Goal: Task Accomplishment & Management: Manage account settings

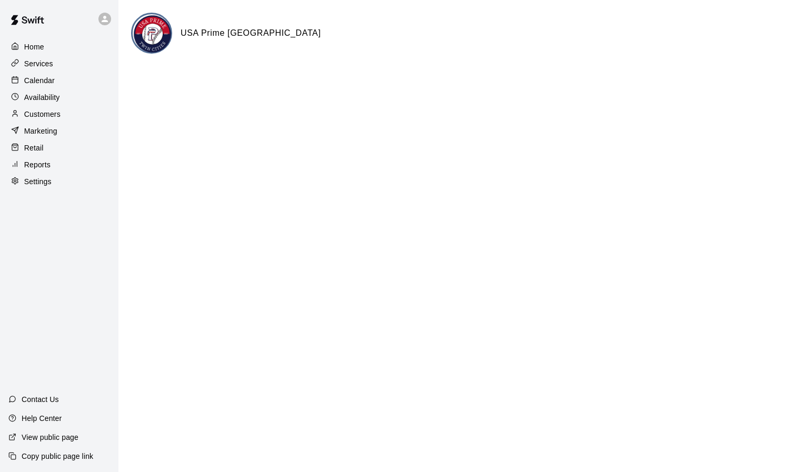
click at [33, 66] on p "Services" at bounding box center [38, 63] width 29 height 11
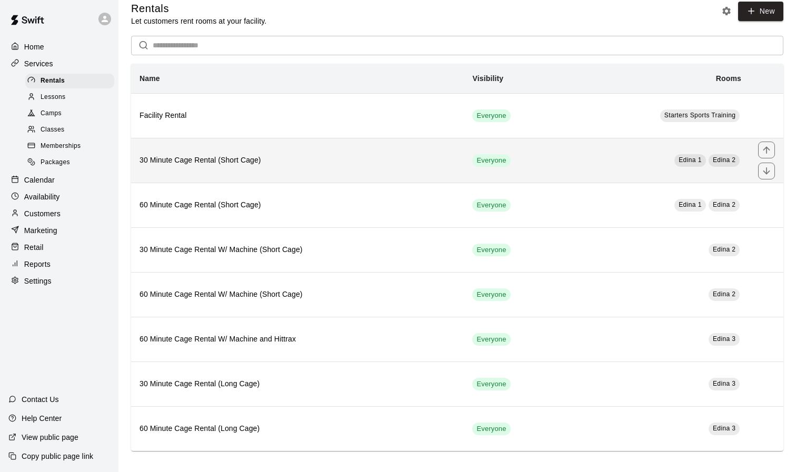
scroll to position [11, 0]
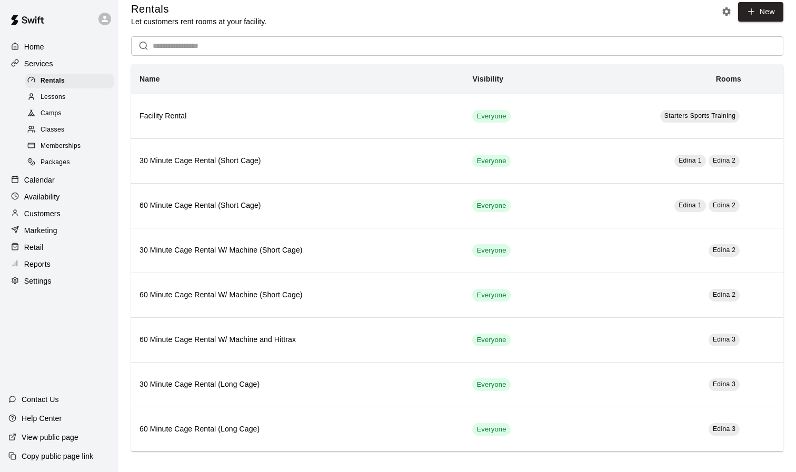
click at [51, 276] on p "Settings" at bounding box center [37, 281] width 27 height 11
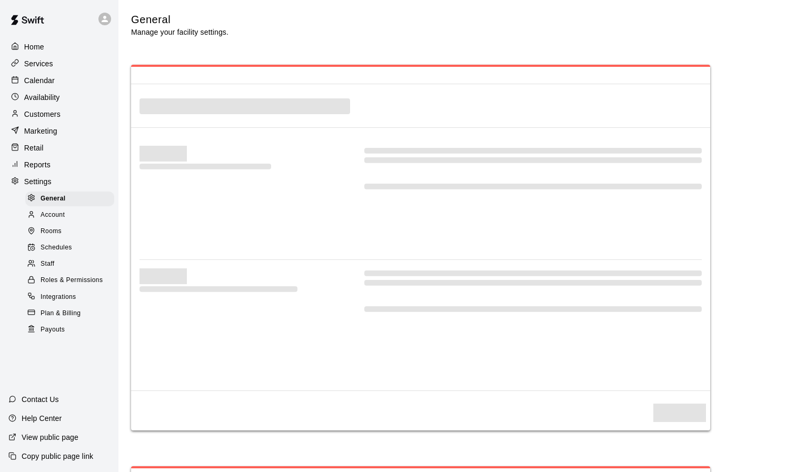
select select "**"
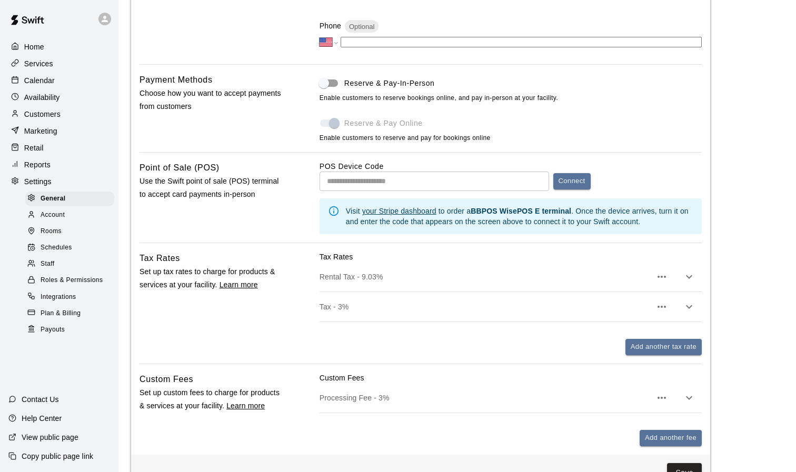
scroll to position [167, 0]
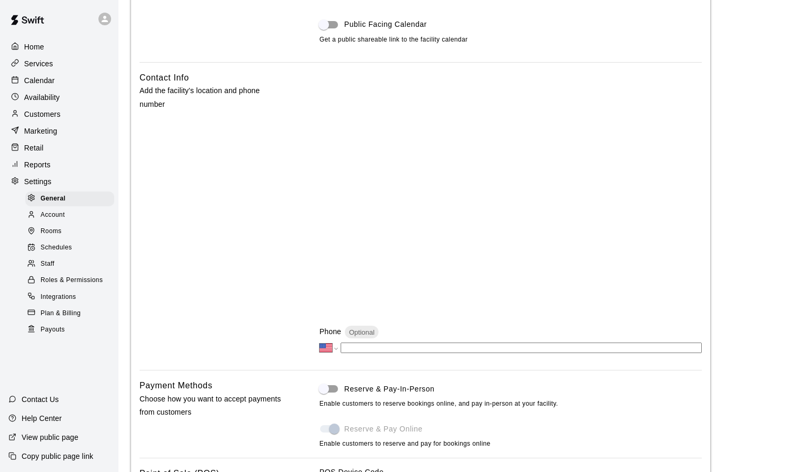
click at [45, 41] on div "Home" at bounding box center [59, 47] width 102 height 16
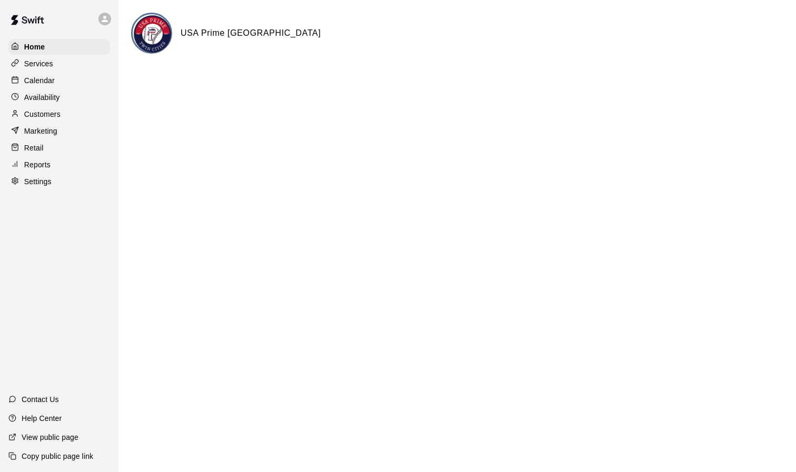
click at [53, 113] on p "Customers" at bounding box center [42, 114] width 36 height 11
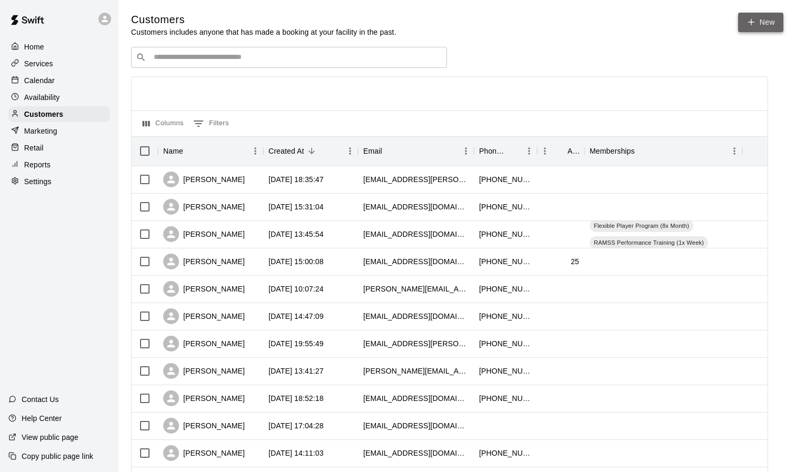
click at [758, 27] on link "New" at bounding box center [760, 22] width 45 height 19
select select "**"
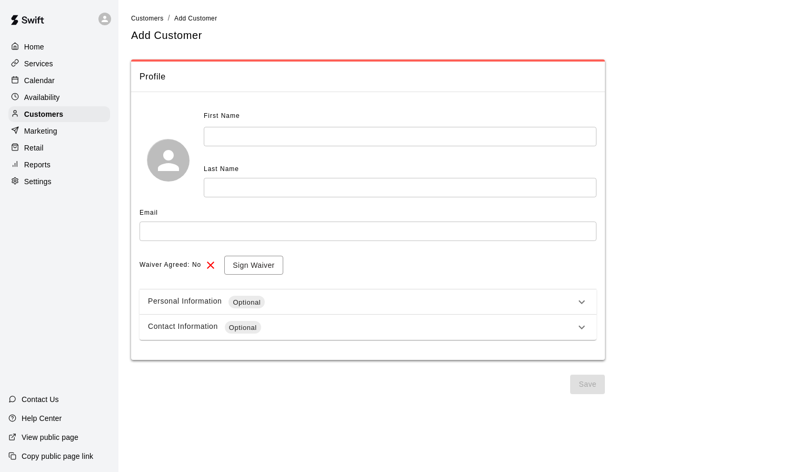
click at [570, 299] on div "Personal Information Optional" at bounding box center [361, 302] width 427 height 13
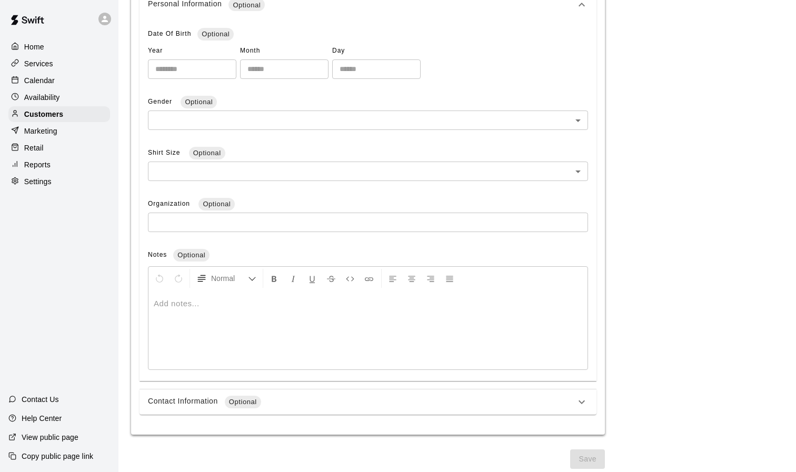
scroll to position [300, 0]
click at [456, 400] on div "Contact Information Optional" at bounding box center [361, 403] width 427 height 13
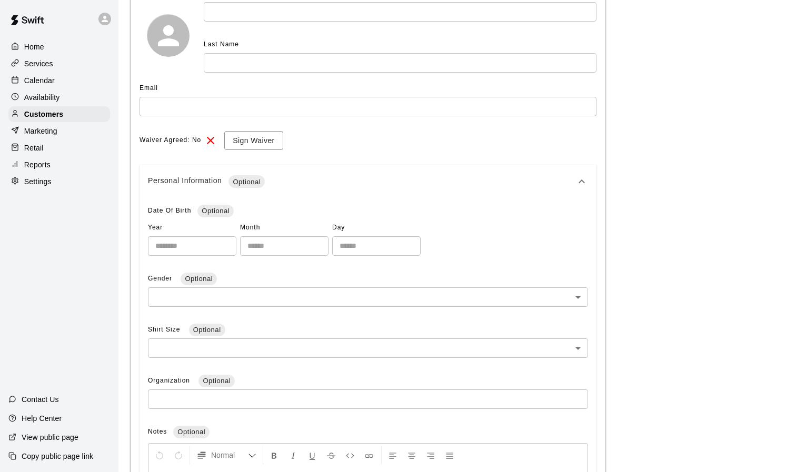
scroll to position [52, 0]
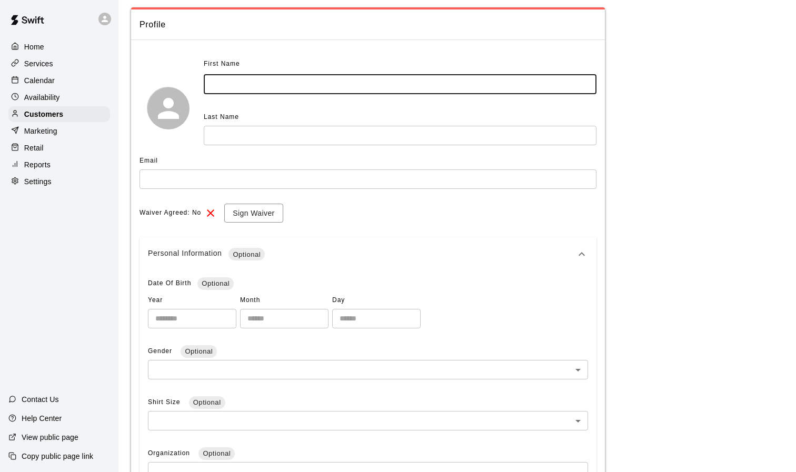
click at [333, 80] on input "text" at bounding box center [400, 84] width 393 height 19
type input "****"
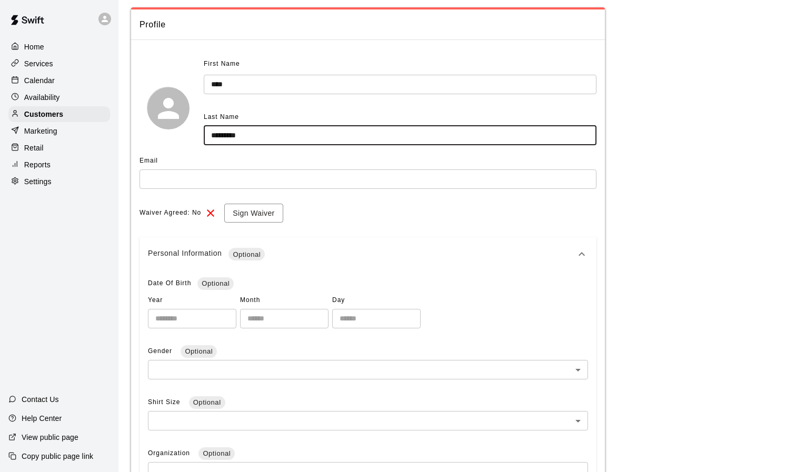
type input "*********"
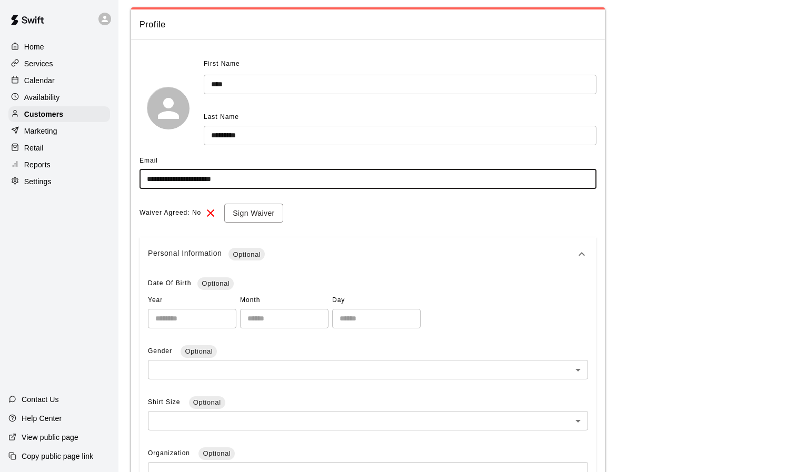
type input "**********"
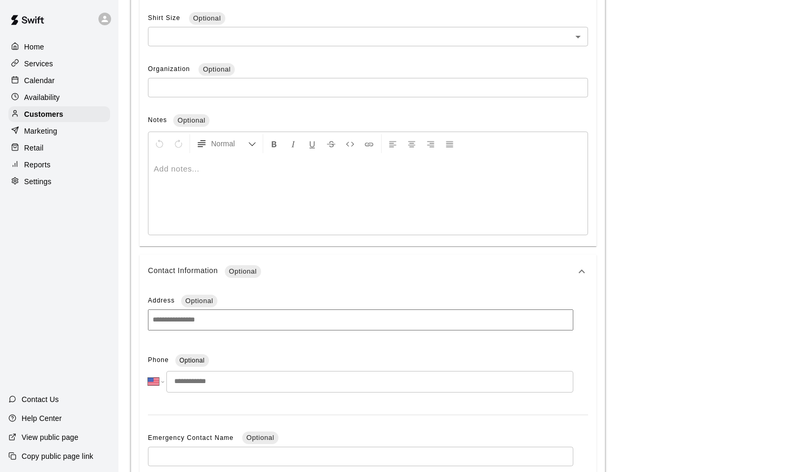
scroll to position [437, 0]
click at [263, 174] on div at bounding box center [367, 194] width 439 height 79
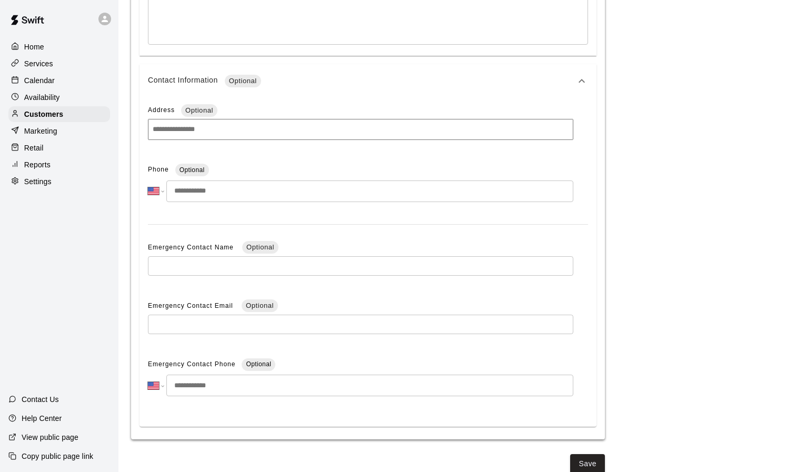
scroll to position [626, 0]
click at [249, 181] on input "tel" at bounding box center [369, 192] width 407 height 22
type input "**********"
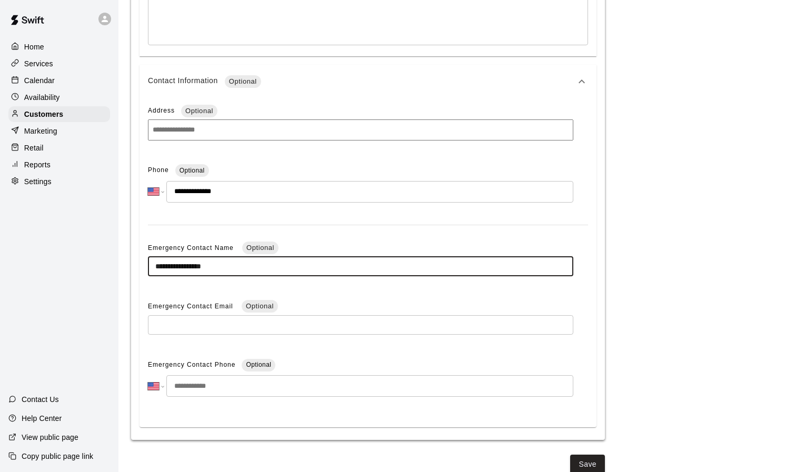
type input "**********"
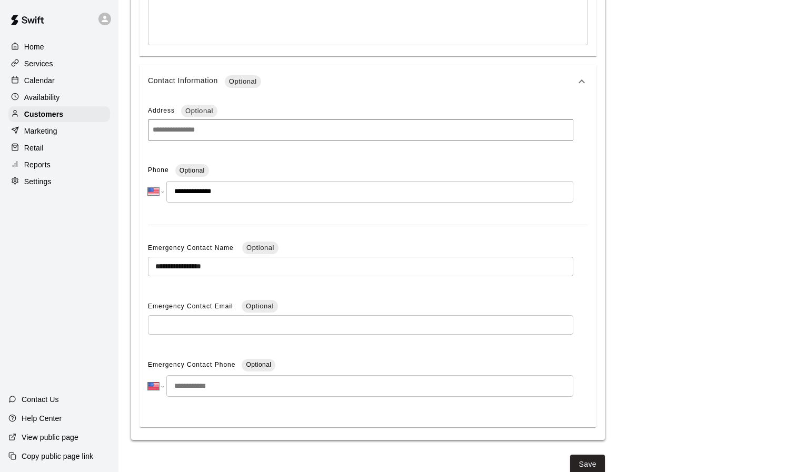
click at [312, 214] on div "**********" at bounding box center [367, 262] width 457 height 329
click at [584, 455] on button "Save" at bounding box center [587, 464] width 35 height 19
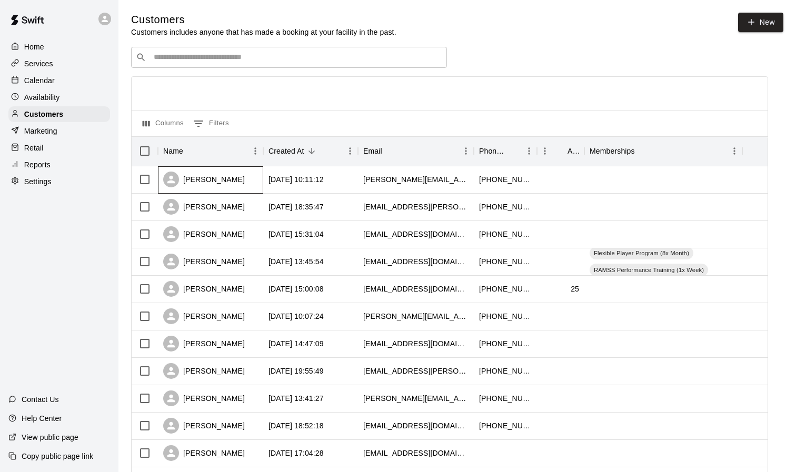
click at [222, 176] on div "[PERSON_NAME]" at bounding box center [204, 180] width 82 height 16
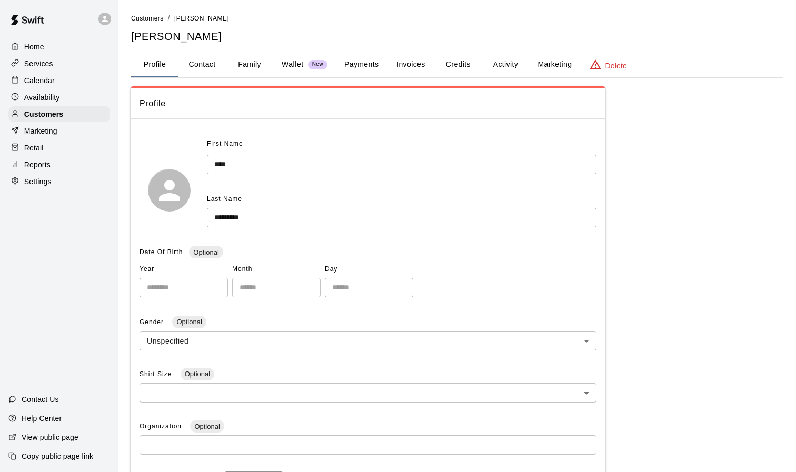
click at [206, 59] on button "Contact" at bounding box center [201, 64] width 47 height 25
select select "**"
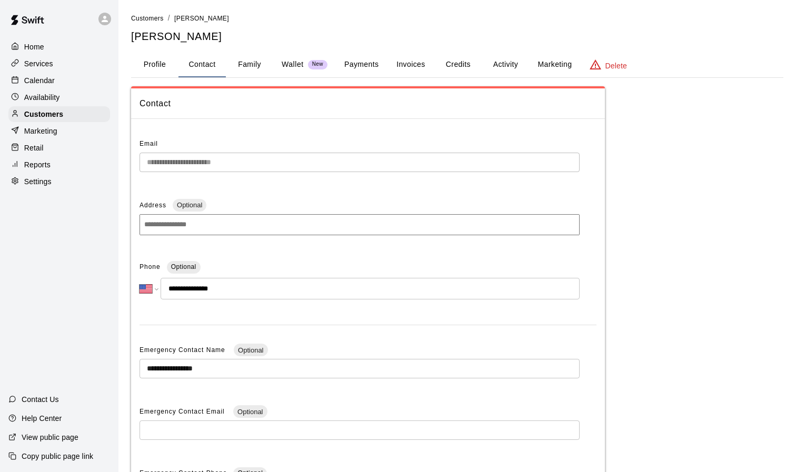
click at [250, 62] on button "Family" at bounding box center [249, 64] width 47 height 25
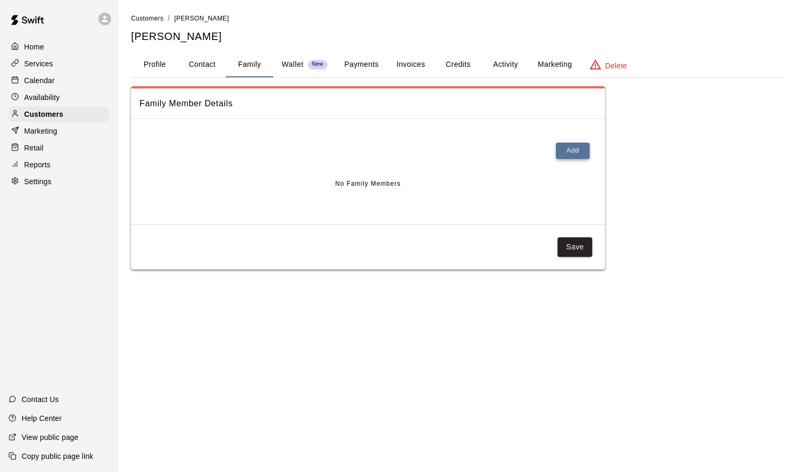
click at [560, 148] on button "Add" at bounding box center [573, 151] width 34 height 16
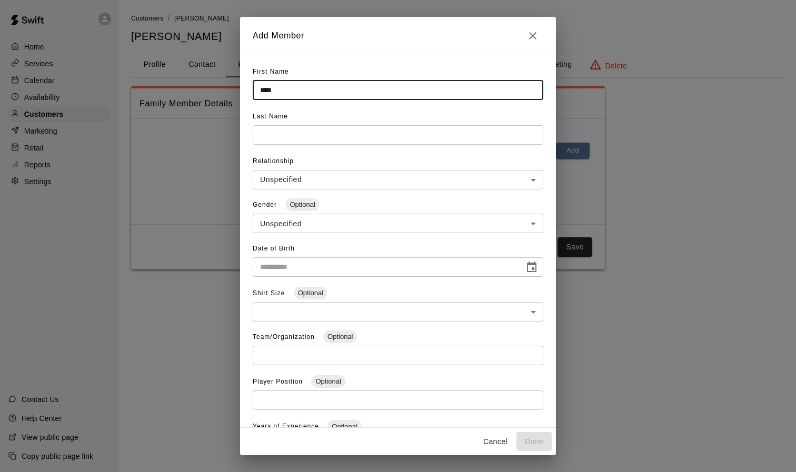
type input "****"
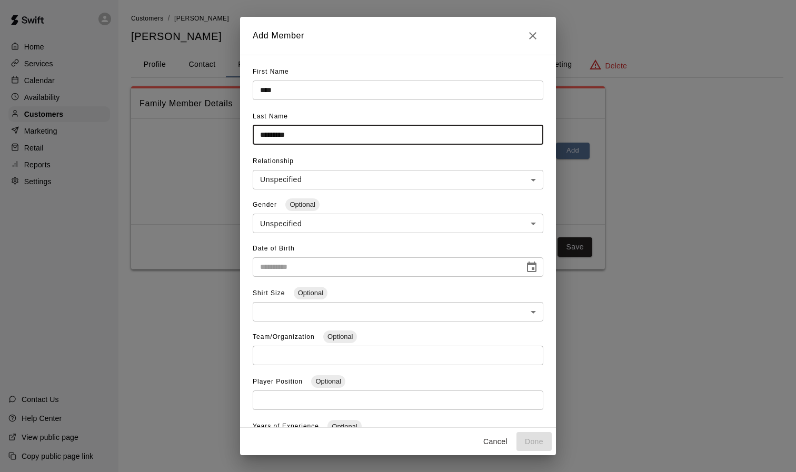
type input "*********"
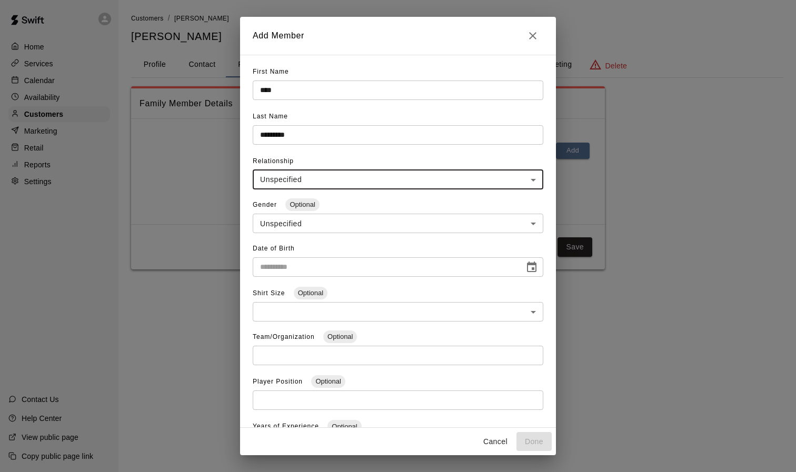
click at [418, 176] on body "**********" at bounding box center [398, 145] width 796 height 290
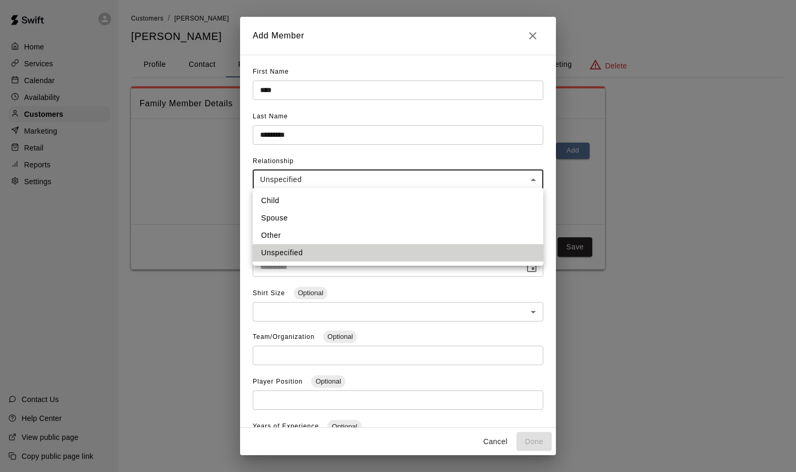
click at [393, 199] on li "Child" at bounding box center [398, 200] width 290 height 17
type input "*****"
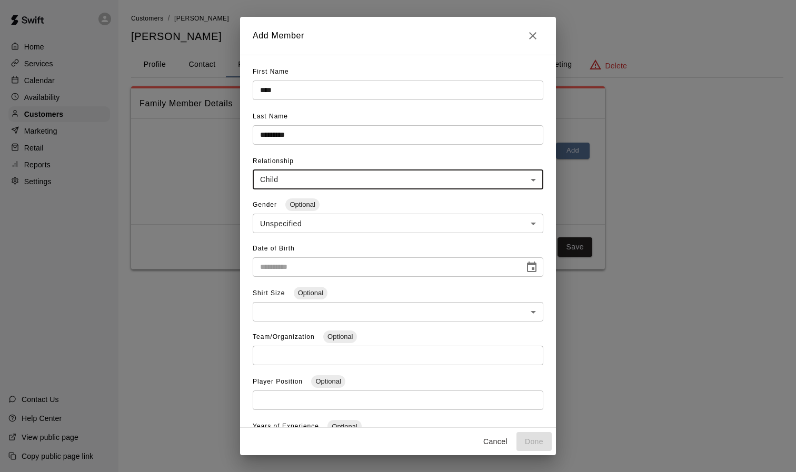
click at [389, 224] on body "**********" at bounding box center [398, 145] width 796 height 290
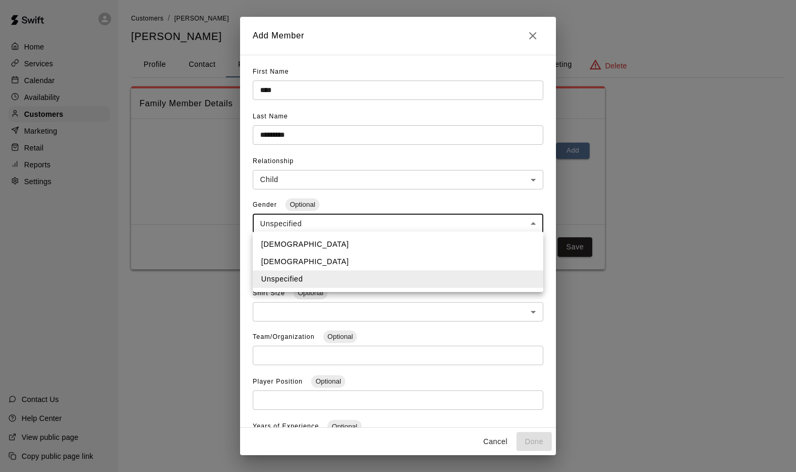
click at [374, 254] on li "[DEMOGRAPHIC_DATA]" at bounding box center [398, 261] width 290 height 17
type input "******"
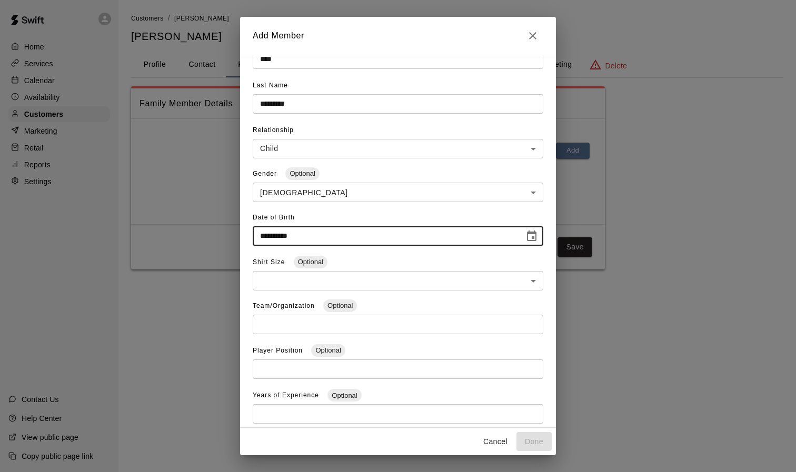
scroll to position [24, 0]
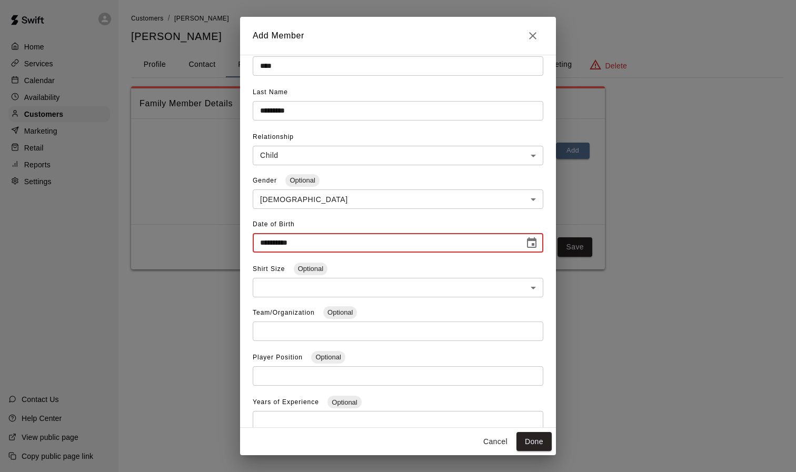
type input "**********"
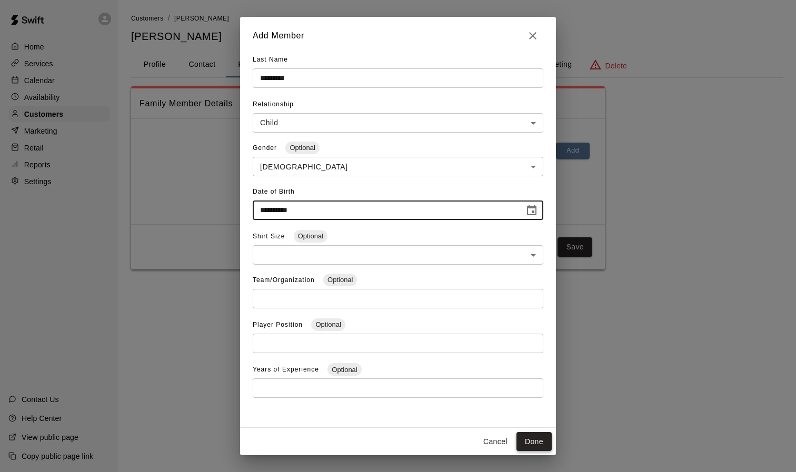
click at [536, 441] on button "Done" at bounding box center [533, 441] width 35 height 19
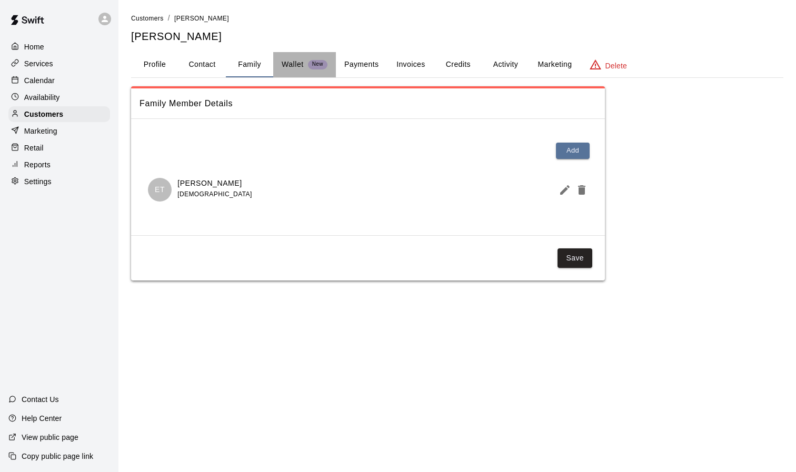
click at [301, 61] on p "Wallet" at bounding box center [293, 64] width 22 height 11
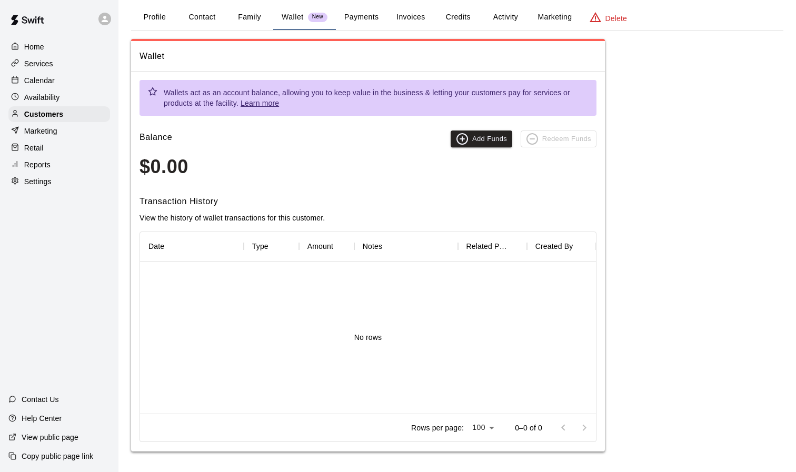
scroll to position [47, 0]
click at [473, 135] on button "Add Funds" at bounding box center [481, 139] width 62 height 17
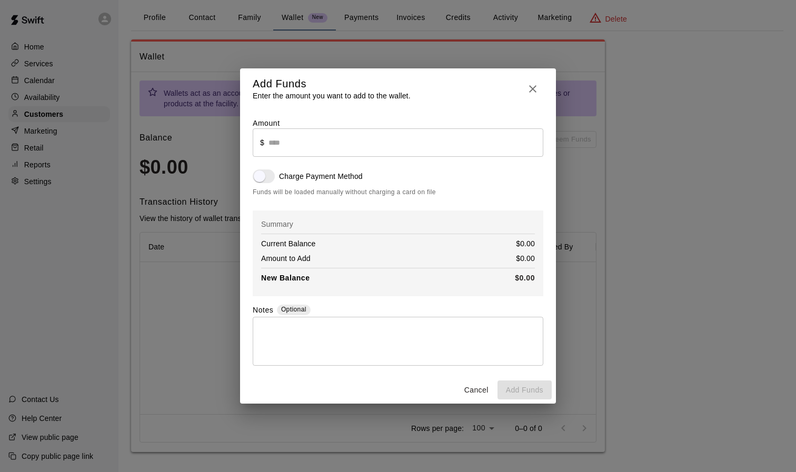
click at [534, 89] on icon "button" at bounding box center [532, 89] width 13 height 13
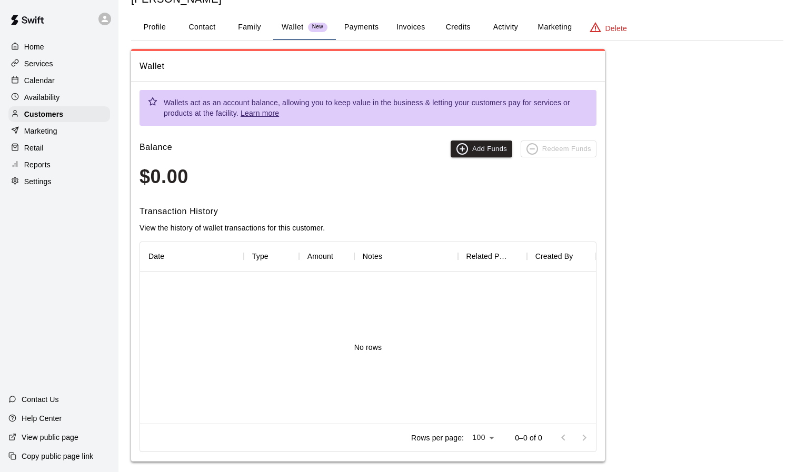
scroll to position [39, 0]
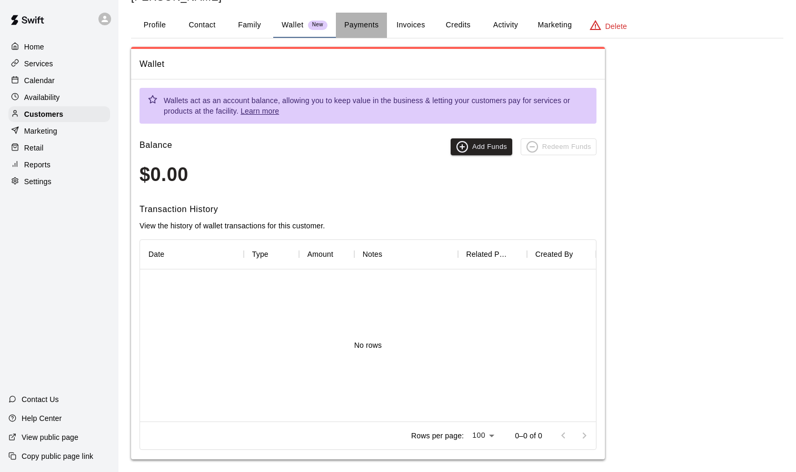
click at [366, 25] on button "Payments" at bounding box center [361, 25] width 51 height 25
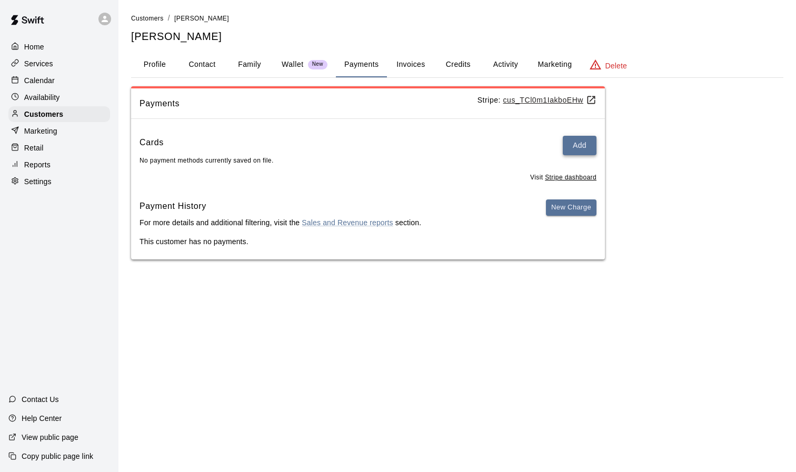
click at [566, 137] on button "Add" at bounding box center [580, 145] width 34 height 19
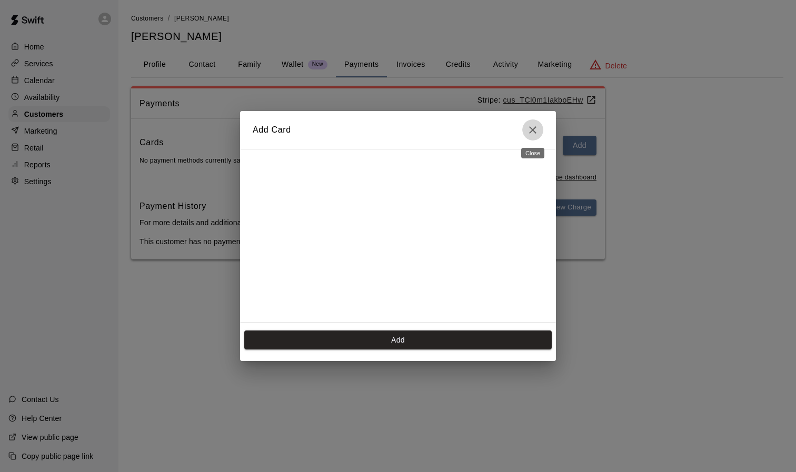
click at [529, 132] on icon "Close" at bounding box center [532, 130] width 13 height 13
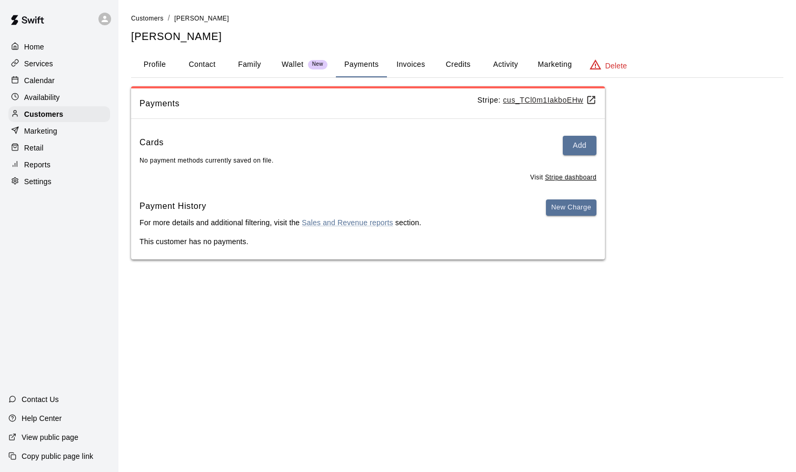
click at [409, 59] on button "Invoices" at bounding box center [410, 64] width 47 height 25
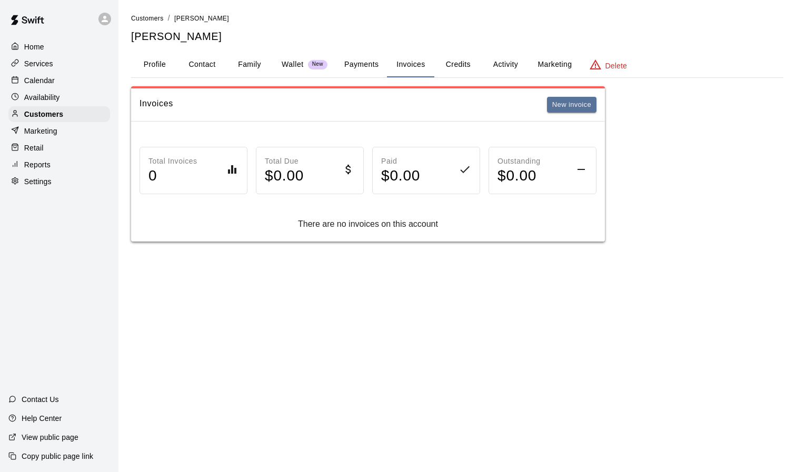
click at [547, 58] on button "Marketing" at bounding box center [554, 64] width 51 height 25
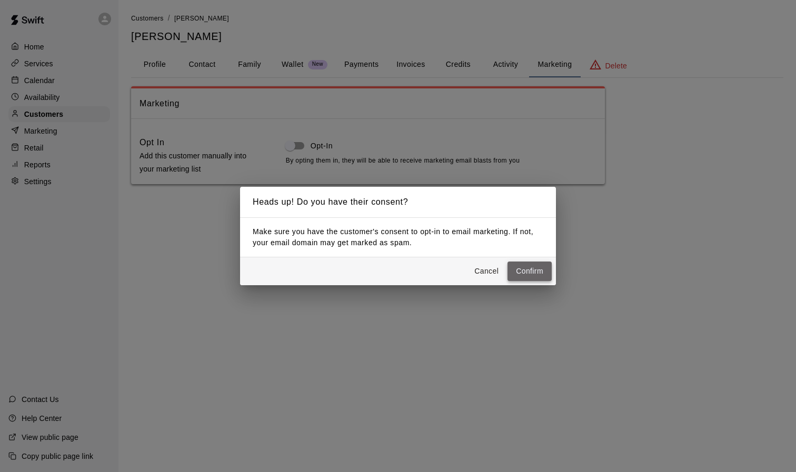
click at [530, 270] on button "Confirm" at bounding box center [529, 271] width 44 height 19
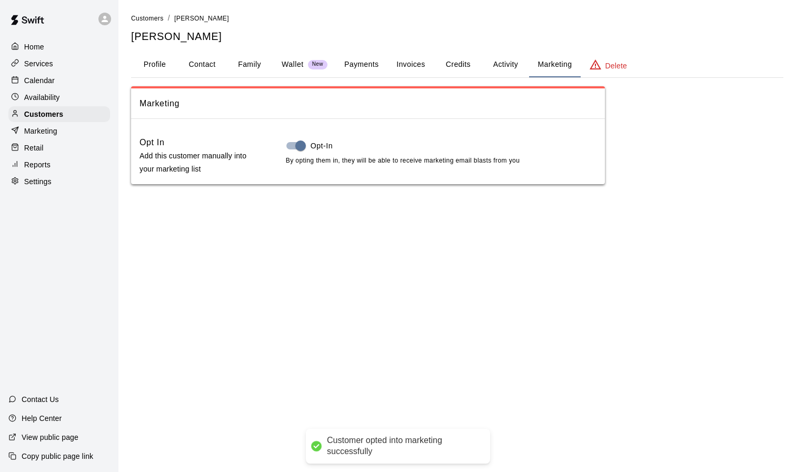
click at [516, 66] on button "Activity" at bounding box center [504, 64] width 47 height 25
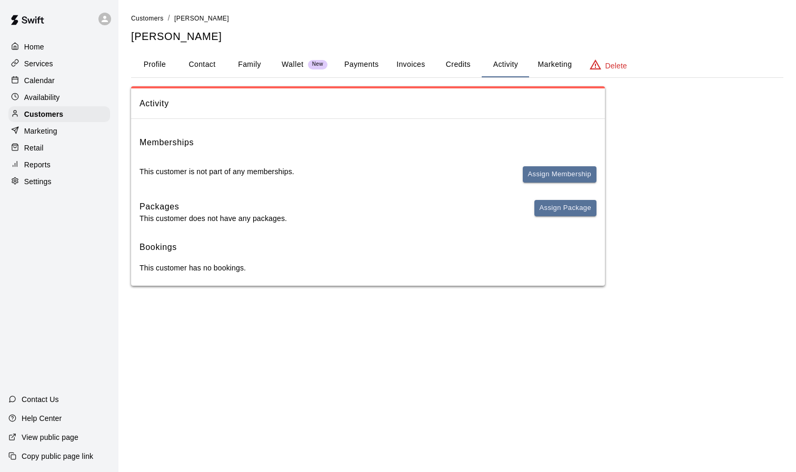
click at [466, 64] on button "Credits" at bounding box center [457, 64] width 47 height 25
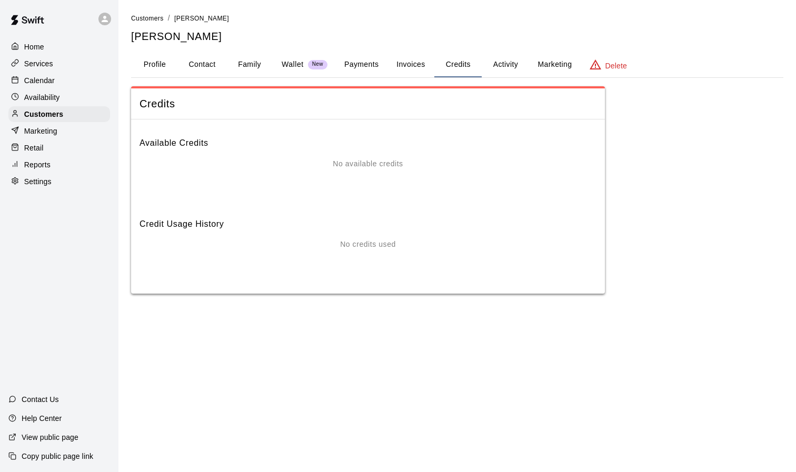
click at [149, 59] on button "Profile" at bounding box center [154, 64] width 47 height 25
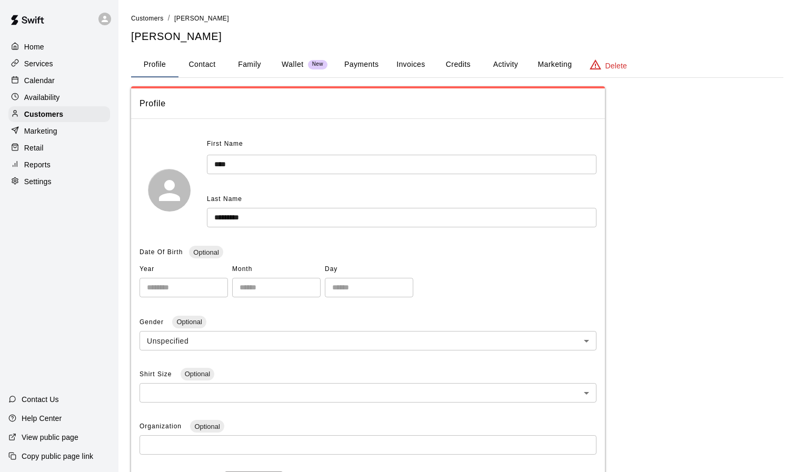
click at [34, 38] on div "Home Services Calendar Availability Customers Marketing Retail Reports Settings" at bounding box center [59, 114] width 118 height 153
click at [42, 57] on div "Services" at bounding box center [59, 64] width 102 height 16
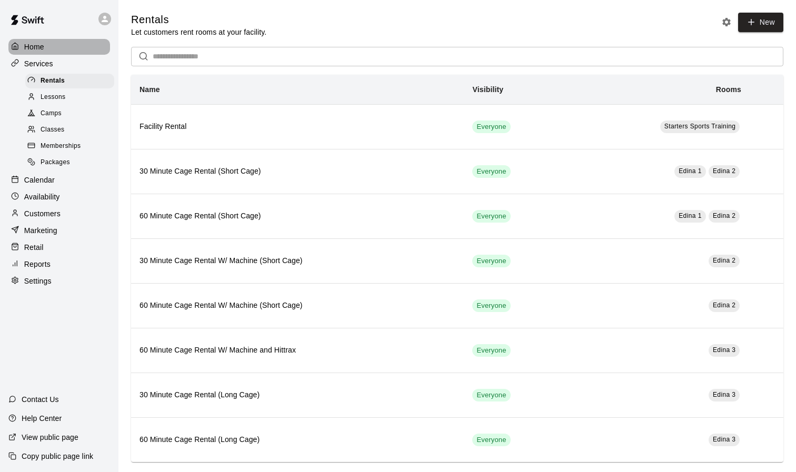
click at [42, 51] on p "Home" at bounding box center [34, 47] width 20 height 11
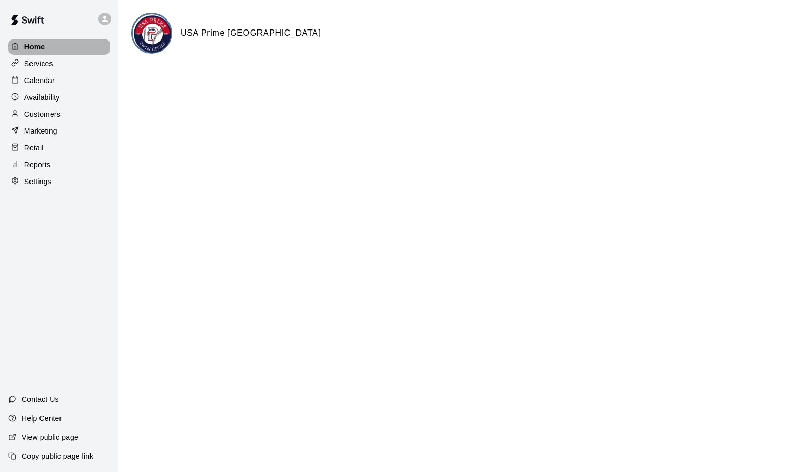
click at [34, 50] on p "Home" at bounding box center [34, 47] width 21 height 11
click at [58, 61] on div "Services" at bounding box center [59, 64] width 102 height 16
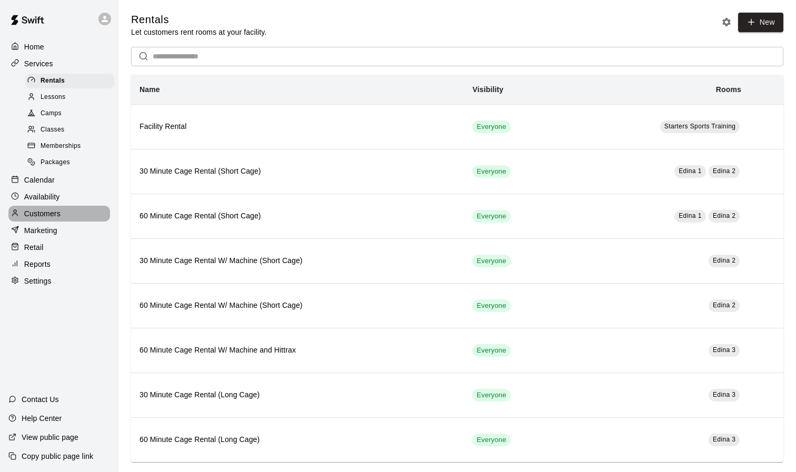
click at [52, 208] on p "Customers" at bounding box center [42, 213] width 36 height 11
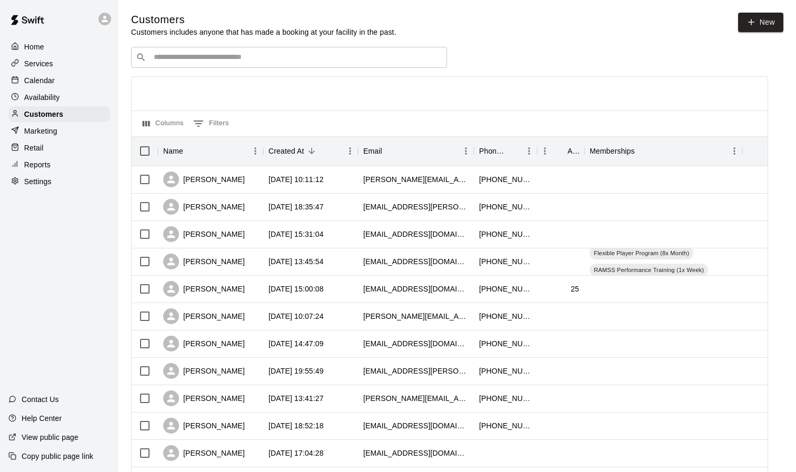
click at [237, 62] on input "Search customers by name or email" at bounding box center [296, 57] width 292 height 11
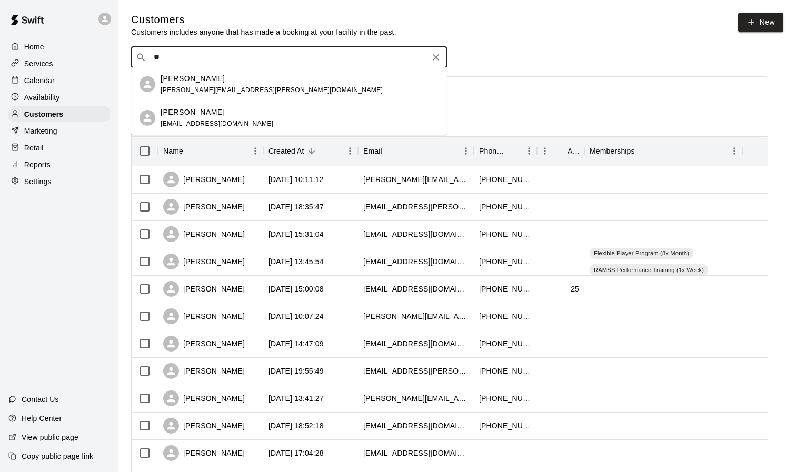
type input "*"
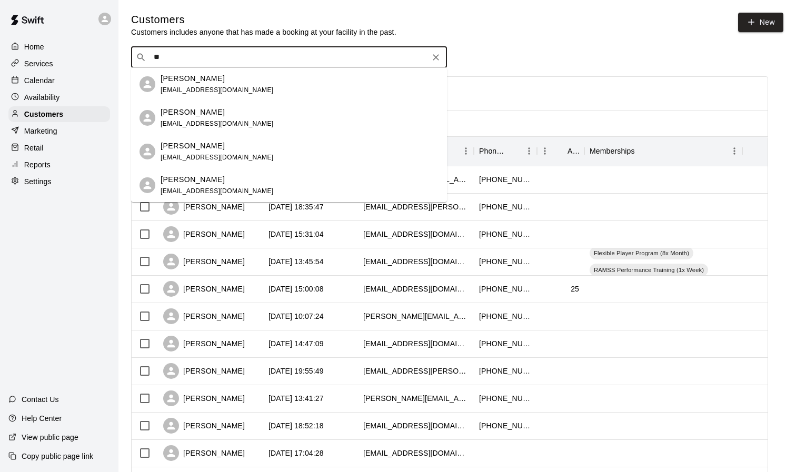
type input "*"
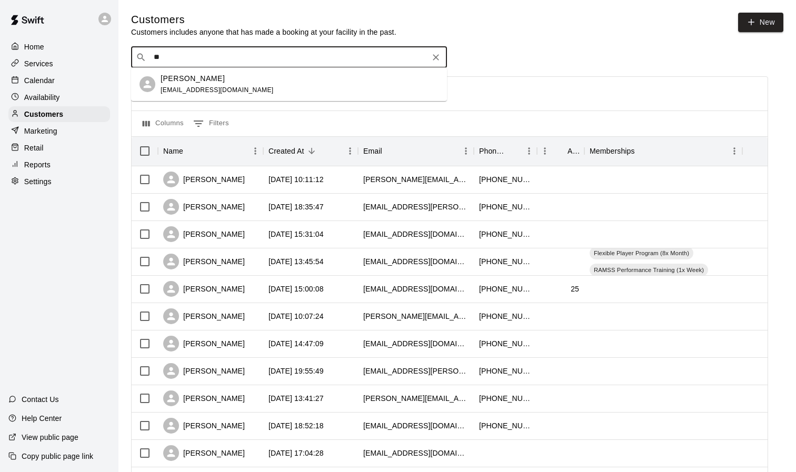
type input "*"
type input "*****"
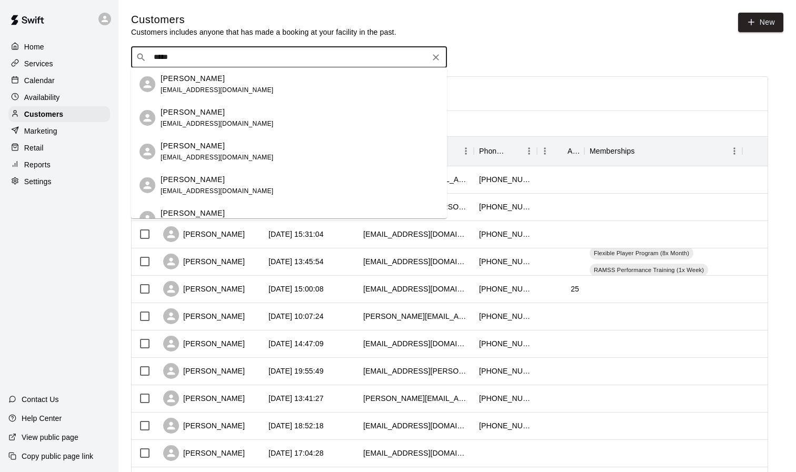
click at [233, 86] on div "[PERSON_NAME] [PERSON_NAME][EMAIL_ADDRESS][DOMAIN_NAME]" at bounding box center [299, 84] width 278 height 23
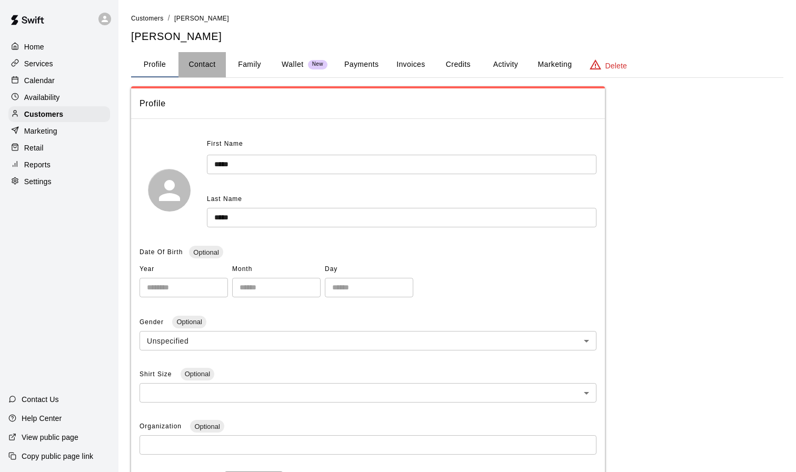
click at [214, 69] on button "Contact" at bounding box center [201, 64] width 47 height 25
select select "**"
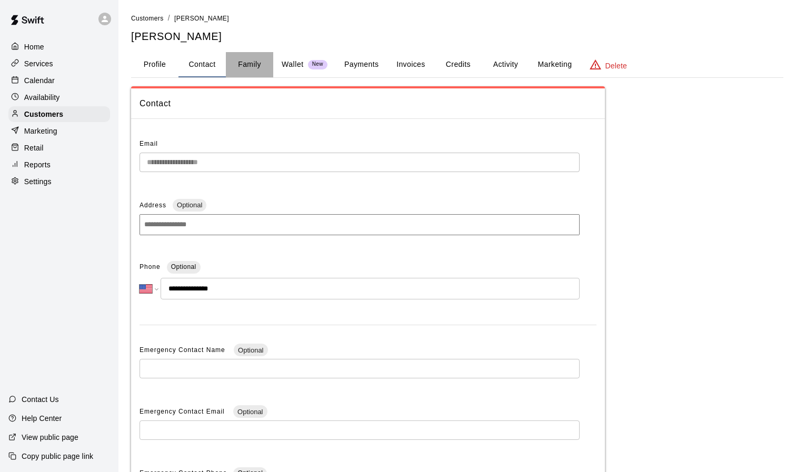
click at [250, 68] on button "Family" at bounding box center [249, 64] width 47 height 25
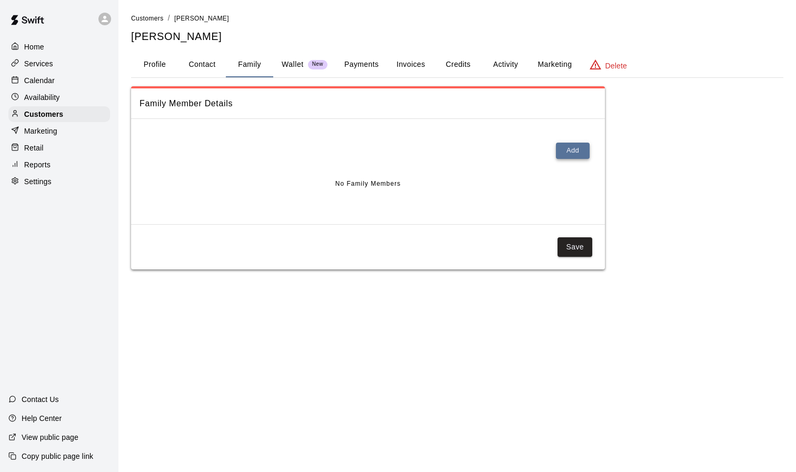
click at [575, 152] on button "Add" at bounding box center [573, 151] width 34 height 16
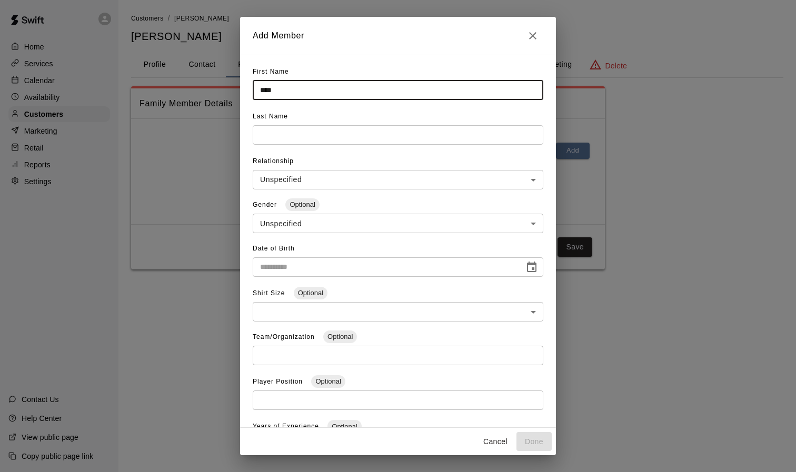
type input "****"
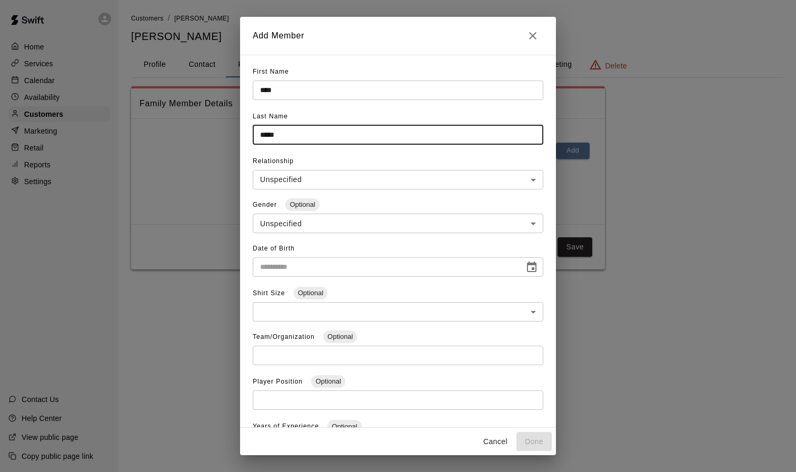
type input "*****"
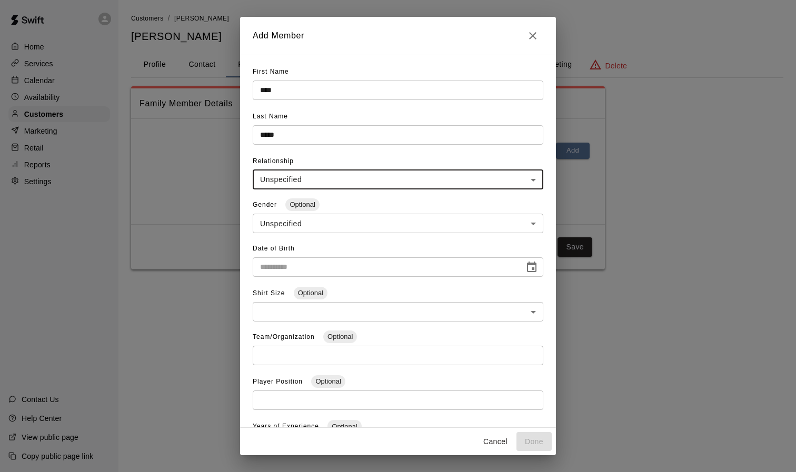
click at [380, 170] on body "**********" at bounding box center [398, 145] width 796 height 290
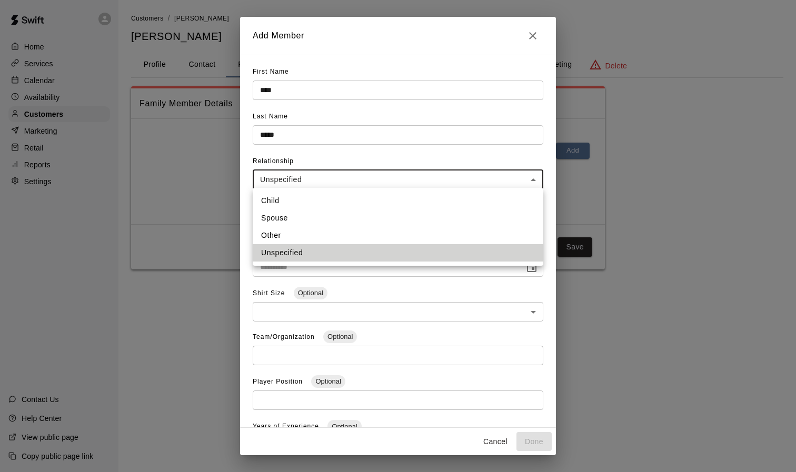
click at [361, 241] on li "Other" at bounding box center [398, 235] width 290 height 17
type input "*****"
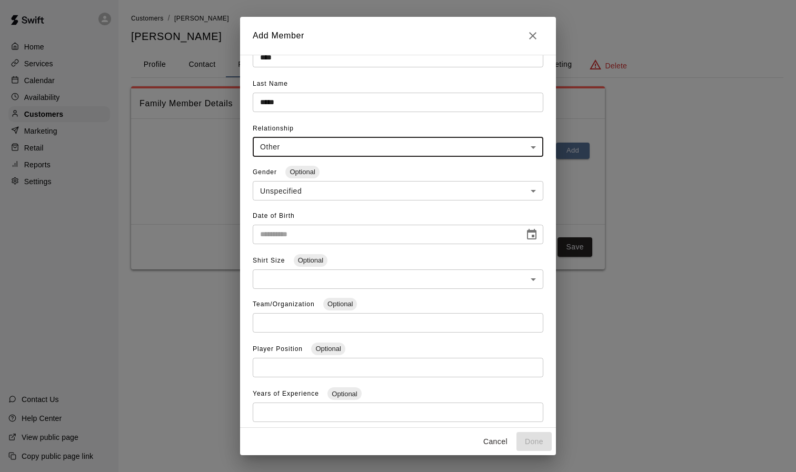
scroll to position [36, 0]
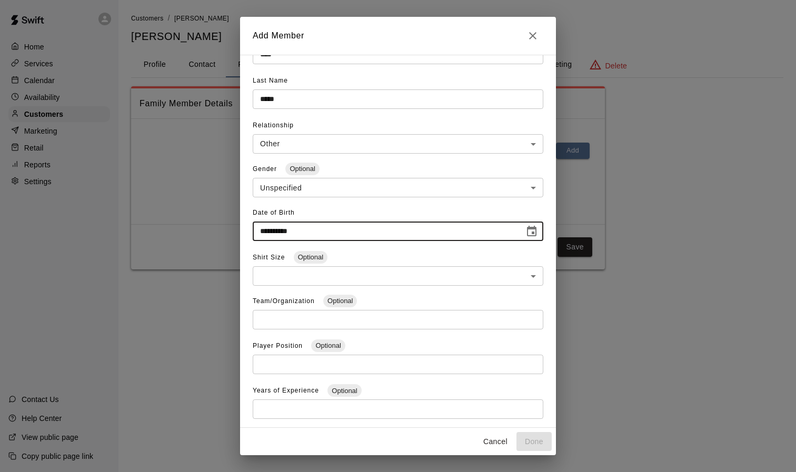
click at [514, 231] on input "**********" at bounding box center [385, 231] width 264 height 19
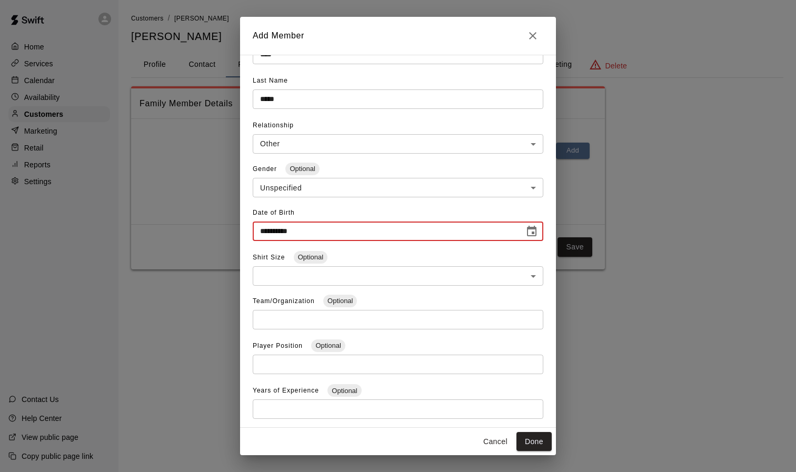
type input "**********"
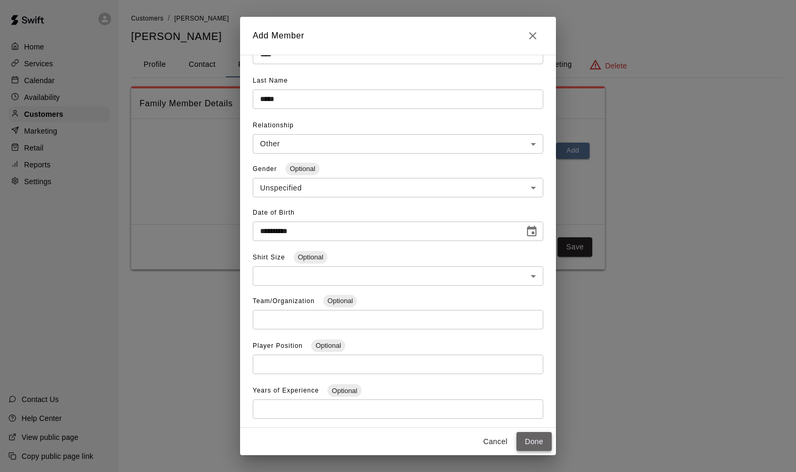
click at [530, 444] on button "Done" at bounding box center [533, 441] width 35 height 19
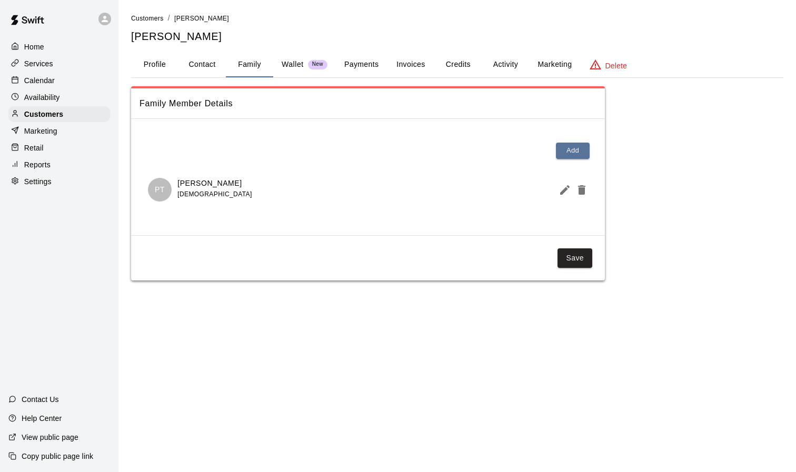
click at [297, 67] on p "Wallet" at bounding box center [293, 64] width 22 height 11
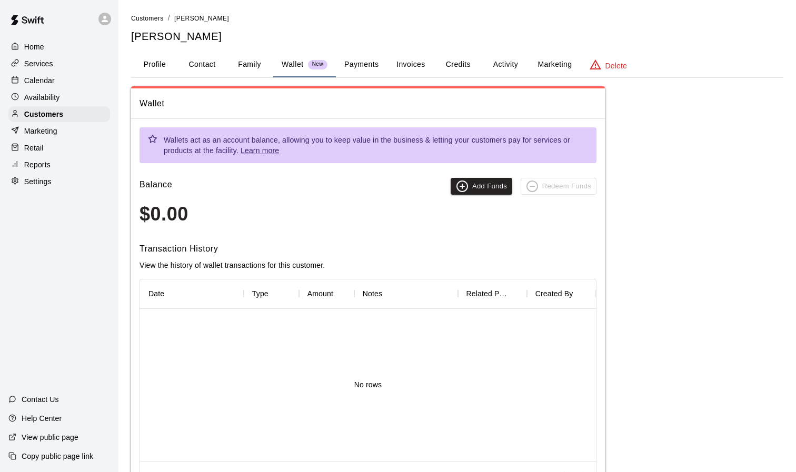
click at [362, 74] on button "Payments" at bounding box center [361, 64] width 51 height 25
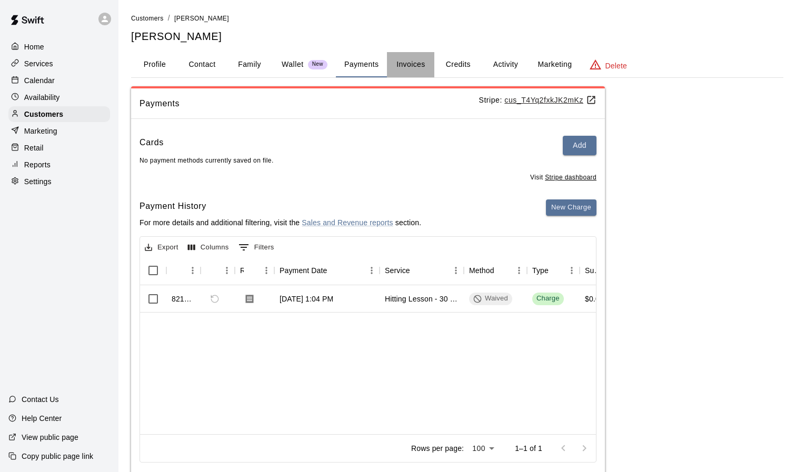
click at [425, 68] on button "Invoices" at bounding box center [410, 64] width 47 height 25
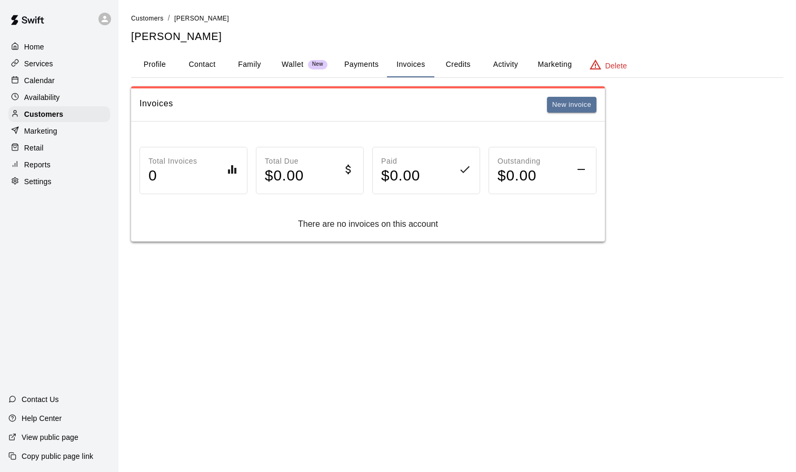
click at [455, 68] on button "Credits" at bounding box center [457, 64] width 47 height 25
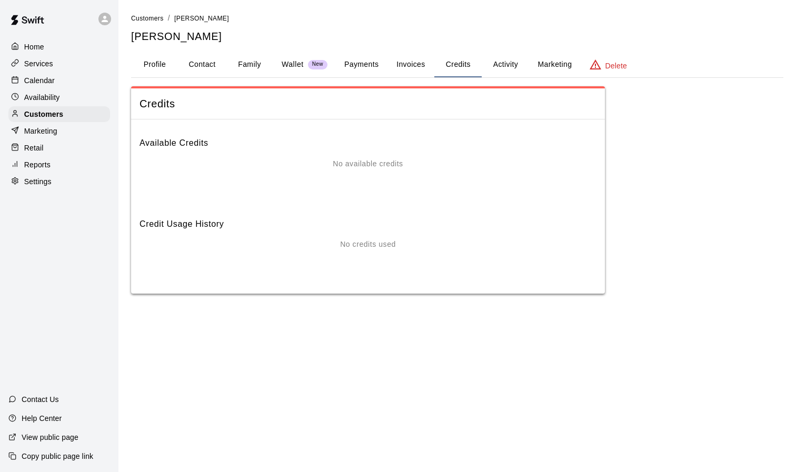
click at [371, 67] on button "Payments" at bounding box center [361, 64] width 51 height 25
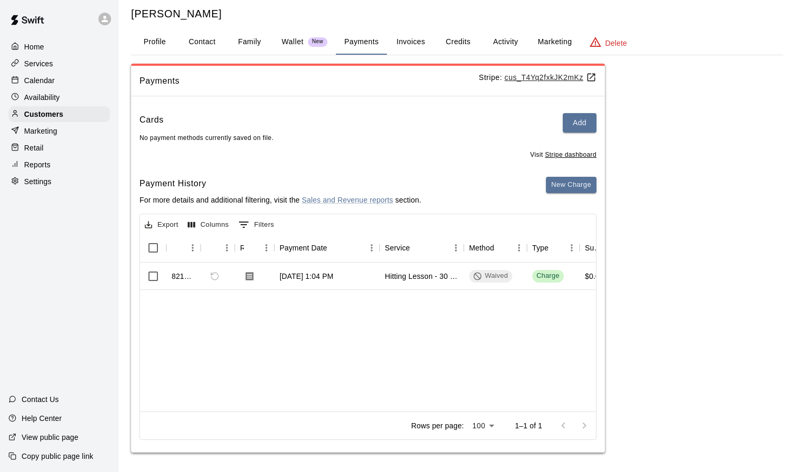
scroll to position [22, 0]
click at [581, 127] on button "Add" at bounding box center [580, 123] width 34 height 19
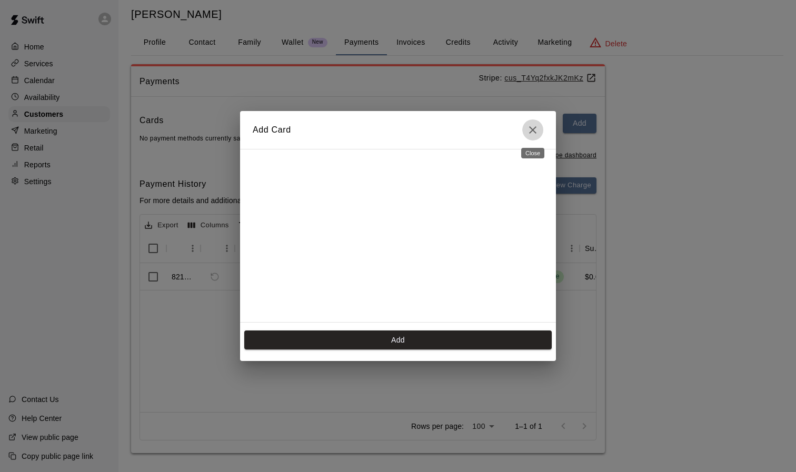
click at [530, 130] on icon "Close" at bounding box center [532, 130] width 13 height 13
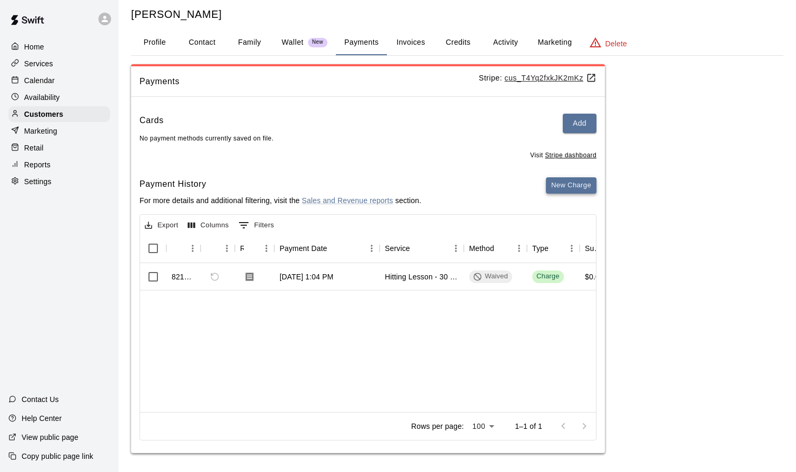
click at [550, 181] on button "New Charge" at bounding box center [571, 185] width 51 height 16
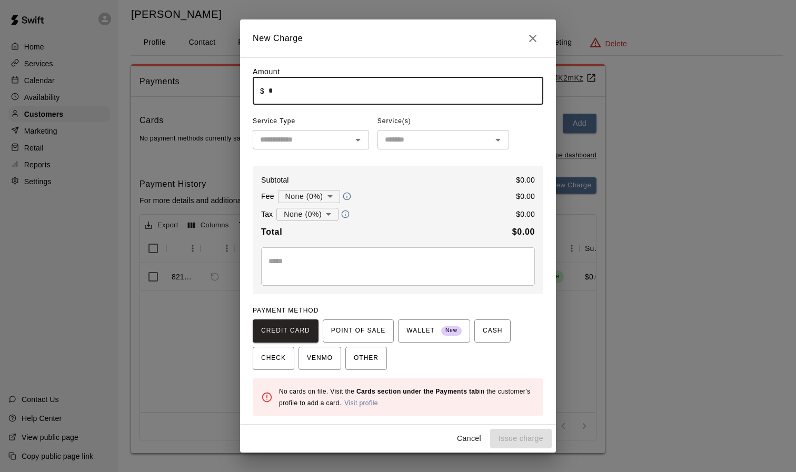
click at [335, 93] on input "*" at bounding box center [405, 91] width 275 height 28
click at [355, 158] on div "Amount ​ $ * ​ Service Type ​ Service(s) ​ Subtotal $ 0.00 Fee None (0%) * ​ $ …" at bounding box center [398, 240] width 290 height 349
click at [354, 136] on icon "Open" at bounding box center [357, 140] width 13 height 13
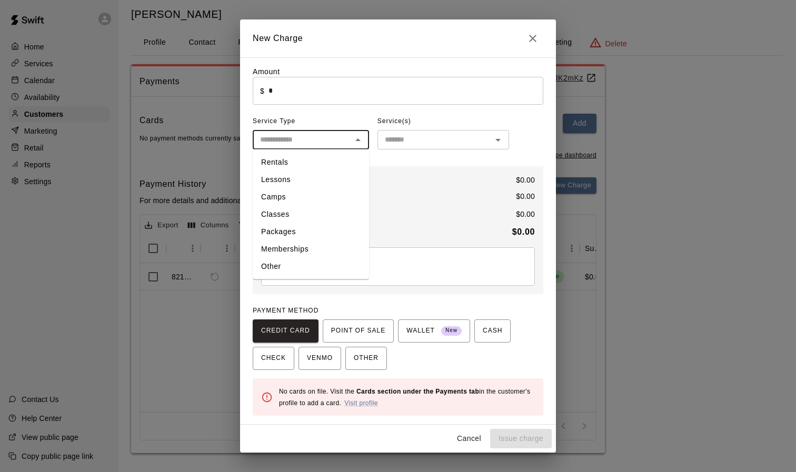
click at [334, 183] on li "Lessons" at bounding box center [311, 179] width 116 height 17
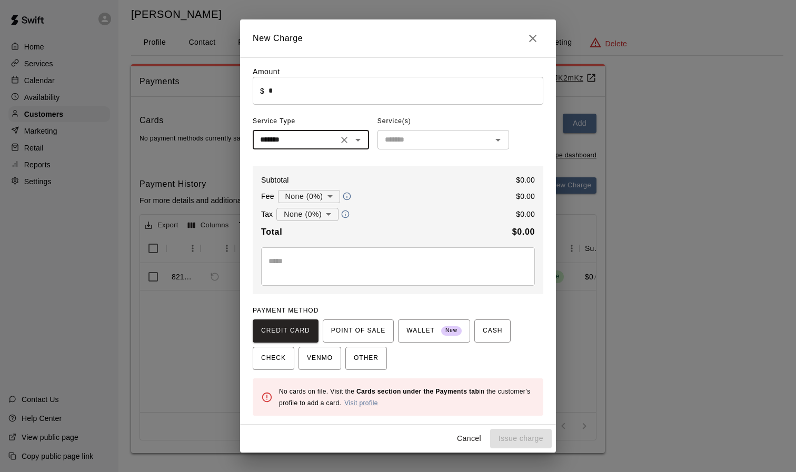
click at [437, 139] on input "text" at bounding box center [434, 139] width 108 height 13
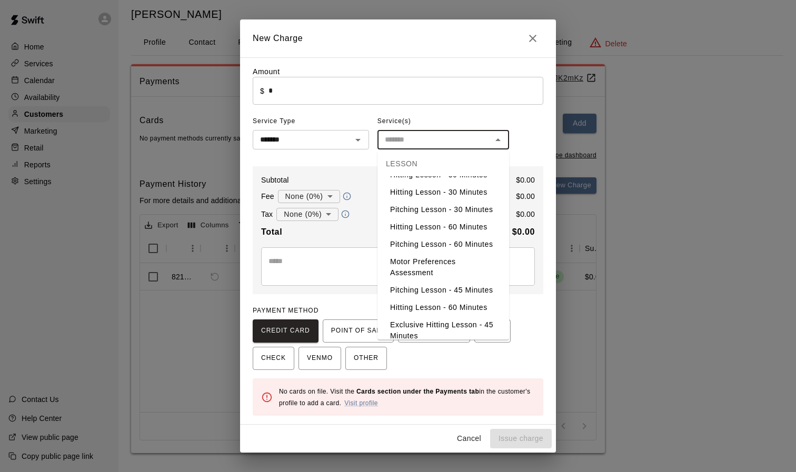
scroll to position [17, 0]
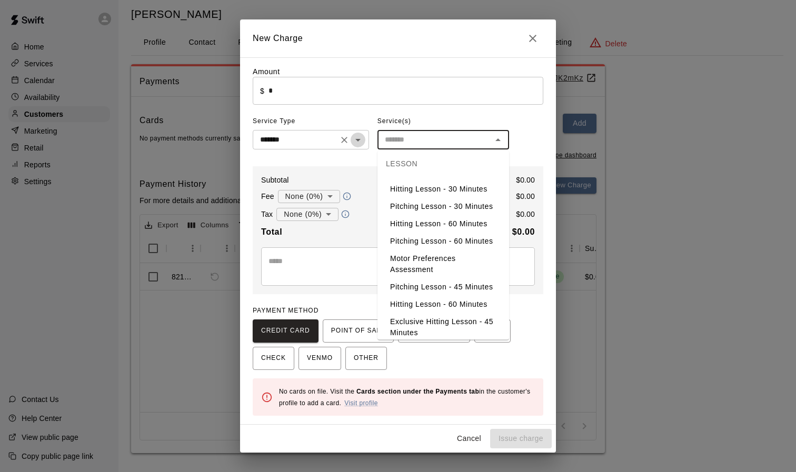
click at [356, 140] on icon "Open" at bounding box center [357, 140] width 5 height 3
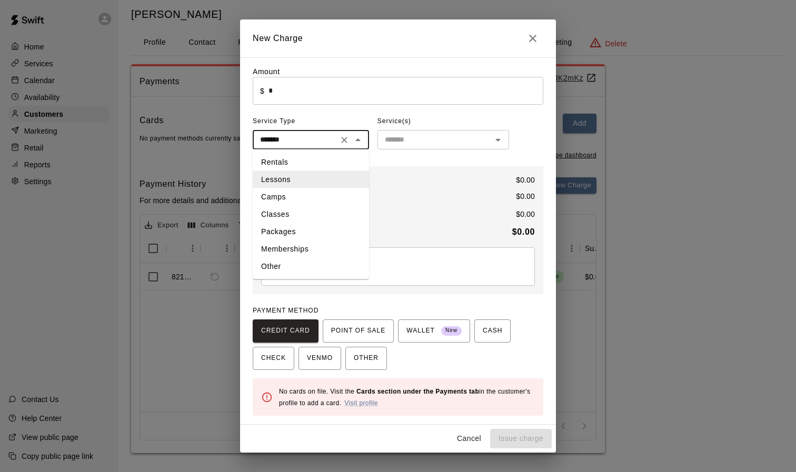
click at [307, 226] on li "Packages" at bounding box center [311, 231] width 116 height 17
type input "********"
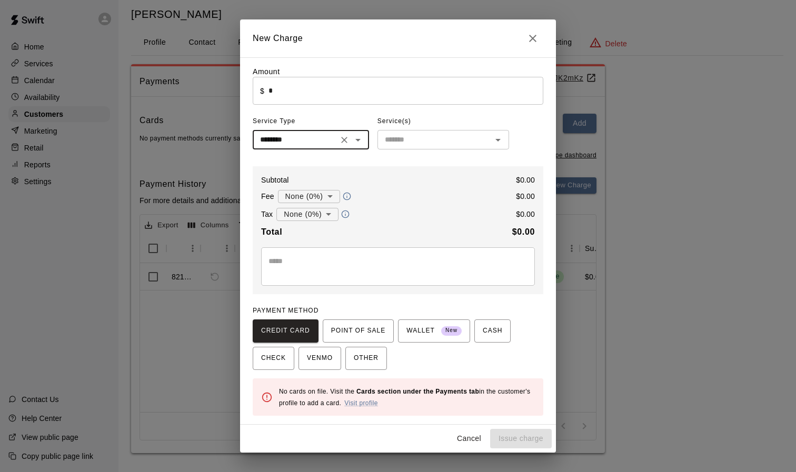
click at [470, 144] on input "text" at bounding box center [434, 139] width 108 height 13
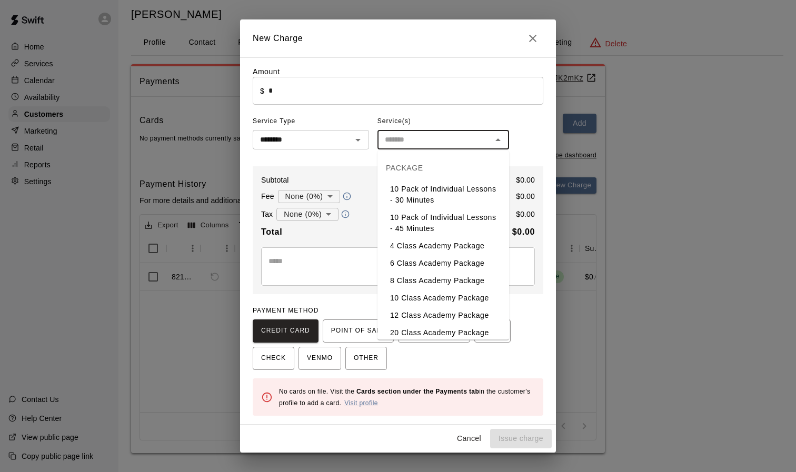
click at [454, 217] on li "10 Pack of Individual Lessons - 45 Minutes" at bounding box center [443, 223] width 132 height 28
type input "**********"
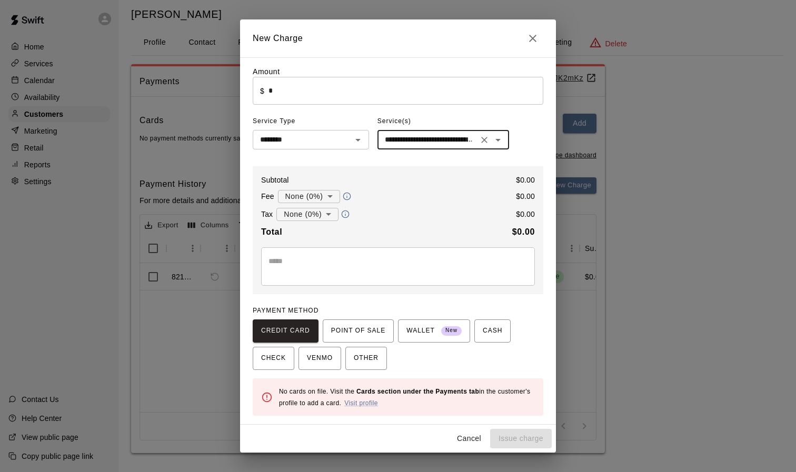
click at [369, 105] on input "*" at bounding box center [405, 91] width 275 height 28
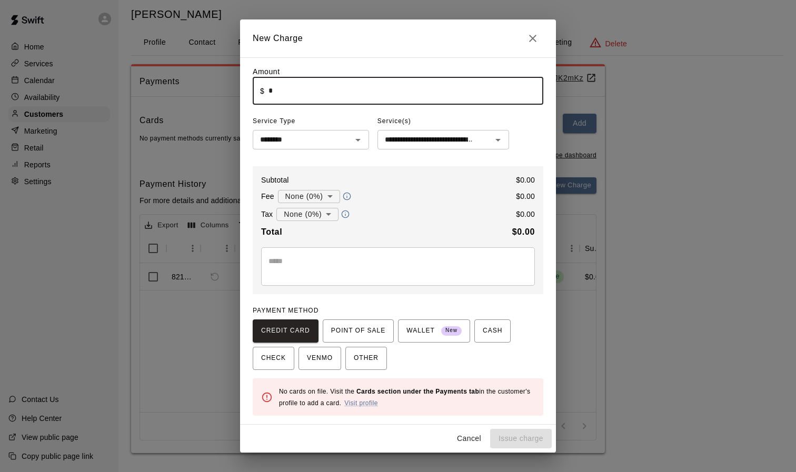
click at [333, 198] on body "**********" at bounding box center [398, 226] width 796 height 496
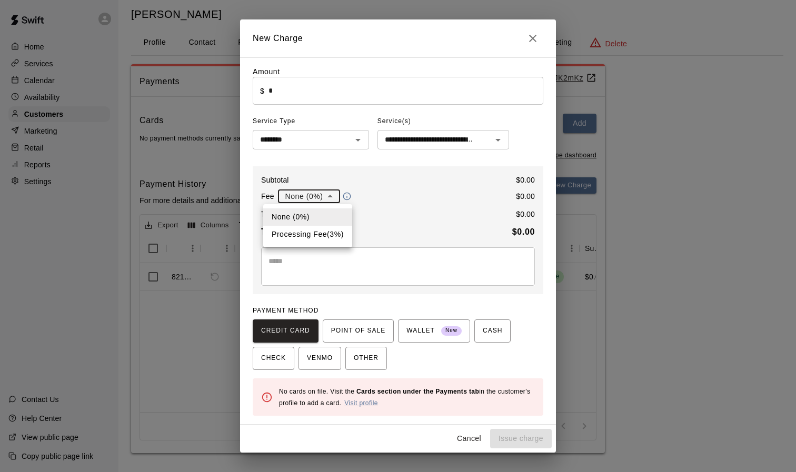
click at [328, 232] on li "Processing Fee ( 3 % )" at bounding box center [307, 234] width 89 height 17
type input "**********"
click at [527, 37] on icon "Close" at bounding box center [532, 38] width 13 height 13
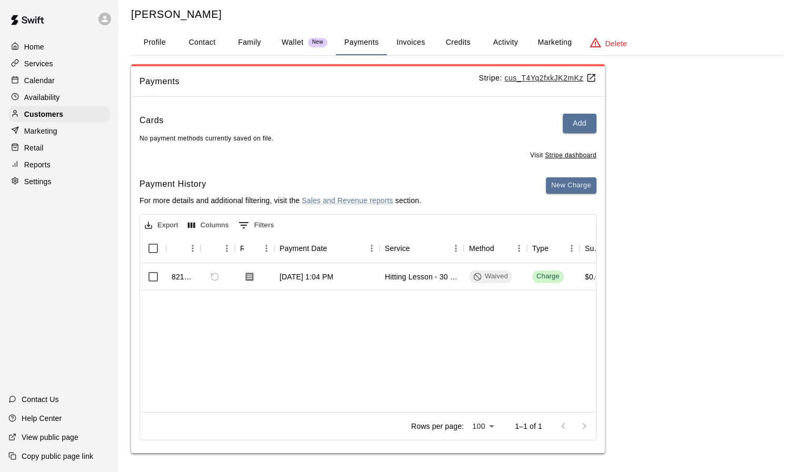
click at [44, 45] on p "Home" at bounding box center [34, 47] width 20 height 11
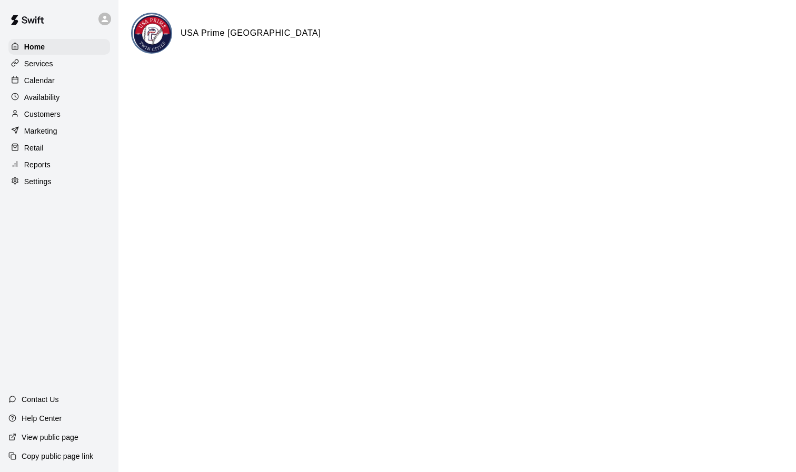
click at [54, 184] on div "Settings" at bounding box center [59, 182] width 102 height 16
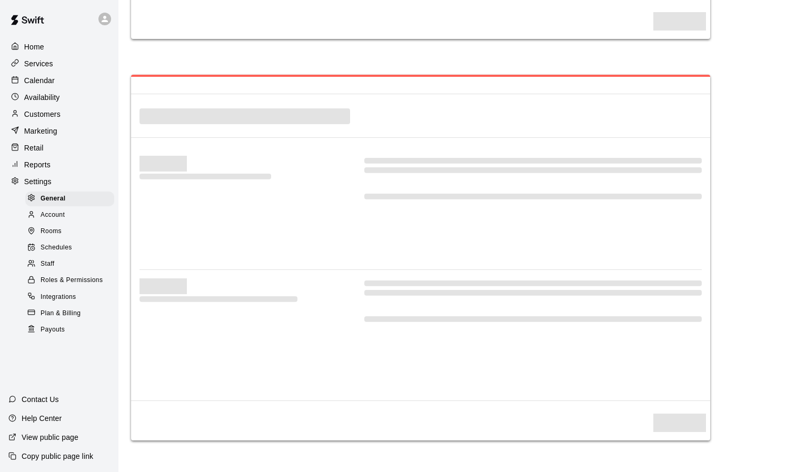
select select "**"
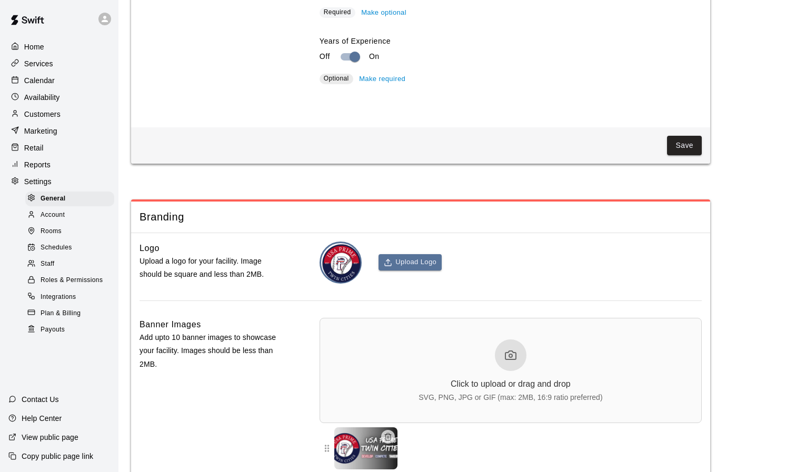
scroll to position [2128, 0]
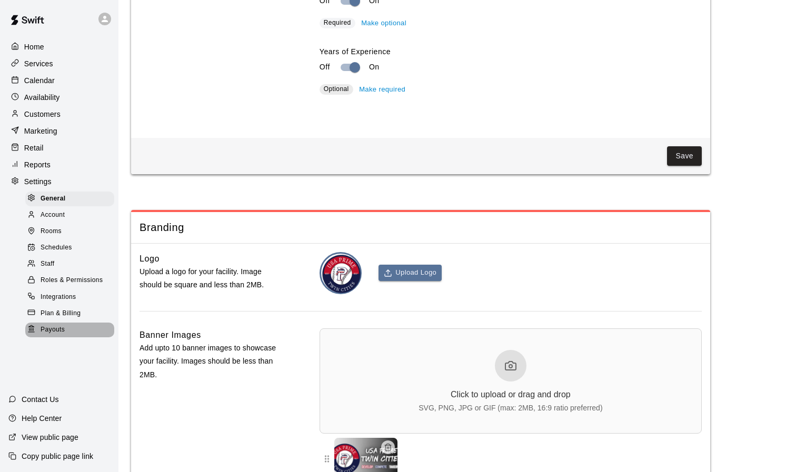
click at [60, 328] on span "Payouts" at bounding box center [53, 330] width 24 height 11
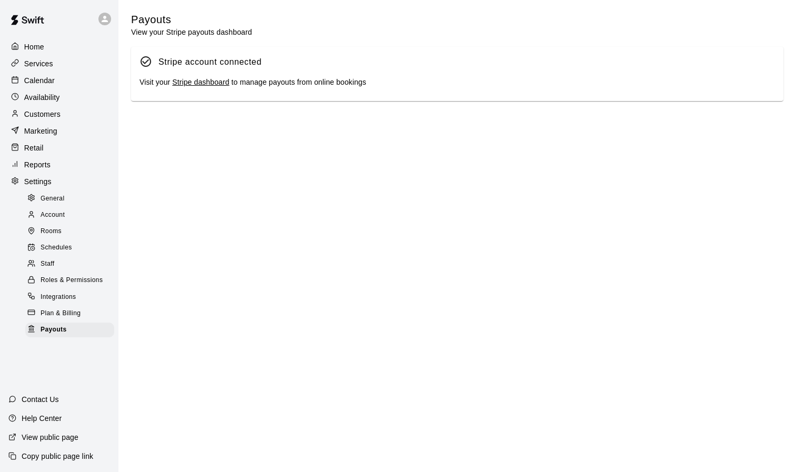
click at [62, 216] on span "Account" at bounding box center [53, 215] width 24 height 11
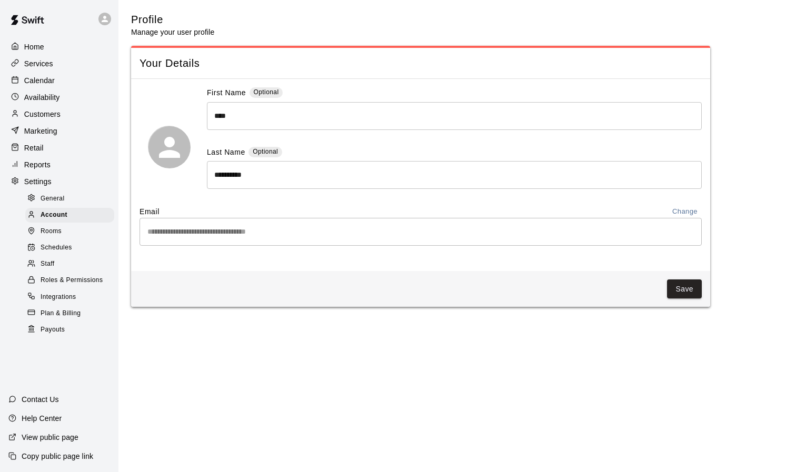
click at [55, 176] on div "Settings" at bounding box center [59, 182] width 102 height 16
select select "**"
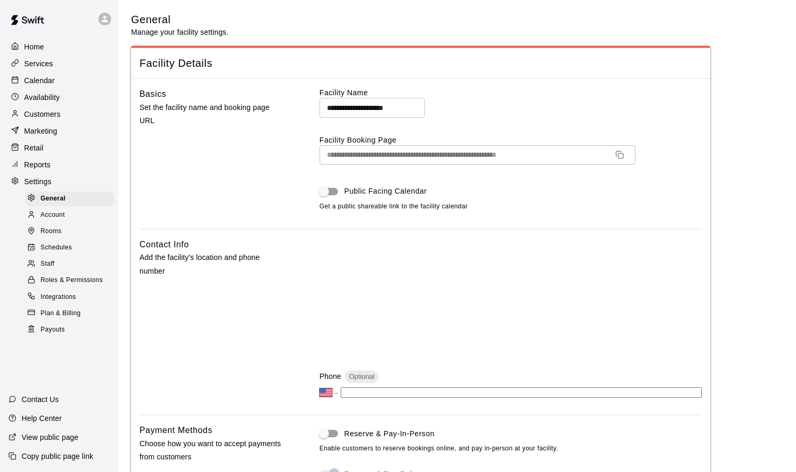
scroll to position [2174, 0]
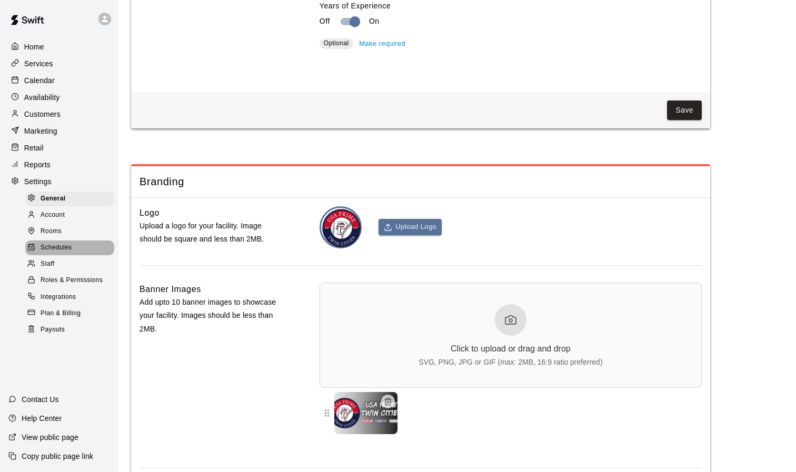
click at [59, 249] on span "Schedules" at bounding box center [57, 248] width 32 height 11
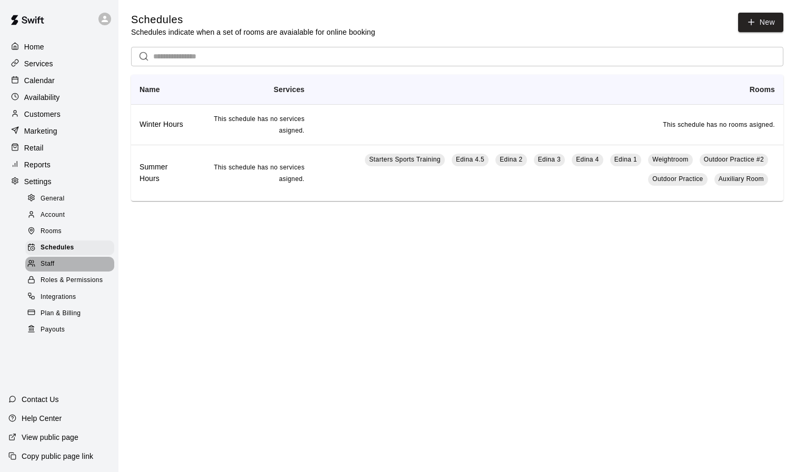
click at [71, 265] on div "Staff" at bounding box center [69, 264] width 89 height 15
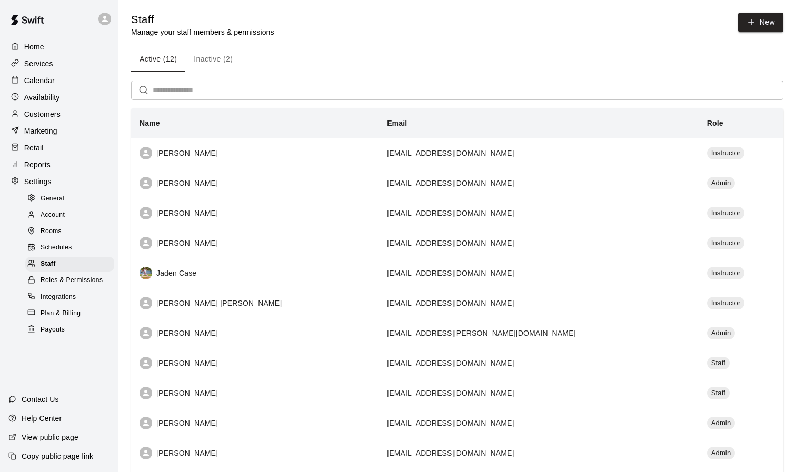
click at [93, 281] on span "Roles & Permissions" at bounding box center [72, 280] width 62 height 11
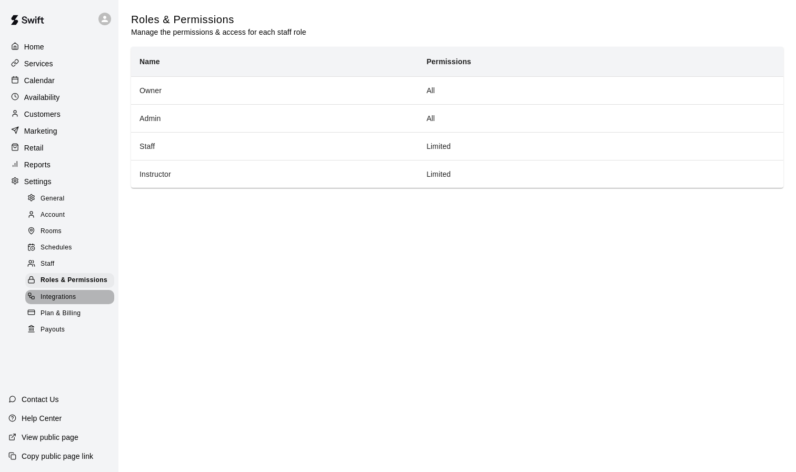
click at [83, 295] on div "Integrations" at bounding box center [69, 297] width 89 height 15
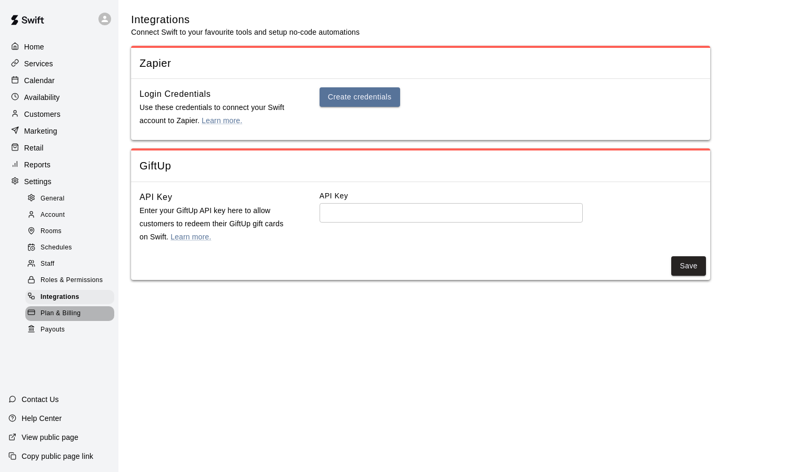
click at [84, 309] on div "Plan & Billing" at bounding box center [69, 313] width 89 height 15
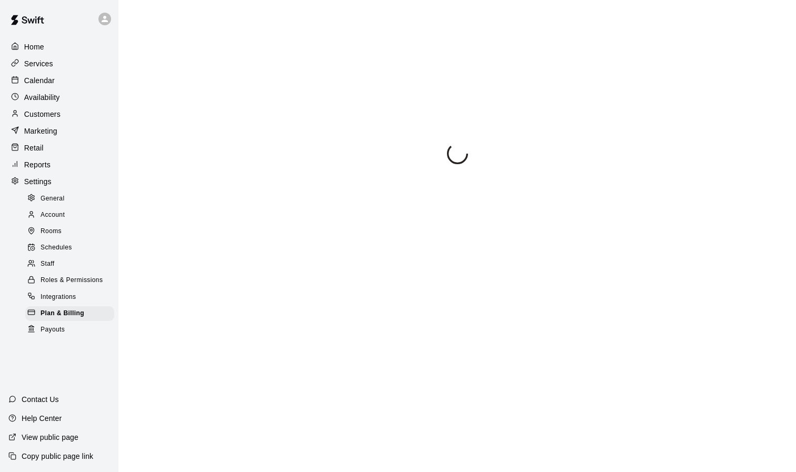
click at [54, 179] on div "Settings" at bounding box center [59, 182] width 102 height 16
select select "**"
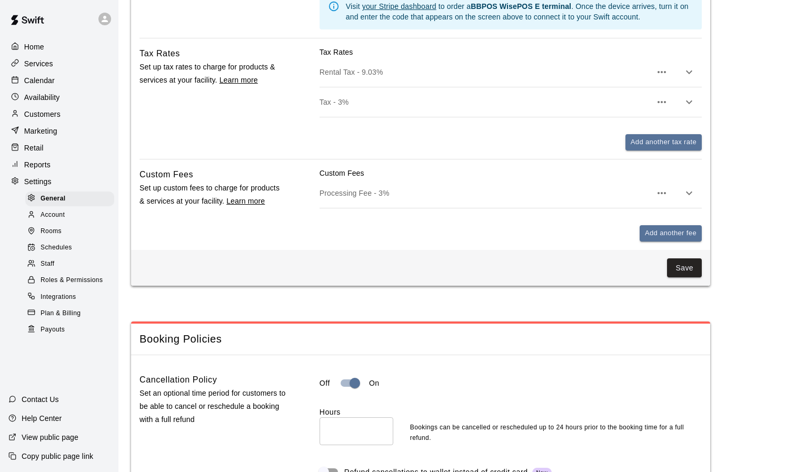
scroll to position [673, 0]
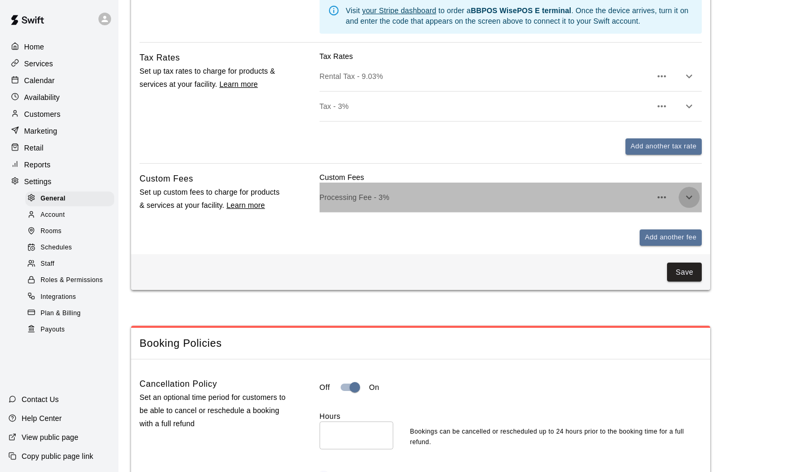
click at [689, 193] on icon "button" at bounding box center [688, 197] width 13 height 13
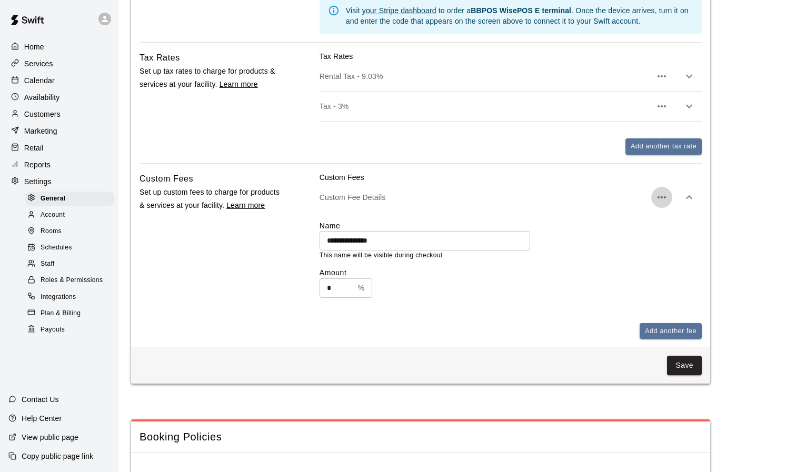
click at [664, 194] on icon "button" at bounding box center [661, 197] width 13 height 13
click at [634, 257] on div at bounding box center [398, 236] width 796 height 472
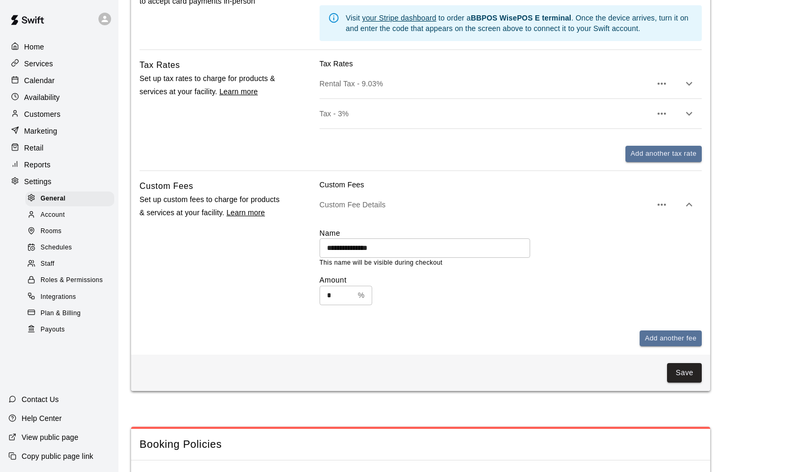
click at [688, 113] on icon "button" at bounding box center [689, 114] width 6 height 4
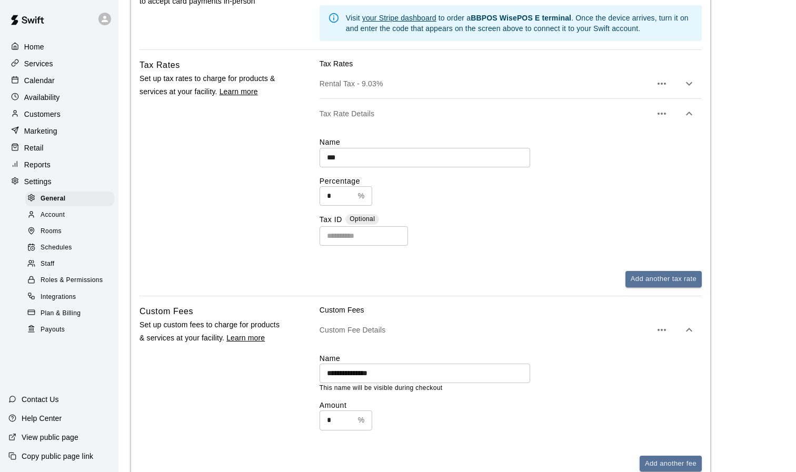
click at [584, 130] on div "Name *** ​ Percentage * % ​ Tax ID Optional ​" at bounding box center [510, 191] width 382 height 126
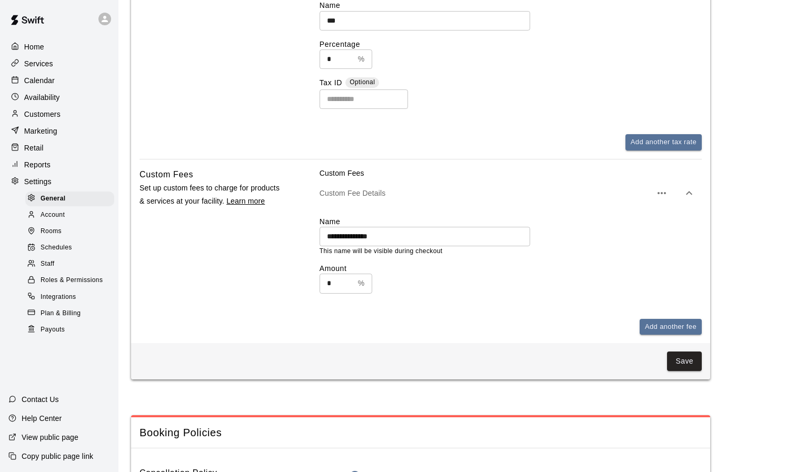
scroll to position [818, 0]
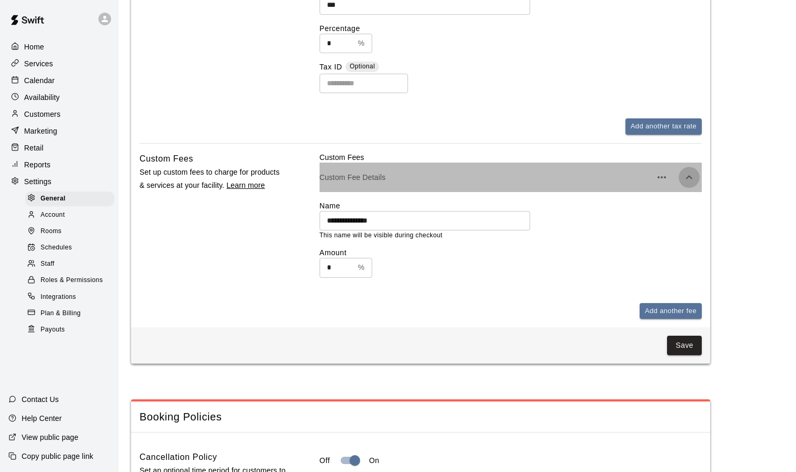
click at [691, 172] on icon "button" at bounding box center [688, 177] width 13 height 13
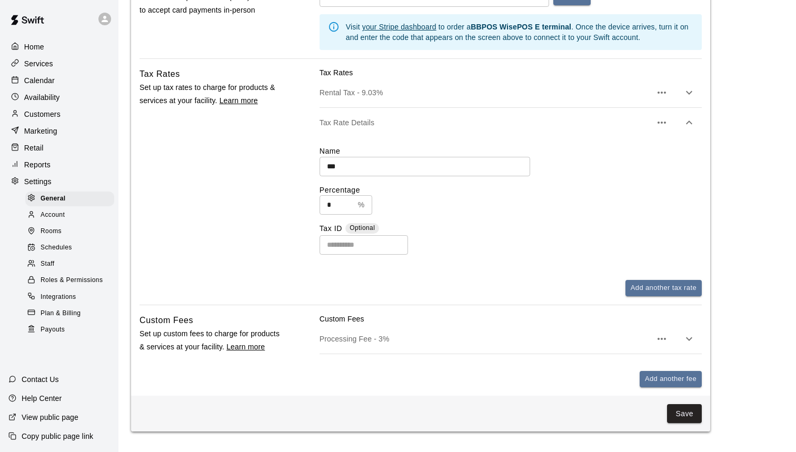
scroll to position [656, 0]
click at [554, 173] on div "*** ​" at bounding box center [510, 167] width 382 height 19
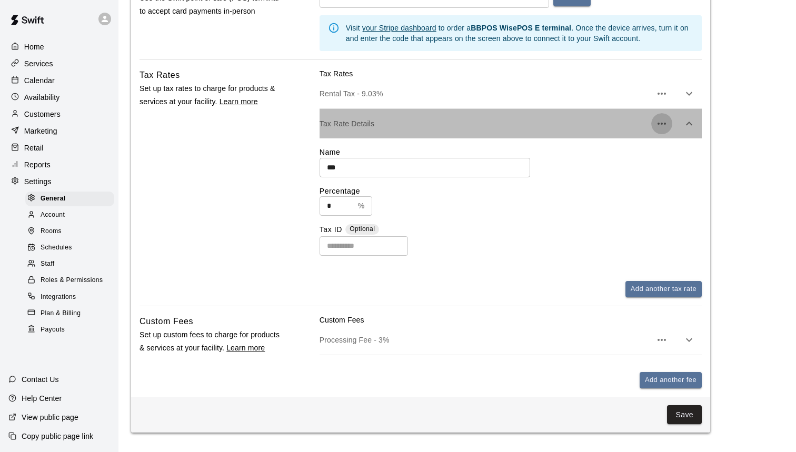
click at [662, 121] on icon "button" at bounding box center [661, 123] width 13 height 13
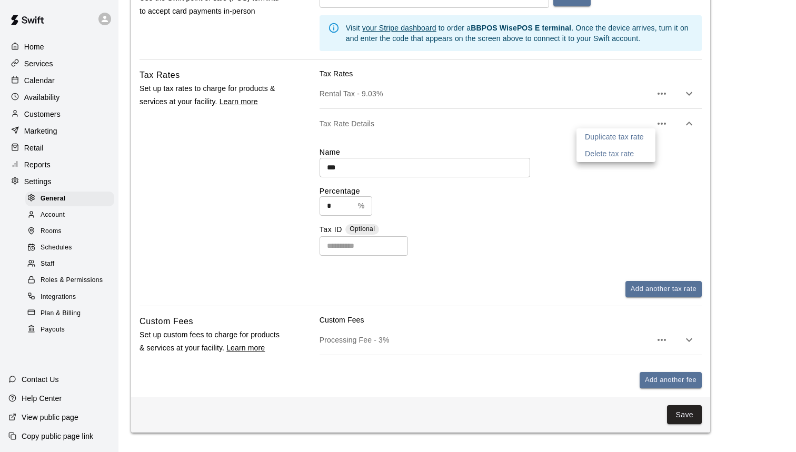
click at [628, 149] on p "Delete tax rate" at bounding box center [609, 153] width 49 height 11
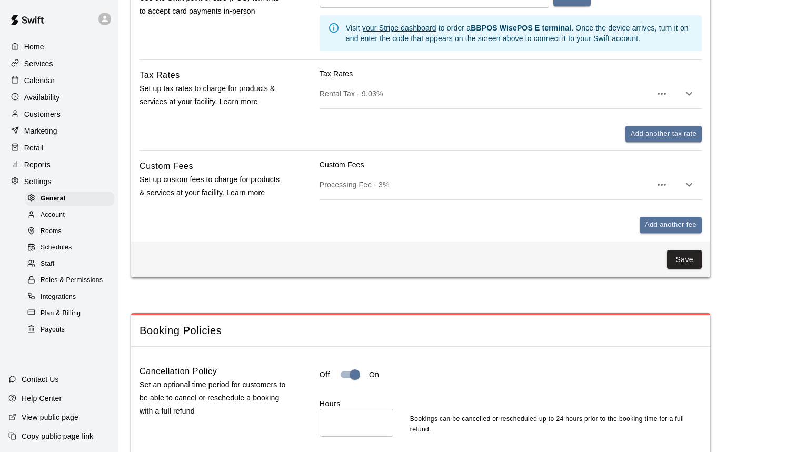
click at [689, 87] on icon "button" at bounding box center [688, 93] width 13 height 13
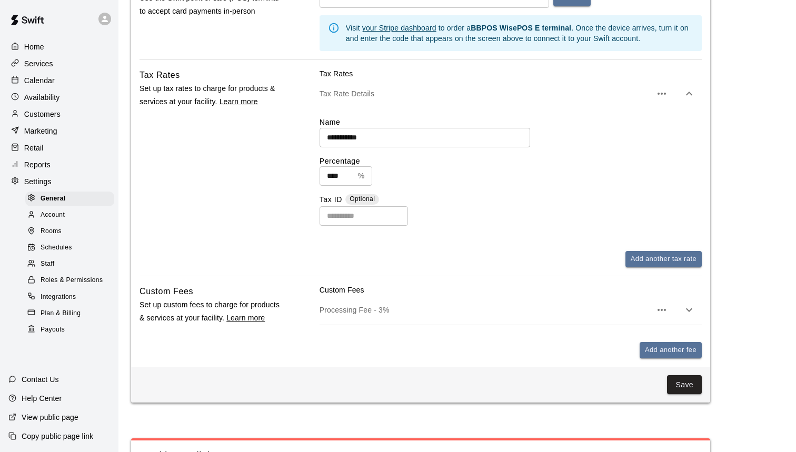
click at [667, 93] on icon "button" at bounding box center [661, 93] width 13 height 13
click at [616, 172] on div at bounding box center [398, 226] width 796 height 452
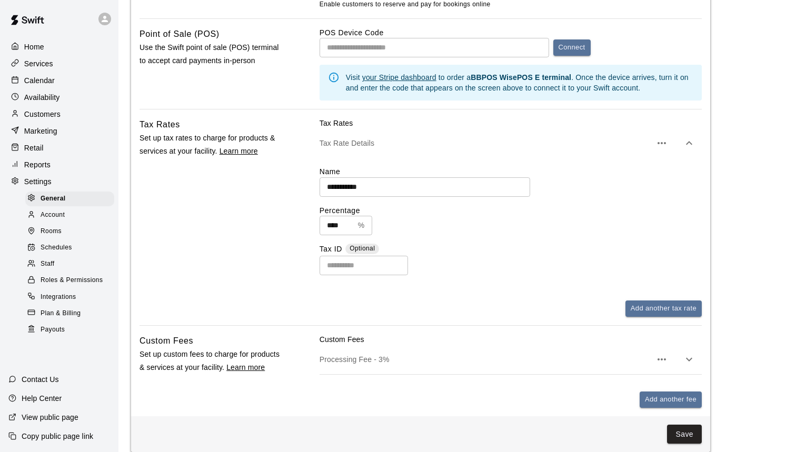
scroll to position [607, 0]
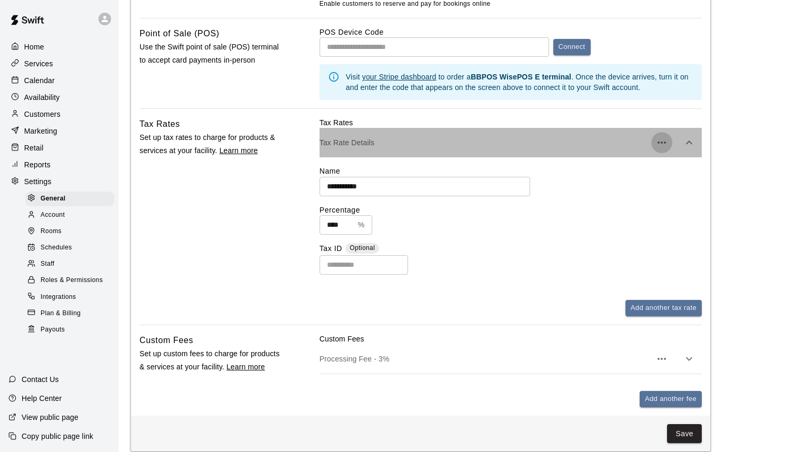
click at [661, 140] on icon "button" at bounding box center [661, 142] width 13 height 13
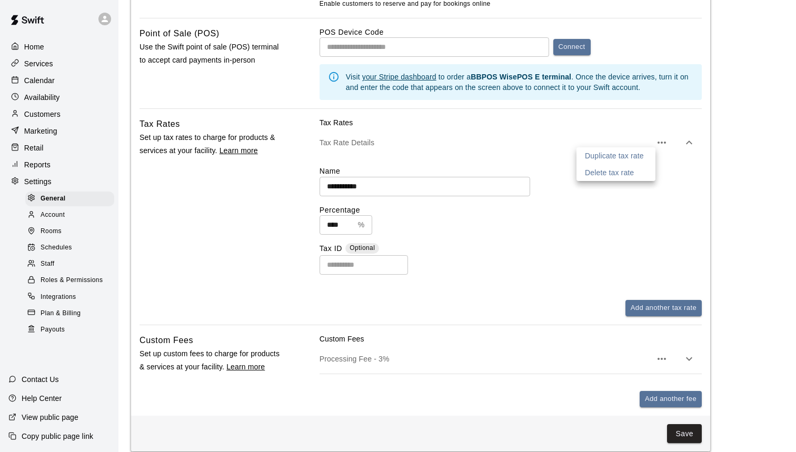
click at [552, 158] on div at bounding box center [398, 226] width 796 height 452
click at [56, 65] on div "Services" at bounding box center [59, 64] width 102 height 16
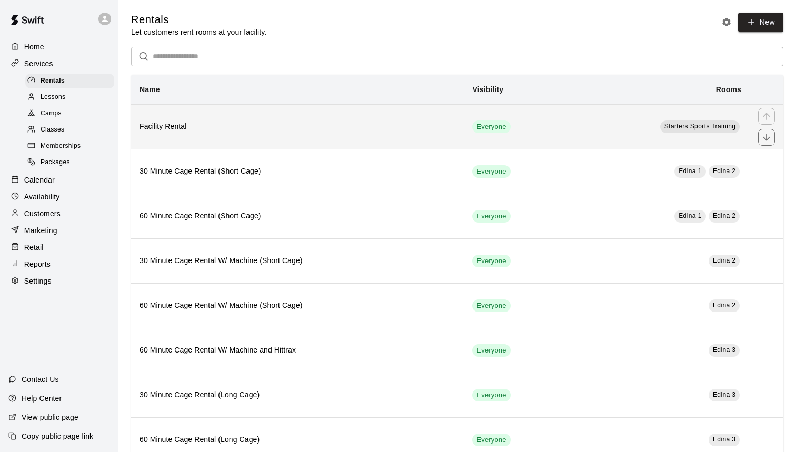
click at [211, 126] on h6 "Facility Rental" at bounding box center [297, 127] width 316 height 12
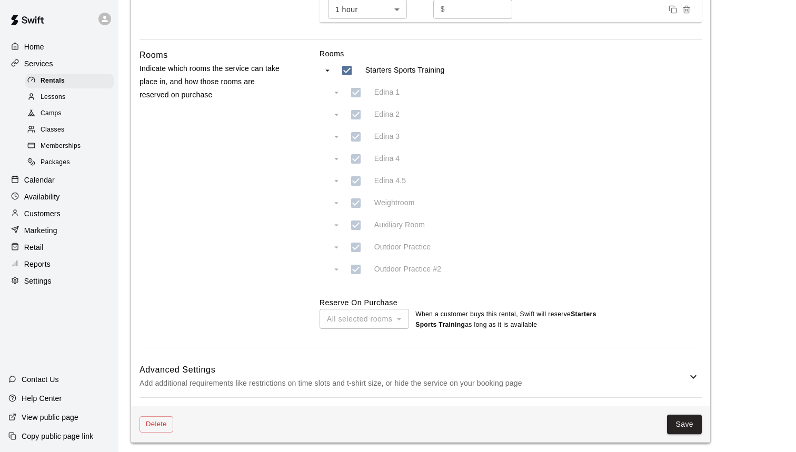
scroll to position [566, 0]
click at [677, 368] on h6 "Advanced Settings" at bounding box center [412, 371] width 547 height 14
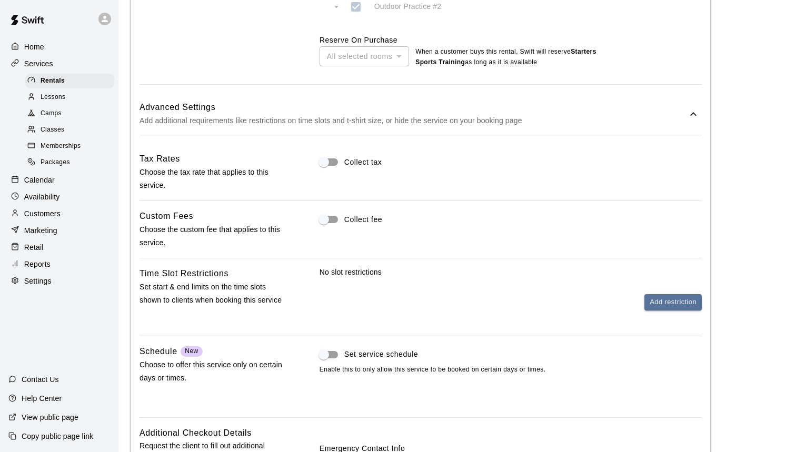
scroll to position [834, 0]
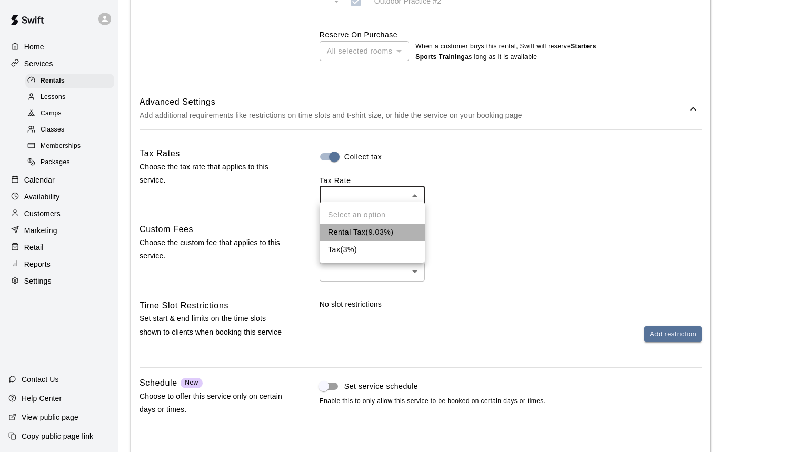
click at [398, 230] on li "Rental Tax ( 9.03 %)" at bounding box center [371, 232] width 105 height 17
type input "***"
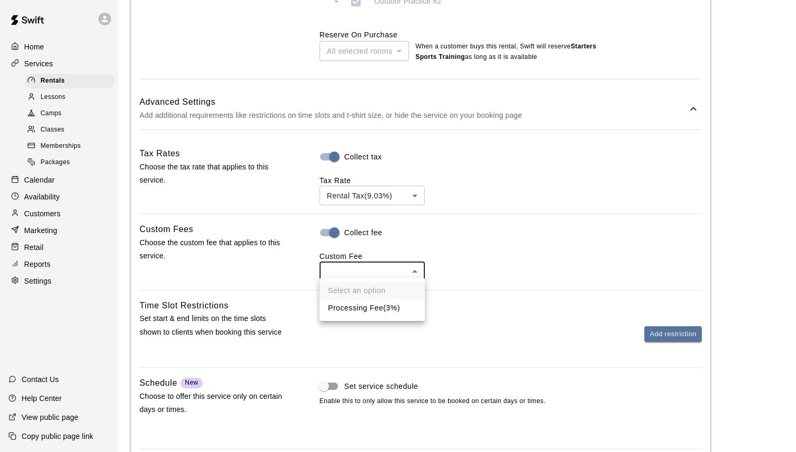
click at [408, 305] on li "Processing Fee ( 3% )" at bounding box center [371, 307] width 105 height 17
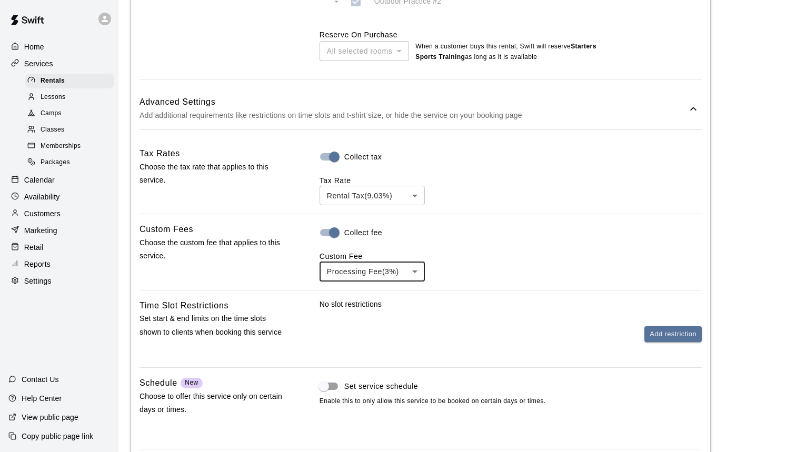
type input "**"
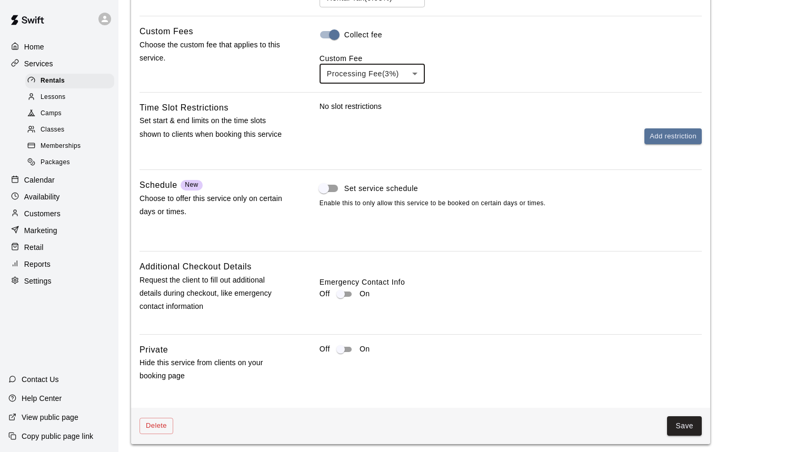
scroll to position [1031, 0]
click at [682, 417] on button "Save" at bounding box center [684, 426] width 35 height 19
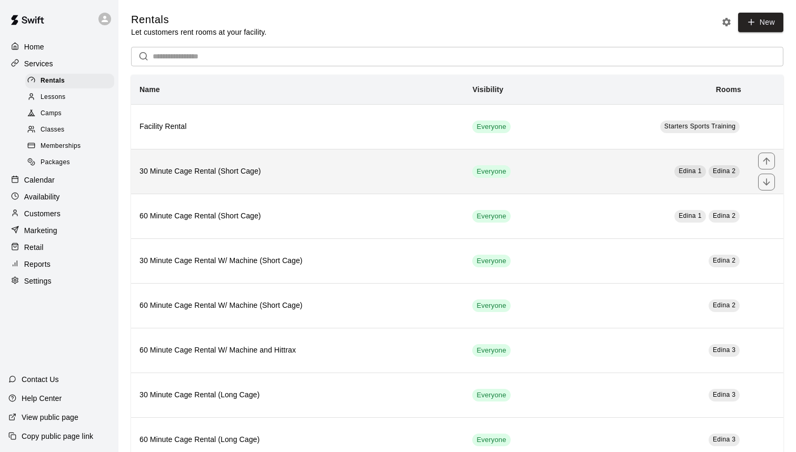
click at [338, 169] on h6 "30 Minute Cage Rental (Short Cage)" at bounding box center [297, 172] width 316 height 12
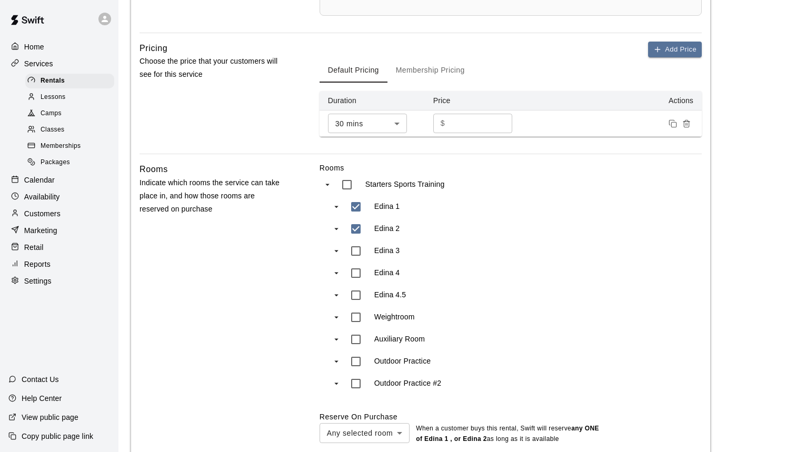
scroll to position [425, 0]
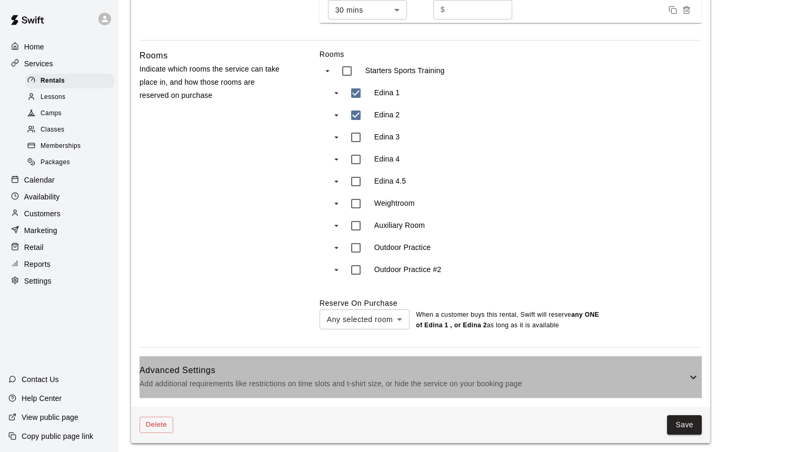
click at [661, 370] on h6 "Advanced Settings" at bounding box center [412, 371] width 547 height 14
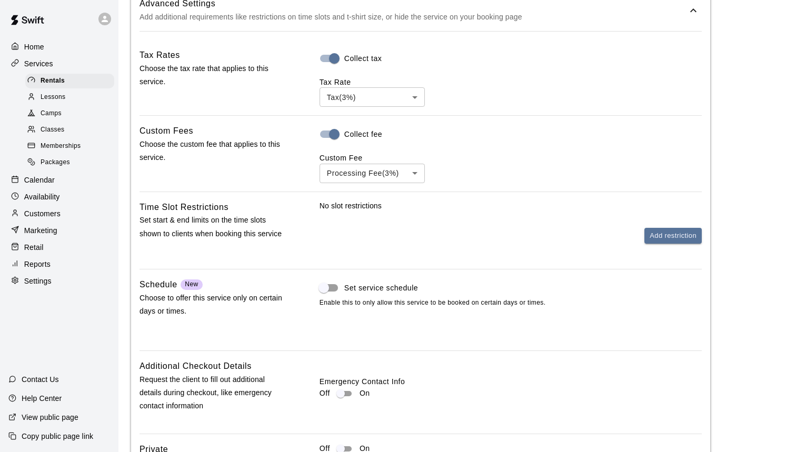
scroll to position [958, 0]
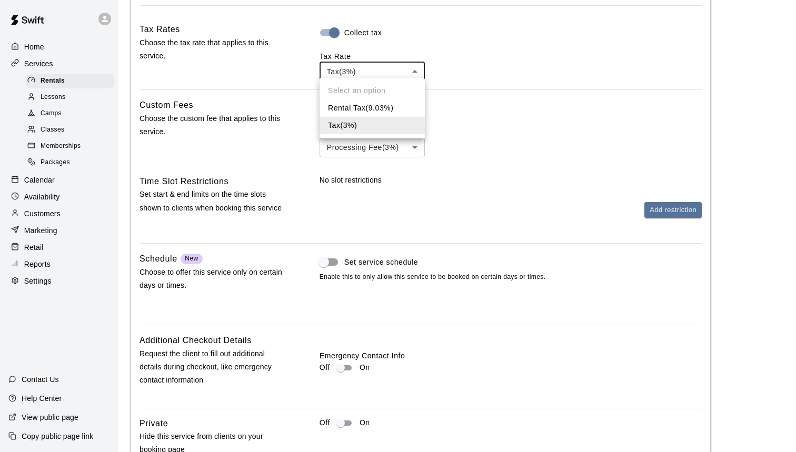
click at [391, 103] on li "Rental Tax ( 9.03 %)" at bounding box center [371, 107] width 105 height 17
type input "***"
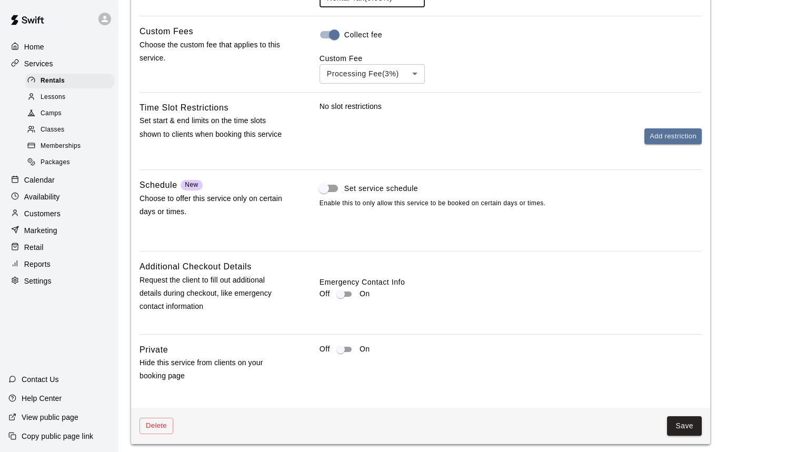
scroll to position [1031, 0]
click at [686, 424] on button "Save" at bounding box center [684, 426] width 35 height 19
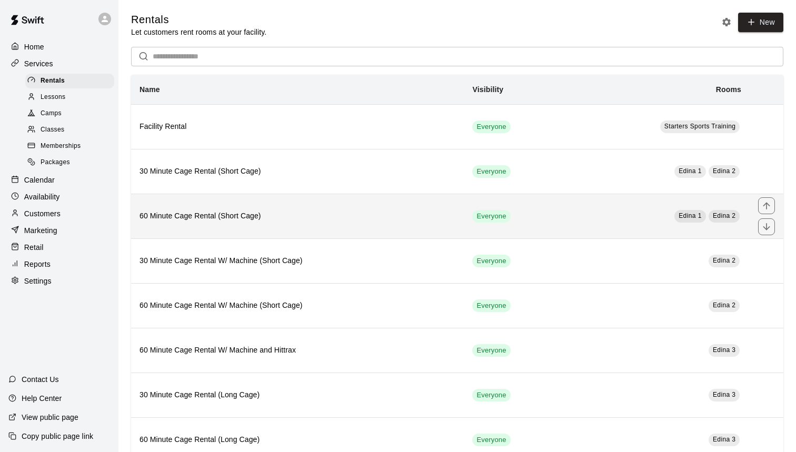
click at [342, 218] on h6 "60 Minute Cage Rental (Short Cage)" at bounding box center [297, 216] width 316 height 12
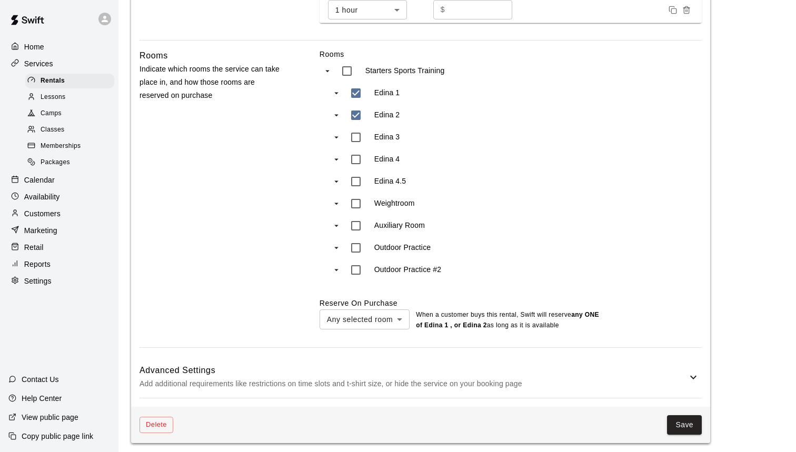
click at [637, 378] on p "Add additional requirements like restrictions on time slots and t-shirt size, o…" at bounding box center [412, 383] width 547 height 13
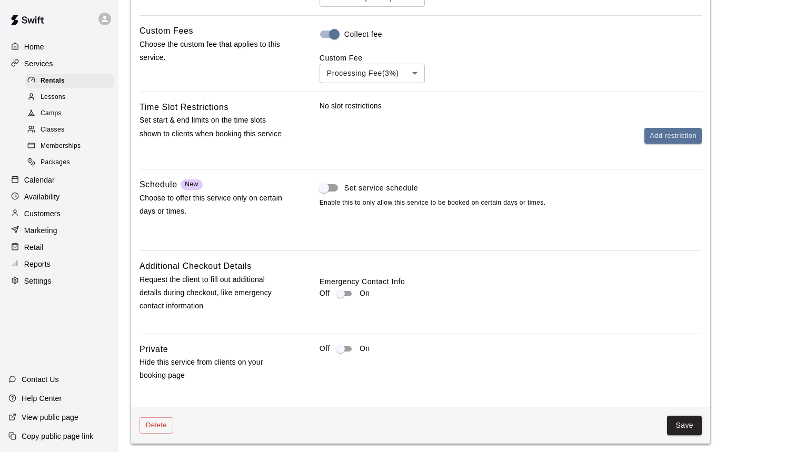
scroll to position [1031, 0]
click at [679, 422] on button "Save" at bounding box center [684, 426] width 35 height 19
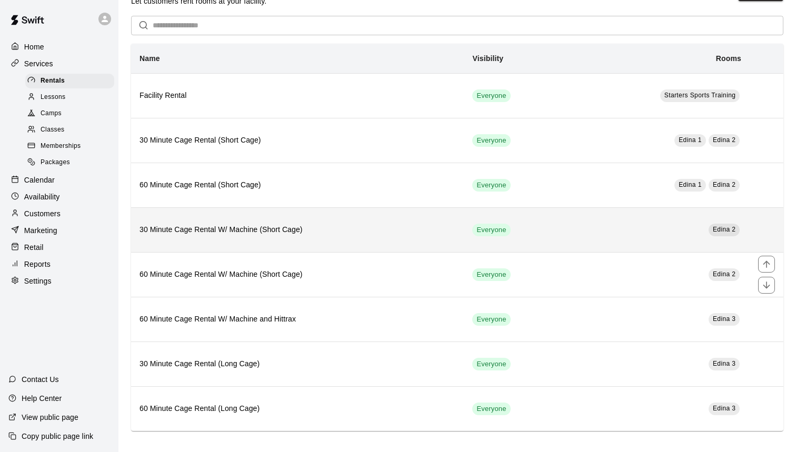
scroll to position [31, 0]
click at [331, 230] on h6 "30 Minute Cage Rental W/ Machine (Short Cage)" at bounding box center [297, 231] width 316 height 12
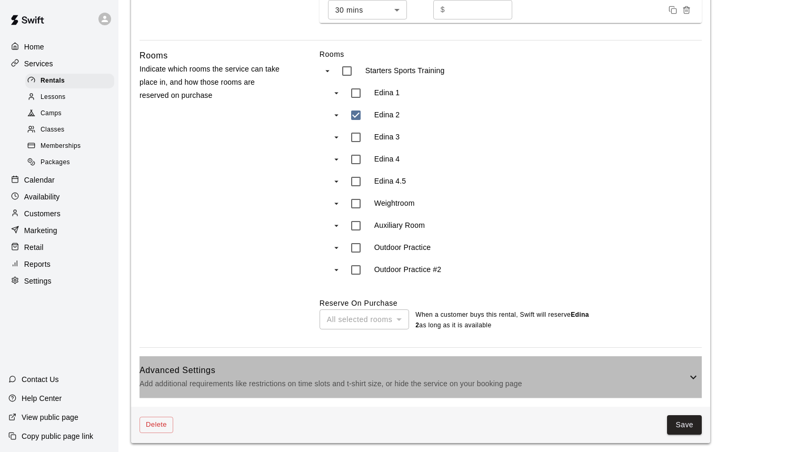
click at [649, 365] on h6 "Advanced Settings" at bounding box center [412, 371] width 547 height 14
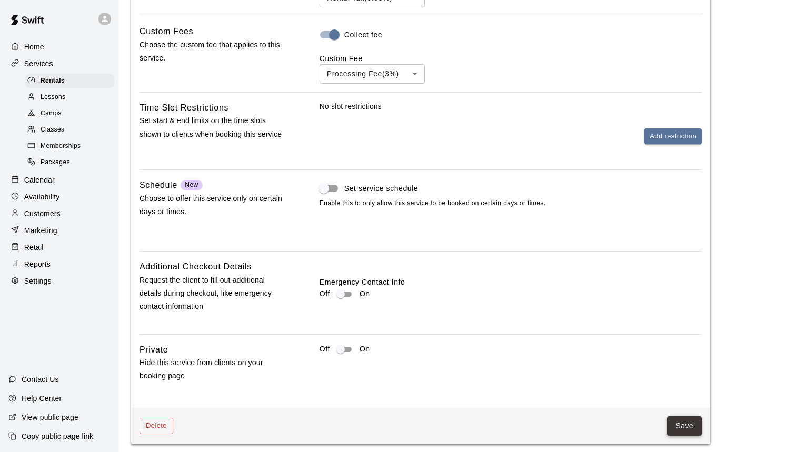
scroll to position [1031, 0]
click at [686, 421] on button "Save" at bounding box center [684, 426] width 35 height 19
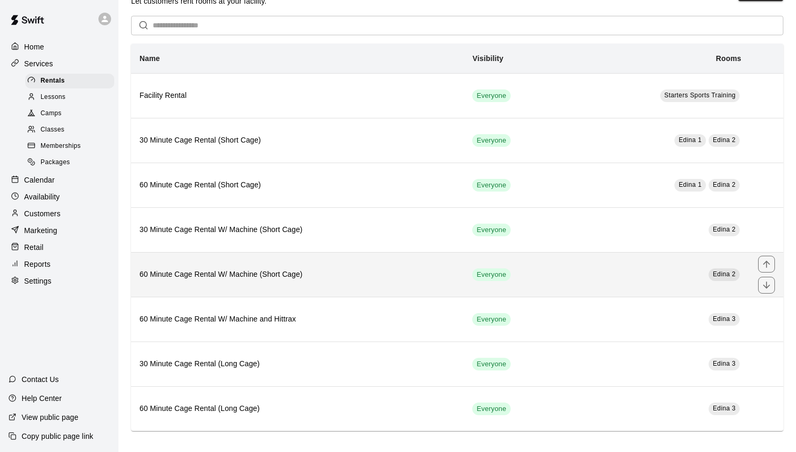
scroll to position [31, 0]
click at [379, 283] on th "60 Minute Cage Rental W/ Machine (Short Cage)" at bounding box center [297, 275] width 333 height 45
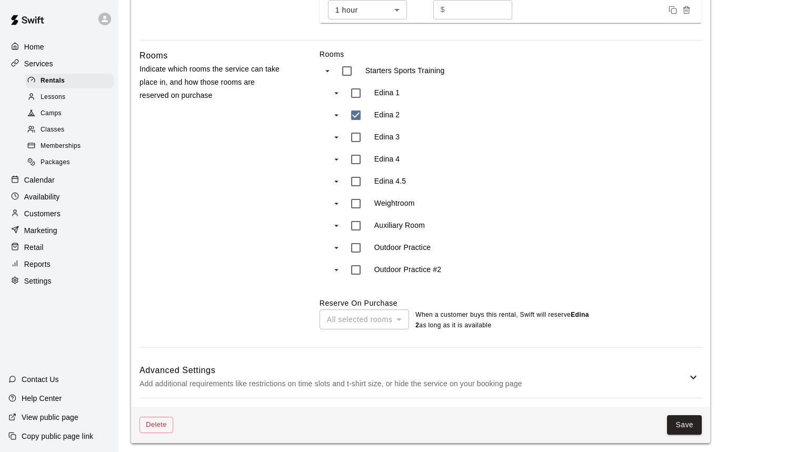
click at [638, 357] on div "Advanced Settings Add additional requirements like restrictions on time slots a…" at bounding box center [420, 377] width 562 height 42
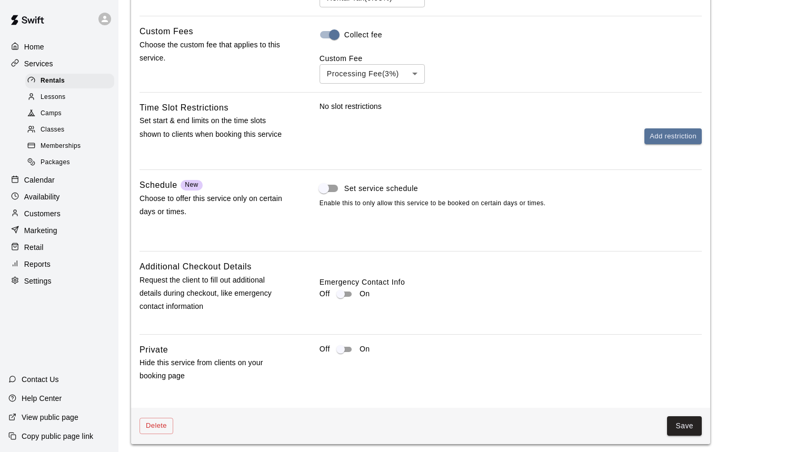
scroll to position [1031, 0]
click at [681, 417] on button "Save" at bounding box center [684, 426] width 35 height 19
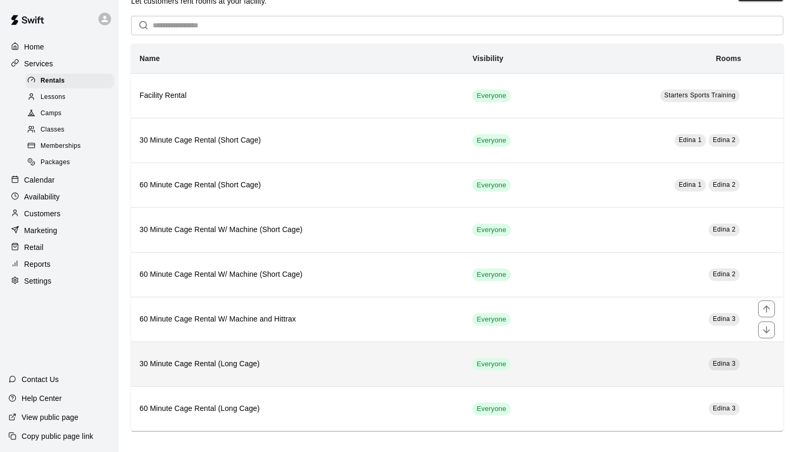
scroll to position [31, 0]
click at [330, 356] on th "30 Minute Cage Rental (Long Cage)" at bounding box center [297, 364] width 333 height 45
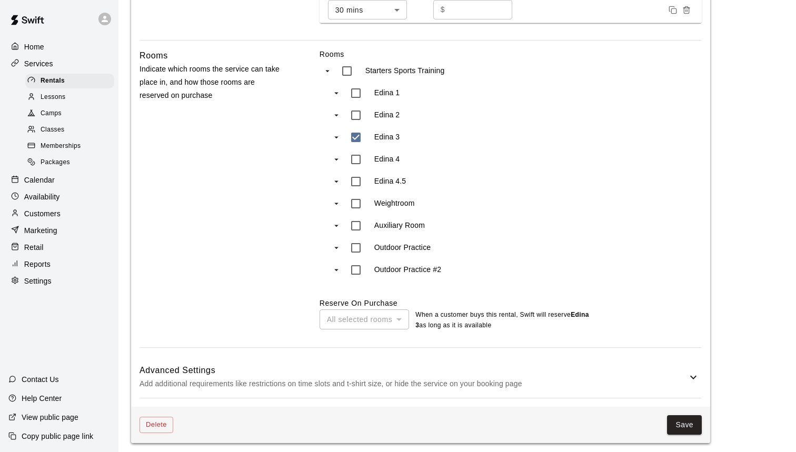
click at [567, 374] on h6 "Advanced Settings" at bounding box center [412, 371] width 547 height 14
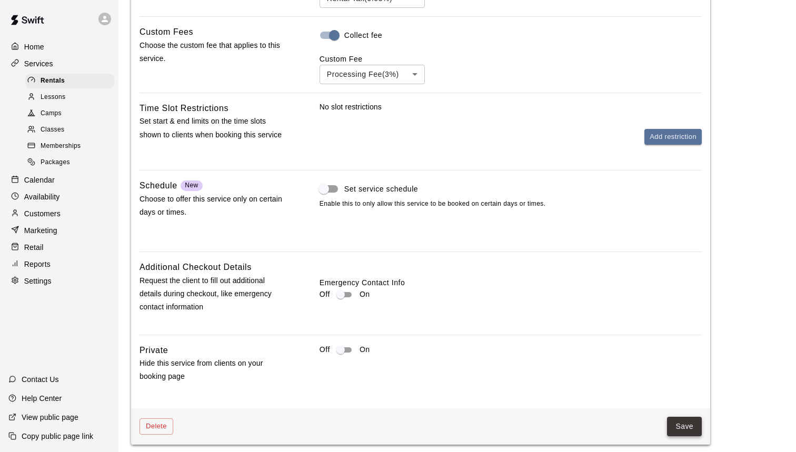
click at [691, 428] on button "Save" at bounding box center [684, 426] width 35 height 19
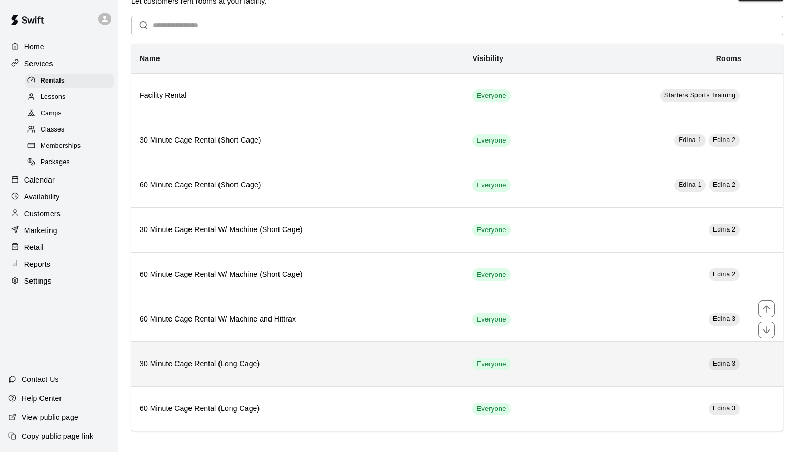
scroll to position [31, 0]
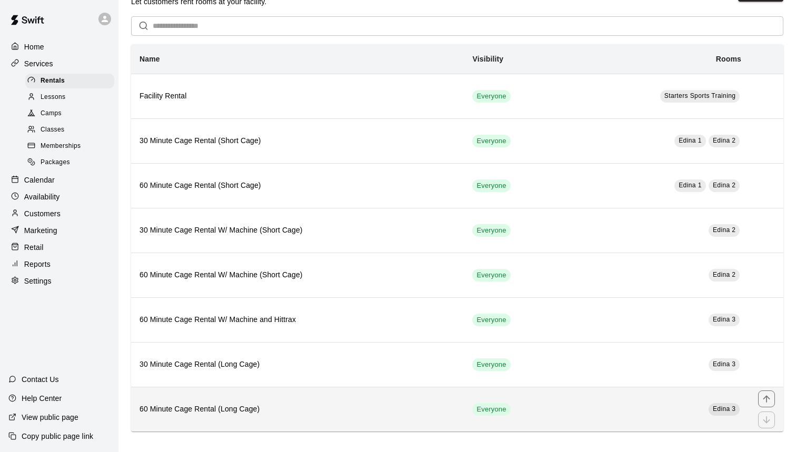
click at [476, 408] on span "Everyone" at bounding box center [491, 410] width 38 height 10
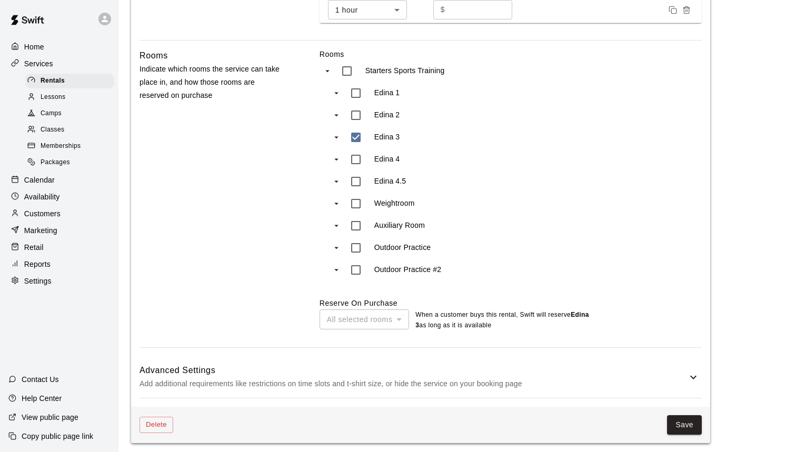
click at [661, 377] on p "Add additional requirements like restrictions on time slots and t-shirt size, o…" at bounding box center [412, 383] width 547 height 13
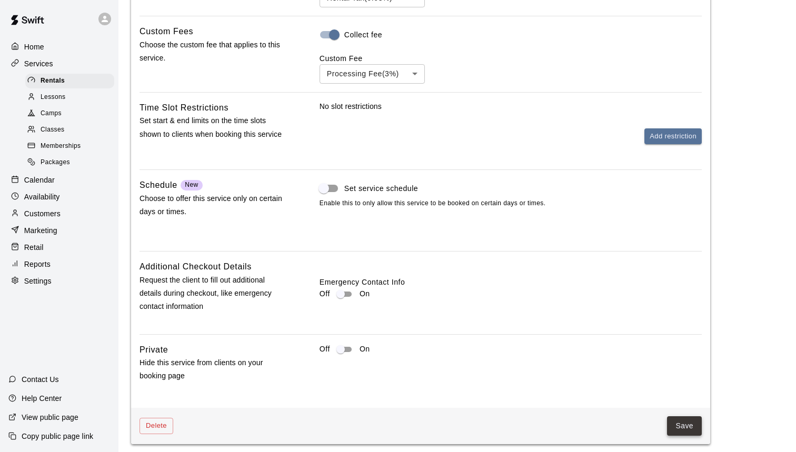
scroll to position [1031, 0]
click at [677, 421] on button "Save" at bounding box center [684, 426] width 35 height 19
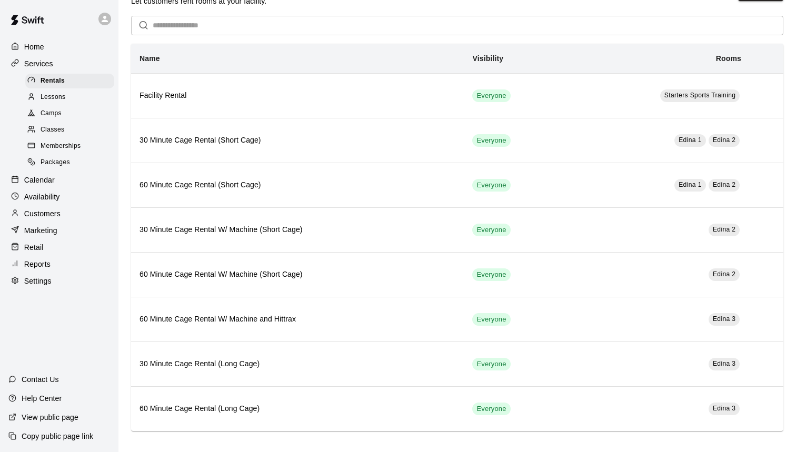
scroll to position [31, 0]
click at [76, 92] on div "Lessons" at bounding box center [69, 97] width 89 height 15
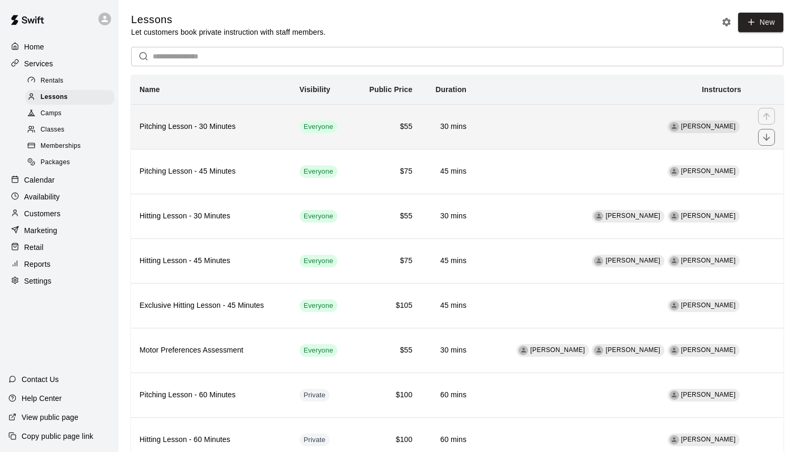
click at [582, 139] on td "[PERSON_NAME]" at bounding box center [612, 126] width 275 height 45
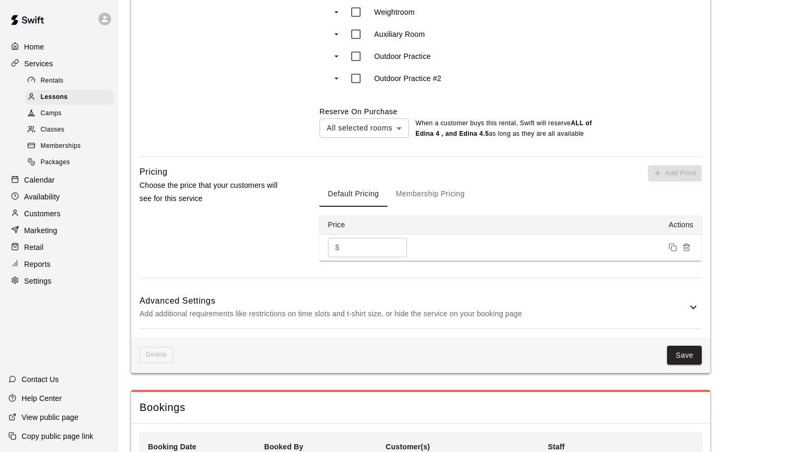
scroll to position [750, 0]
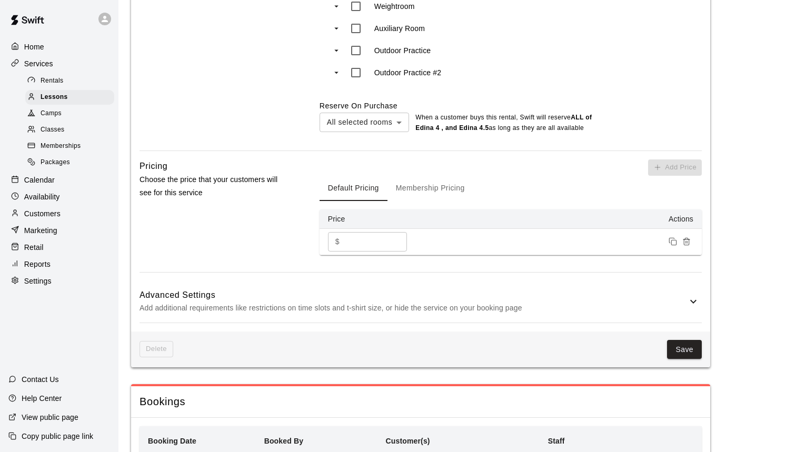
click at [691, 300] on icon at bounding box center [693, 301] width 13 height 13
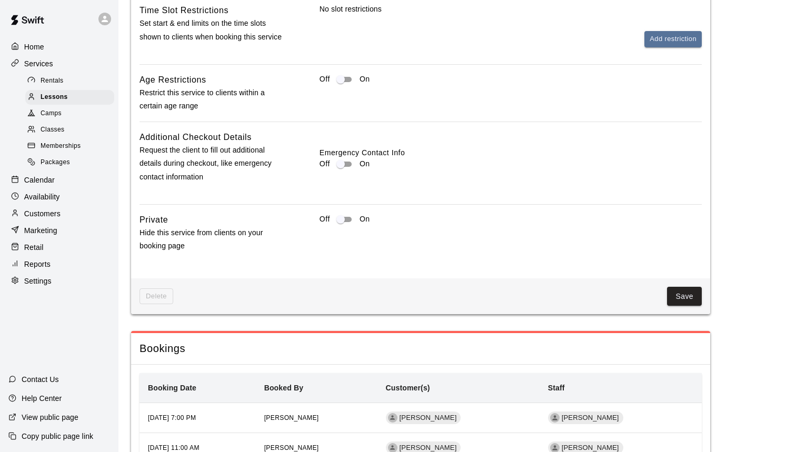
scroll to position [1221, 0]
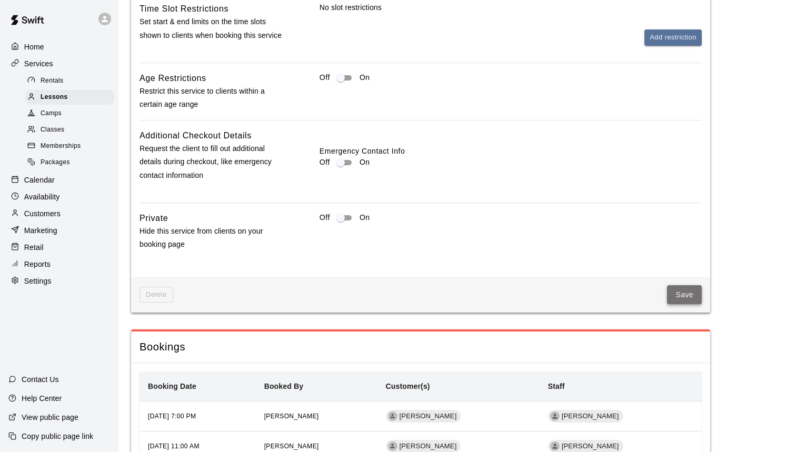
click at [681, 292] on button "Save" at bounding box center [684, 294] width 35 height 19
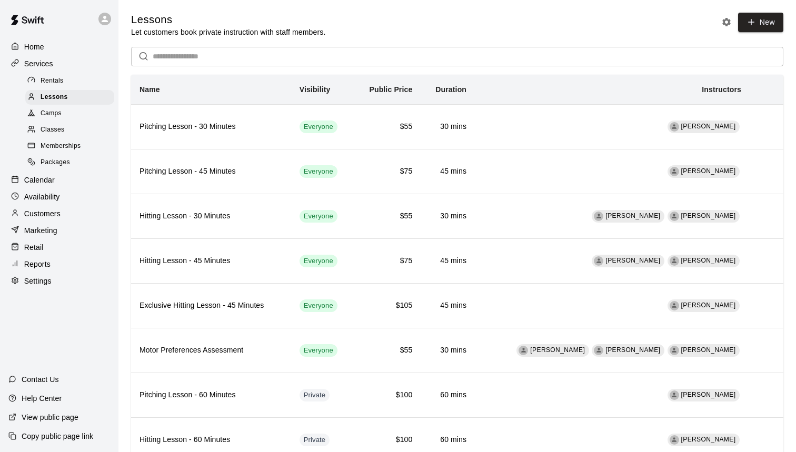
click at [63, 129] on span "Classes" at bounding box center [53, 130] width 24 height 11
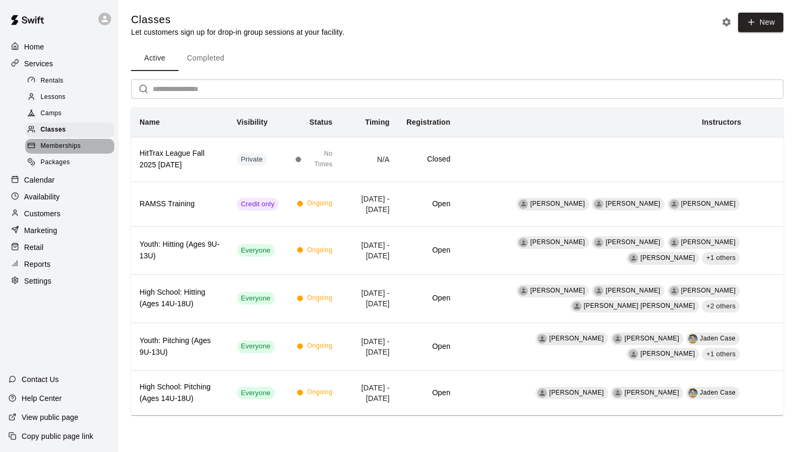
click at [72, 144] on span "Memberships" at bounding box center [61, 146] width 40 height 11
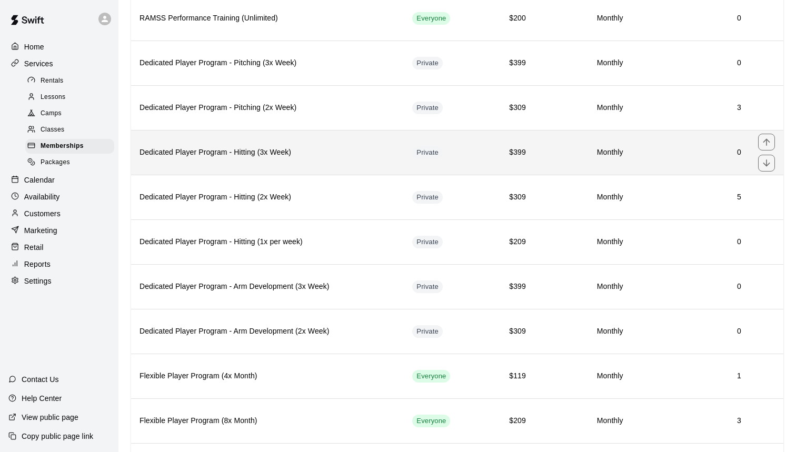
scroll to position [226, 0]
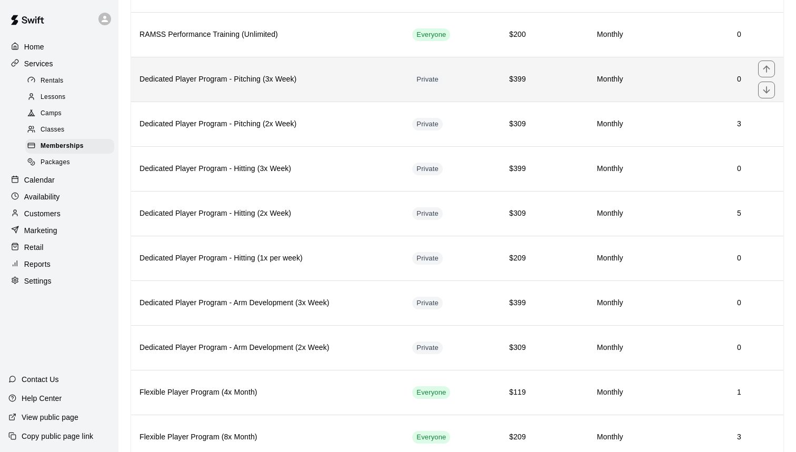
click at [303, 87] on th "Dedicated Player Program - Pitching (3x Week)" at bounding box center [267, 79] width 273 height 45
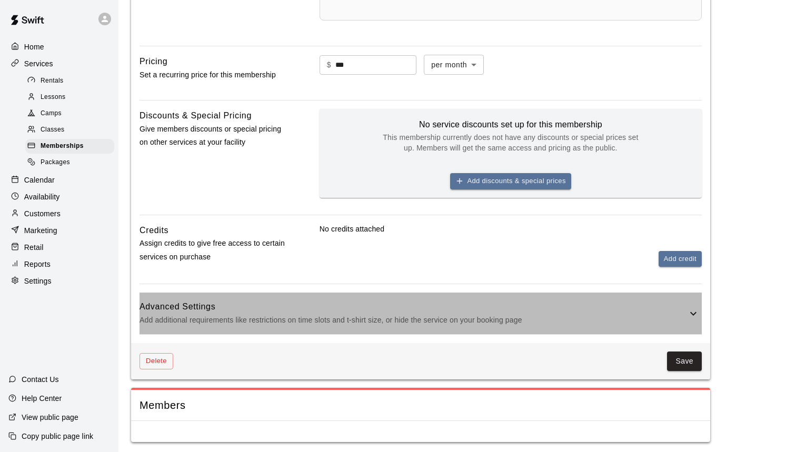
click at [588, 300] on h6 "Advanced Settings" at bounding box center [412, 307] width 547 height 14
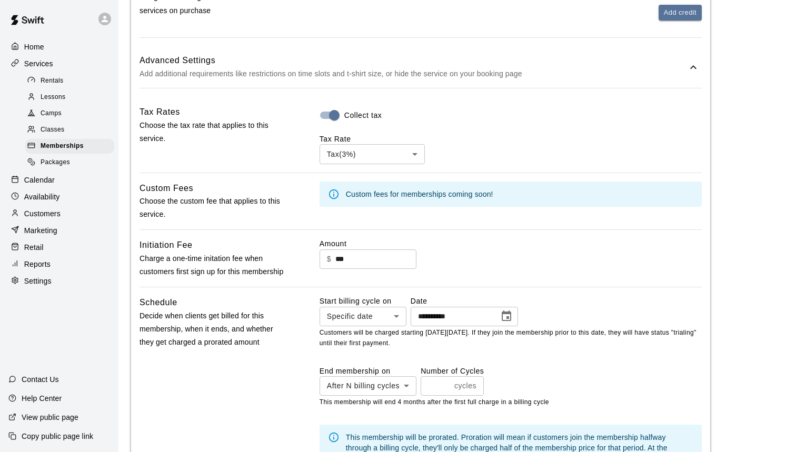
scroll to position [695, 0]
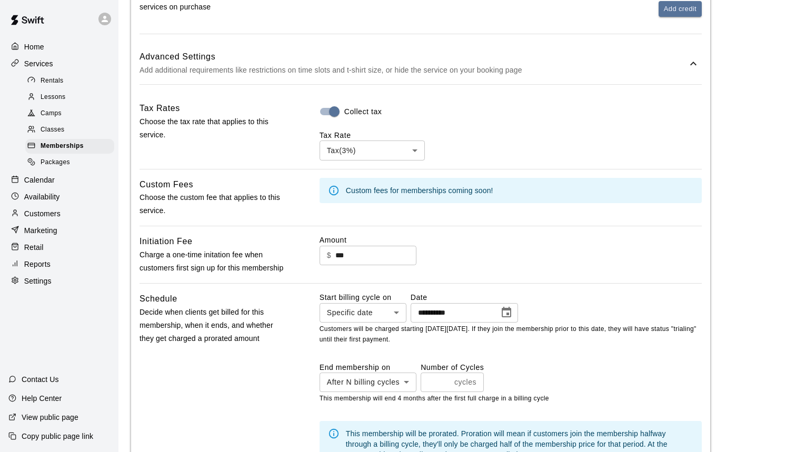
click at [415, 148] on body "**********" at bounding box center [398, 33] width 796 height 1457
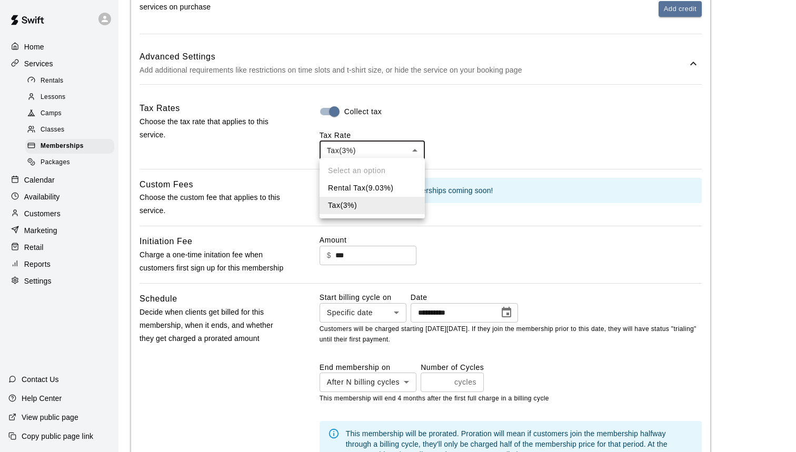
click at [389, 168] on ul "Select an option Rental Tax ( 9.03 %) Tax ( 3 %)" at bounding box center [371, 188] width 105 height 61
click at [332, 105] on div at bounding box center [398, 226] width 796 height 452
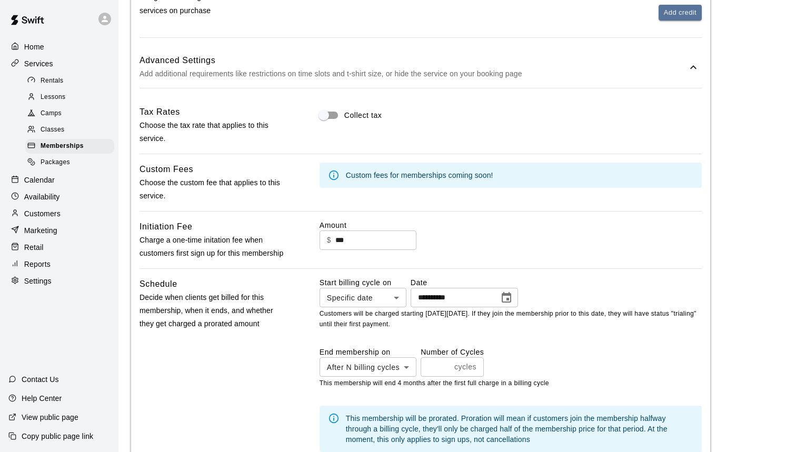
scroll to position [668, 0]
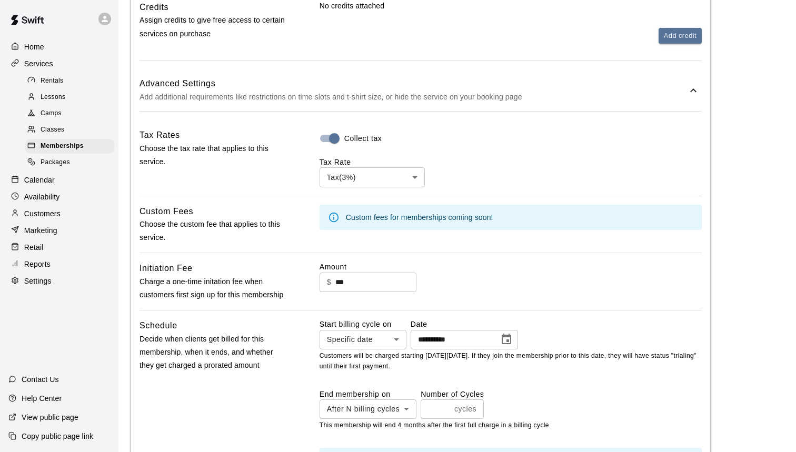
click at [483, 134] on div "Collect tax Tax Rate Tax ( 3 %) *** ​" at bounding box center [510, 157] width 382 height 58
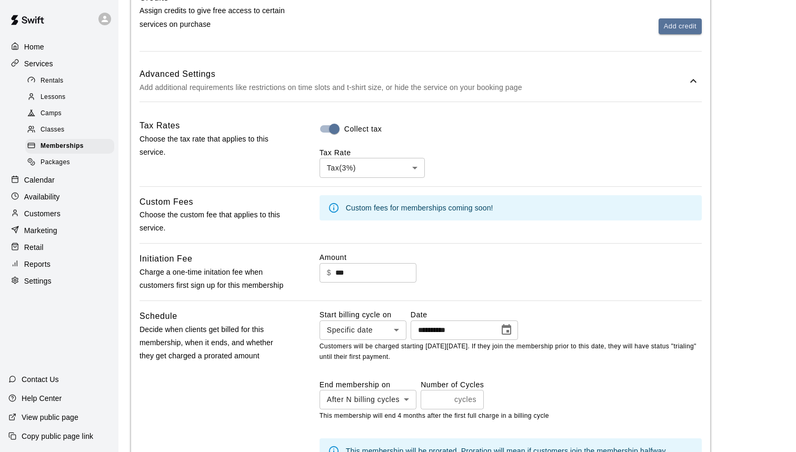
scroll to position [678, 0]
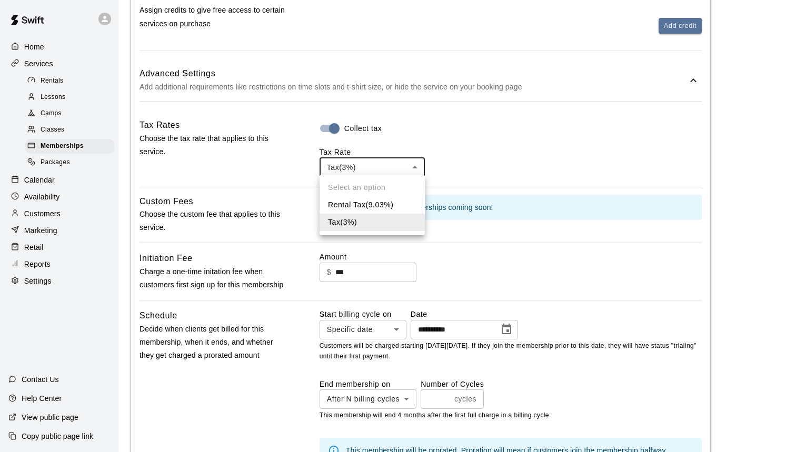
click at [400, 157] on body "**********" at bounding box center [398, 50] width 796 height 1457
click at [437, 148] on div at bounding box center [398, 226] width 796 height 452
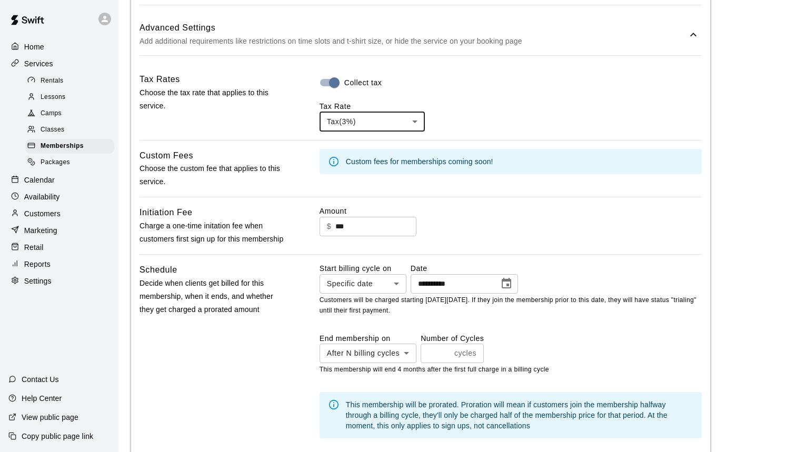
scroll to position [727, 0]
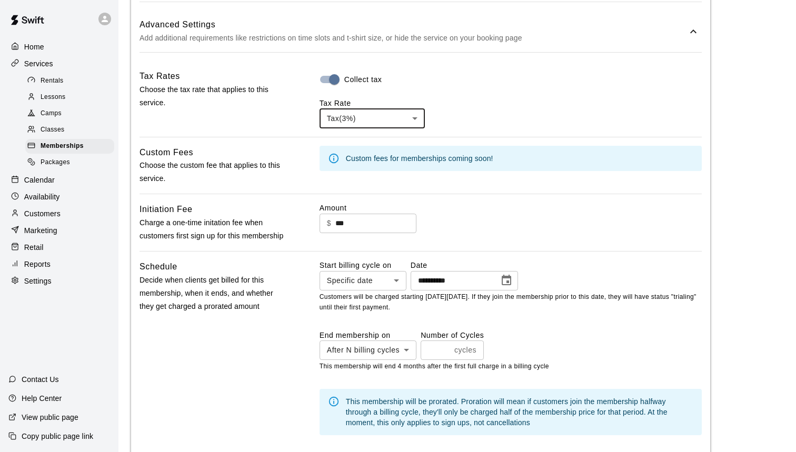
click at [331, 155] on icon at bounding box center [334, 159] width 12 height 12
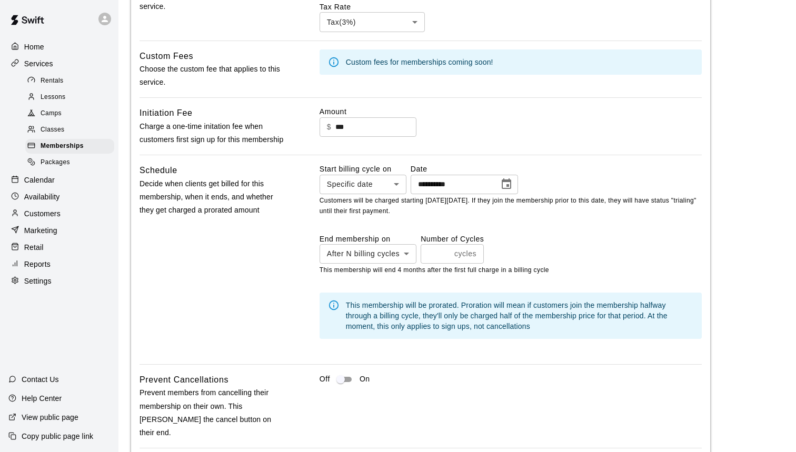
scroll to position [819, 0]
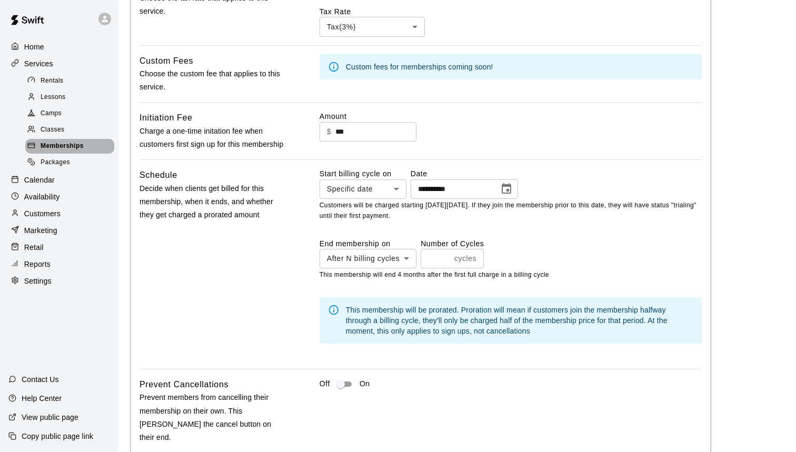
click at [76, 142] on span "Memberships" at bounding box center [62, 146] width 43 height 11
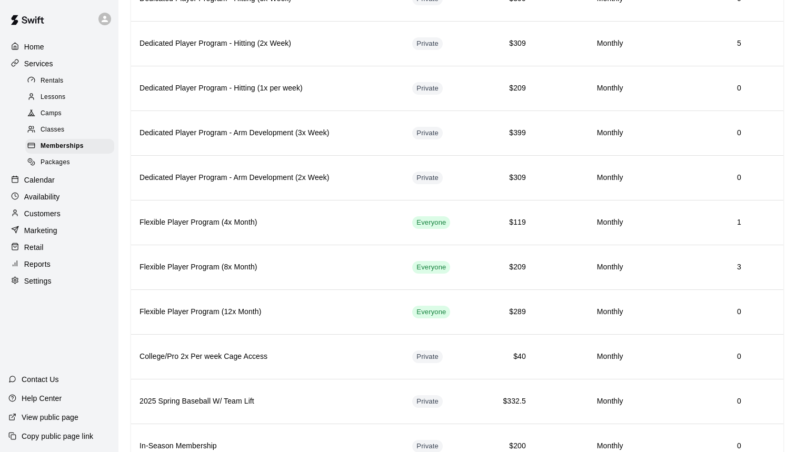
scroll to position [409, 0]
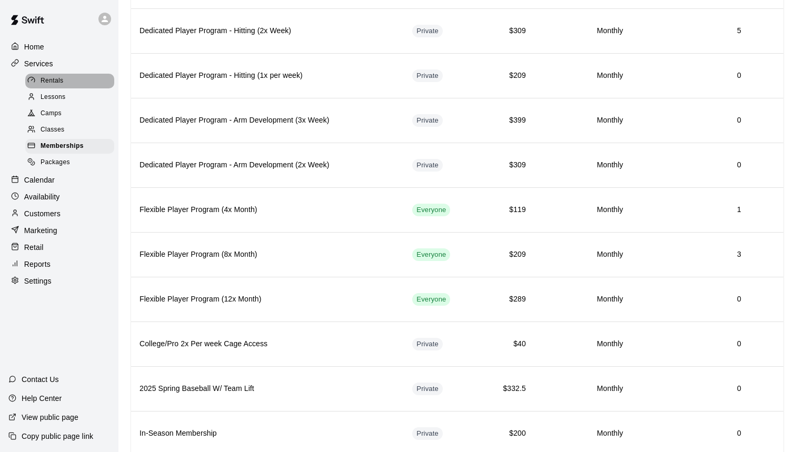
click at [56, 77] on span "Rentals" at bounding box center [52, 81] width 23 height 11
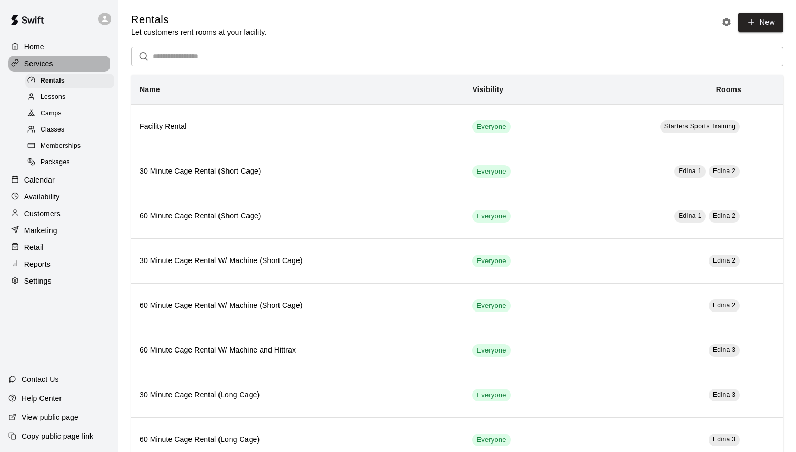
click at [44, 61] on p "Services" at bounding box center [38, 63] width 29 height 11
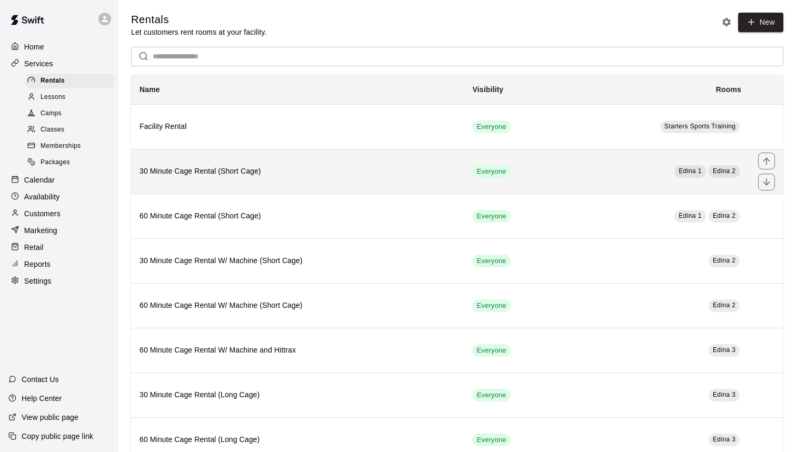
click at [250, 176] on h6 "30 Minute Cage Rental (Short Cage)" at bounding box center [297, 172] width 316 height 12
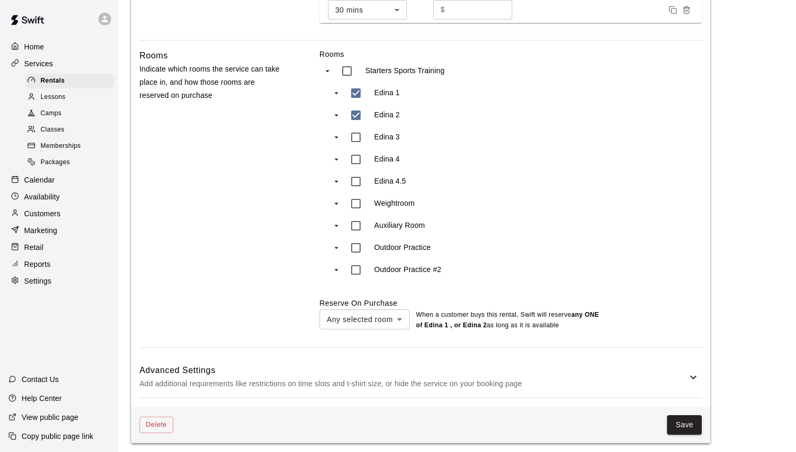
click at [686, 360] on div "Advanced Settings Add additional requirements like restrictions on time slots a…" at bounding box center [420, 377] width 562 height 42
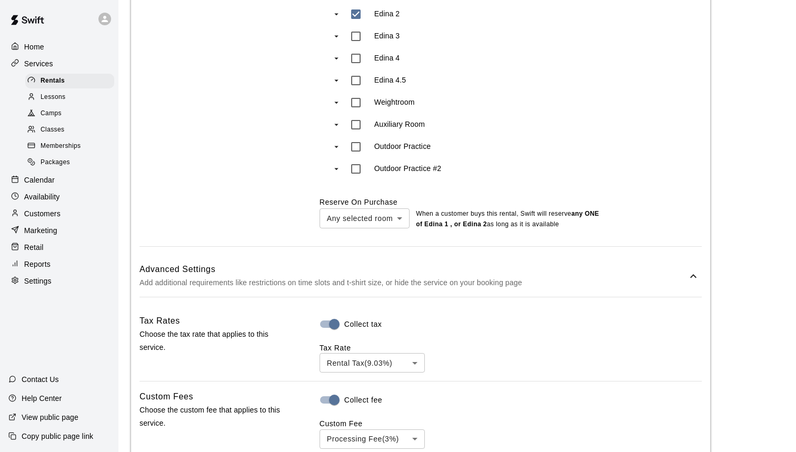
scroll to position [719, 0]
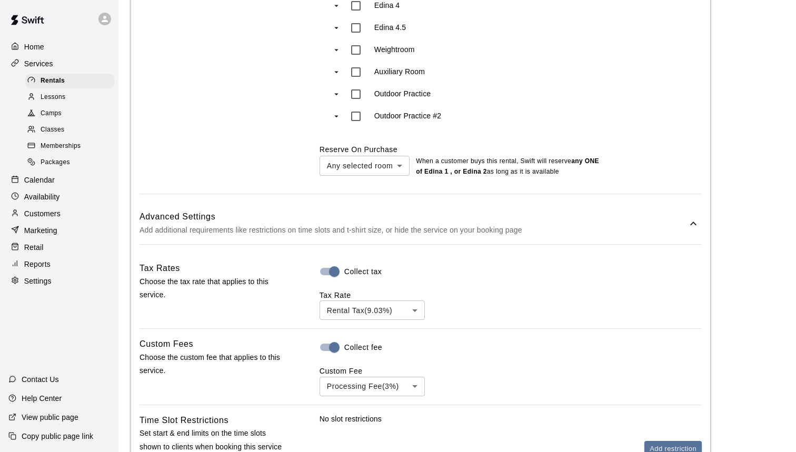
click at [421, 308] on body "**********" at bounding box center [398, 25] width 796 height 1489
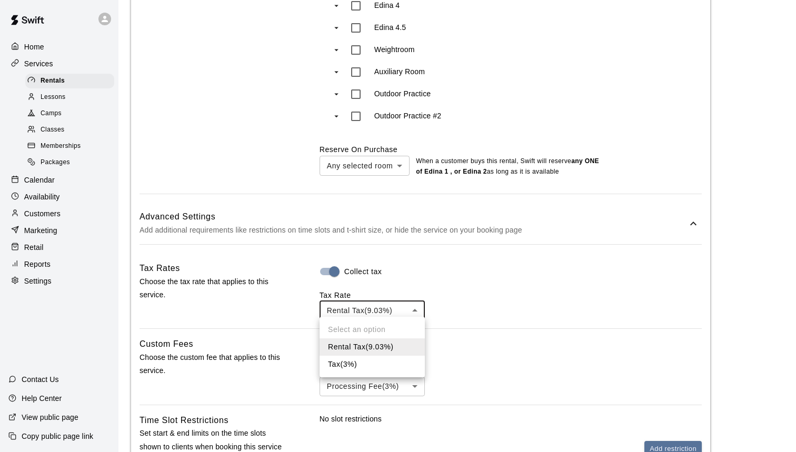
click at [454, 300] on div at bounding box center [398, 226] width 796 height 452
click at [414, 300] on body "**********" at bounding box center [398, 25] width 796 height 1489
click at [572, 255] on div at bounding box center [398, 226] width 796 height 452
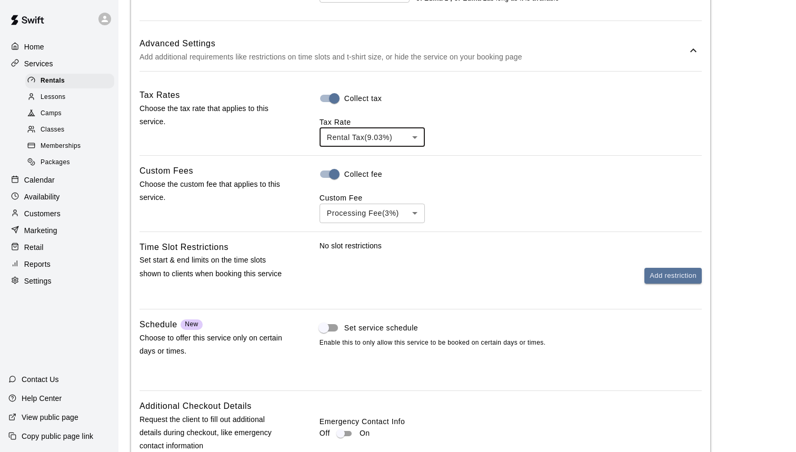
scroll to position [902, 0]
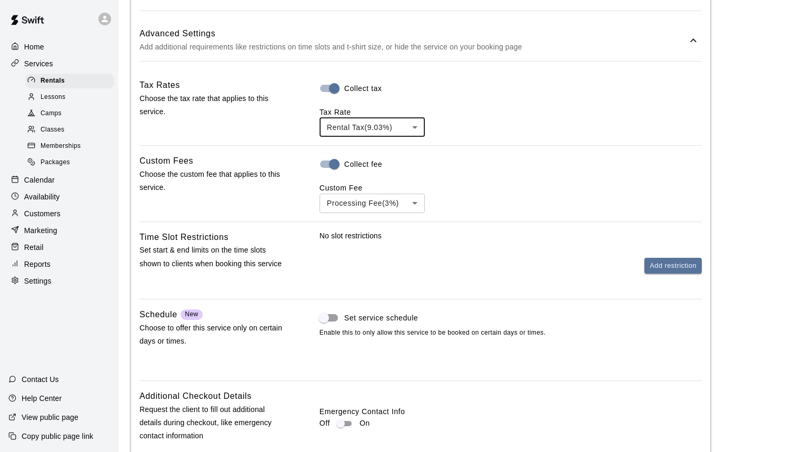
click at [479, 117] on div "Rental Tax ( 9.03 %) *** ​" at bounding box center [510, 126] width 382 height 19
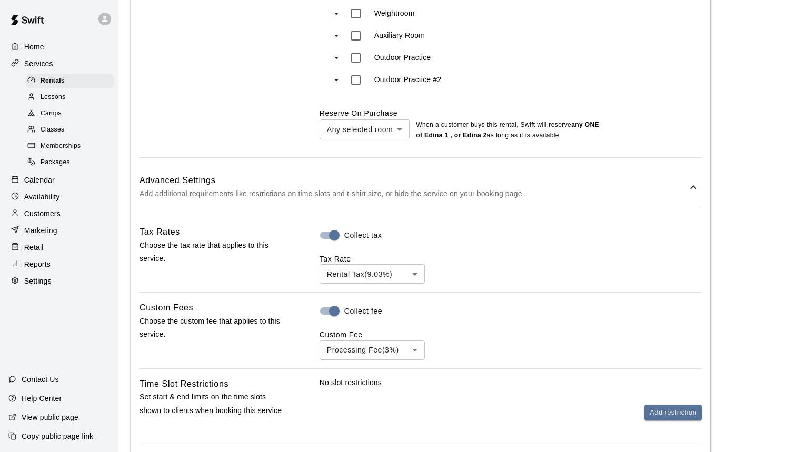
scroll to position [758, 0]
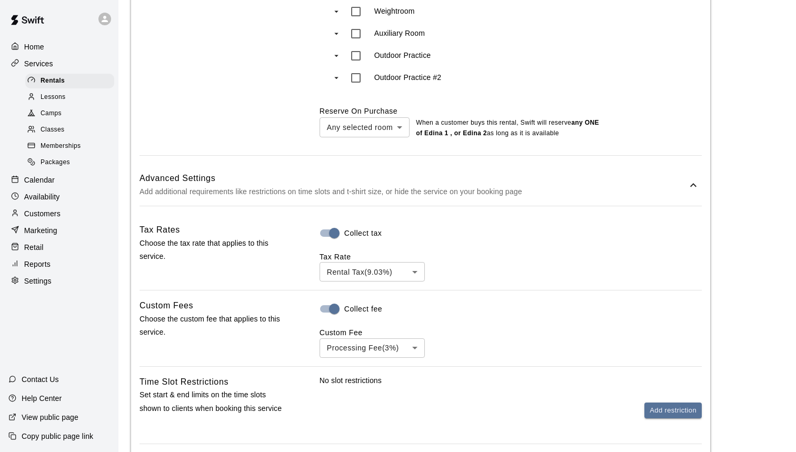
click at [44, 273] on div "Settings" at bounding box center [59, 281] width 102 height 16
select select "**"
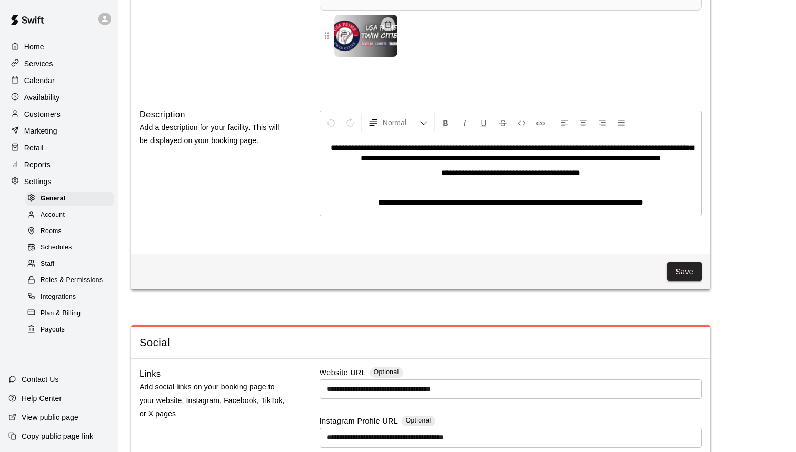
scroll to position [2574, 0]
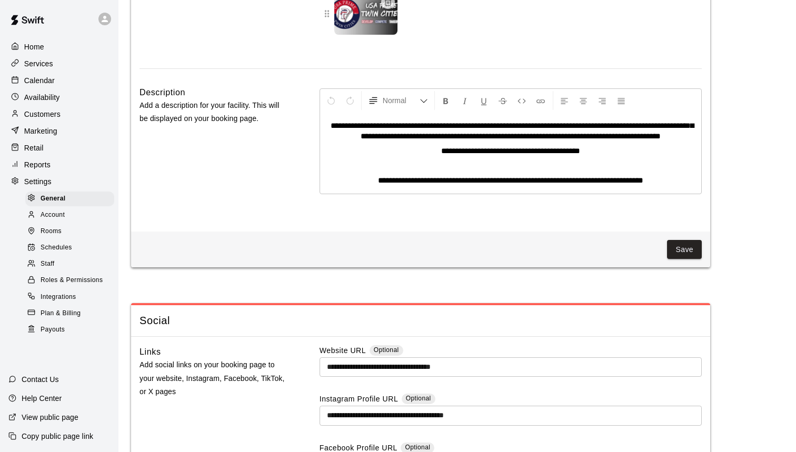
click at [73, 306] on div "Plan & Billing" at bounding box center [69, 313] width 89 height 15
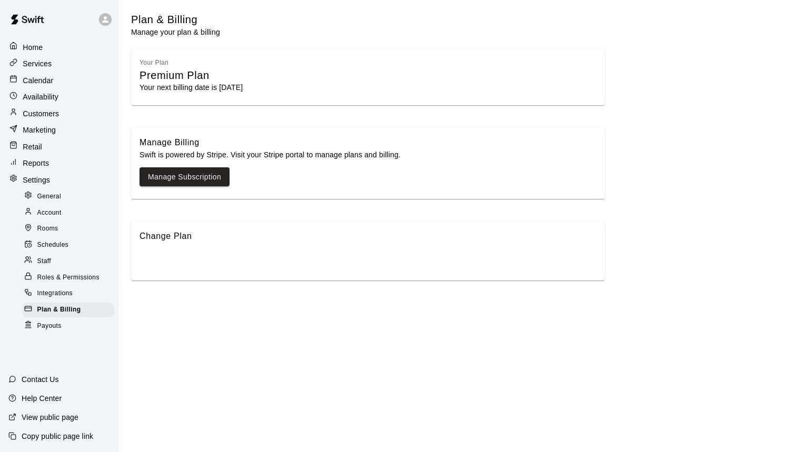
click at [71, 291] on span "Integrations" at bounding box center [55, 293] width 36 height 11
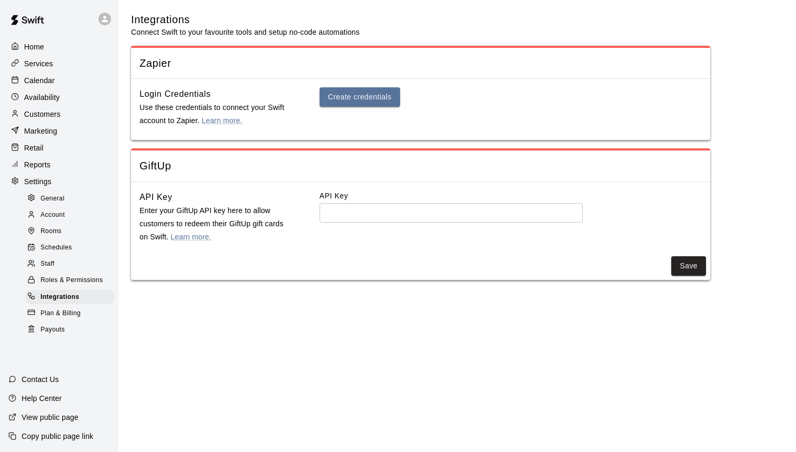
click at [75, 279] on span "Roles & Permissions" at bounding box center [72, 280] width 62 height 11
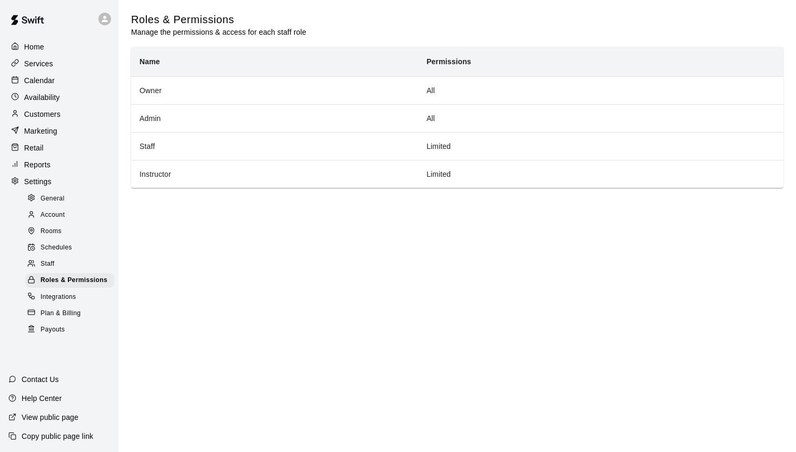
click at [79, 259] on div "Staff" at bounding box center [69, 264] width 89 height 15
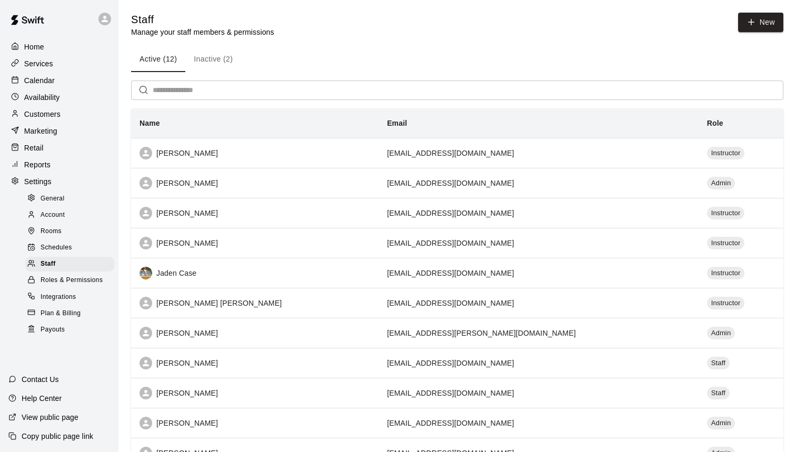
click at [71, 243] on span "Schedules" at bounding box center [57, 248] width 32 height 11
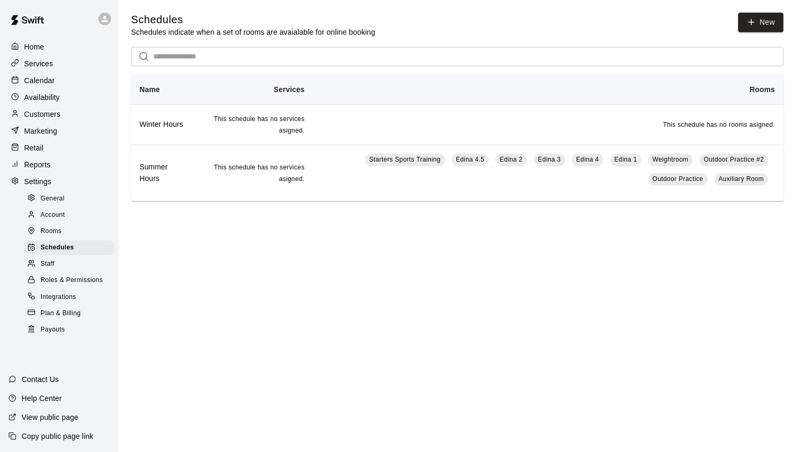
click at [83, 214] on div "Account" at bounding box center [69, 215] width 89 height 15
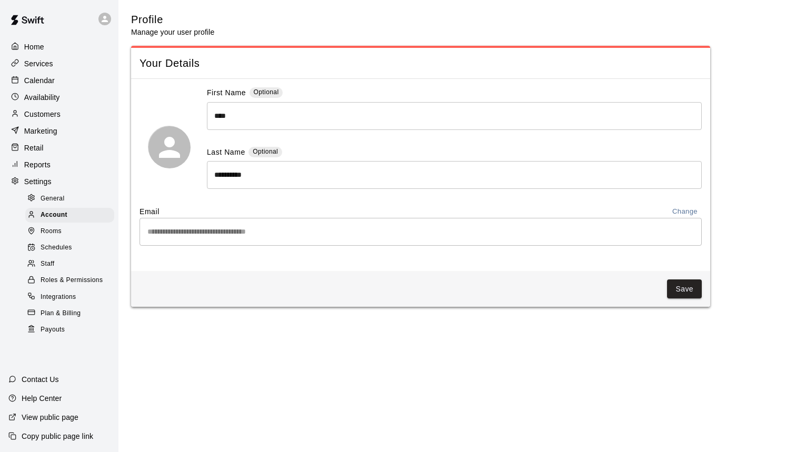
click at [58, 195] on span "General" at bounding box center [53, 199] width 24 height 11
select select "**"
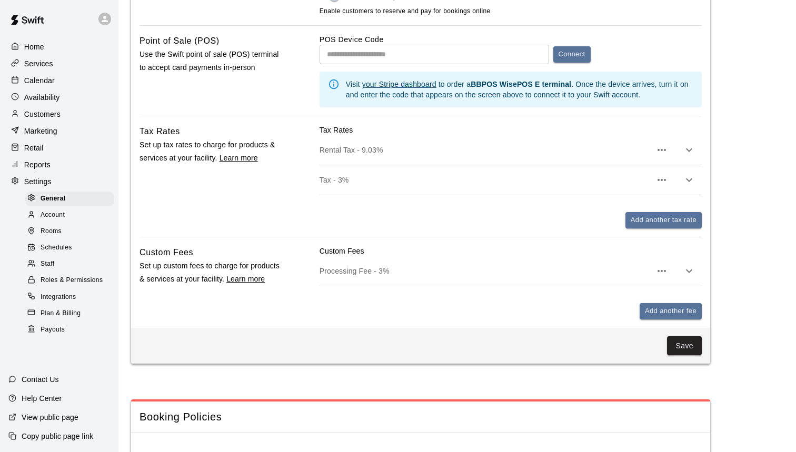
scroll to position [598, 0]
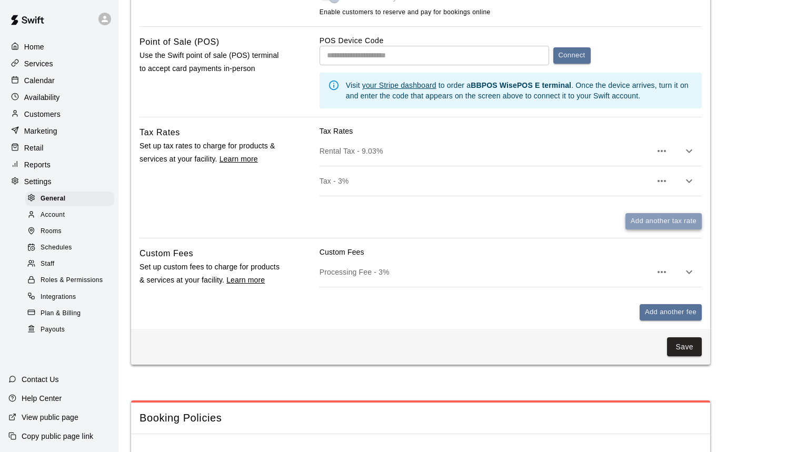
click at [649, 221] on button "Add another tax rate" at bounding box center [663, 221] width 76 height 16
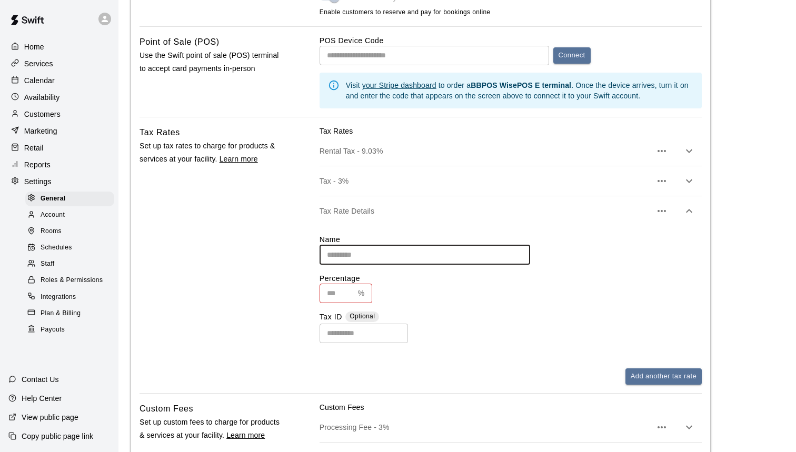
click at [411, 249] on input "text" at bounding box center [424, 254] width 210 height 19
type input "**********"
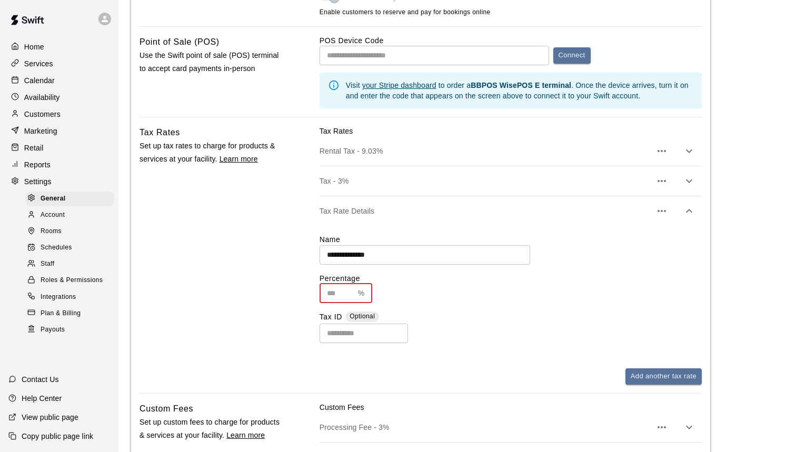
click at [344, 291] on input "text" at bounding box center [336, 293] width 34 height 19
type input "*"
click at [592, 324] on div "​" at bounding box center [510, 333] width 382 height 19
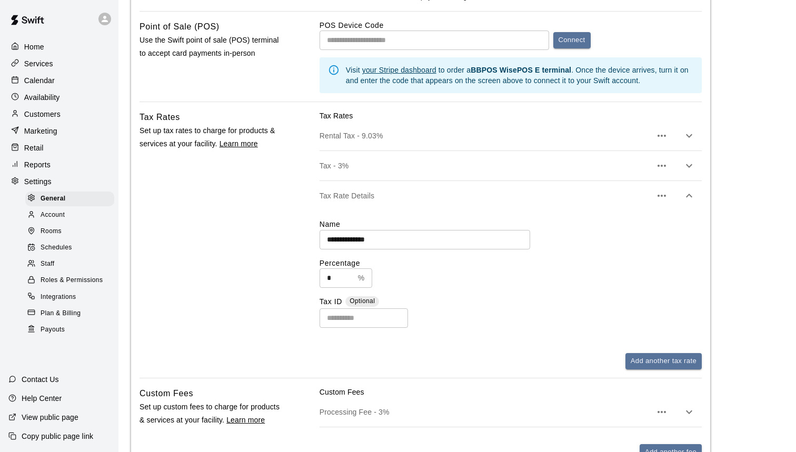
scroll to position [615, 0]
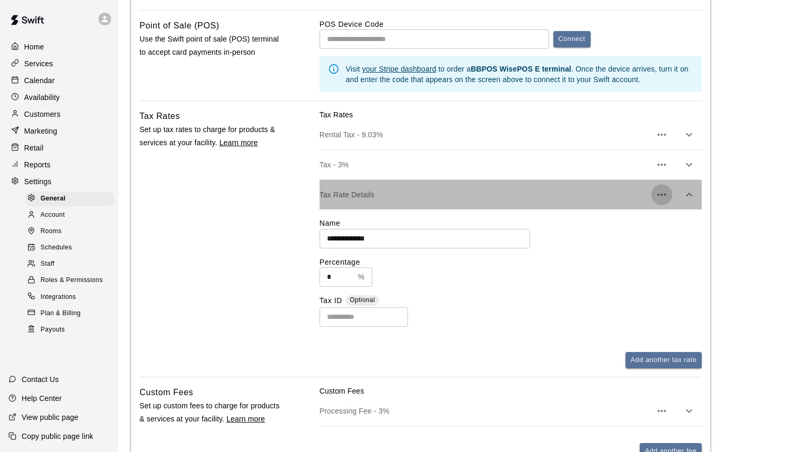
click at [657, 186] on button "button" at bounding box center [661, 194] width 21 height 21
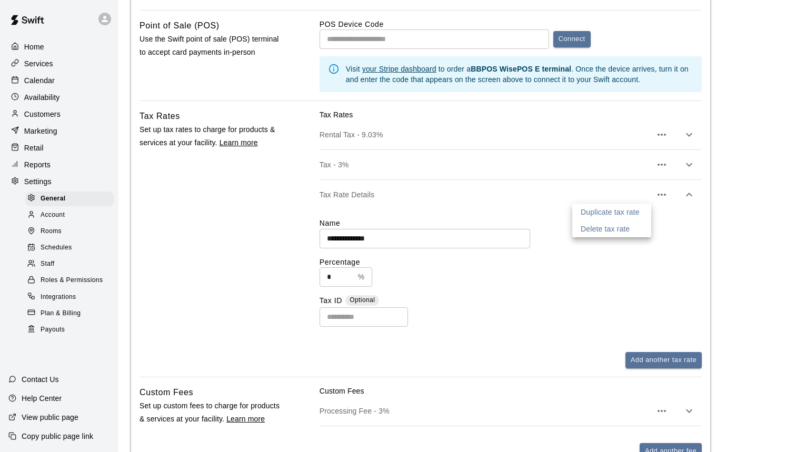
click at [578, 293] on div at bounding box center [398, 226] width 796 height 452
click at [650, 229] on div "**********" at bounding box center [510, 238] width 382 height 19
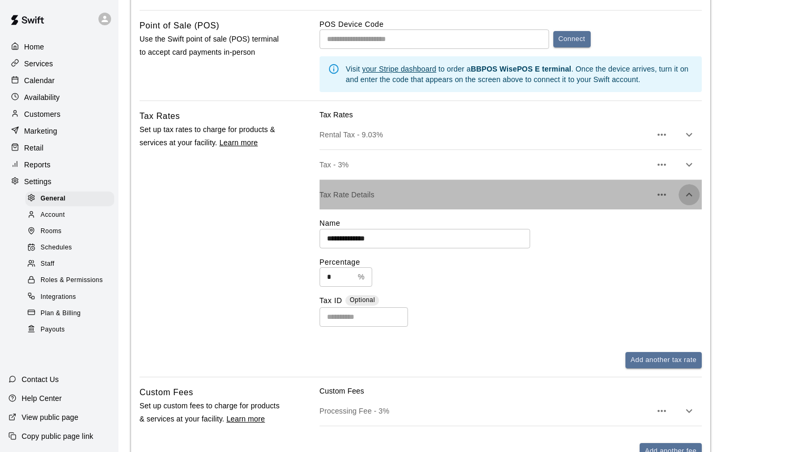
click at [688, 193] on icon "button" at bounding box center [688, 194] width 13 height 13
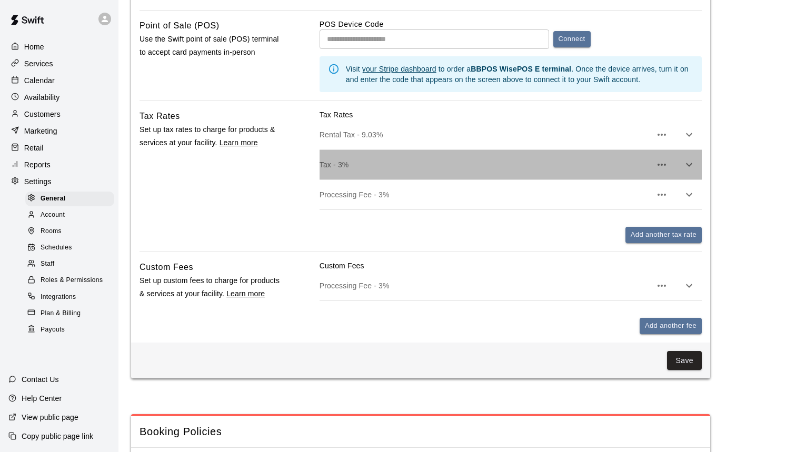
click at [526, 164] on p "Tax - 3%" at bounding box center [485, 164] width 332 height 11
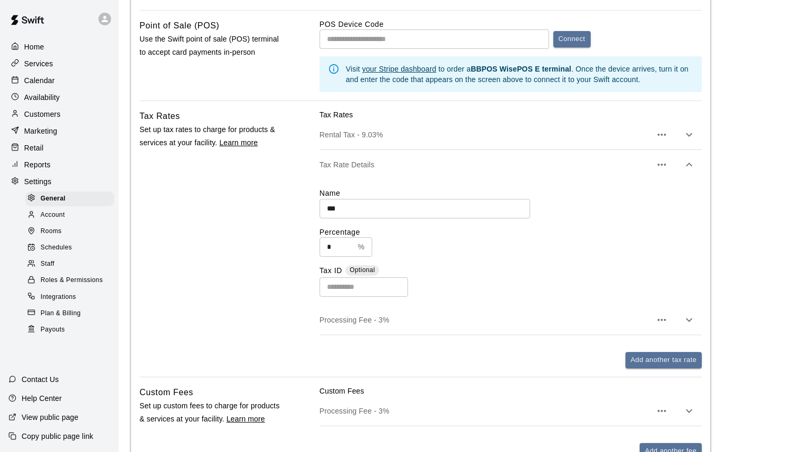
click at [587, 220] on div "Name *** ​ Percentage * % ​ Tax ID Optional ​" at bounding box center [510, 242] width 382 height 109
click at [690, 163] on icon "button" at bounding box center [689, 165] width 6 height 4
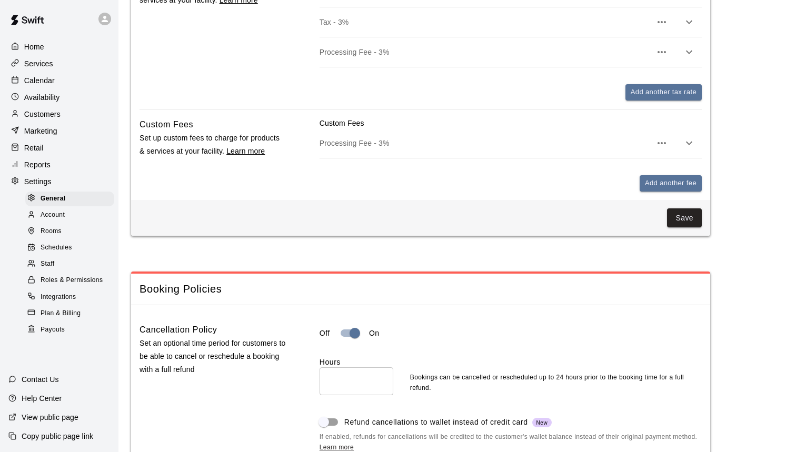
scroll to position [788, 0]
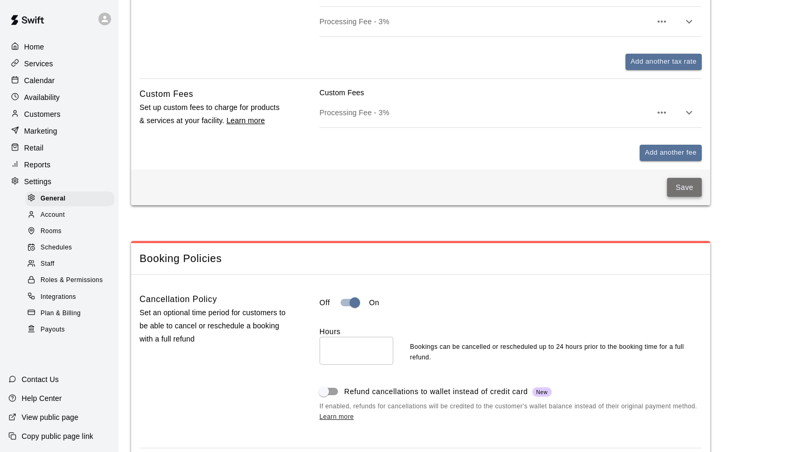
click at [682, 191] on button "Save" at bounding box center [684, 187] width 35 height 19
click at [48, 68] on p "Services" at bounding box center [38, 63] width 29 height 11
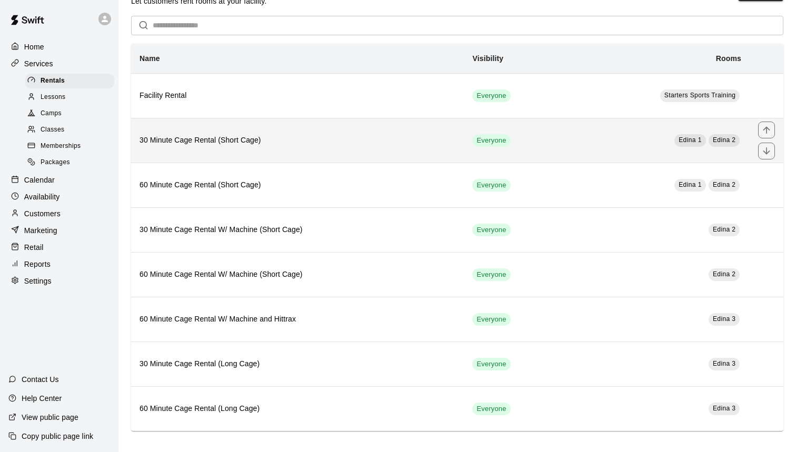
scroll to position [31, 0]
click at [361, 151] on th "30 Minute Cage Rental (Short Cage)" at bounding box center [297, 140] width 333 height 45
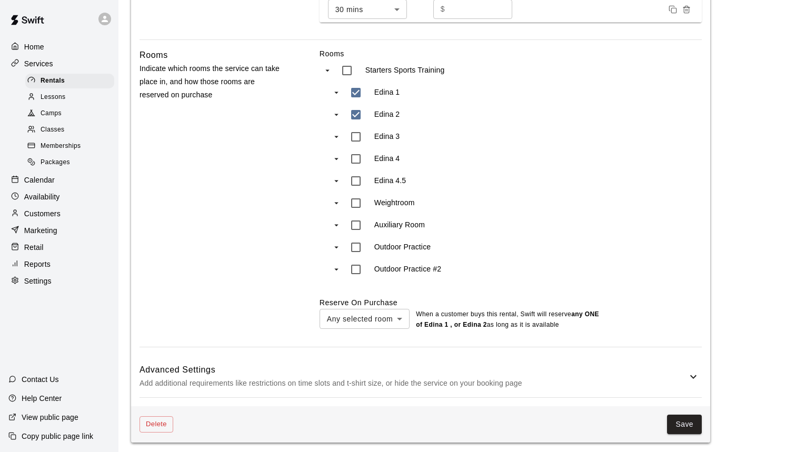
scroll to position [566, 0]
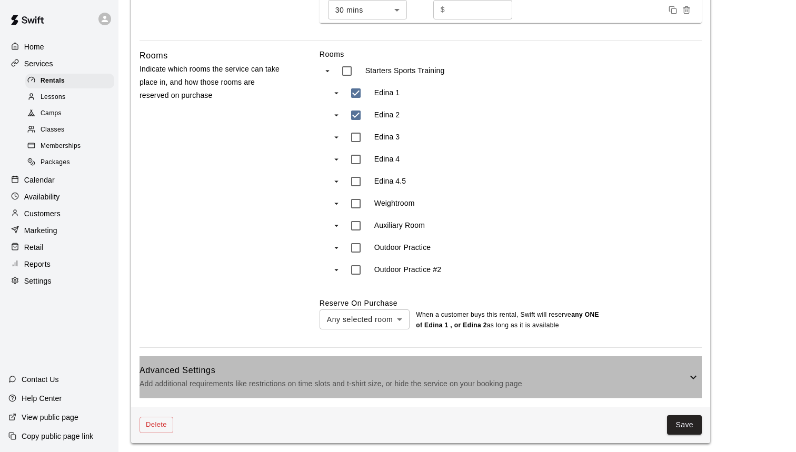
click at [637, 377] on p "Add additional requirements like restrictions on time slots and t-shirt size, o…" at bounding box center [412, 383] width 547 height 13
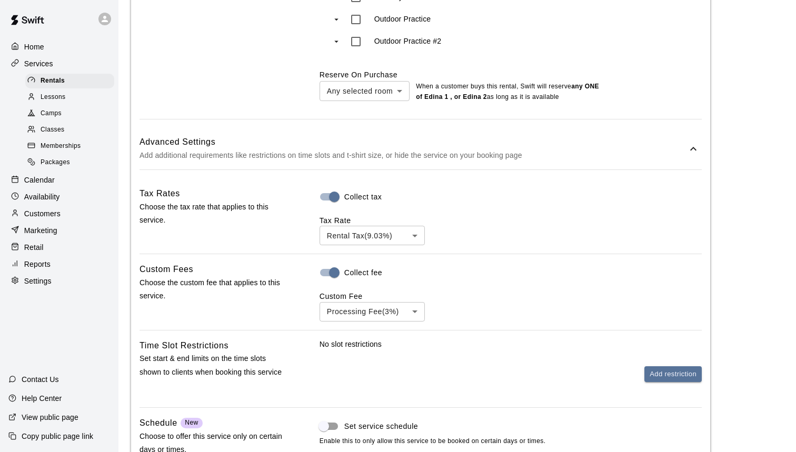
scroll to position [795, 0]
click at [74, 91] on div "Lessons" at bounding box center [69, 97] width 89 height 15
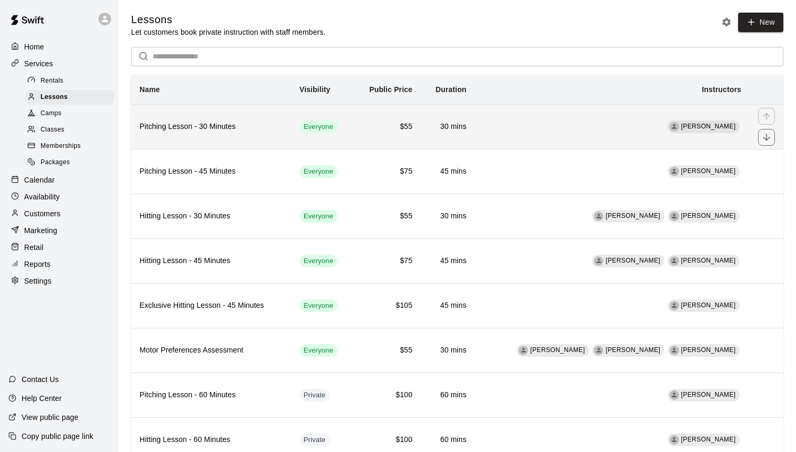
click at [250, 125] on h6 "Pitching Lesson - 30 Minutes" at bounding box center [210, 127] width 143 height 12
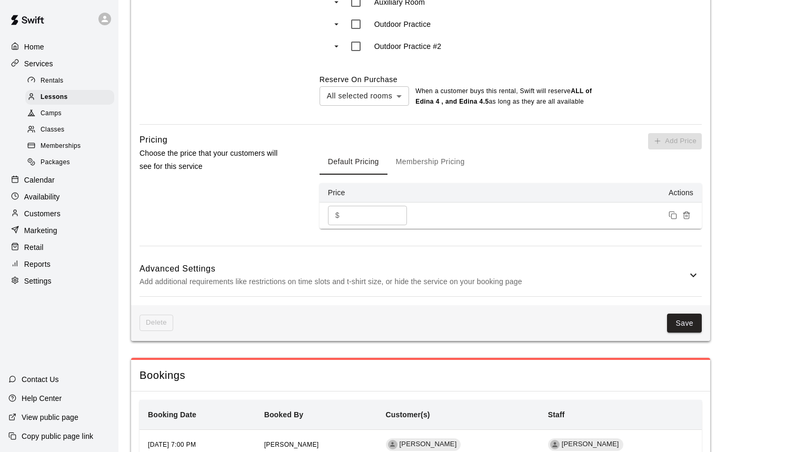
scroll to position [794, 0]
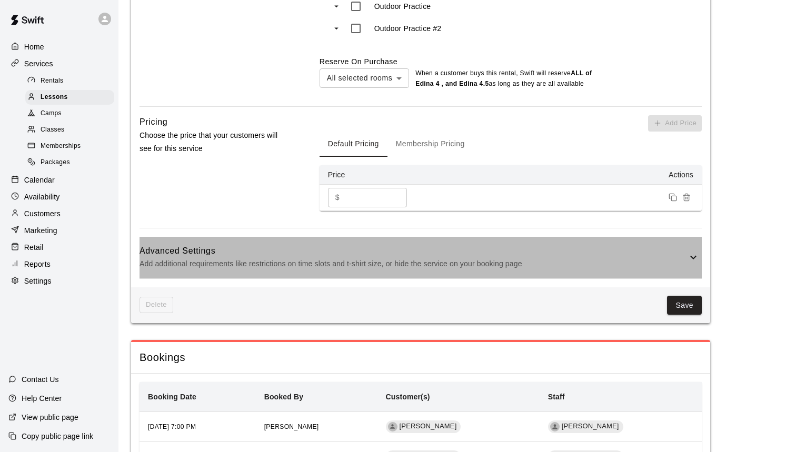
click at [619, 254] on h6 "Advanced Settings" at bounding box center [412, 251] width 547 height 14
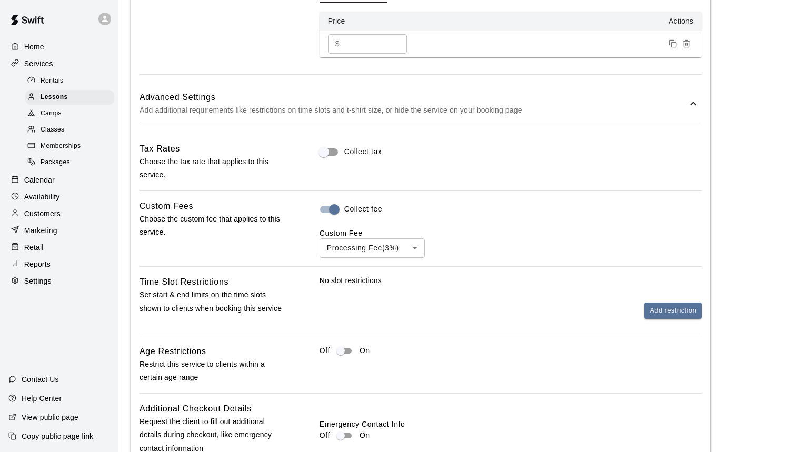
scroll to position [948, 0]
click at [52, 96] on span "Lessons" at bounding box center [54, 97] width 27 height 11
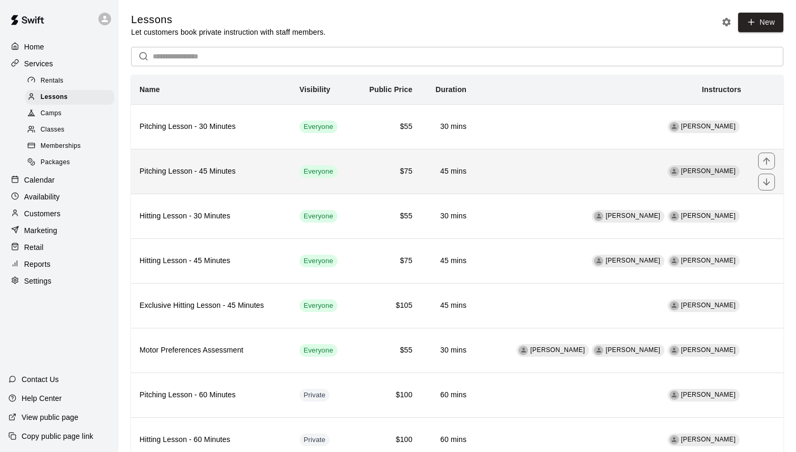
click at [269, 180] on th "Pitching Lesson - 45 Minutes" at bounding box center [211, 171] width 160 height 45
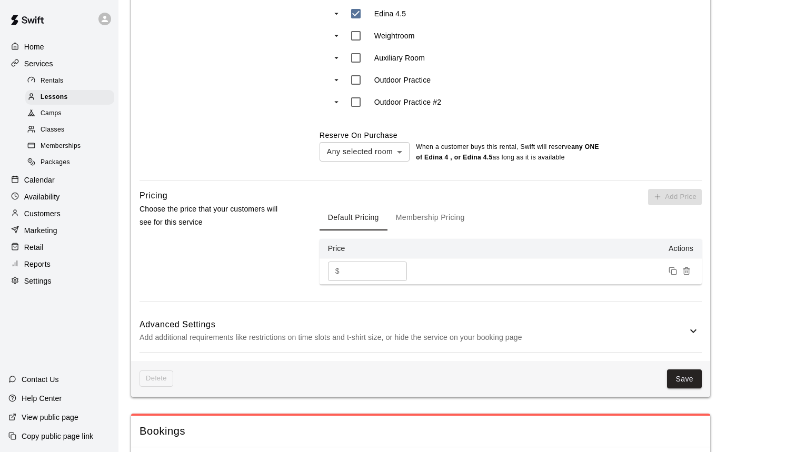
scroll to position [754, 0]
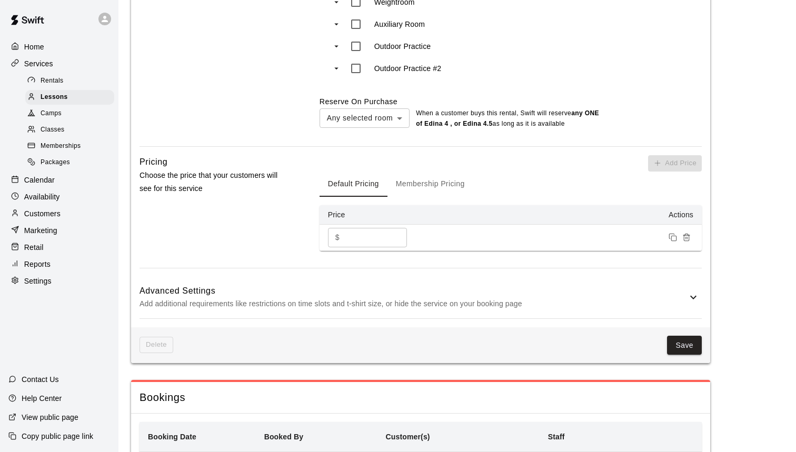
click at [595, 299] on p "Add additional requirements like restrictions on time slots and t-shirt size, o…" at bounding box center [412, 303] width 547 height 13
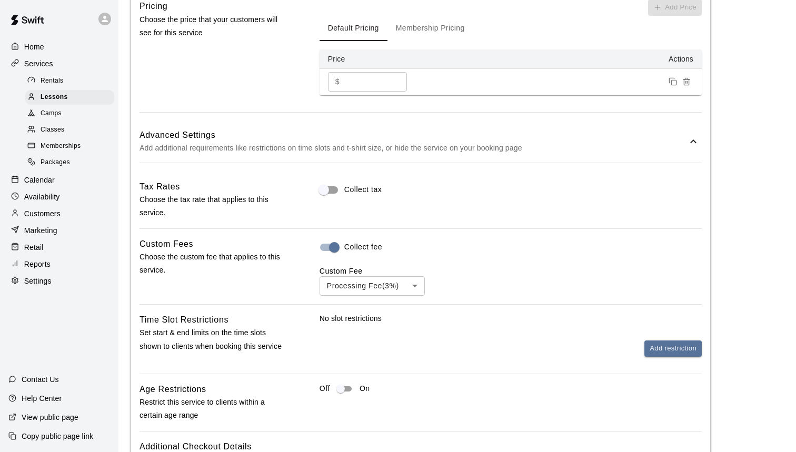
scroll to position [921, 0]
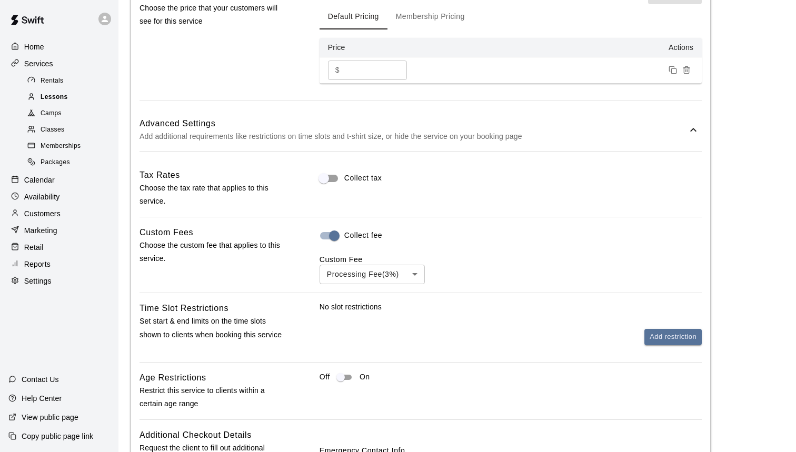
click at [51, 95] on span "Lessons" at bounding box center [54, 97] width 27 height 11
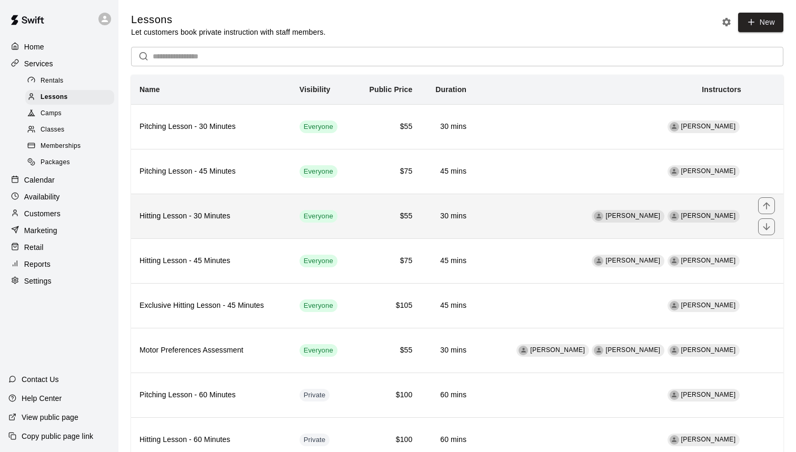
click at [228, 224] on th "Hitting Lesson - 30 Minutes" at bounding box center [211, 216] width 160 height 45
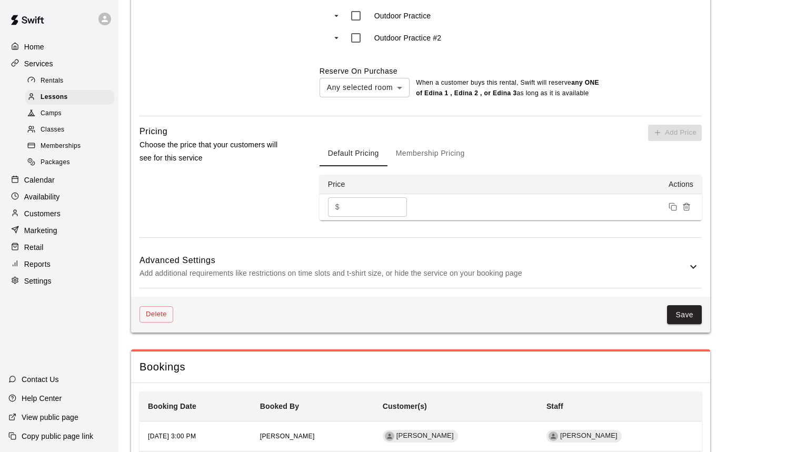
scroll to position [811, 0]
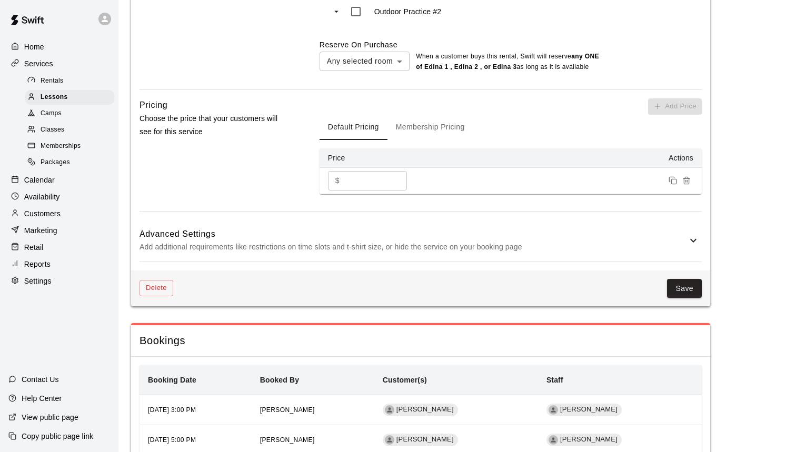
click at [541, 241] on h6 "Advanced Settings" at bounding box center [412, 234] width 547 height 14
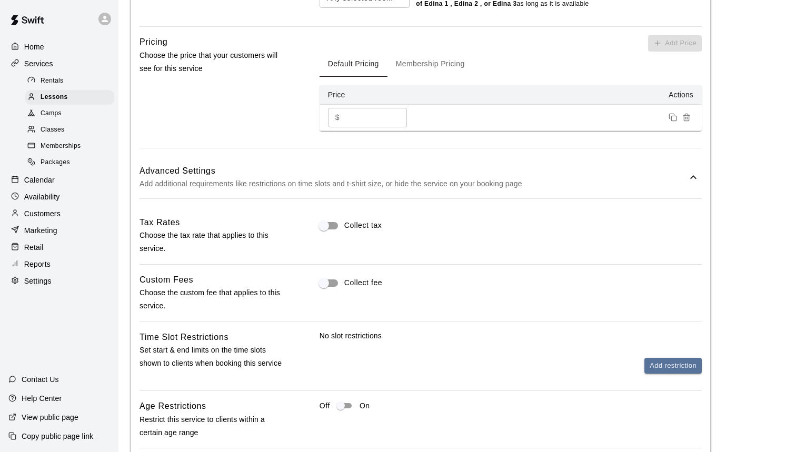
scroll to position [902, 0]
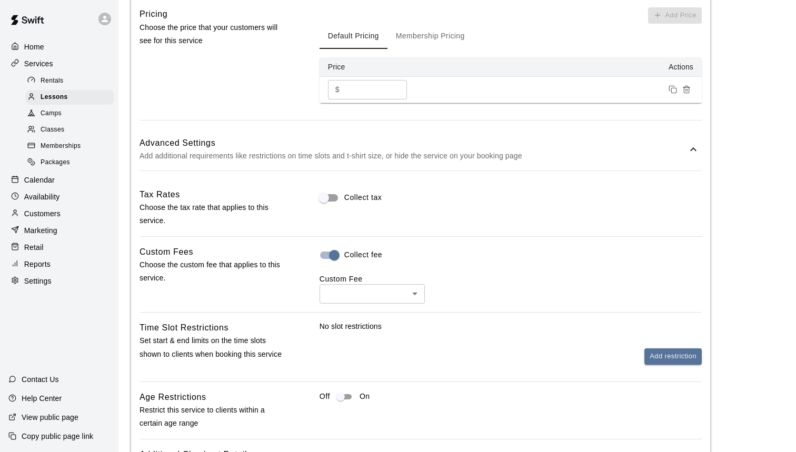
click at [373, 303] on body "**********" at bounding box center [398, 22] width 796 height 1849
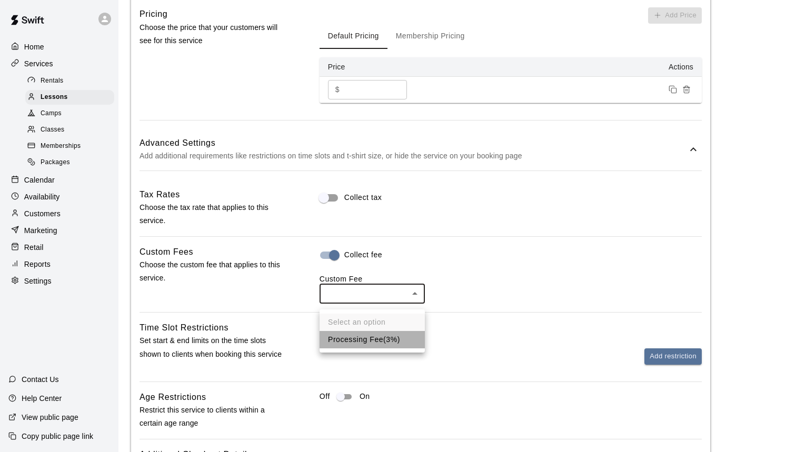
click at [374, 336] on li "Processing Fee ( 3% )" at bounding box center [371, 339] width 105 height 17
type input "**"
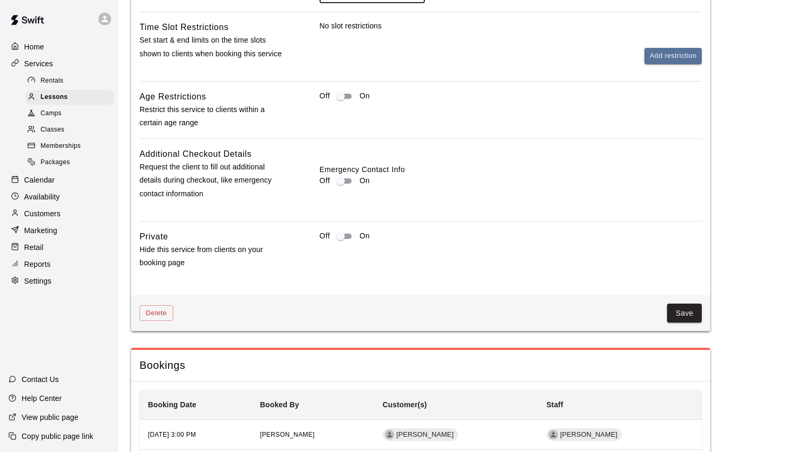
scroll to position [1301, 0]
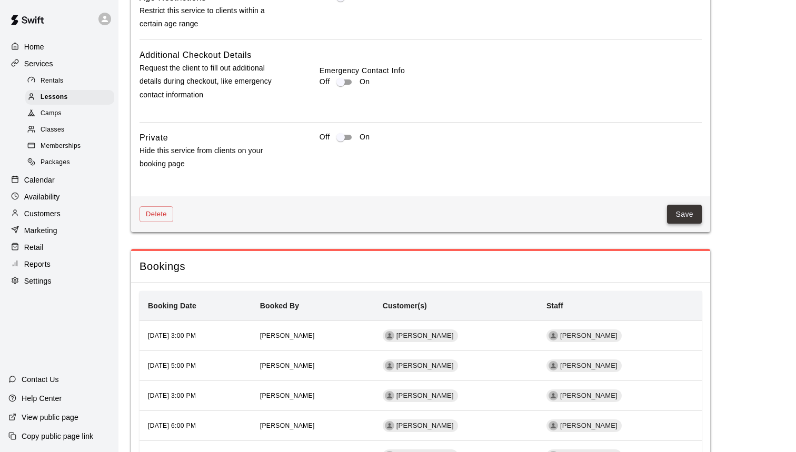
click at [682, 217] on button "Save" at bounding box center [684, 214] width 35 height 19
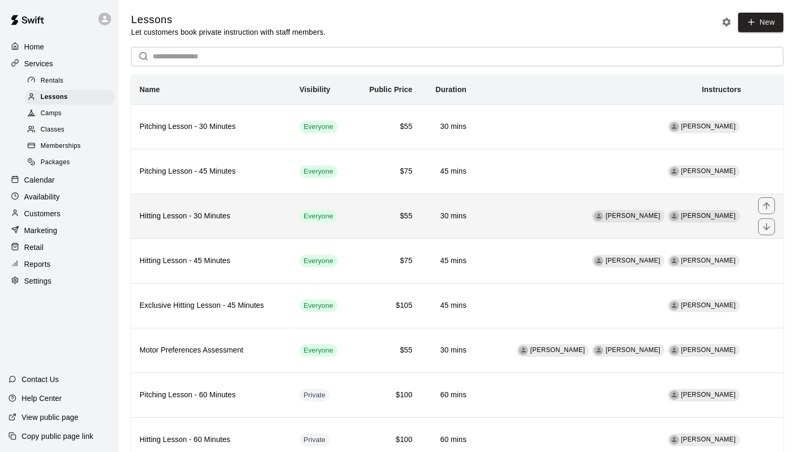
click at [252, 221] on h6 "Hitting Lesson - 30 Minutes" at bounding box center [210, 216] width 143 height 12
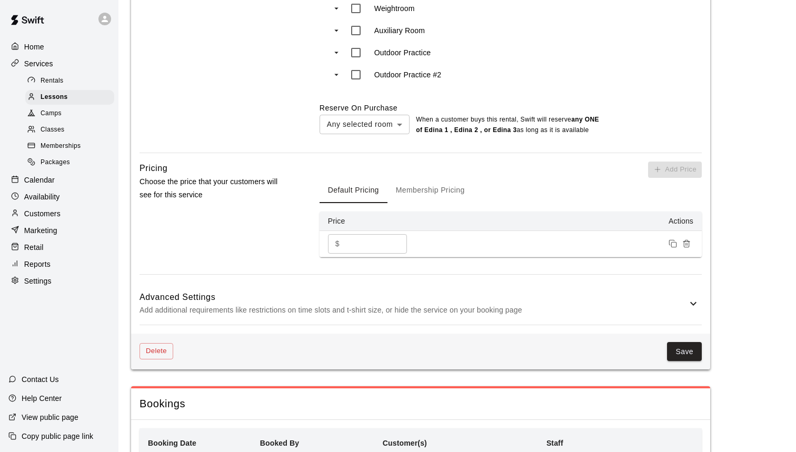
scroll to position [820, 0]
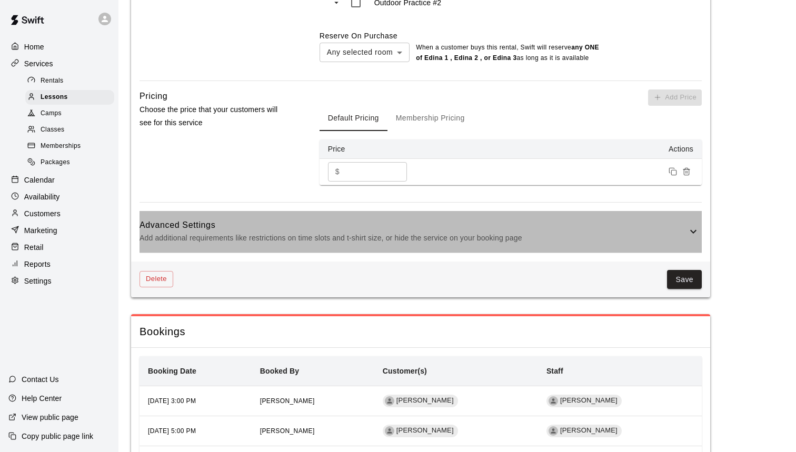
click at [590, 226] on h6 "Advanced Settings" at bounding box center [412, 225] width 547 height 14
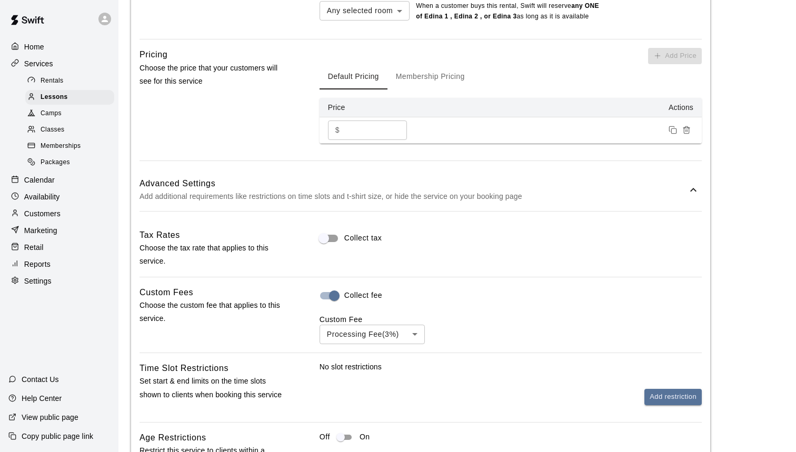
scroll to position [867, 0]
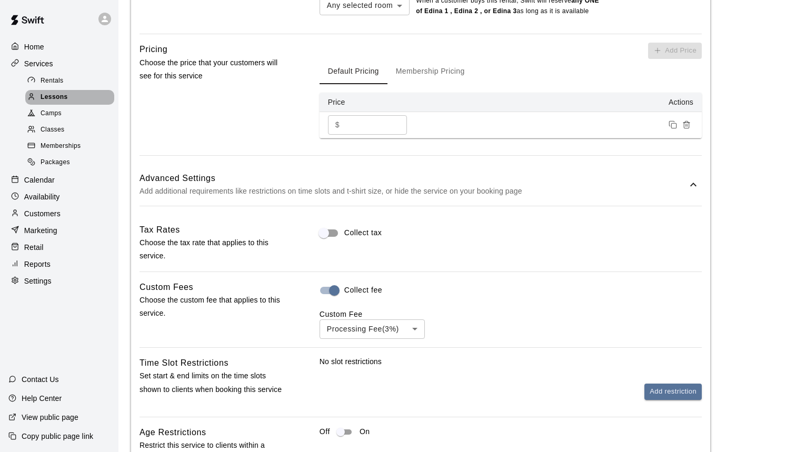
click at [62, 90] on div "Lessons" at bounding box center [69, 97] width 89 height 15
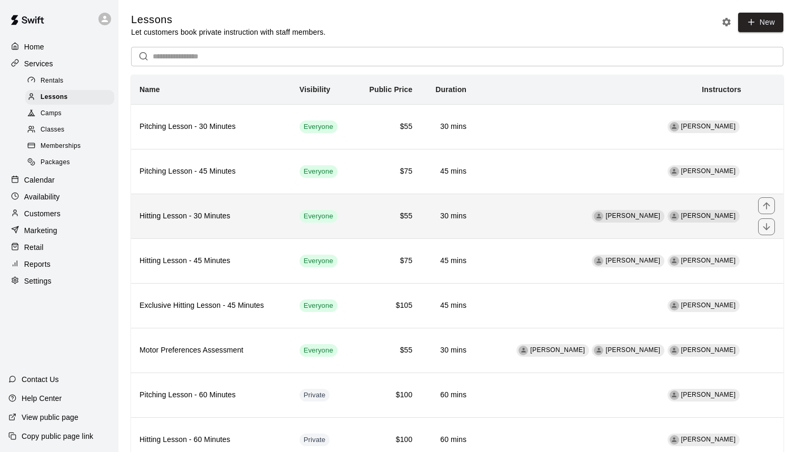
scroll to position [66, 0]
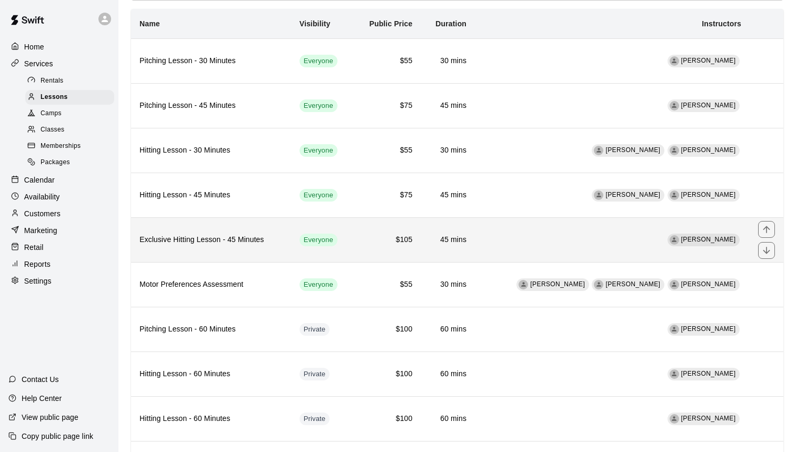
click at [276, 226] on th "Exclusive Hitting Lesson - 45 Minutes" at bounding box center [211, 239] width 160 height 45
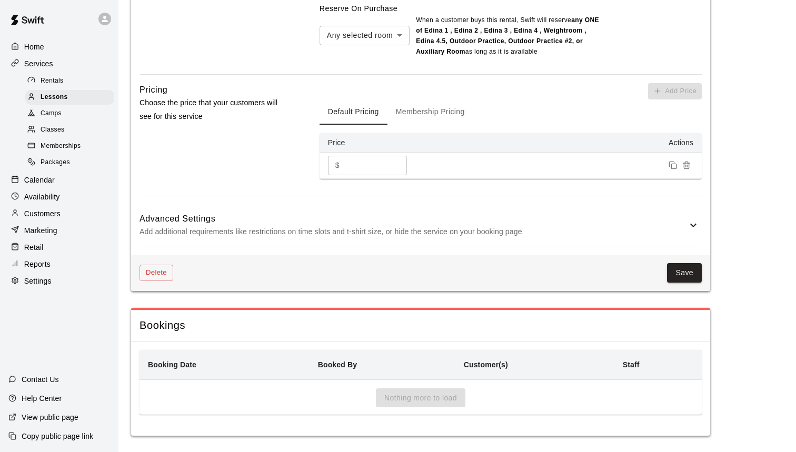
scroll to position [847, 0]
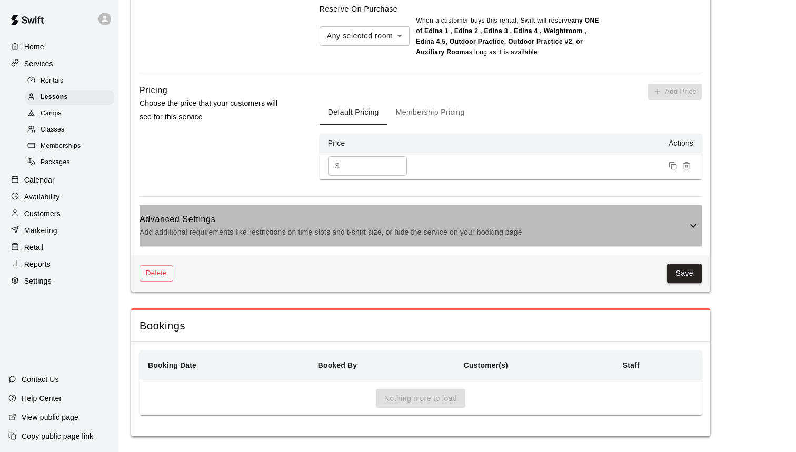
click at [473, 213] on h6 "Advanced Settings" at bounding box center [412, 220] width 547 height 14
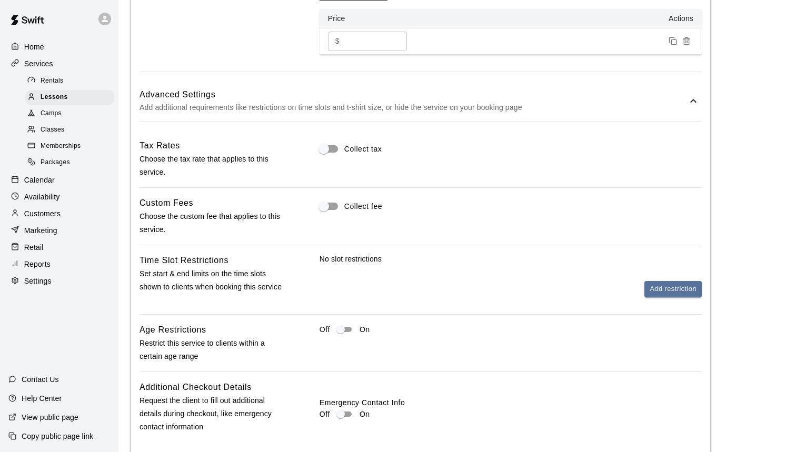
scroll to position [1092, 0]
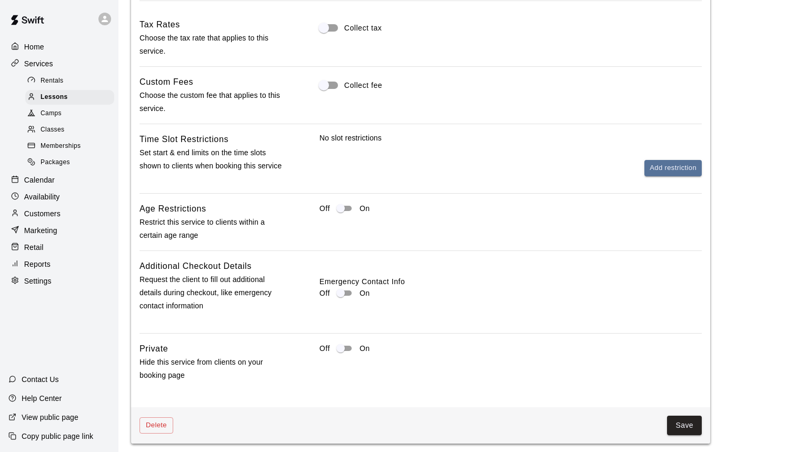
click at [368, 93] on div "Collect fee" at bounding box center [510, 95] width 382 height 40
click at [362, 80] on span "Collect fee" at bounding box center [363, 85] width 38 height 11
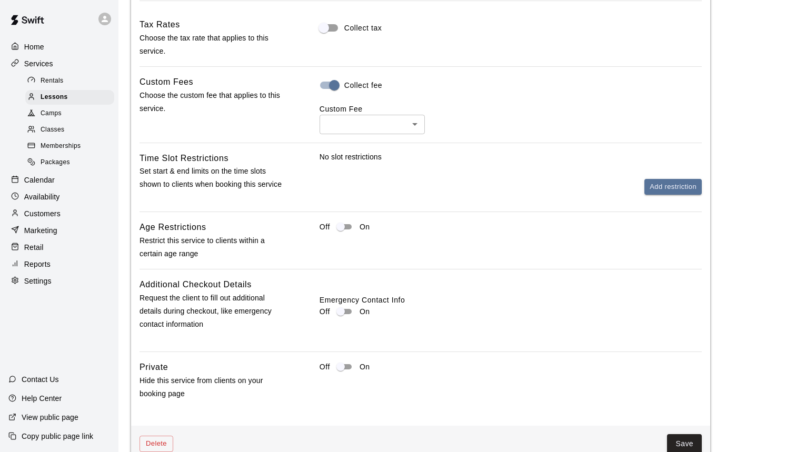
click at [394, 155] on li "Processing Fee ( 3% )" at bounding box center [371, 158] width 105 height 17
type input "**"
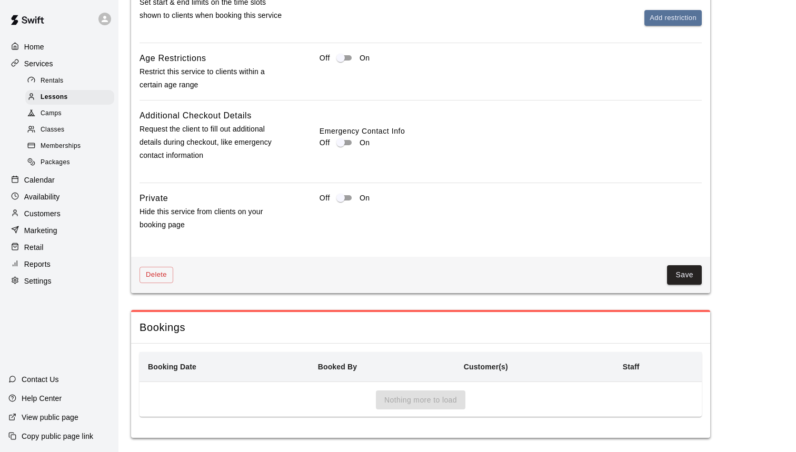
scroll to position [1261, 0]
click at [684, 266] on button "Save" at bounding box center [684, 275] width 35 height 19
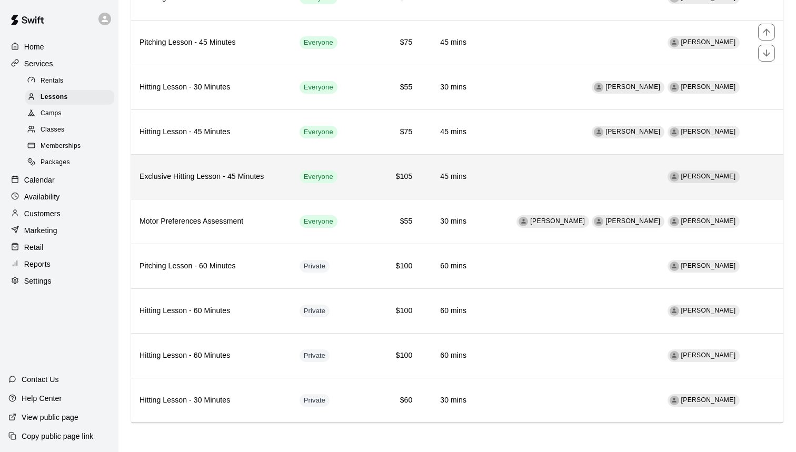
scroll to position [128, 0]
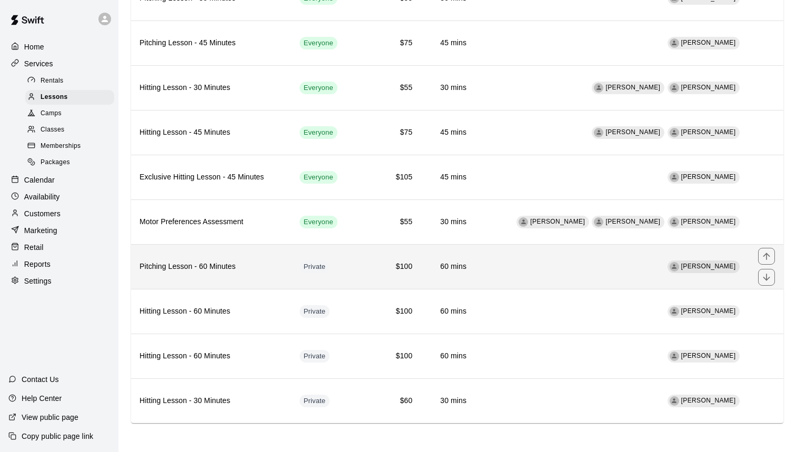
click at [252, 257] on th "Pitching Lesson - 60 Minutes" at bounding box center [211, 266] width 160 height 45
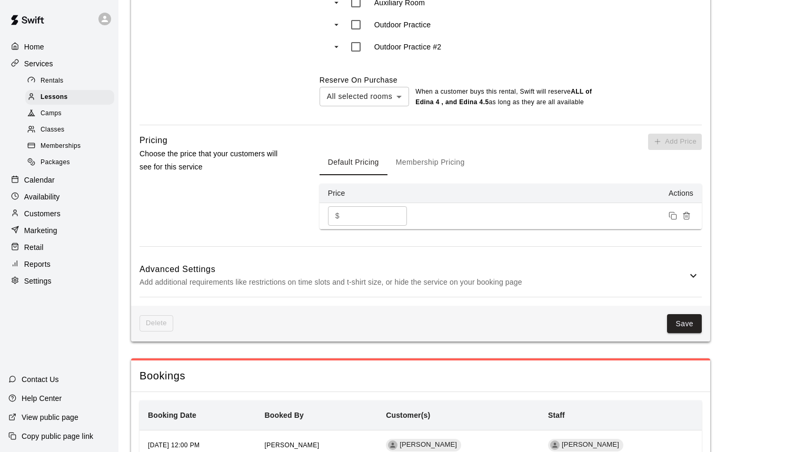
scroll to position [799, 0]
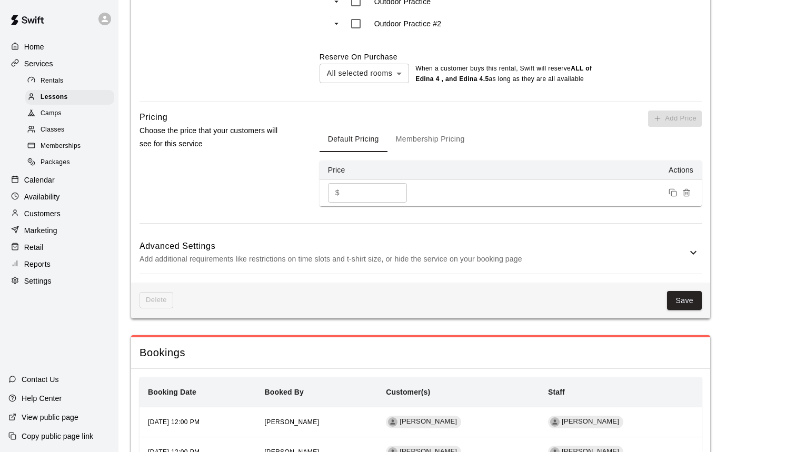
click at [514, 248] on h6 "Advanced Settings" at bounding box center [412, 246] width 547 height 14
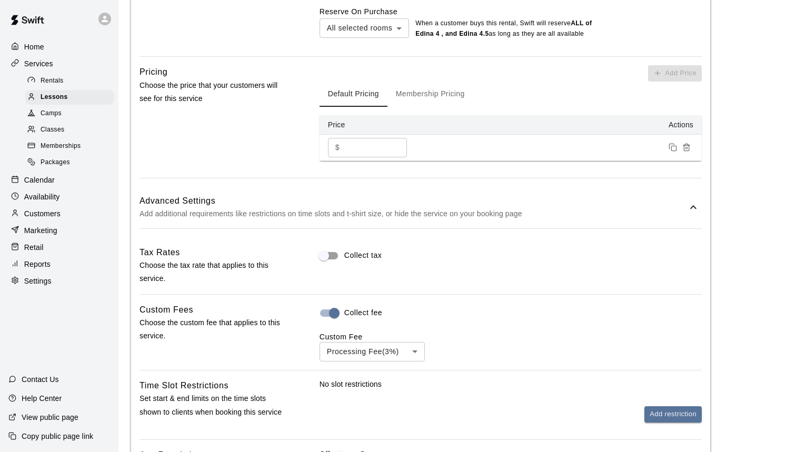
scroll to position [848, 0]
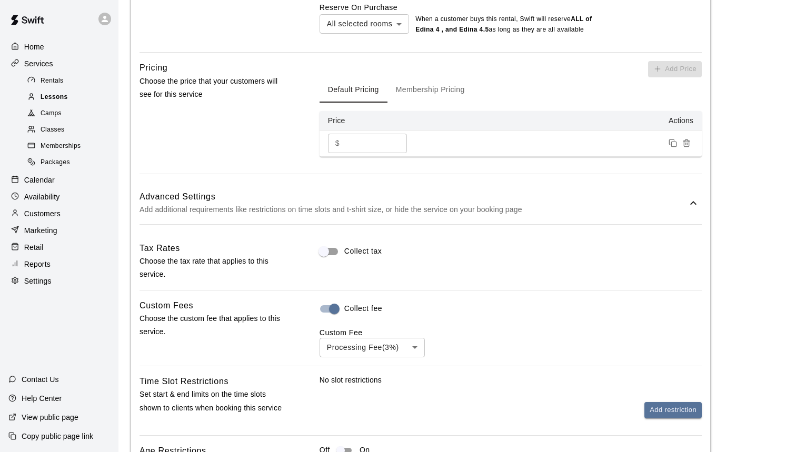
click at [67, 98] on span "Lessons" at bounding box center [54, 97] width 27 height 11
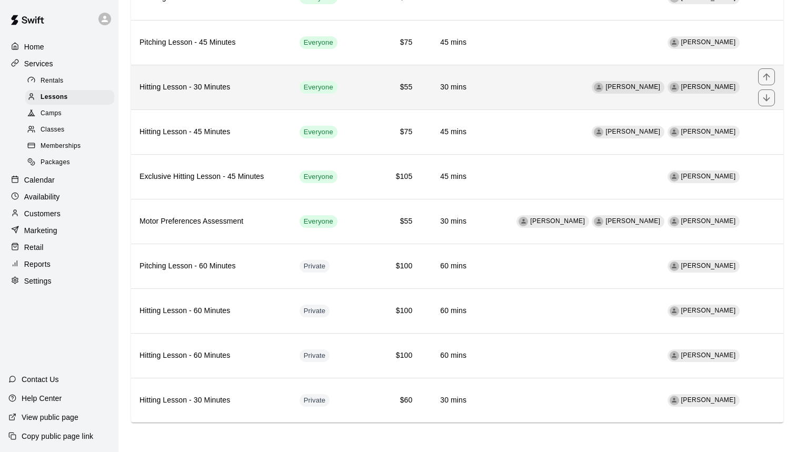
scroll to position [128, 0]
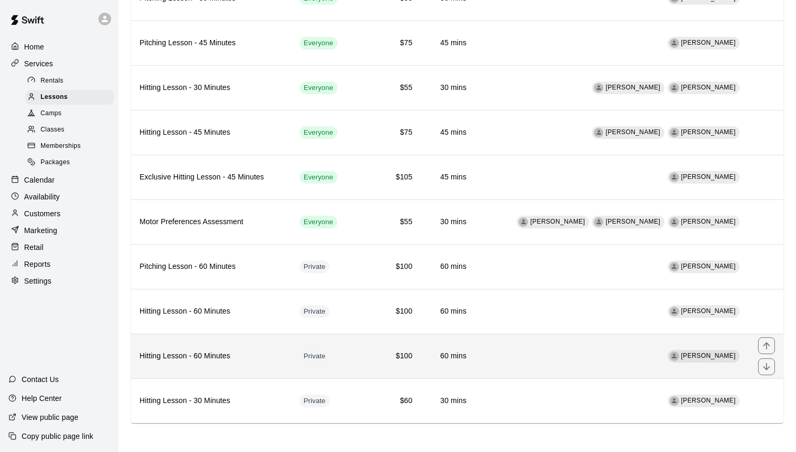
click at [263, 360] on h6 "Hitting Lesson - 60 Minutes" at bounding box center [210, 356] width 143 height 12
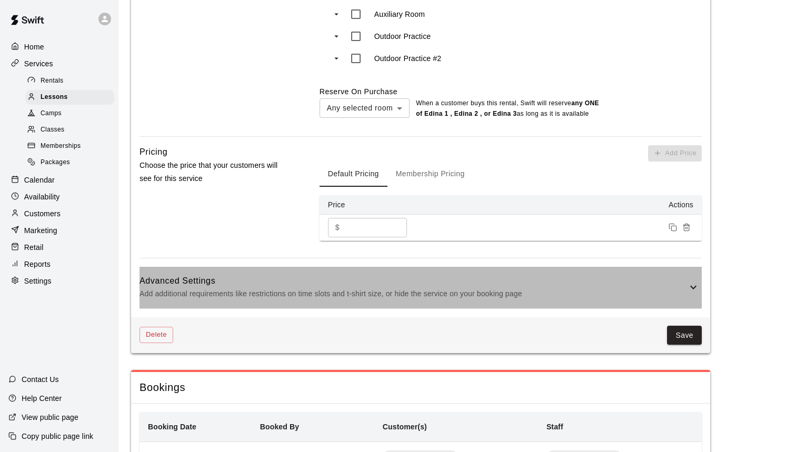
click at [455, 308] on div "Advanced Settings Add additional requirements like restrictions on time slots a…" at bounding box center [420, 288] width 562 height 42
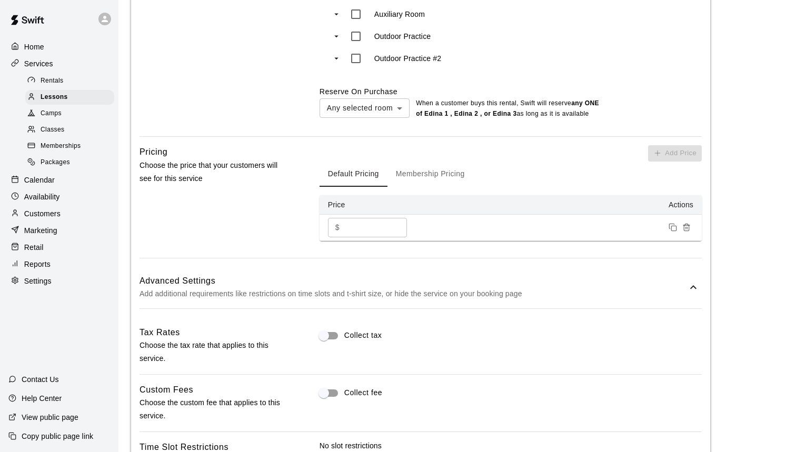
click at [455, 308] on div "Advanced Settings Add additional requirements like restrictions on time slots a…" at bounding box center [420, 288] width 562 height 42
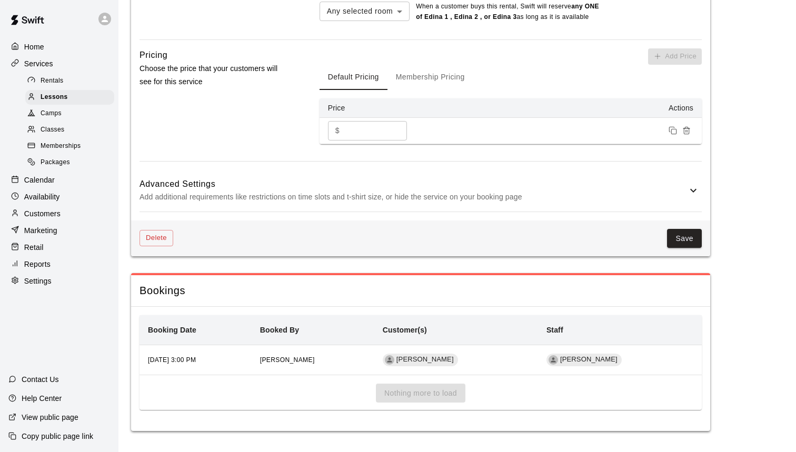
scroll to position [868, 0]
click at [437, 187] on h6 "Advanced Settings" at bounding box center [412, 184] width 547 height 14
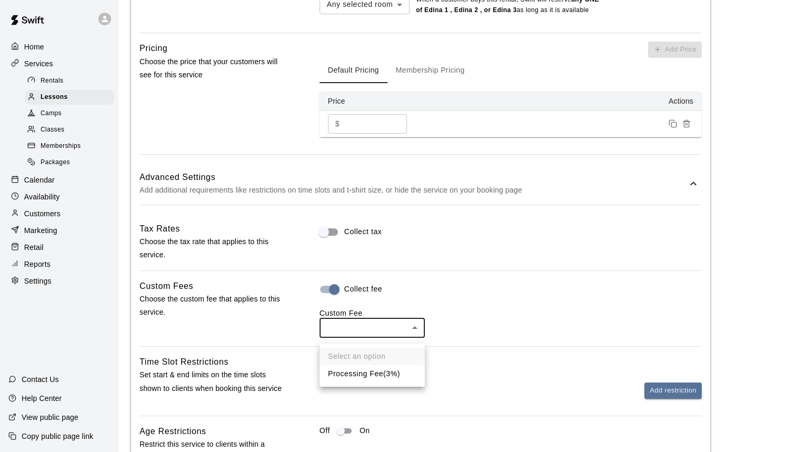
click at [388, 371] on li "Processing Fee ( 3% )" at bounding box center [371, 373] width 105 height 17
type input "**"
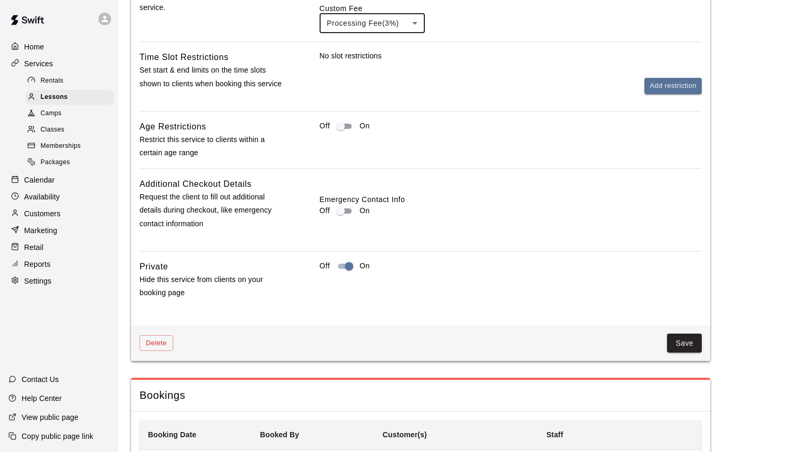
scroll to position [1210, 0]
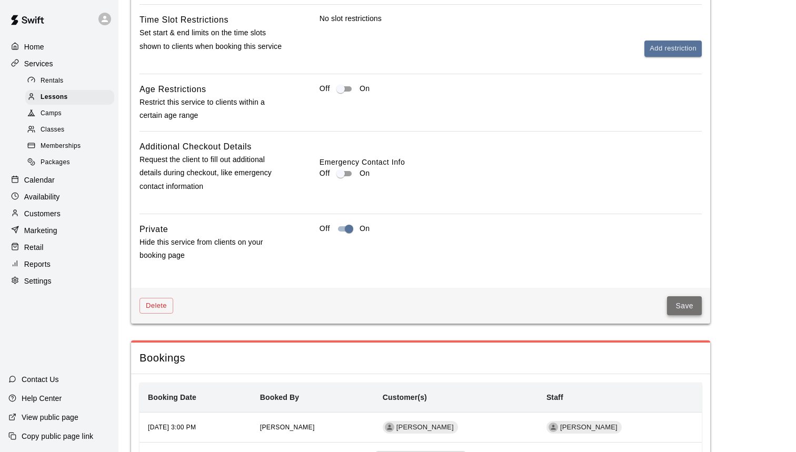
click at [691, 316] on button "Save" at bounding box center [684, 305] width 35 height 19
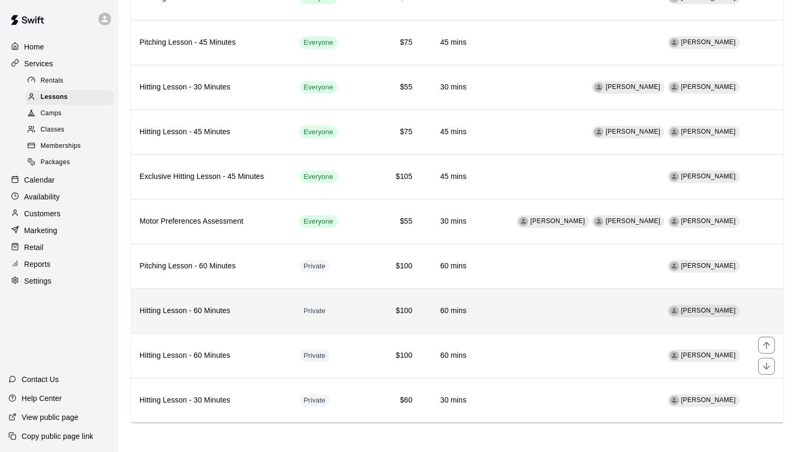
scroll to position [128, 0]
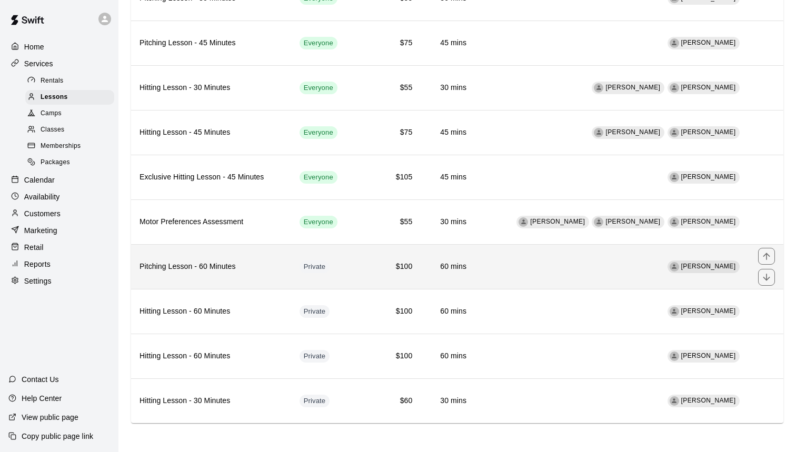
click at [252, 263] on h6 "Pitching Lesson - 60 Minutes" at bounding box center [210, 267] width 143 height 12
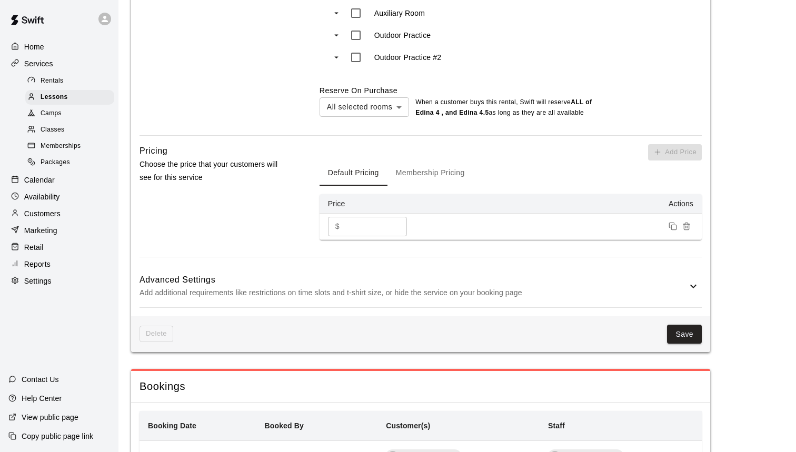
scroll to position [774, 0]
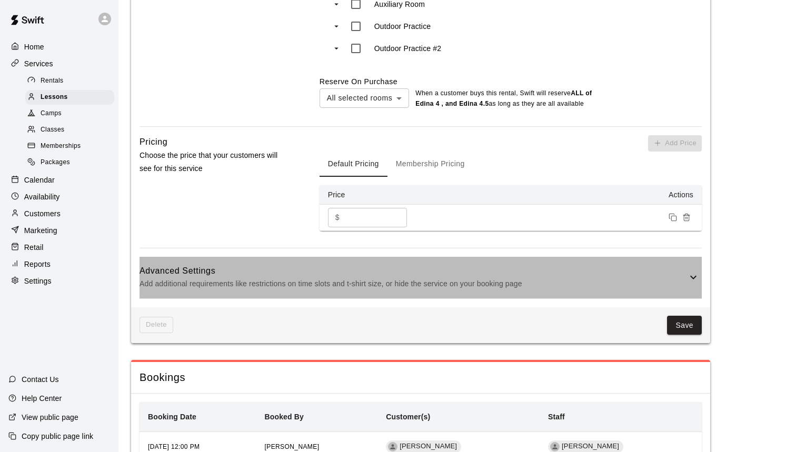
click at [501, 291] on div "Advanced Settings Add additional requirements like restrictions on time slots a…" at bounding box center [420, 278] width 562 height 42
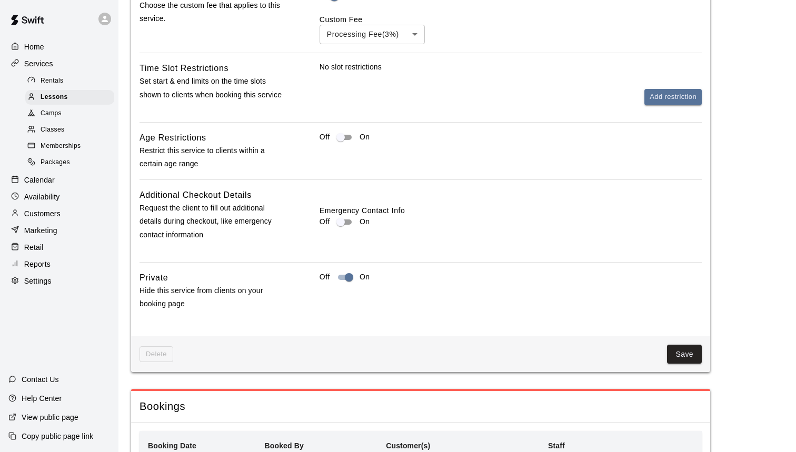
scroll to position [1201, 0]
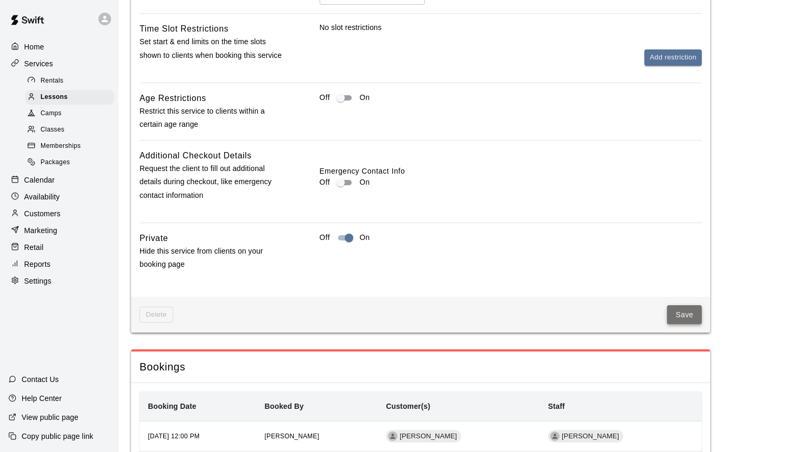
click at [681, 306] on button "Save" at bounding box center [684, 314] width 35 height 19
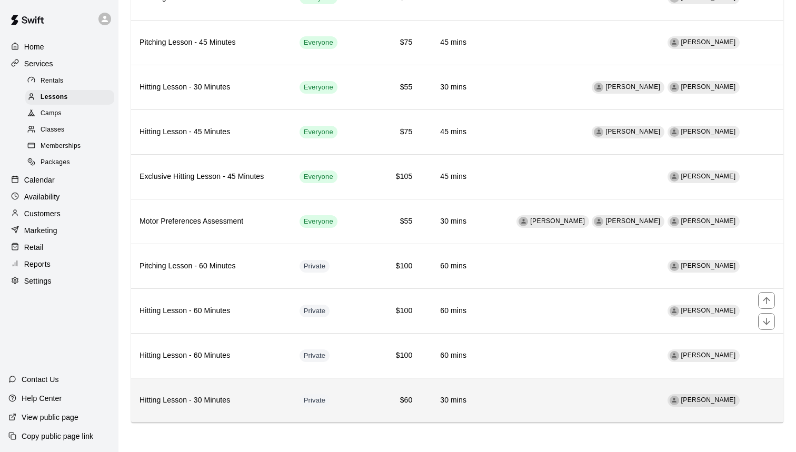
scroll to position [128, 0]
click at [260, 405] on h6 "Hitting Lesson - 30 Minutes" at bounding box center [210, 401] width 143 height 12
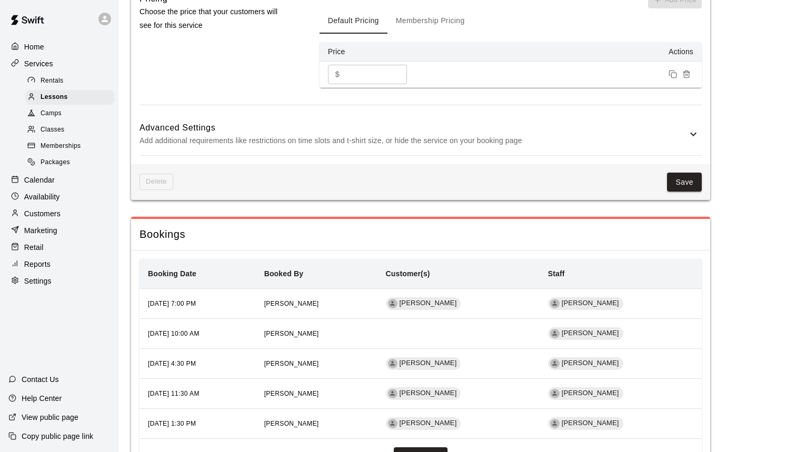
scroll to position [929, 0]
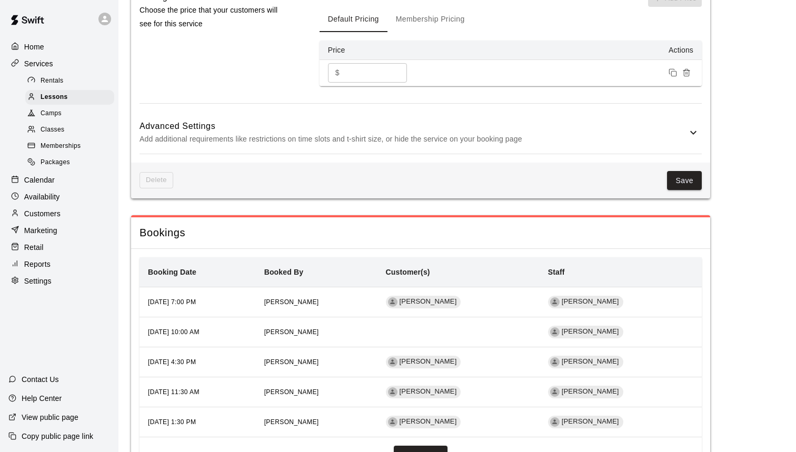
click at [455, 141] on p "Add additional requirements like restrictions on time slots and t-shirt size, o…" at bounding box center [412, 139] width 547 height 13
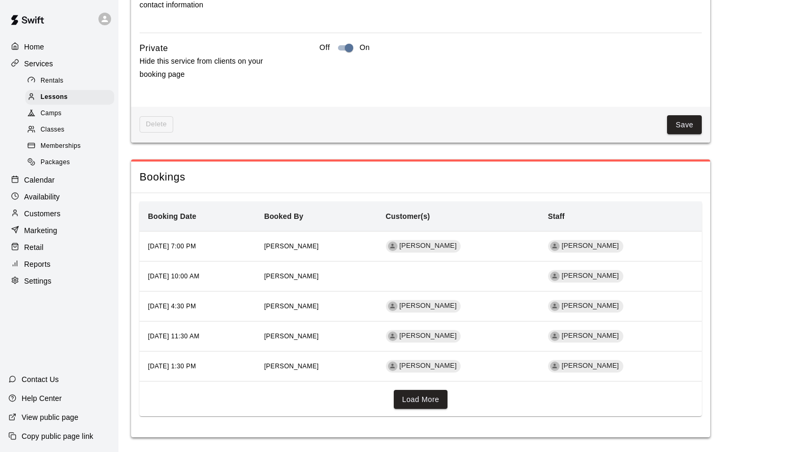
scroll to position [1401, 0]
click at [684, 125] on button "Save" at bounding box center [684, 125] width 35 height 19
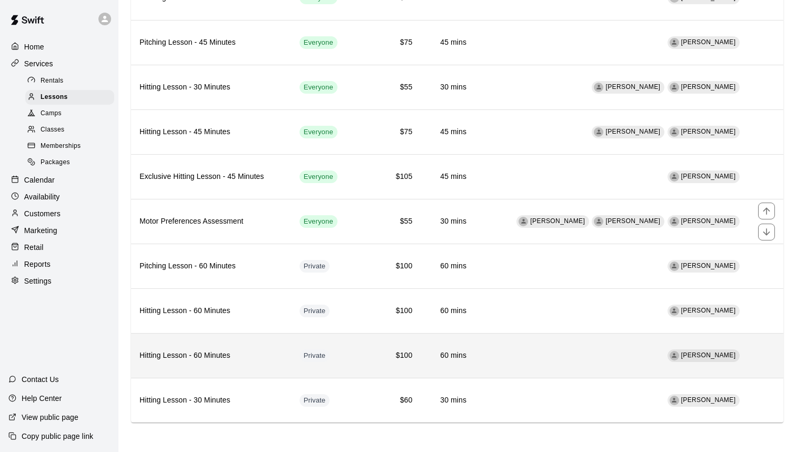
scroll to position [128, 0]
click at [287, 347] on th "Hitting Lesson - 60 Minutes" at bounding box center [211, 356] width 160 height 45
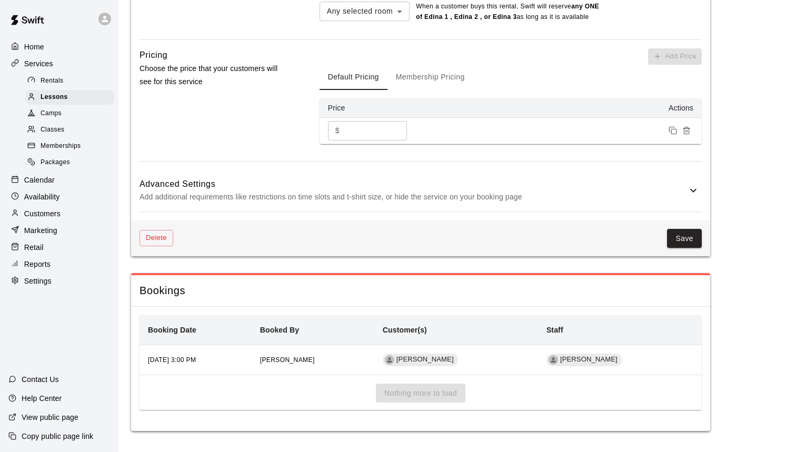
scroll to position [852, 0]
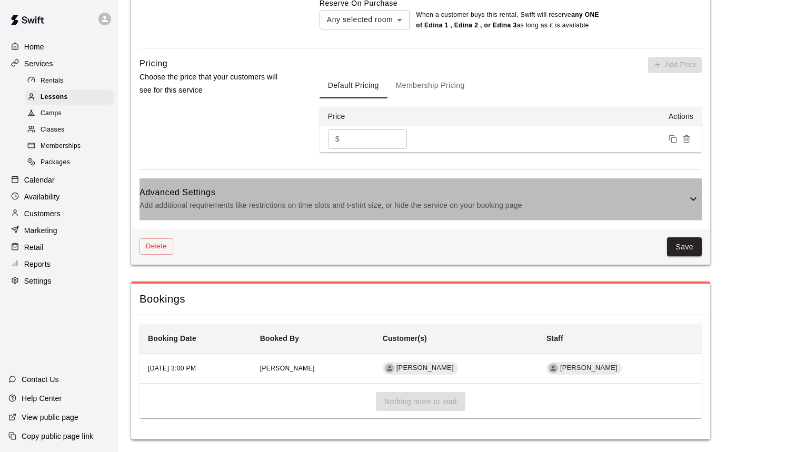
click at [549, 212] on p "Add additional requirements like restrictions on time slots and t-shirt size, o…" at bounding box center [412, 205] width 547 height 13
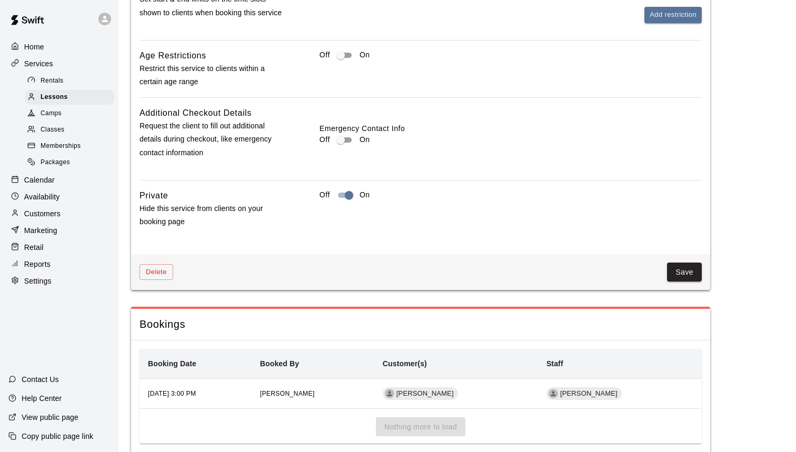
scroll to position [1265, 0]
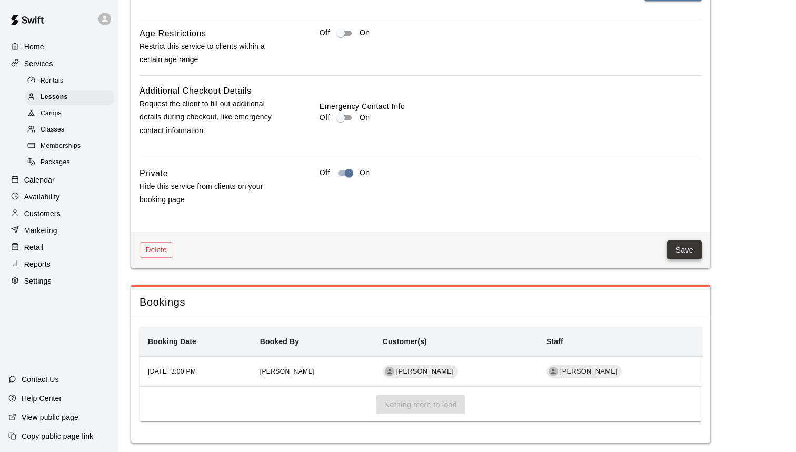
click at [684, 252] on button "Save" at bounding box center [684, 249] width 35 height 19
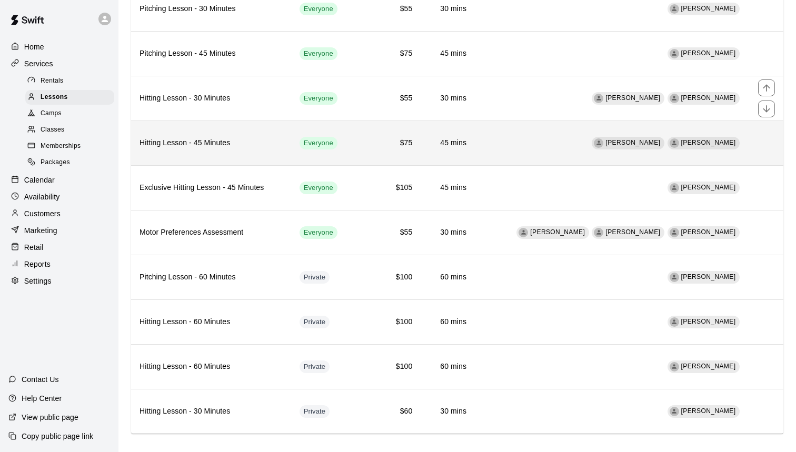
scroll to position [122, 0]
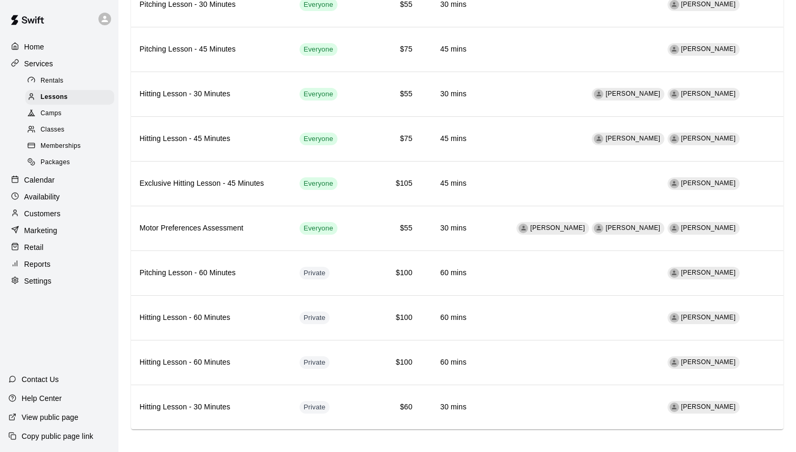
click at [71, 109] on div "Camps" at bounding box center [69, 113] width 89 height 15
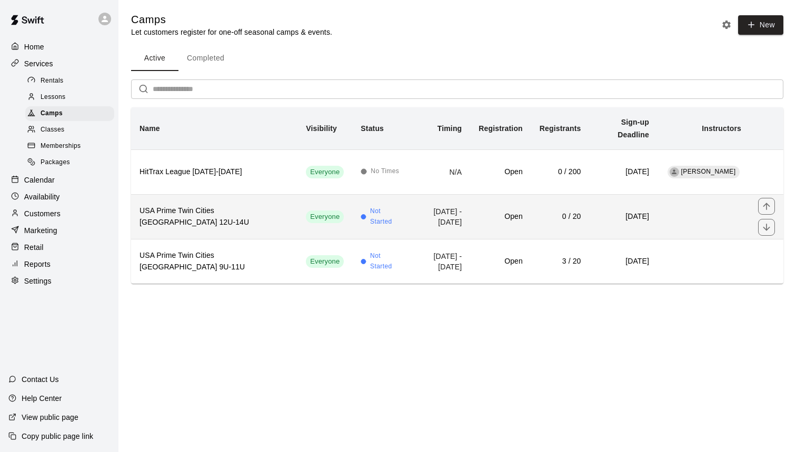
click at [242, 213] on h6 "USA Prime Twin Cities [GEOGRAPHIC_DATA] 12U-14U" at bounding box center [213, 216] width 149 height 23
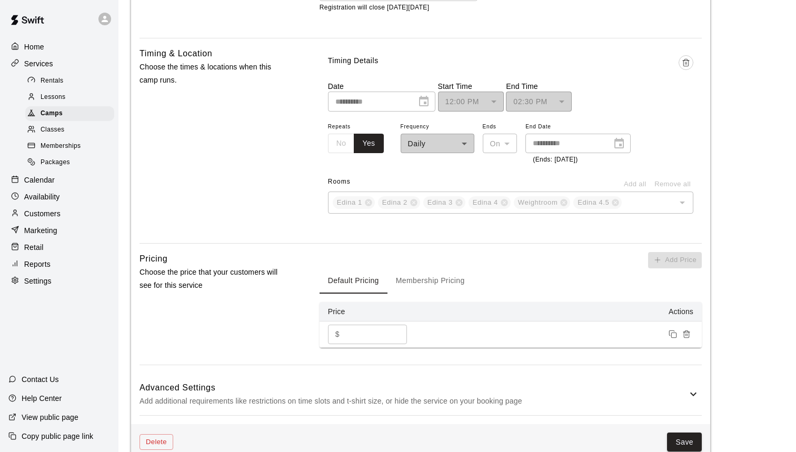
scroll to position [692, 1]
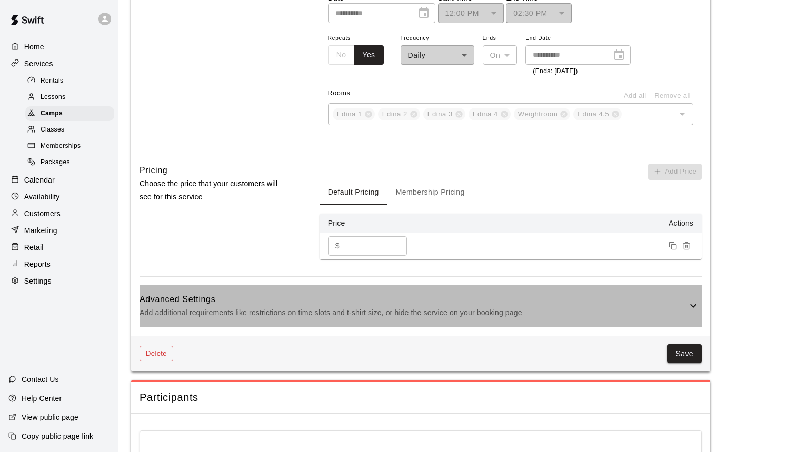
click at [466, 306] on p "Add additional requirements like restrictions on time slots and t-shirt size, o…" at bounding box center [412, 312] width 547 height 13
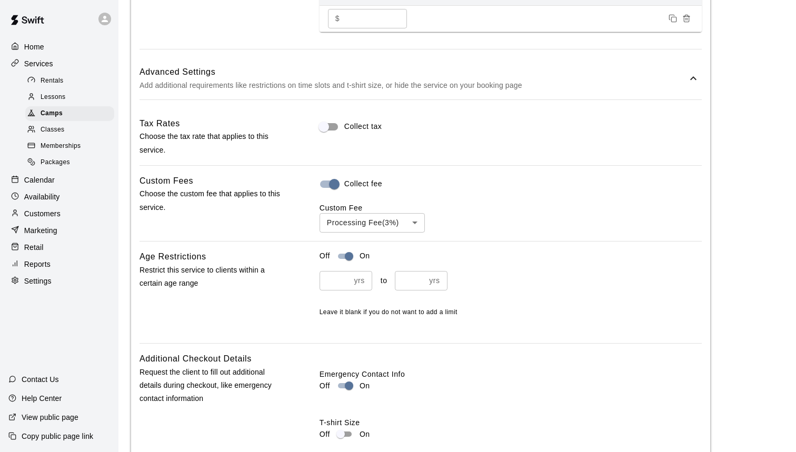
scroll to position [1024, 0]
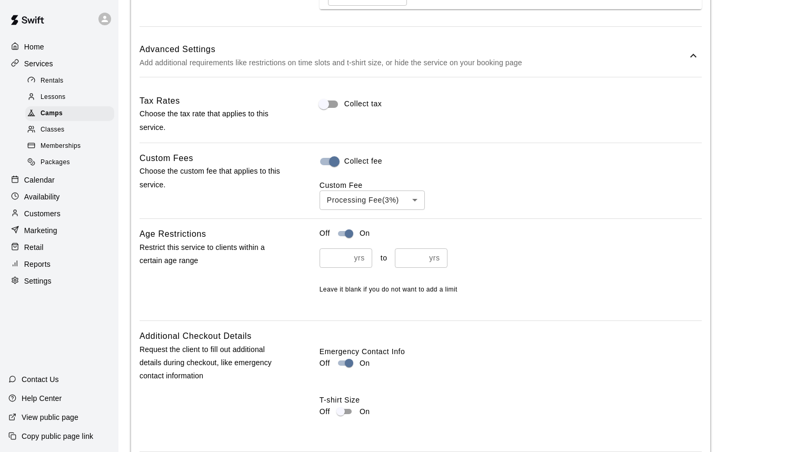
click at [466, 307] on div "Off On ** yrs ​ to ** yrs ​ Leave it blank if you do not want to add a limit" at bounding box center [510, 269] width 382 height 85
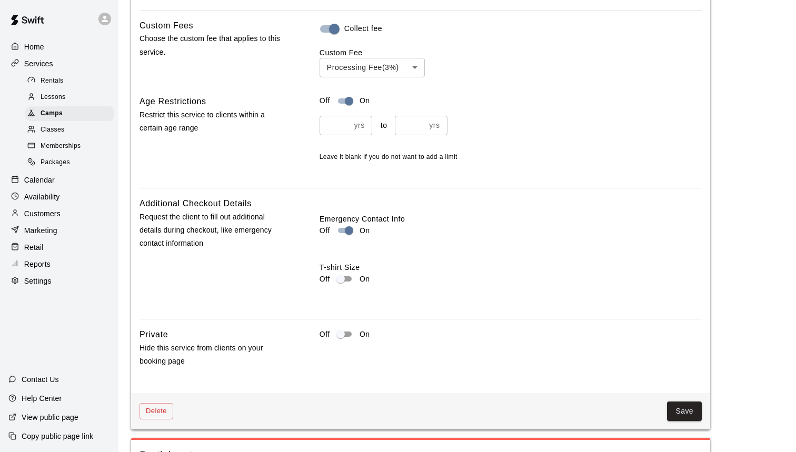
scroll to position [0, 0]
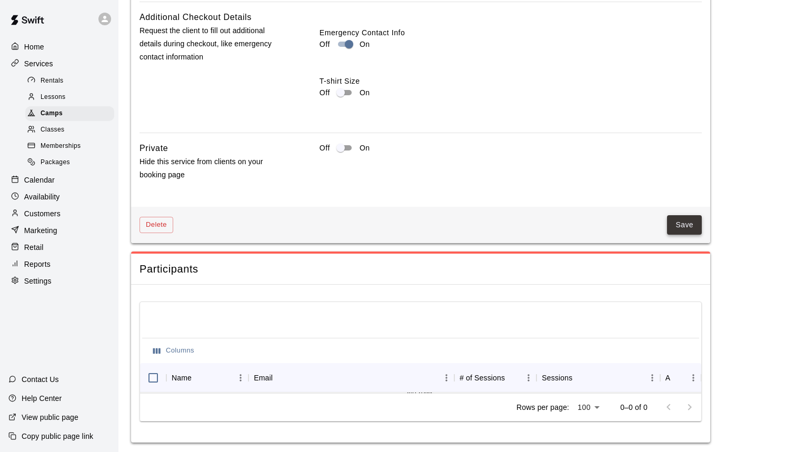
click at [688, 217] on button "Save" at bounding box center [684, 224] width 35 height 19
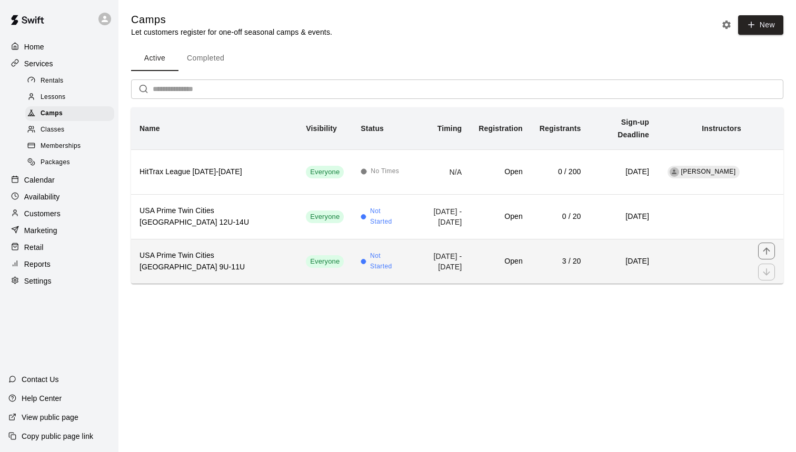
click at [437, 252] on td "[DATE] - [DATE]" at bounding box center [439, 261] width 61 height 45
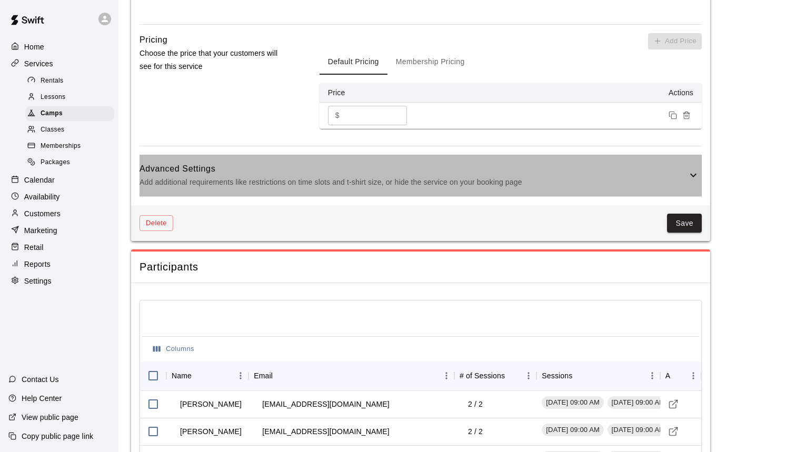
click at [506, 183] on p "Add additional requirements like restrictions on time slots and t-shirt size, o…" at bounding box center [412, 182] width 547 height 13
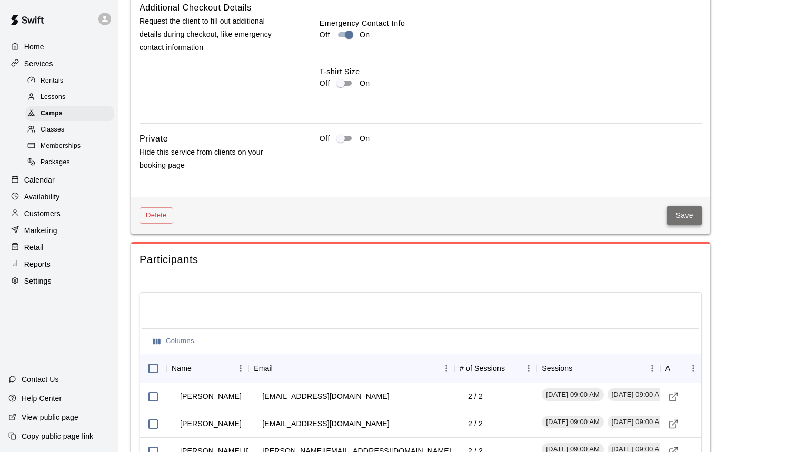
click at [684, 208] on button "Save" at bounding box center [684, 215] width 35 height 19
click at [677, 212] on span "Save" at bounding box center [684, 215] width 35 height 19
click at [52, 129] on span "Classes" at bounding box center [53, 130] width 24 height 11
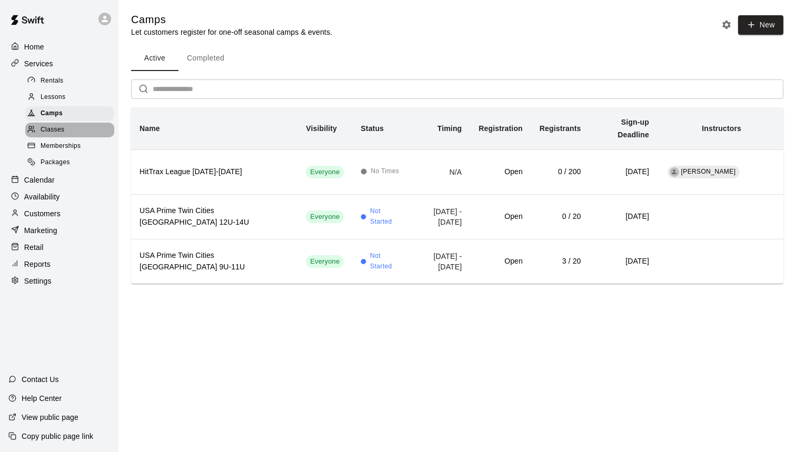
click at [60, 134] on div "Classes" at bounding box center [69, 130] width 89 height 15
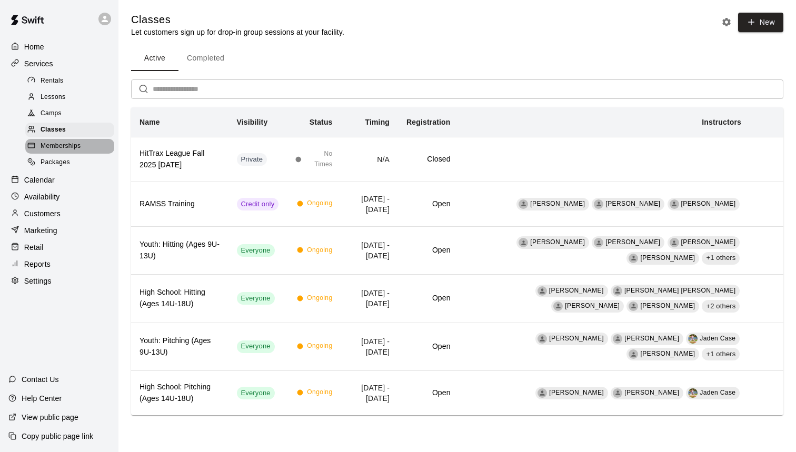
click at [68, 139] on div "Memberships" at bounding box center [69, 146] width 89 height 15
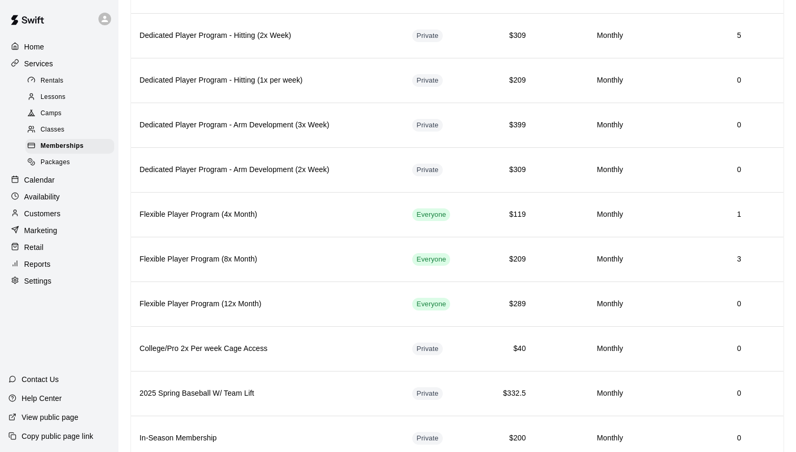
scroll to position [413, 1]
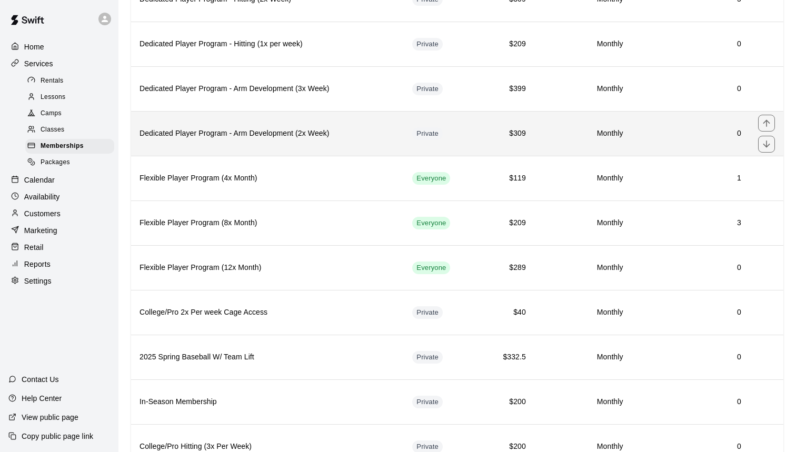
click at [207, 142] on th "Dedicated Player Program - Arm Development (2x Week)" at bounding box center [267, 133] width 273 height 45
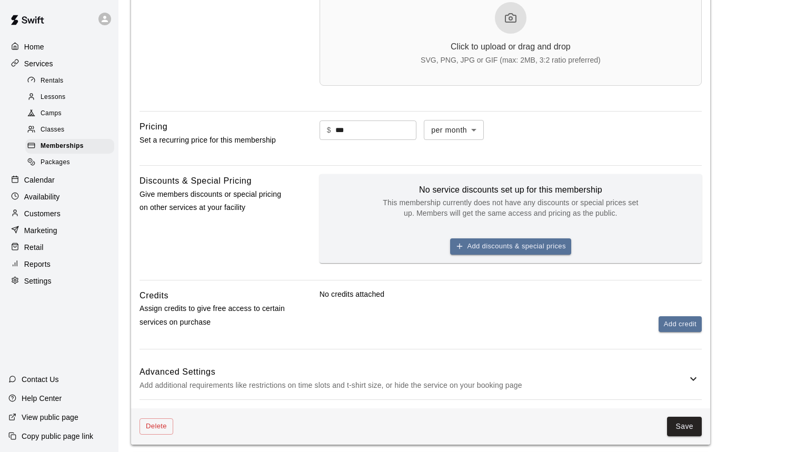
scroll to position [379, 0]
click at [336, 379] on p "Add additional requirements like restrictions on time slots and t-shirt size, o…" at bounding box center [412, 385] width 547 height 13
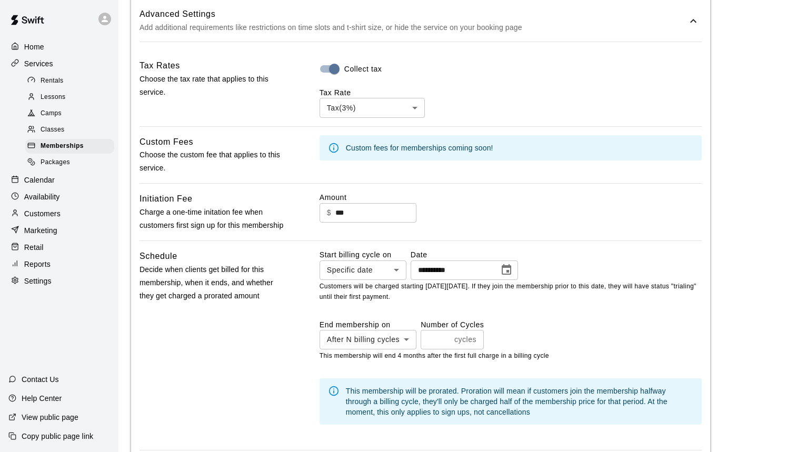
scroll to position [752, 0]
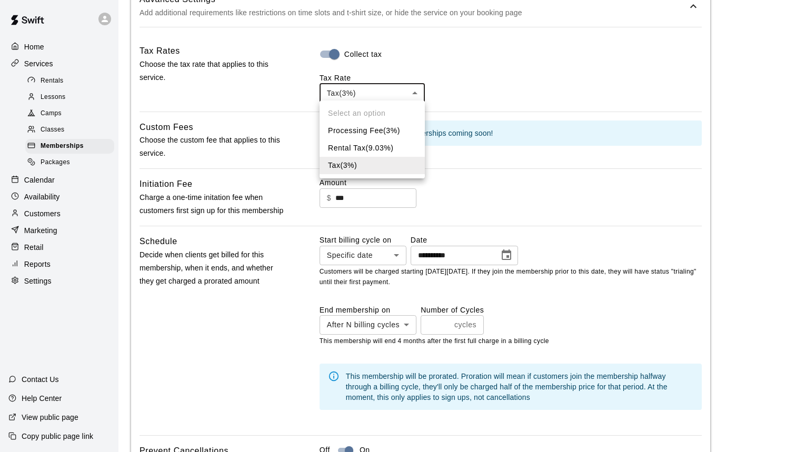
click at [375, 126] on li "Processing Fee ( 3 %)" at bounding box center [371, 130] width 105 height 17
type input "***"
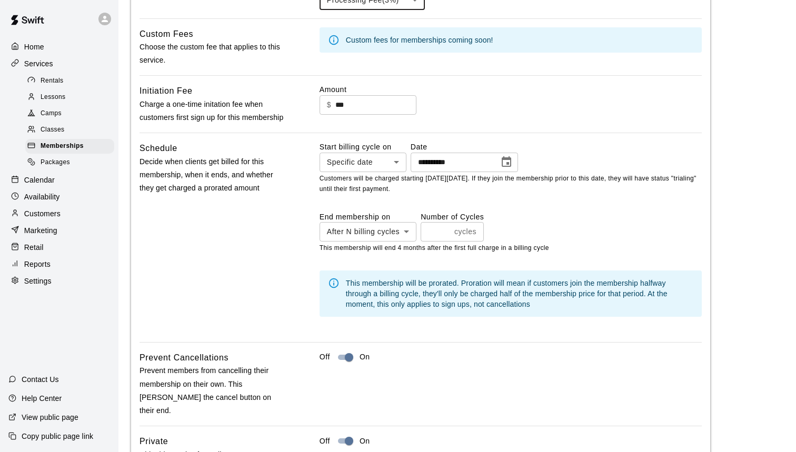
scroll to position [972, 0]
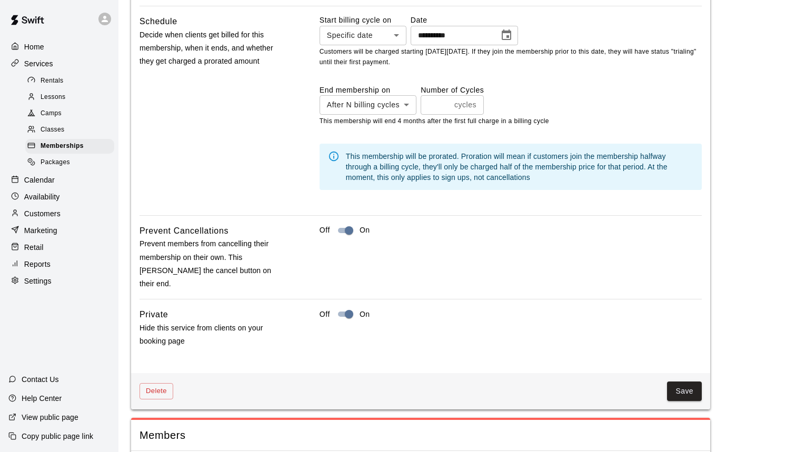
click at [685, 381] on div "Delete Save" at bounding box center [420, 391] width 579 height 36
click at [679, 381] on button "Save" at bounding box center [684, 390] width 35 height 19
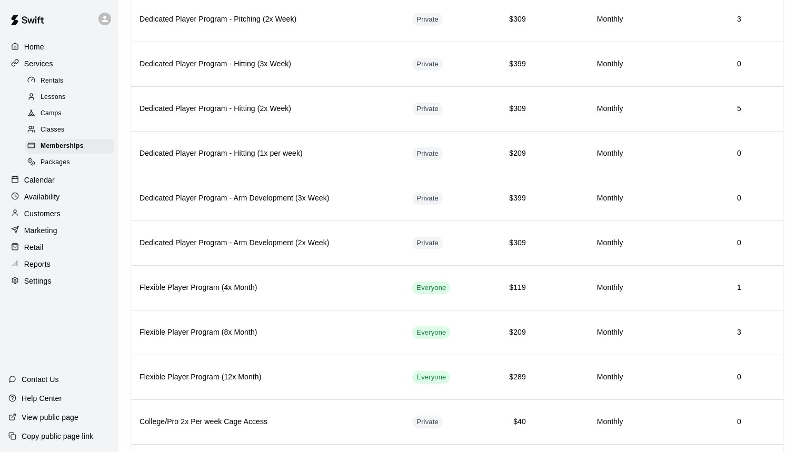
scroll to position [315, 0]
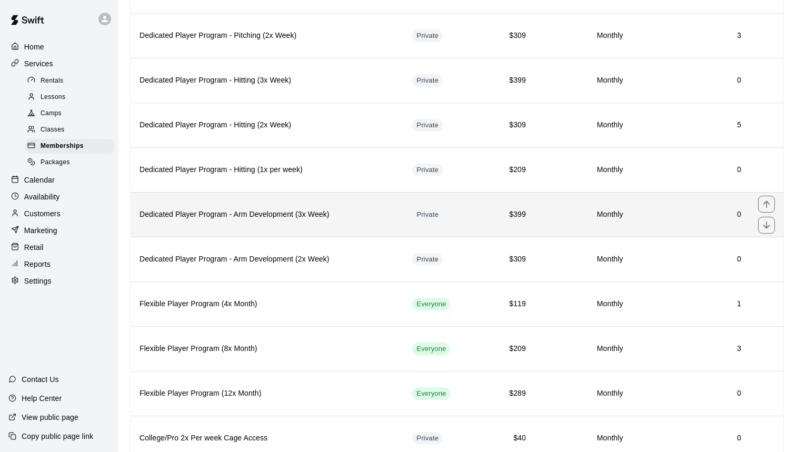
click at [299, 213] on h6 "Dedicated Player Program - Arm Development (3x Week)" at bounding box center [267, 215] width 256 height 12
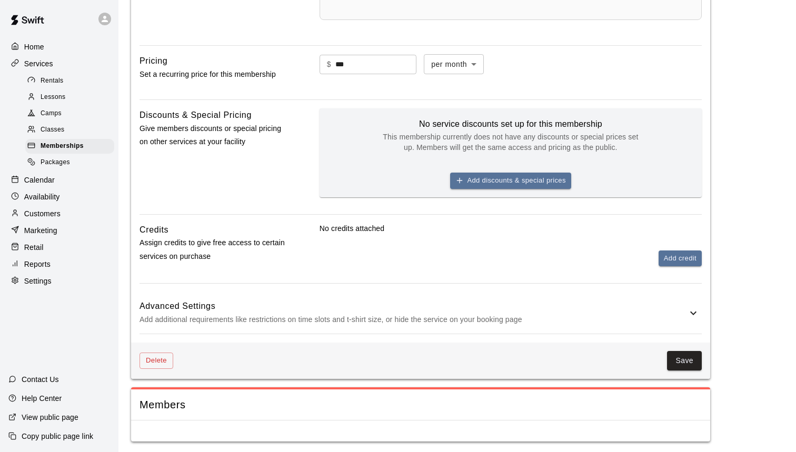
scroll to position [445, 0]
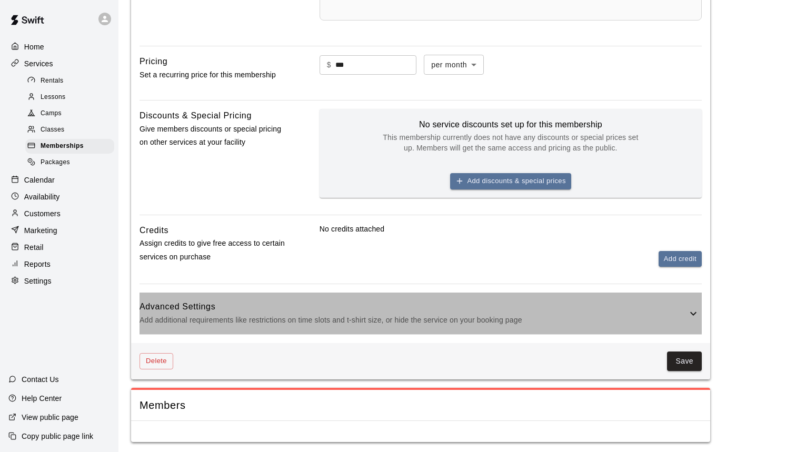
click at [447, 306] on h6 "Advanced Settings" at bounding box center [412, 307] width 547 height 14
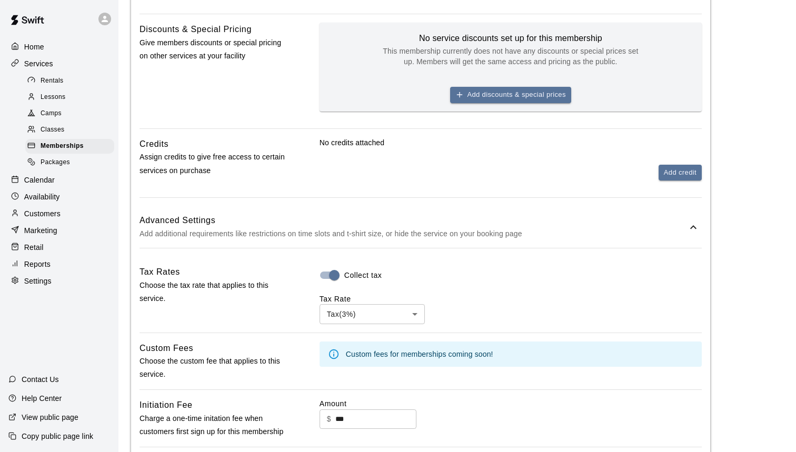
scroll to position [538, 0]
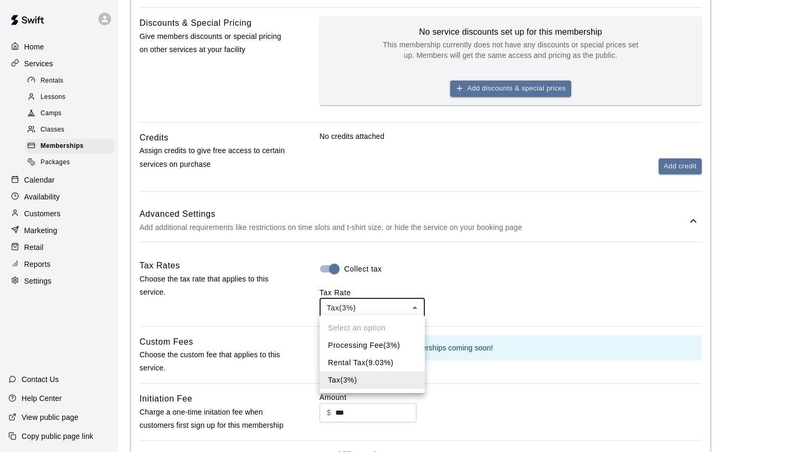
click at [402, 305] on body "**********" at bounding box center [398, 190] width 796 height 1457
click at [378, 340] on li "Processing Fee ( 3 %)" at bounding box center [371, 345] width 105 height 17
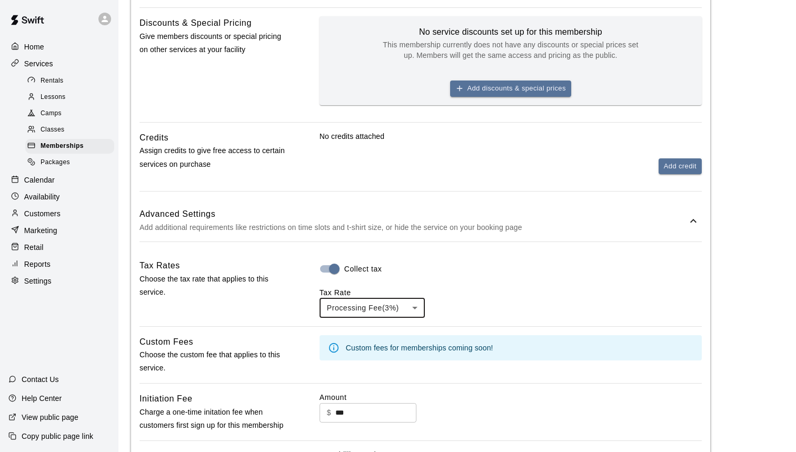
type input "***"
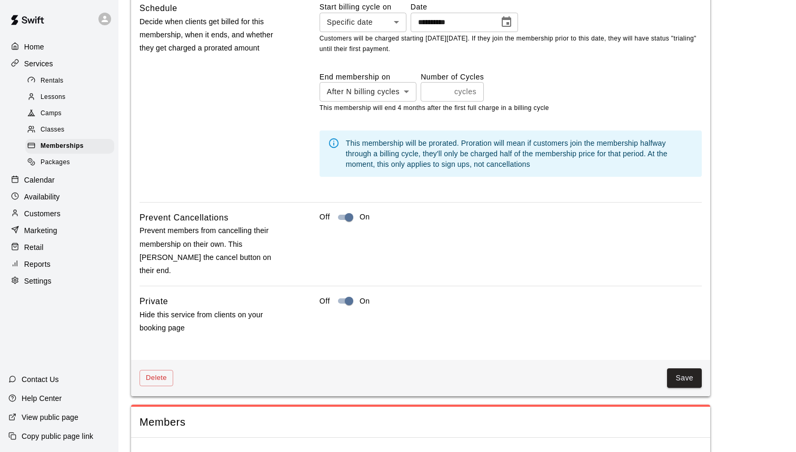
scroll to position [985, 0]
click at [685, 369] on button "Save" at bounding box center [684, 378] width 35 height 19
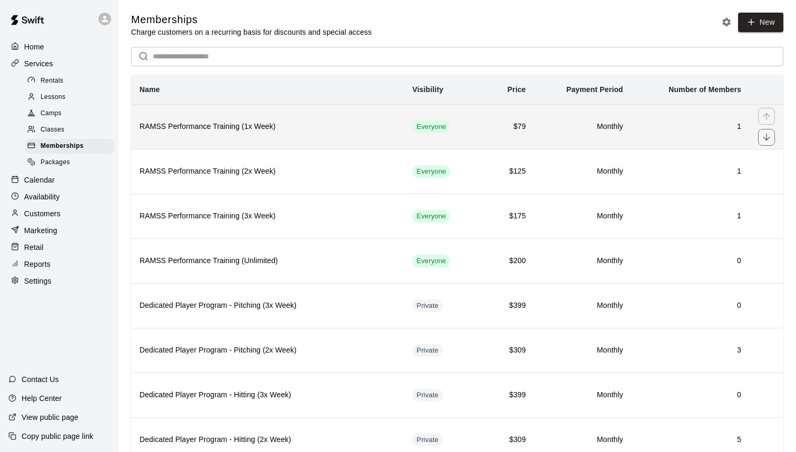
click at [286, 130] on h6 "RAMSS Performance Training (1x Week)" at bounding box center [267, 127] width 256 height 12
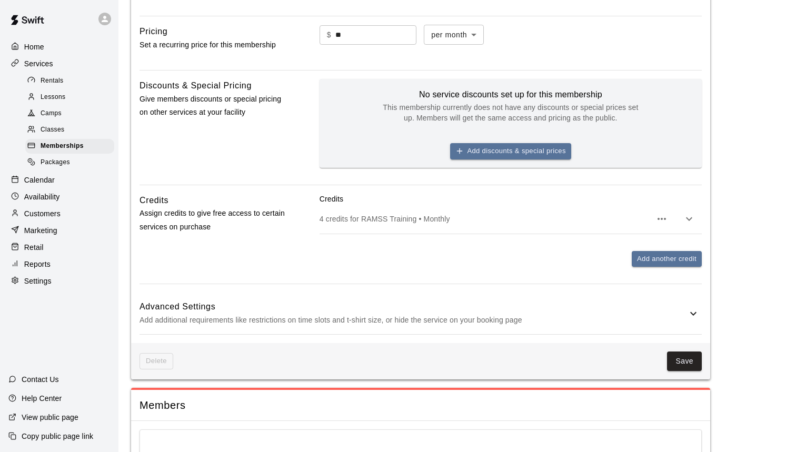
scroll to position [493, 0]
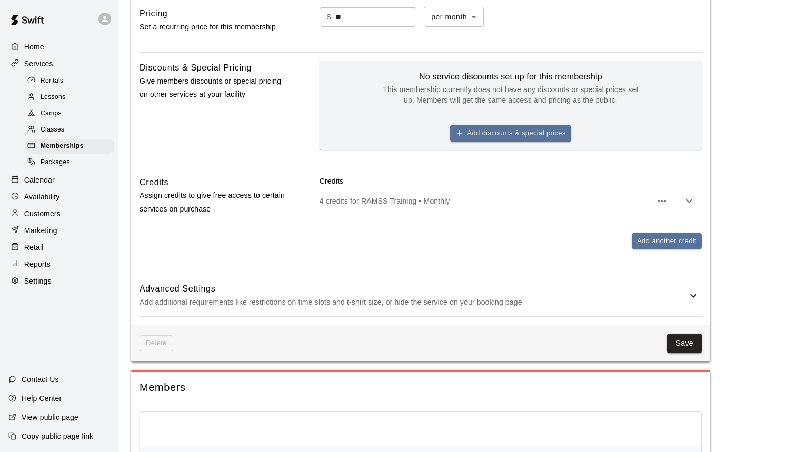
click at [641, 277] on div "Advanced Settings Add additional requirements like restrictions on time slots a…" at bounding box center [420, 296] width 562 height 42
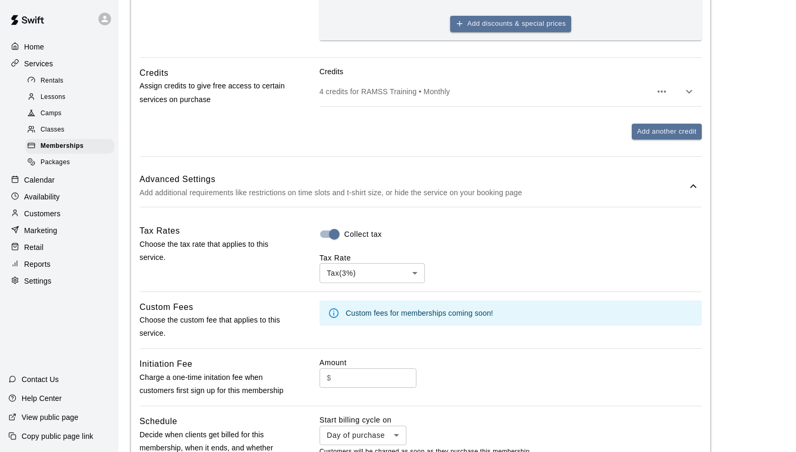
scroll to position [721, 0]
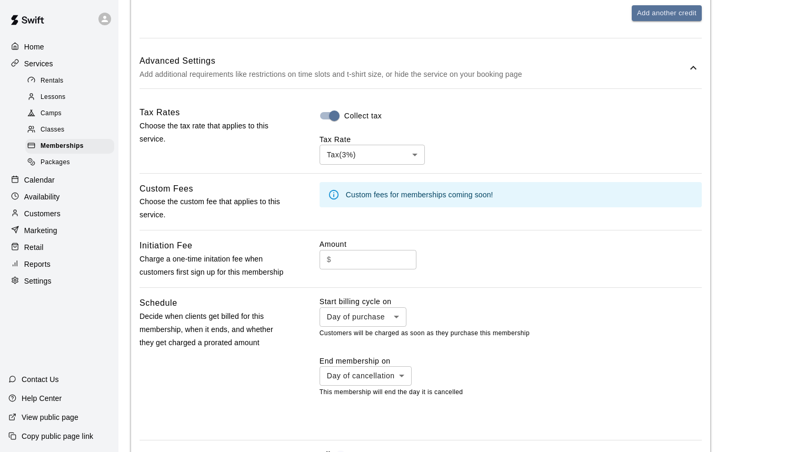
click at [407, 154] on body "**********" at bounding box center [398, 58] width 796 height 1558
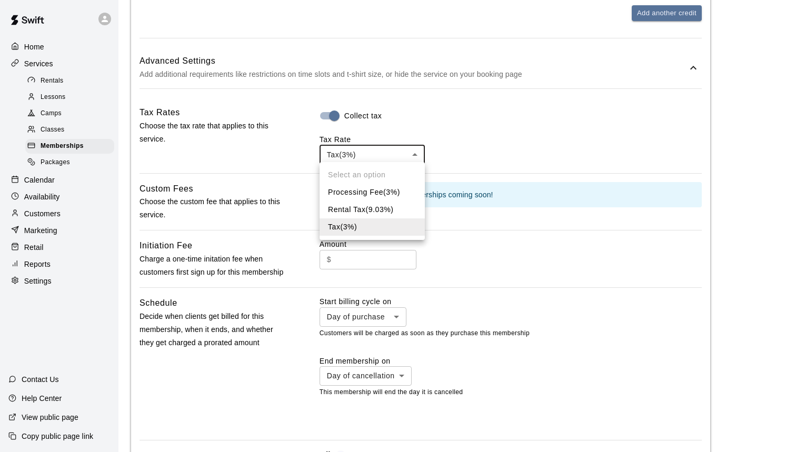
click at [393, 196] on li "Processing Fee ( 3 %)" at bounding box center [371, 192] width 105 height 17
type input "***"
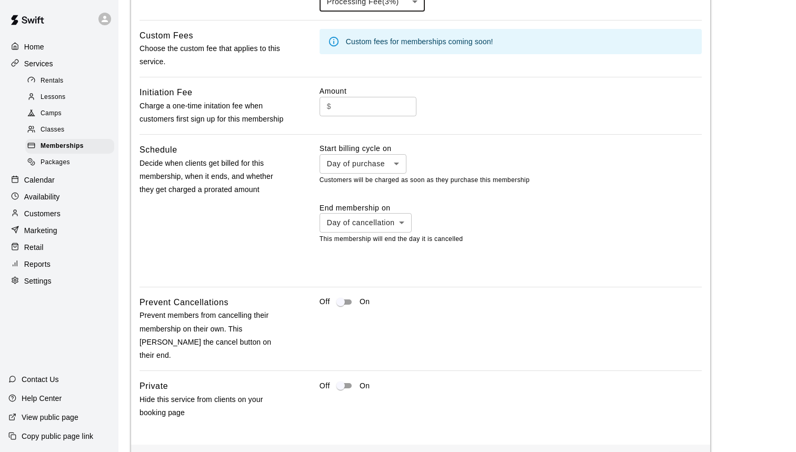
scroll to position [929, 0]
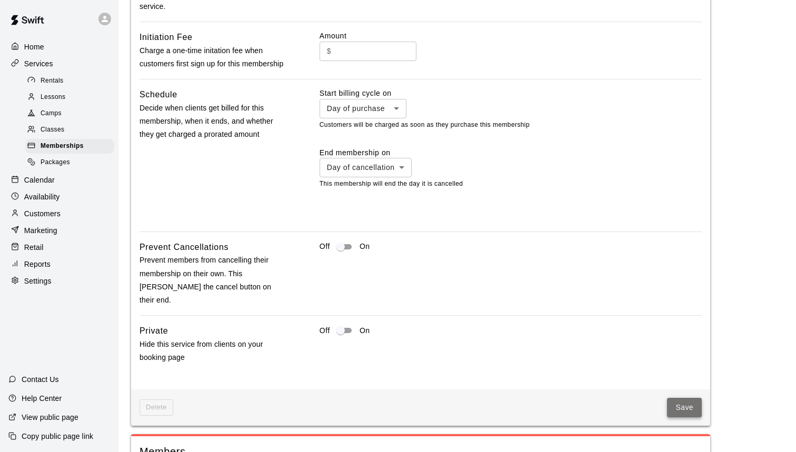
click at [690, 398] on button "Save" at bounding box center [684, 407] width 35 height 19
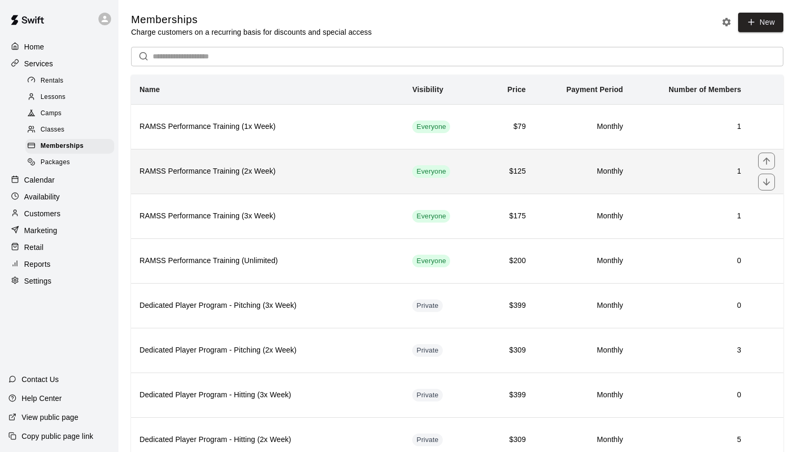
click at [329, 178] on th "RAMSS Performance Training (2x Week)" at bounding box center [267, 171] width 273 height 45
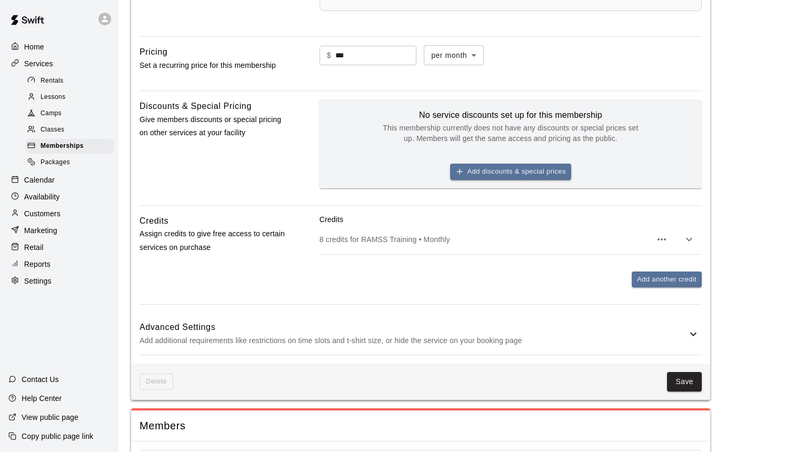
scroll to position [456, 0]
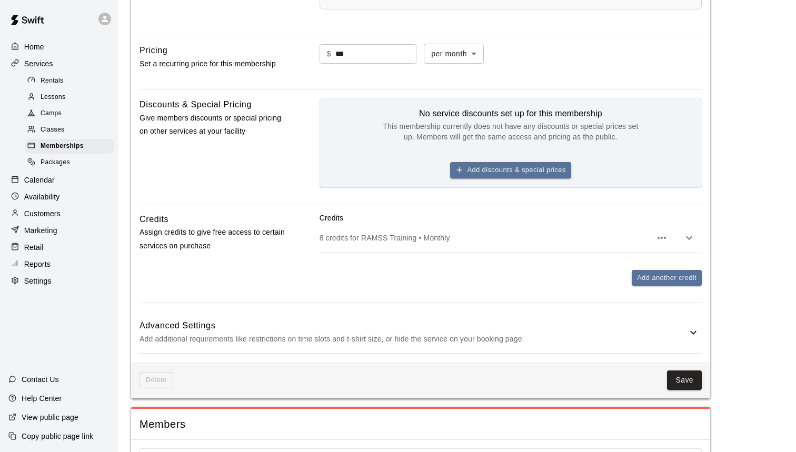
click at [680, 319] on h6 "Advanced Settings" at bounding box center [412, 326] width 547 height 14
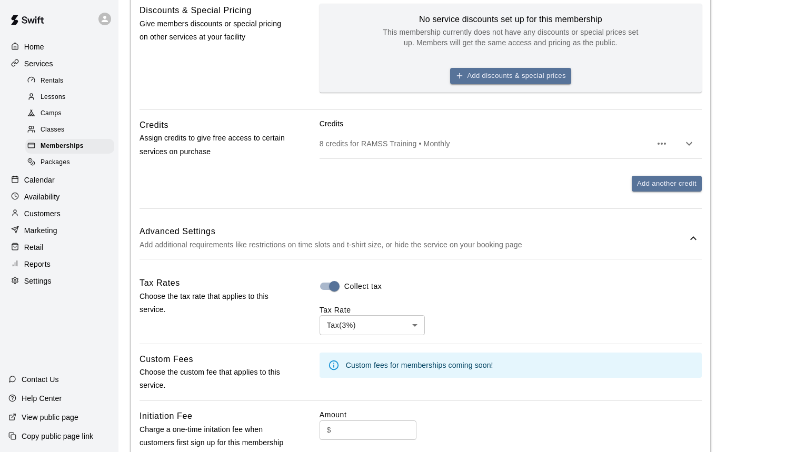
scroll to position [568, 0]
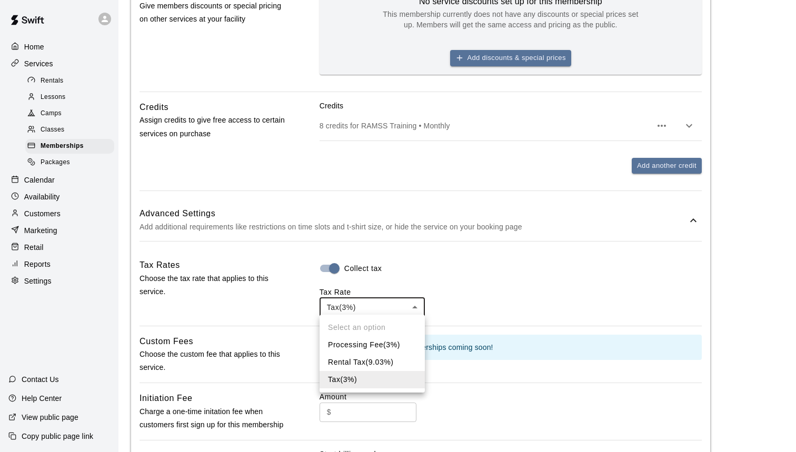
click at [414, 307] on body "**********" at bounding box center [398, 211] width 796 height 1558
click at [388, 358] on li "Rental Tax ( 9.03 %)" at bounding box center [371, 362] width 105 height 17
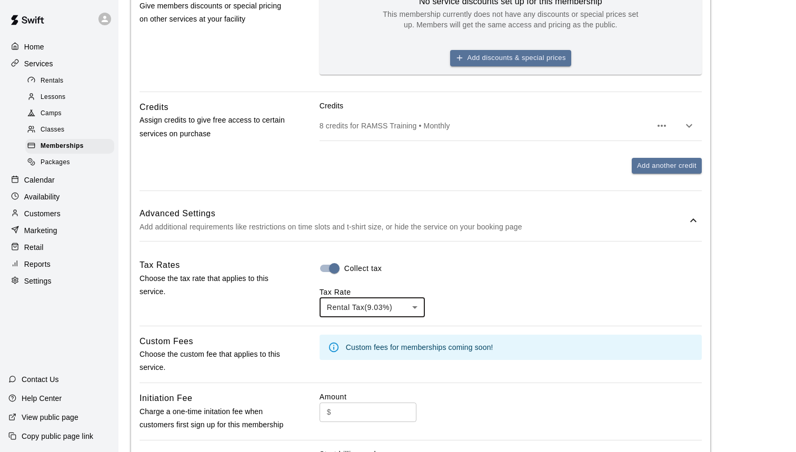
click at [397, 309] on body "**********" at bounding box center [398, 211] width 796 height 1558
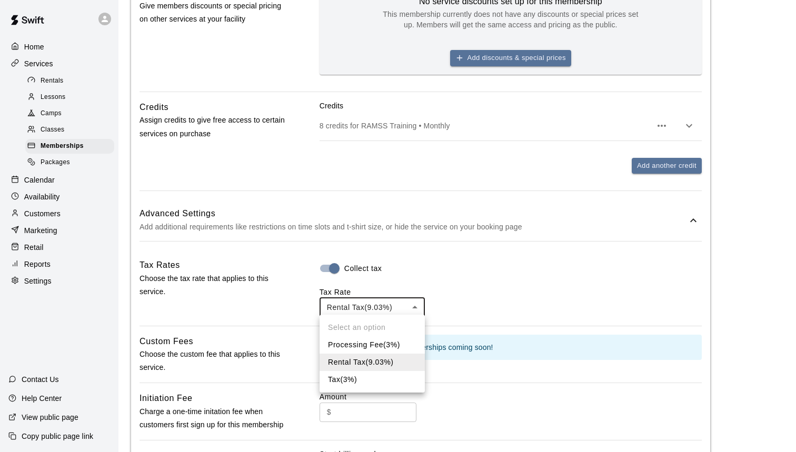
click at [389, 343] on li "Processing Fee ( 3 %)" at bounding box center [371, 344] width 105 height 17
type input "***"
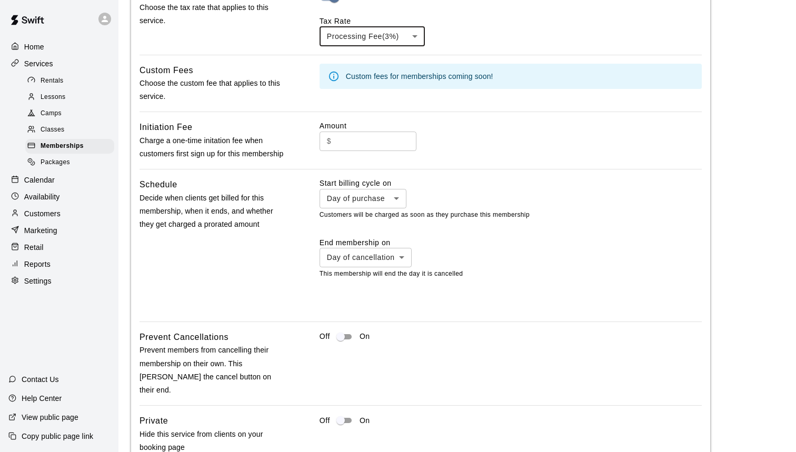
scroll to position [962, 0]
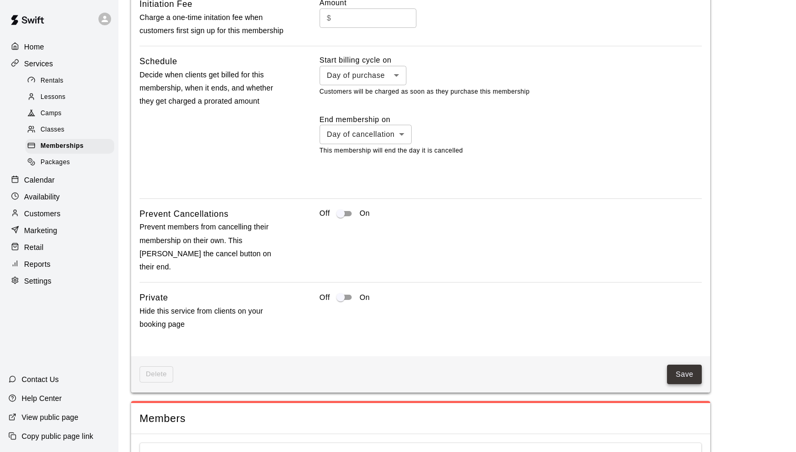
click at [675, 365] on button "Save" at bounding box center [684, 374] width 35 height 19
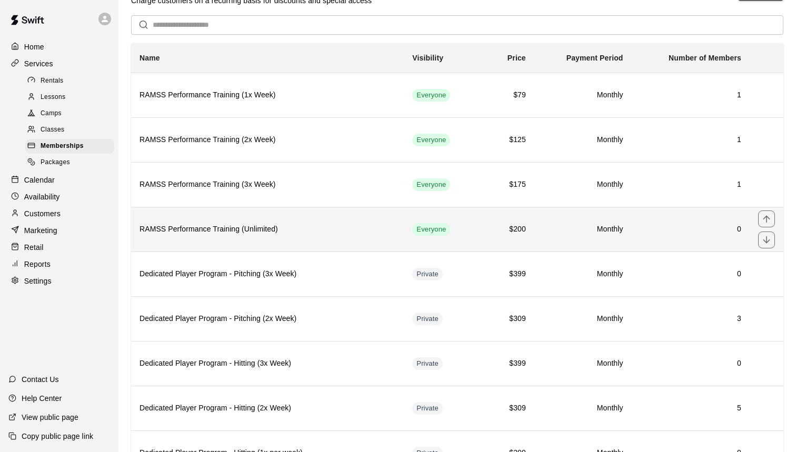
scroll to position [32, 0]
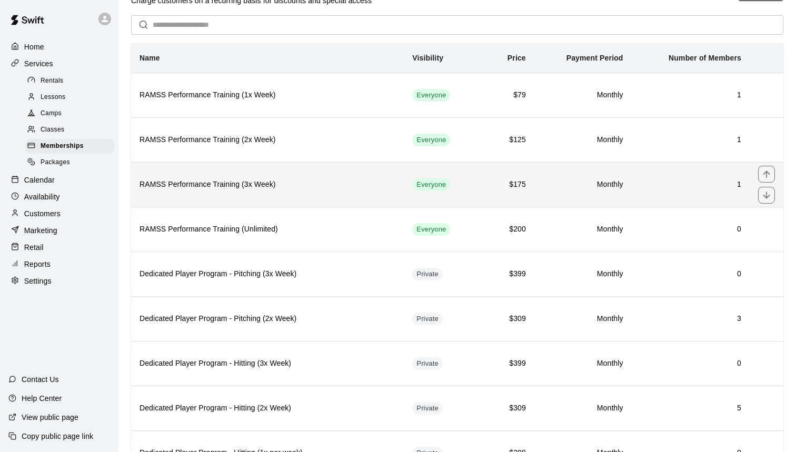
click at [325, 193] on th "RAMSS Performance Training (3x Week)" at bounding box center [267, 184] width 273 height 45
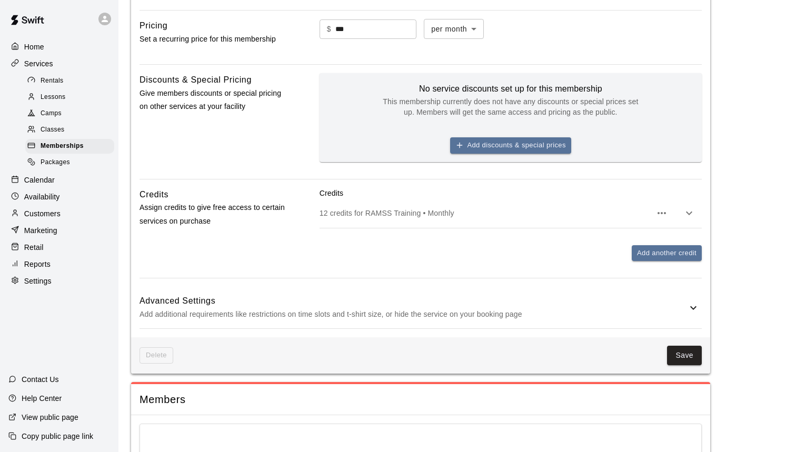
click at [675, 308] on p "Add additional requirements like restrictions on time slots and t-shirt size, o…" at bounding box center [412, 314] width 547 height 13
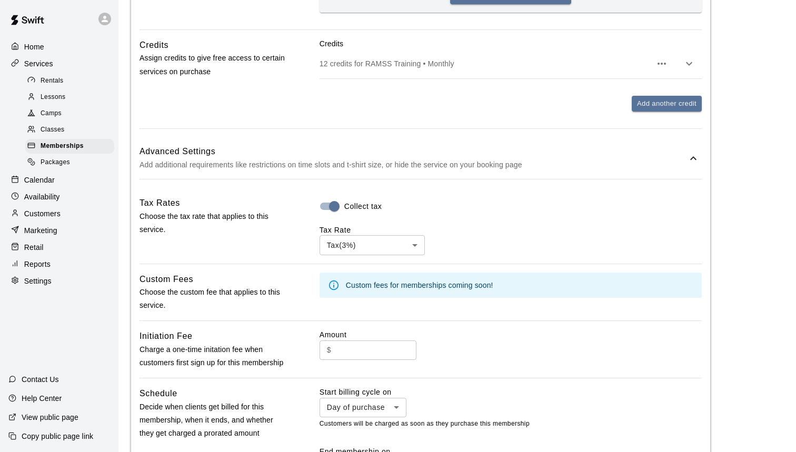
click at [414, 242] on body "**********" at bounding box center [398, 149] width 796 height 1558
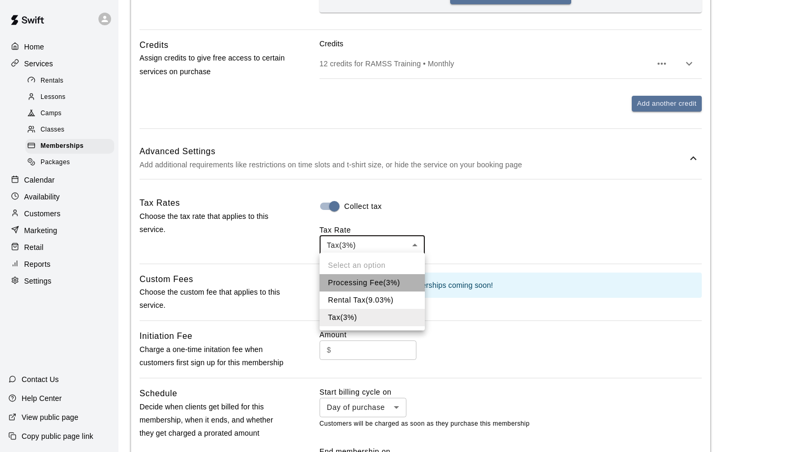
click at [389, 287] on li "Processing Fee ( 3 %)" at bounding box center [371, 282] width 105 height 17
type input "***"
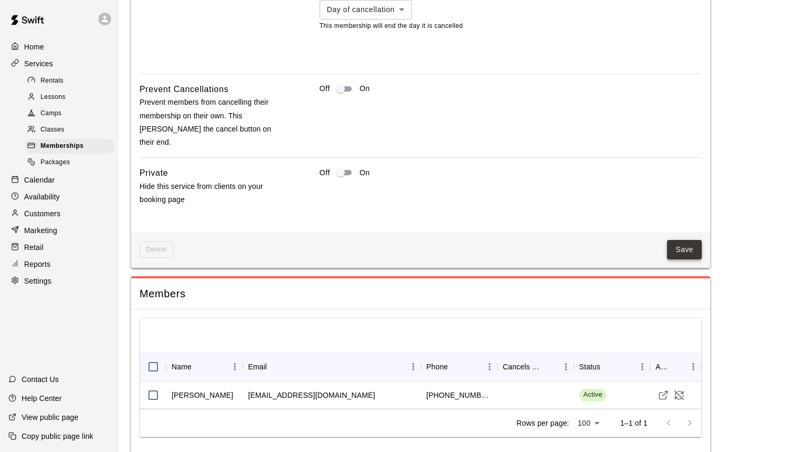
scroll to position [1087, 0]
click at [691, 240] on button "Save" at bounding box center [684, 249] width 35 height 19
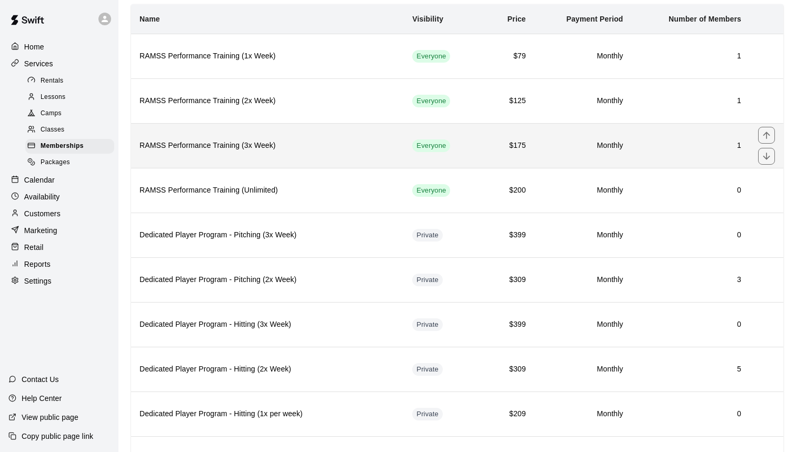
scroll to position [139, 0]
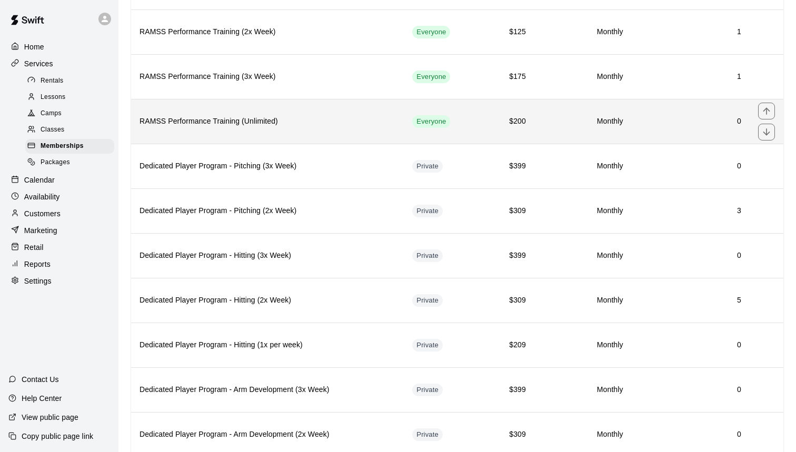
click at [326, 127] on th "RAMSS Performance Training (Unlimited)" at bounding box center [267, 121] width 273 height 45
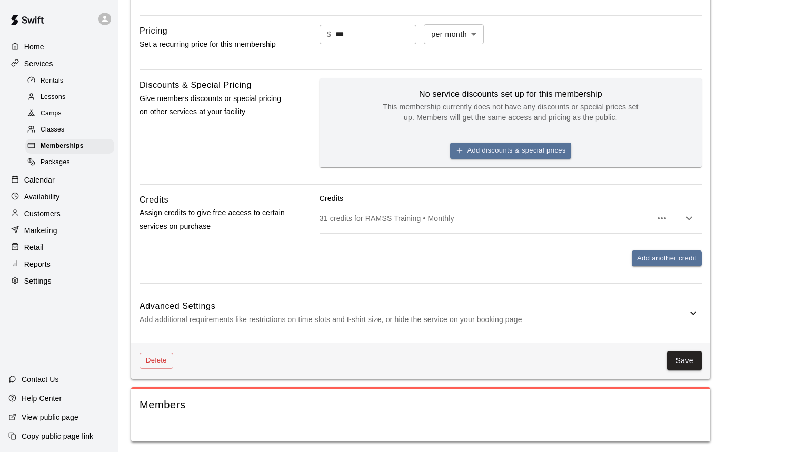
scroll to position [475, 0]
click at [690, 313] on icon at bounding box center [693, 313] width 13 height 13
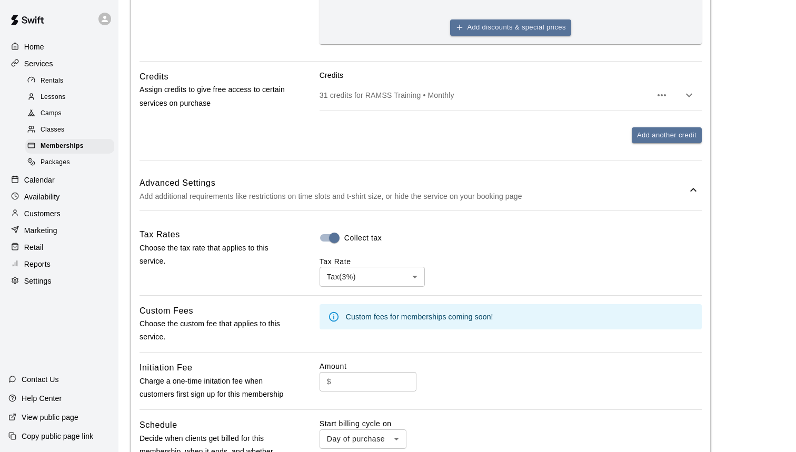
click at [412, 273] on body "**********" at bounding box center [398, 116] width 796 height 1430
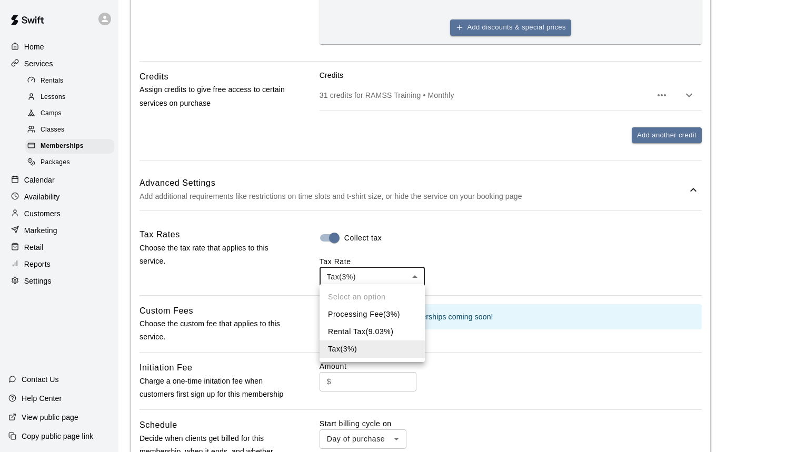
click at [374, 314] on li "Processing Fee ( 3 %)" at bounding box center [371, 314] width 105 height 17
type input "***"
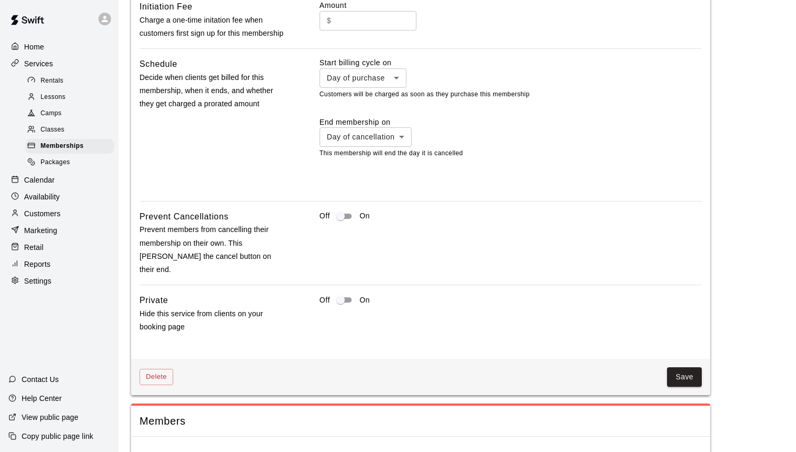
scroll to position [959, 0]
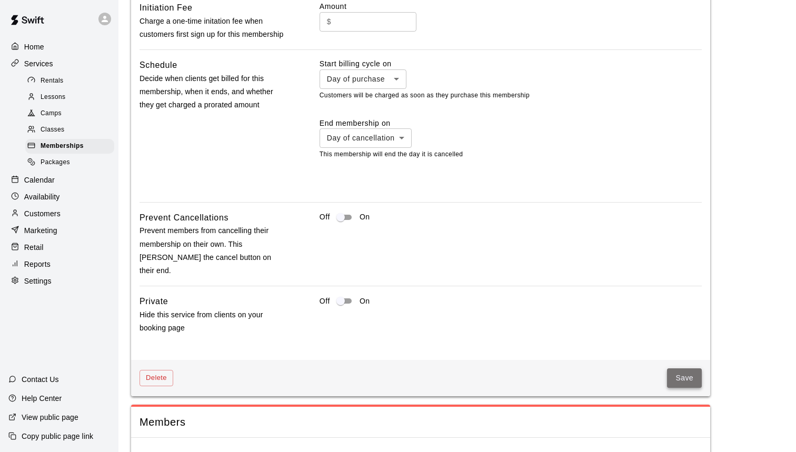
click at [675, 368] on button "Save" at bounding box center [684, 377] width 35 height 19
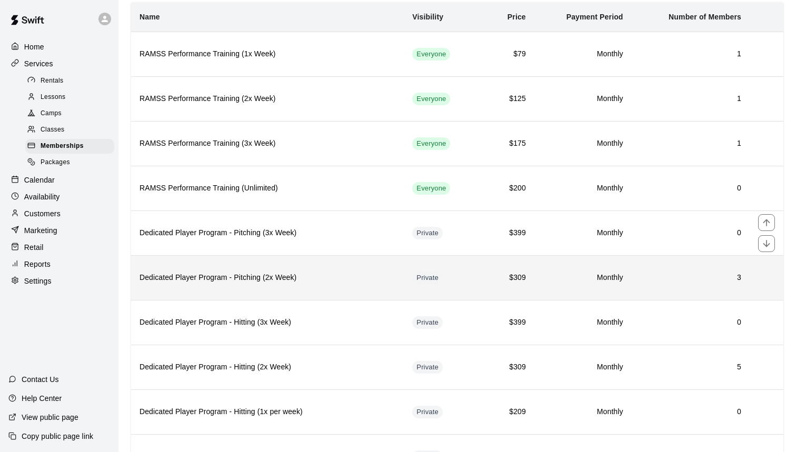
scroll to position [75, 0]
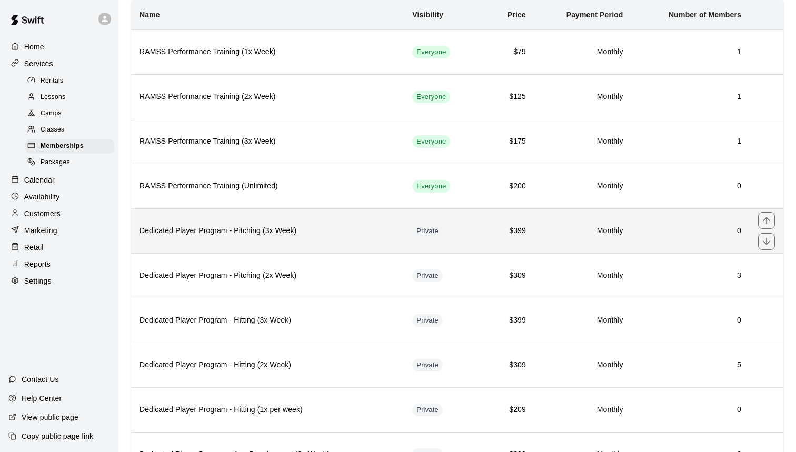
click at [317, 230] on h6 "Dedicated Player Program - Pitching (3x Week)" at bounding box center [267, 231] width 256 height 12
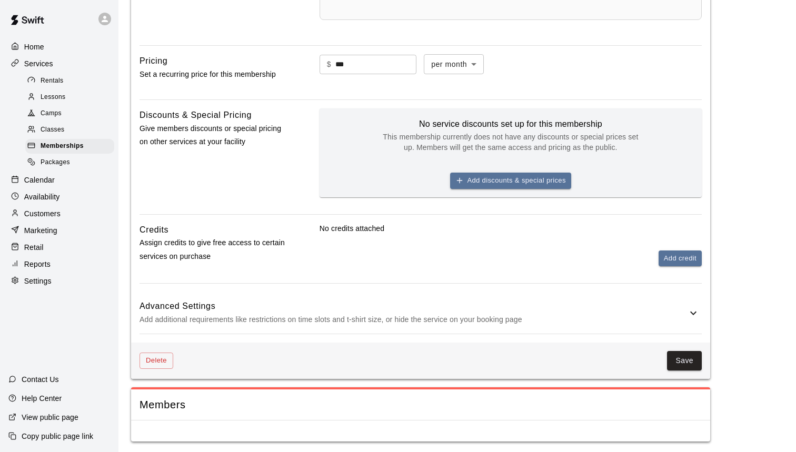
scroll to position [445, 0]
click at [670, 310] on h6 "Advanced Settings" at bounding box center [412, 307] width 547 height 14
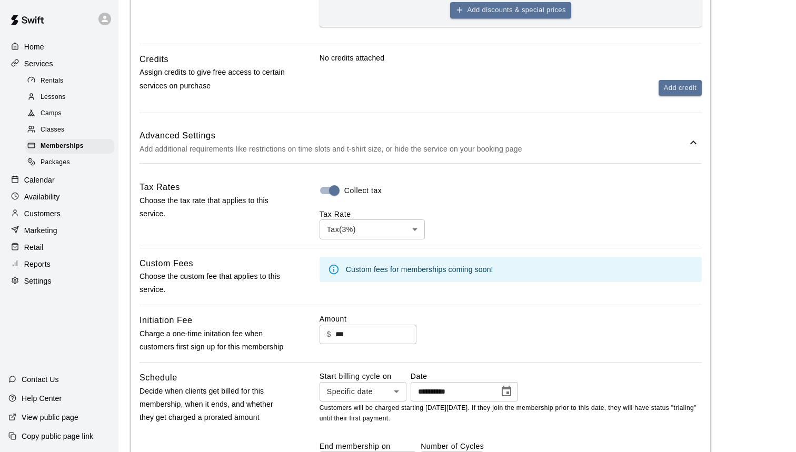
scroll to position [634, 0]
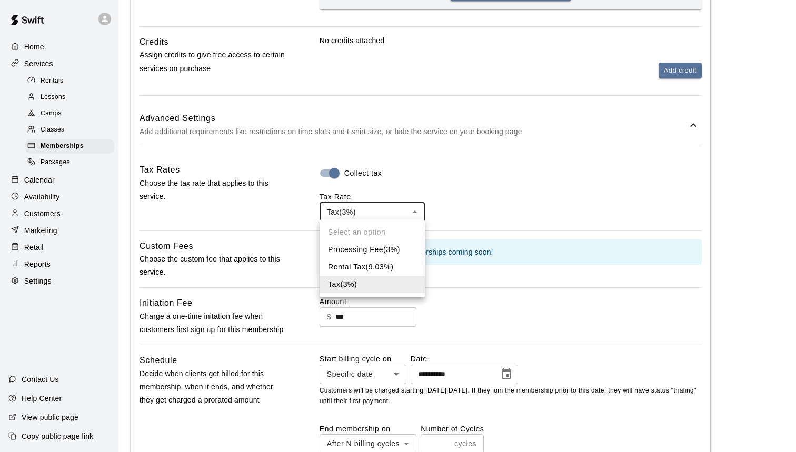
click at [424, 207] on body "**********" at bounding box center [398, 94] width 796 height 1457
click at [381, 246] on li "Processing Fee ( 3 %)" at bounding box center [371, 249] width 105 height 17
type input "***"
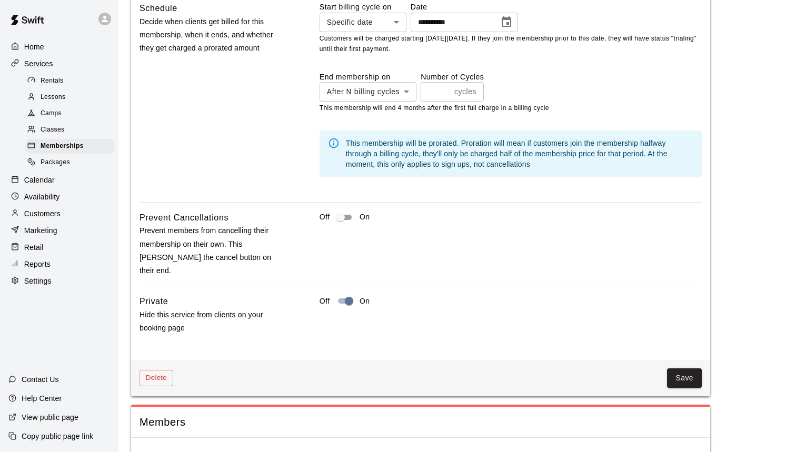
scroll to position [985, 0]
click at [686, 369] on button "Save" at bounding box center [684, 378] width 35 height 19
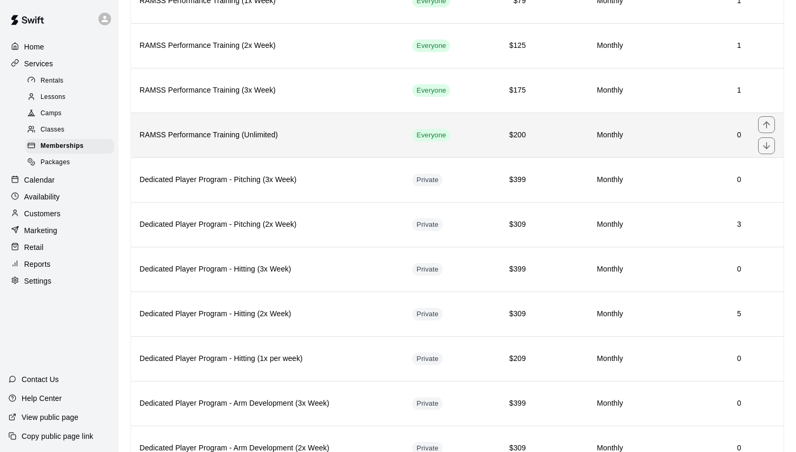
scroll to position [182, 0]
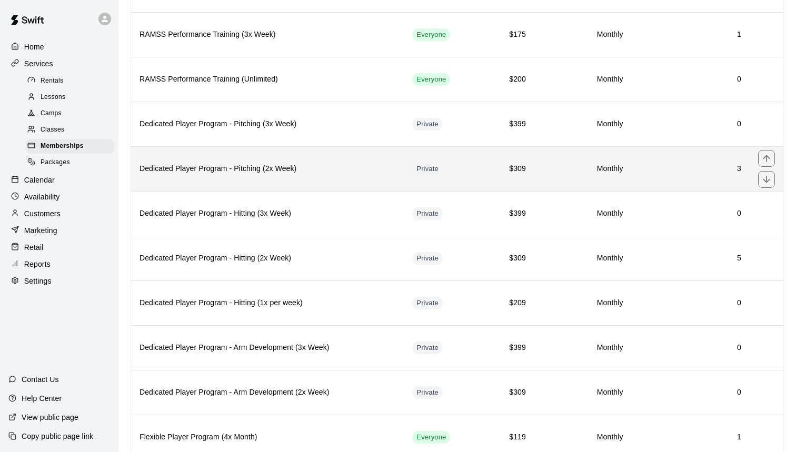
click at [333, 170] on h6 "Dedicated Player Program - Pitching (2x Week)" at bounding box center [267, 169] width 256 height 12
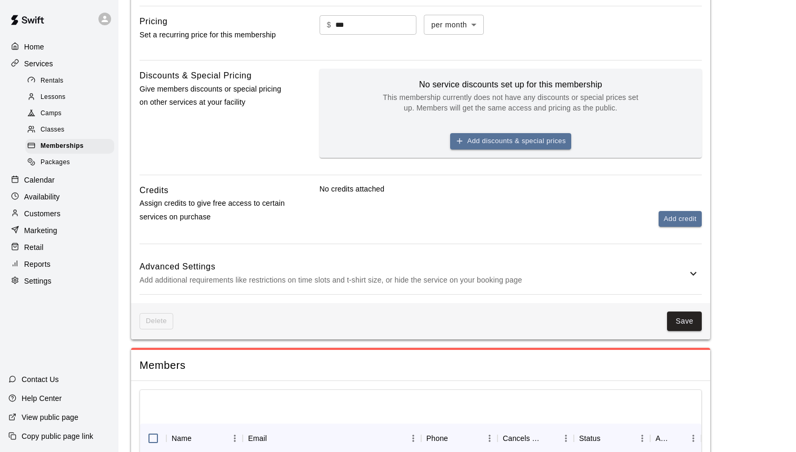
click at [561, 275] on p "Add additional requirements like restrictions on time slots and t-shirt size, o…" at bounding box center [412, 280] width 547 height 13
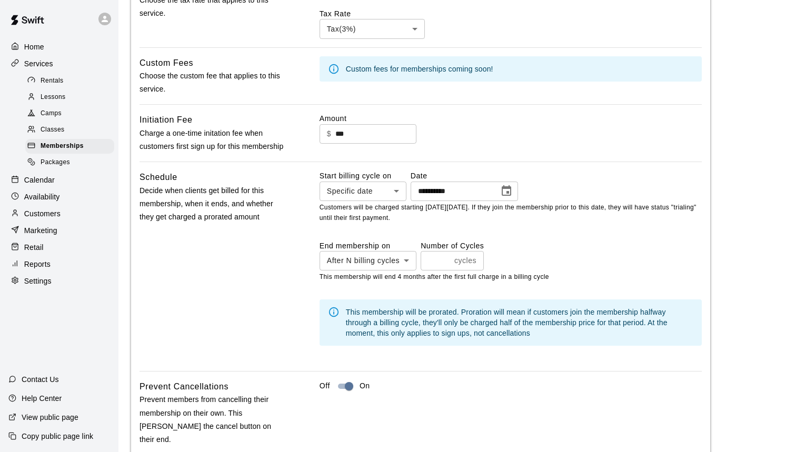
scroll to position [767, 0]
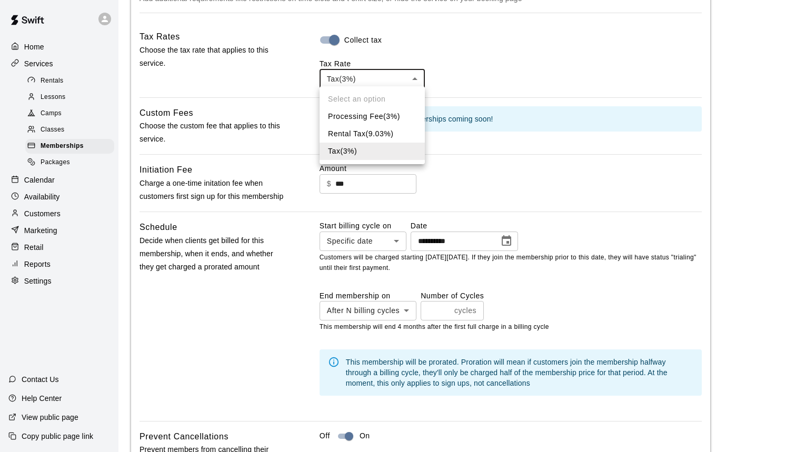
click at [418, 77] on body "**********" at bounding box center [398, 53] width 796 height 1640
click at [399, 116] on li "Processing Fee ( 3 %)" at bounding box center [371, 116] width 105 height 17
type input "***"
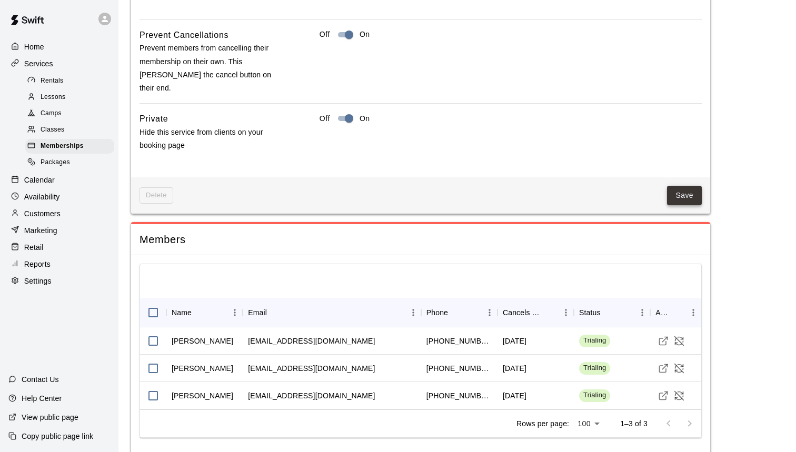
scroll to position [1168, 0]
click at [675, 186] on button "Save" at bounding box center [684, 195] width 35 height 19
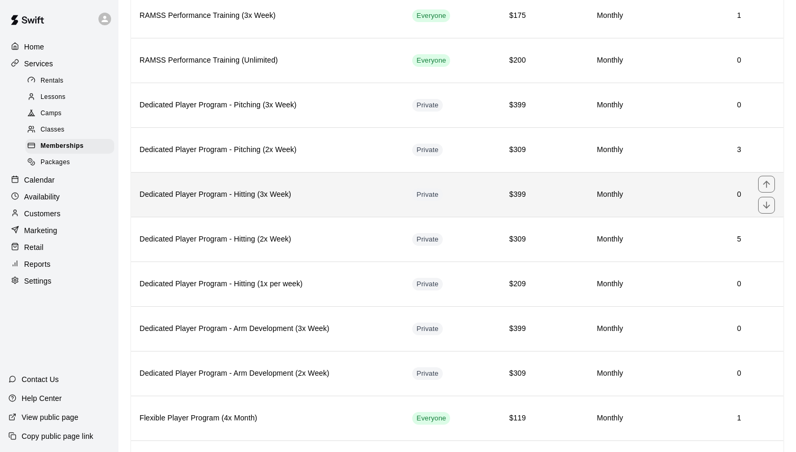
scroll to position [203, 0]
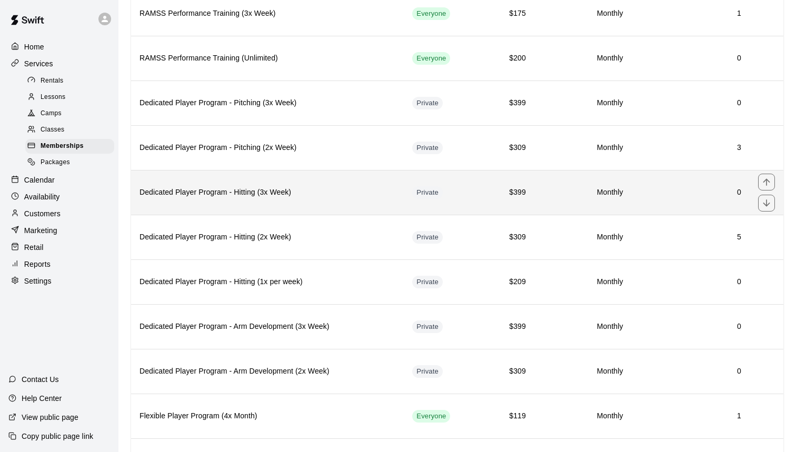
click at [312, 192] on h6 "Dedicated Player Program - Hitting (3x Week)" at bounding box center [267, 193] width 256 height 12
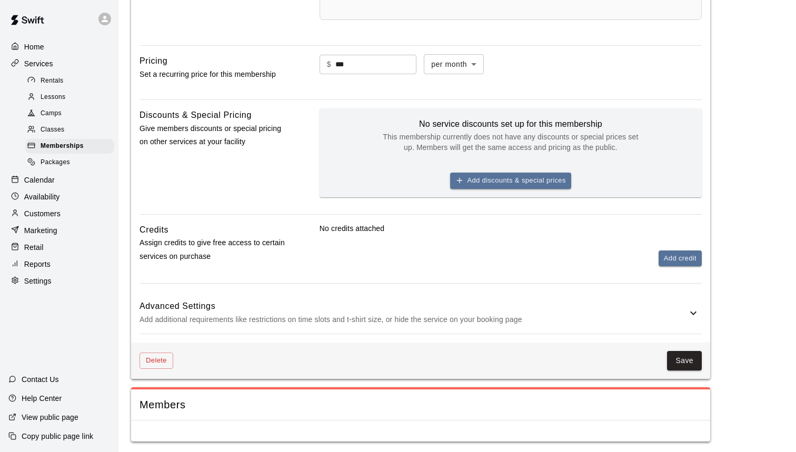
scroll to position [445, 0]
click at [476, 316] on p "Add additional requirements like restrictions on time slots and t-shirt size, o…" at bounding box center [412, 320] width 547 height 13
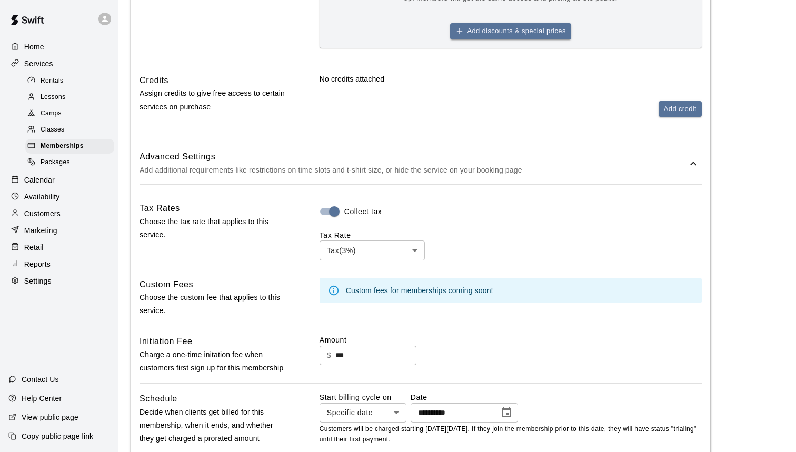
scroll to position [701, 0]
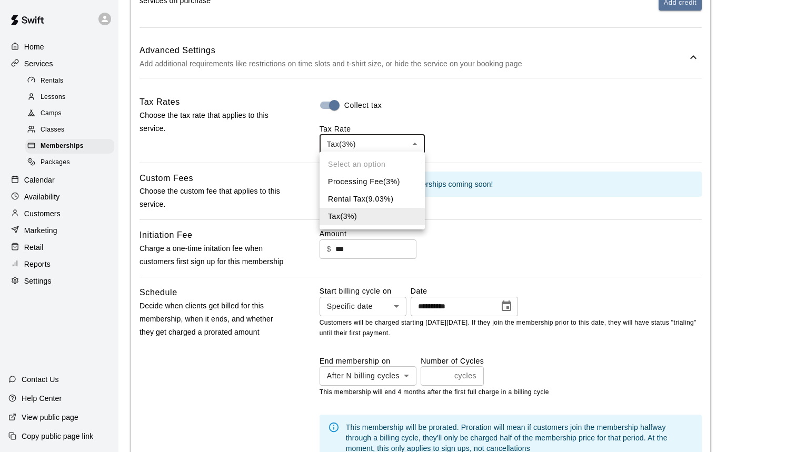
click at [408, 136] on body "**********" at bounding box center [398, 27] width 796 height 1457
click at [394, 181] on li "Processing Fee ( 3 %)" at bounding box center [371, 181] width 105 height 17
type input "***"
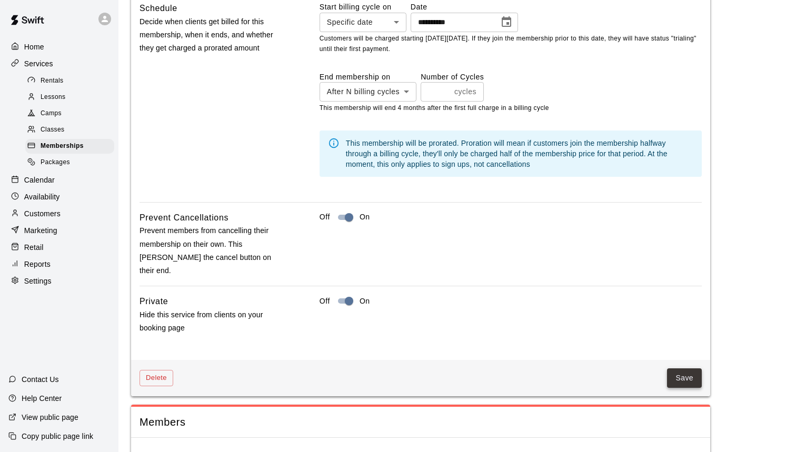
scroll to position [985, 0]
click at [698, 369] on button "Save" at bounding box center [684, 378] width 35 height 19
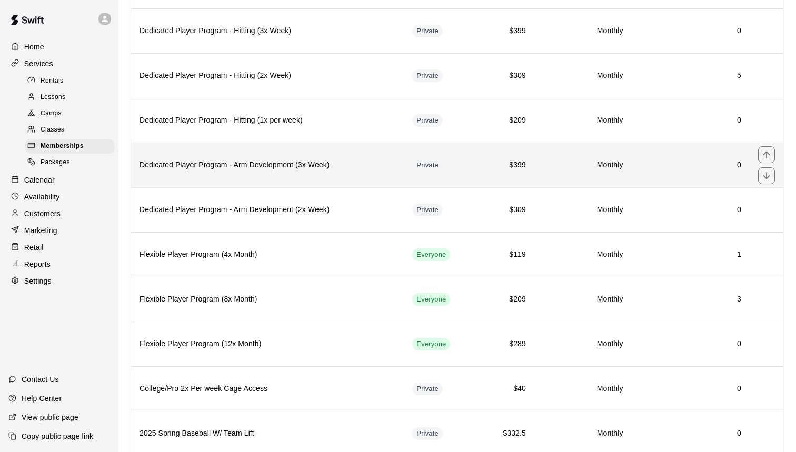
scroll to position [370, 0]
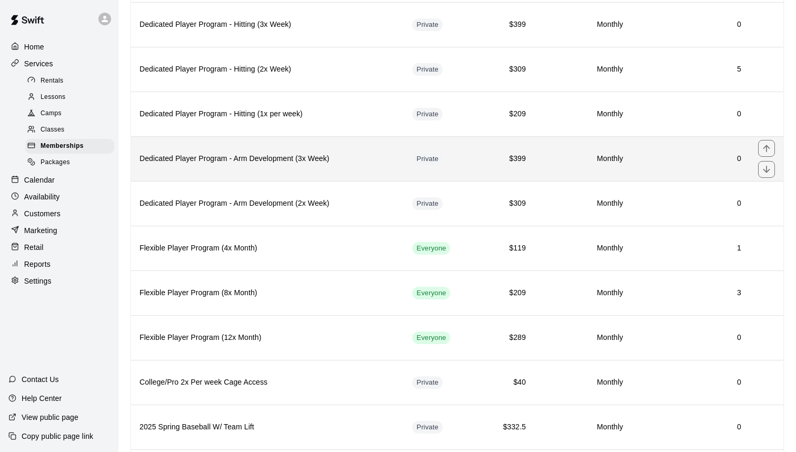
click at [318, 164] on th "Dedicated Player Program - Arm Development (3x Week)" at bounding box center [267, 158] width 273 height 45
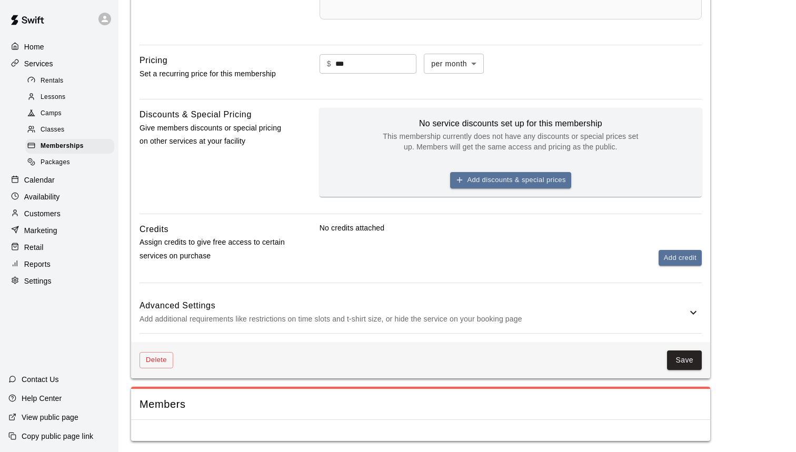
scroll to position [445, 0]
click at [684, 304] on h6 "Advanced Settings" at bounding box center [412, 307] width 547 height 14
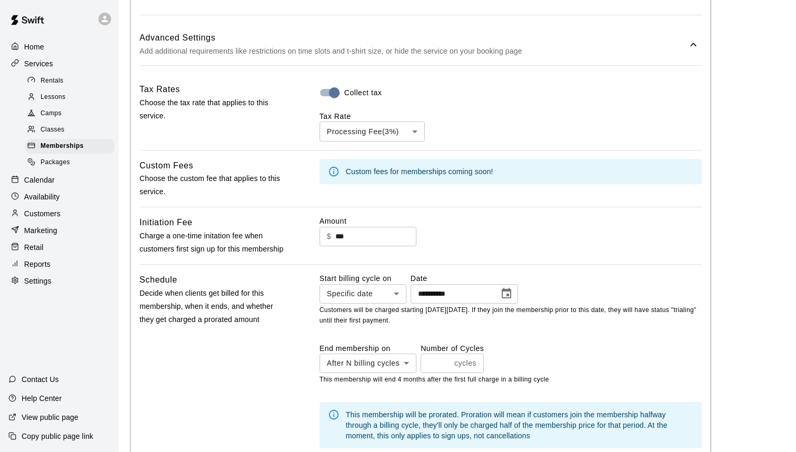
scroll to position [967, 0]
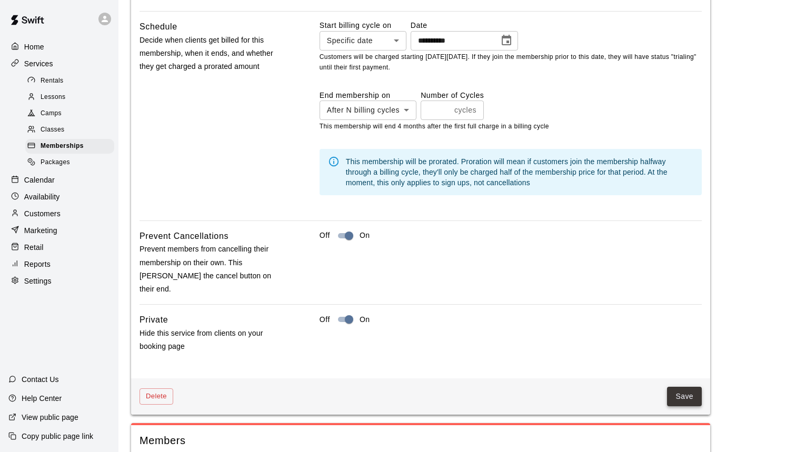
click at [675, 387] on button "Save" at bounding box center [684, 396] width 35 height 19
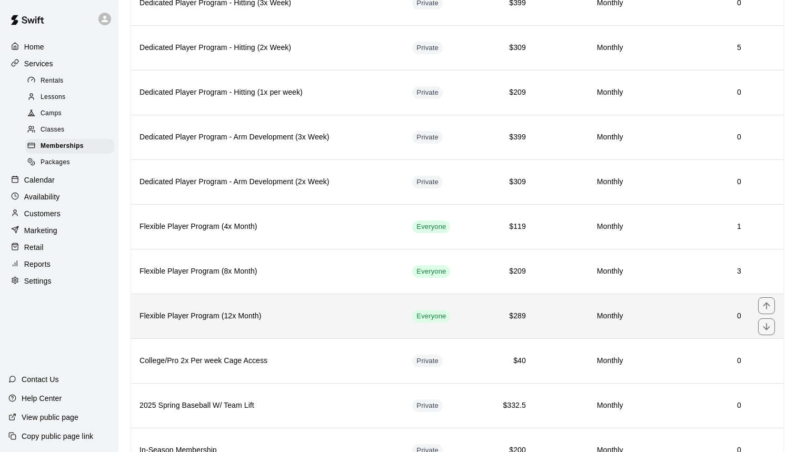
scroll to position [411, 0]
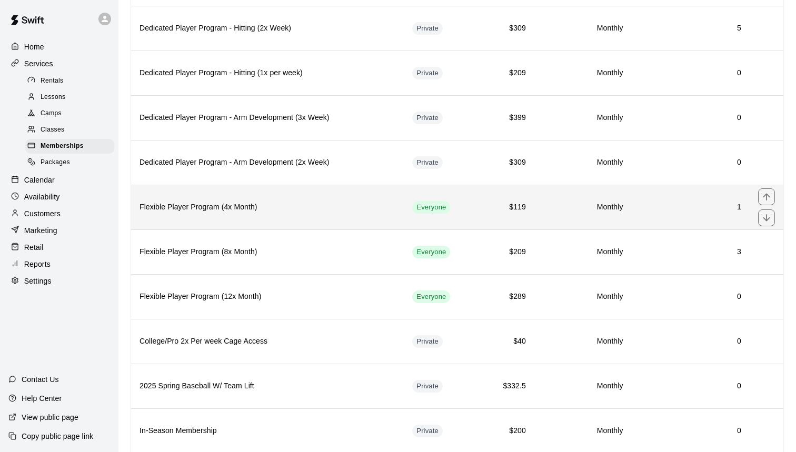
click at [387, 198] on th "Flexible Player Program (4x Month)" at bounding box center [267, 207] width 273 height 45
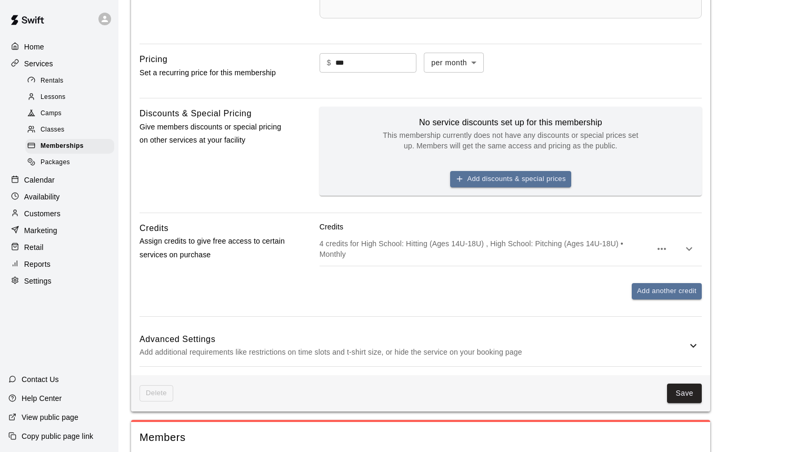
scroll to position [449, 0]
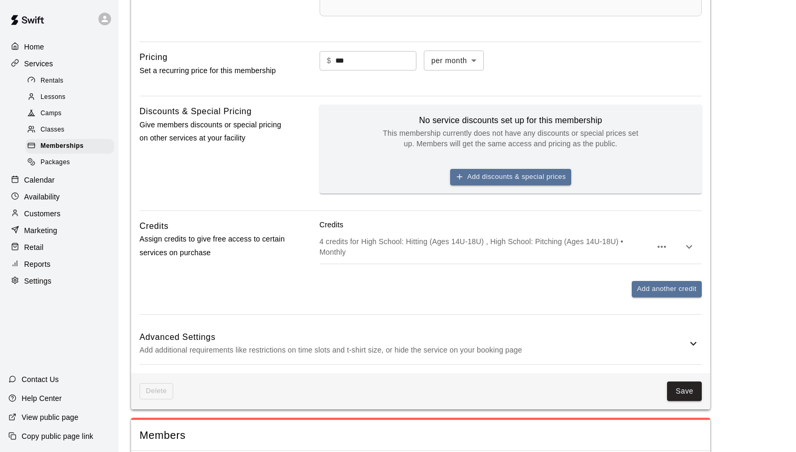
click at [641, 333] on h6 "Advanced Settings" at bounding box center [412, 337] width 547 height 14
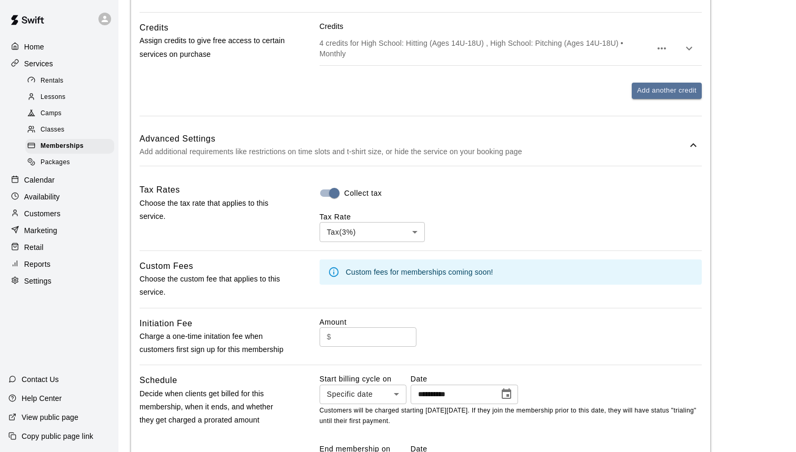
click at [421, 222] on body "**********" at bounding box center [398, 161] width 796 height 1619
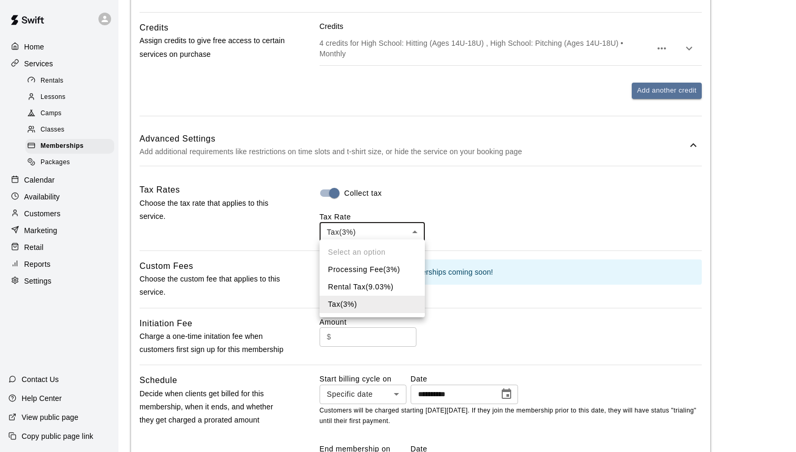
click at [380, 273] on li "Processing Fee ( 3 %)" at bounding box center [371, 269] width 105 height 17
type input "***"
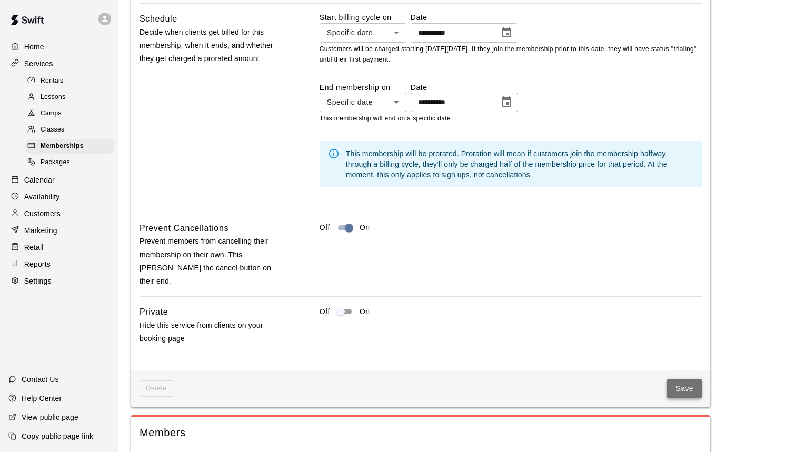
click at [684, 379] on button "Save" at bounding box center [684, 388] width 35 height 19
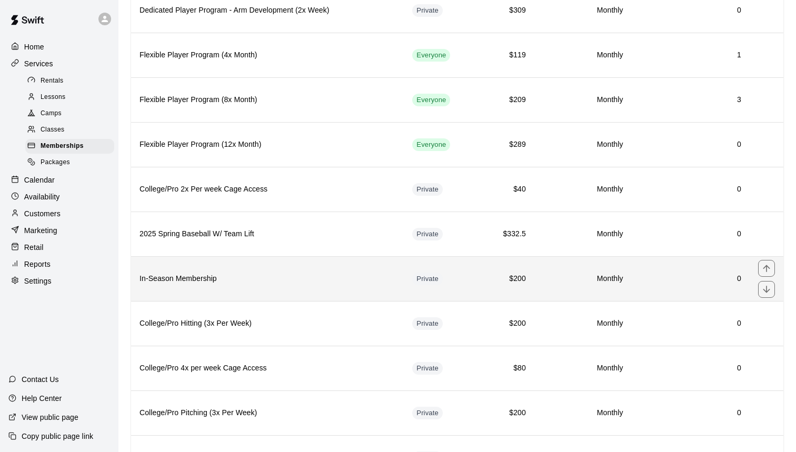
scroll to position [564, 0]
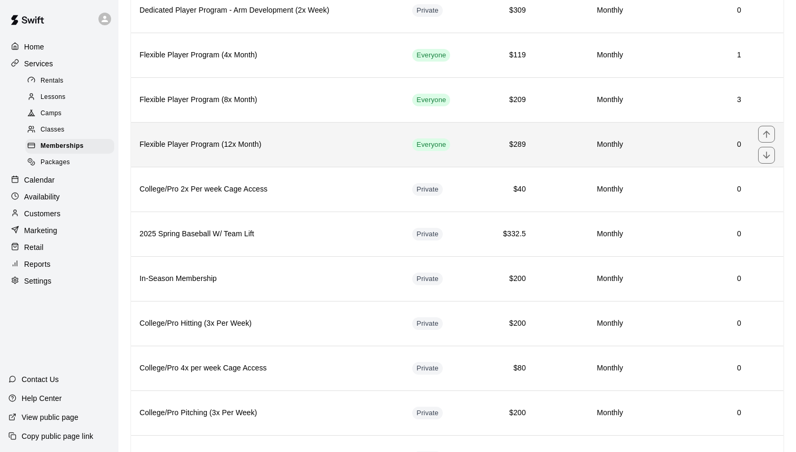
click at [302, 152] on th "Flexible Player Program (12x Month)" at bounding box center [267, 144] width 273 height 45
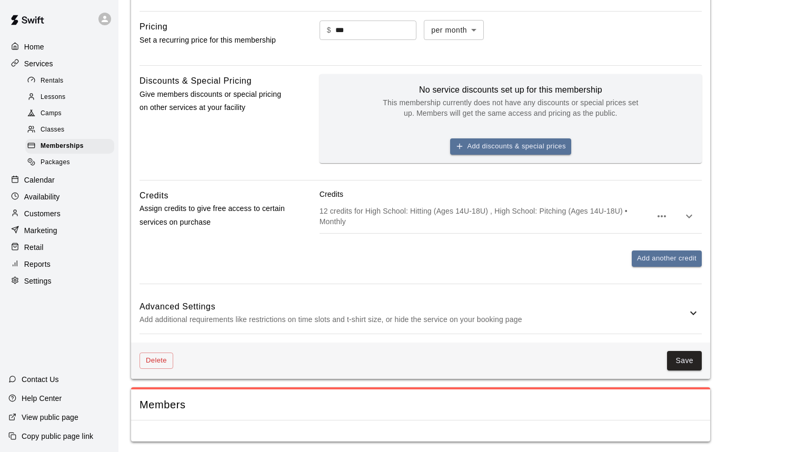
scroll to position [479, 0]
click at [494, 310] on h6 "Advanced Settings" at bounding box center [412, 307] width 547 height 14
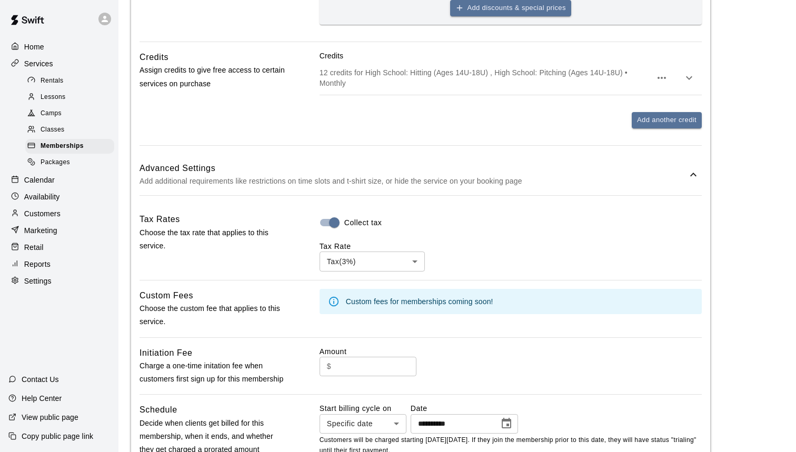
scroll to position [838, 0]
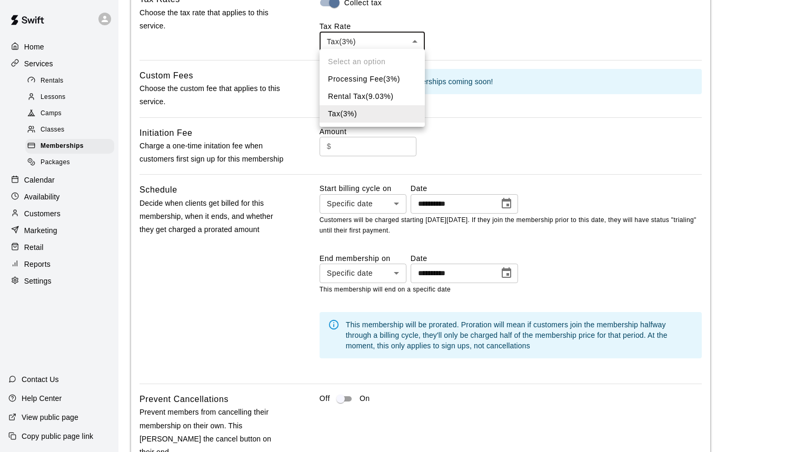
click at [383, 79] on li "Processing Fee ( 3 %)" at bounding box center [371, 79] width 105 height 17
type input "***"
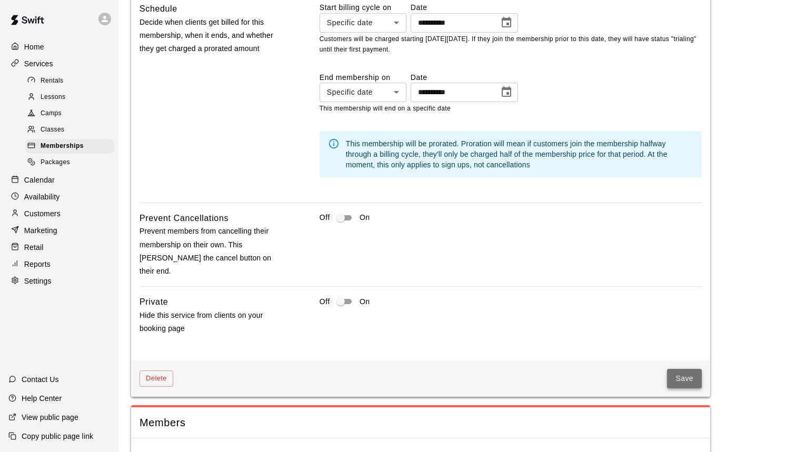
click at [681, 369] on button "Save" at bounding box center [684, 378] width 35 height 19
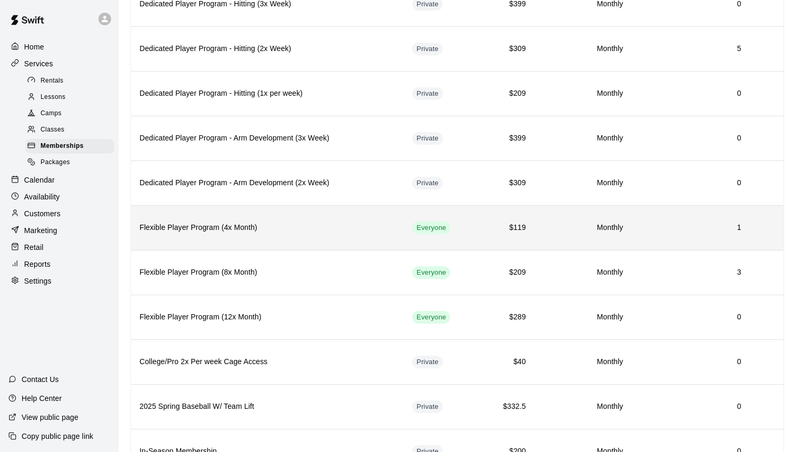
scroll to position [401, 0]
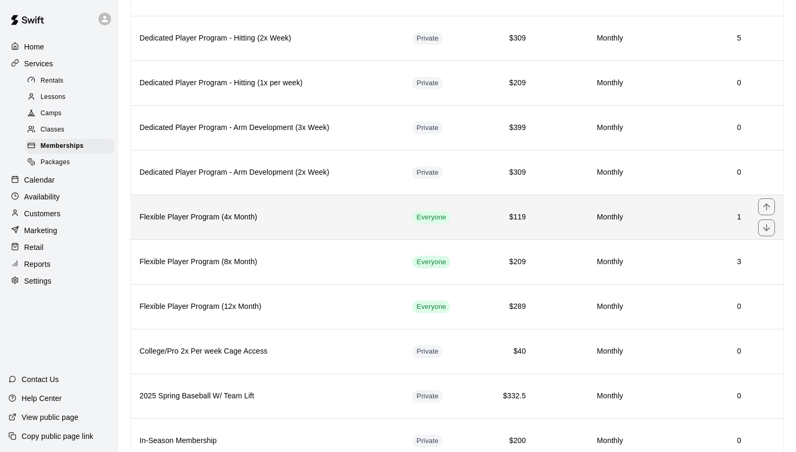
click at [297, 204] on th "Flexible Player Program (4x Month)" at bounding box center [267, 217] width 273 height 45
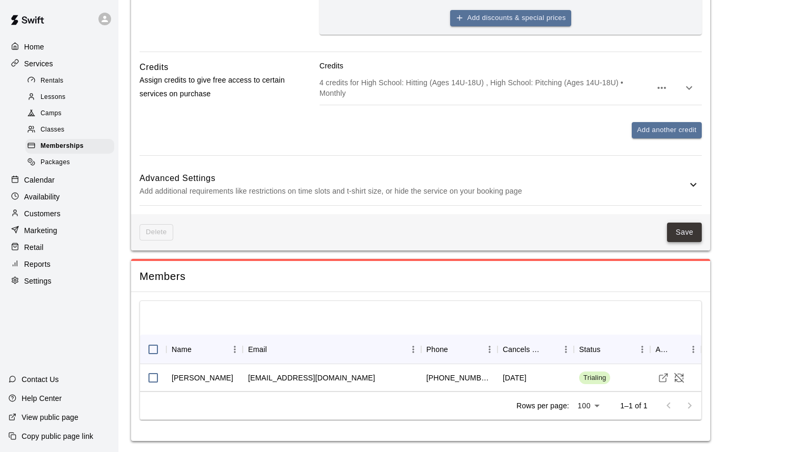
scroll to position [607, 0]
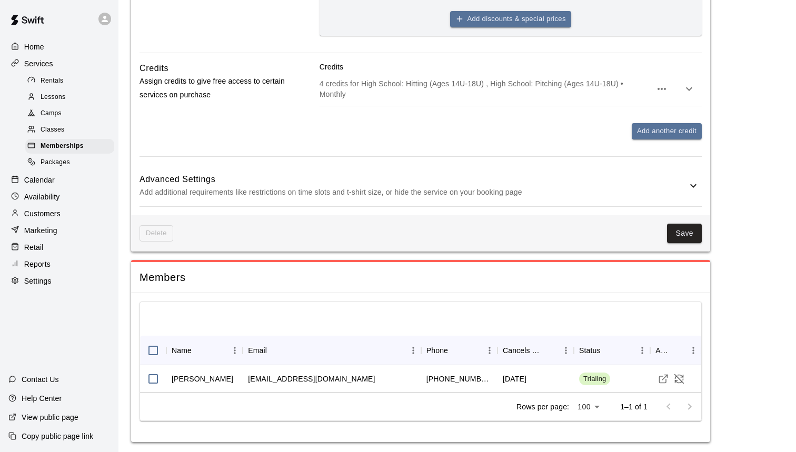
click at [669, 194] on p "Add additional requirements like restrictions on time slots and t-shirt size, o…" at bounding box center [412, 192] width 547 height 13
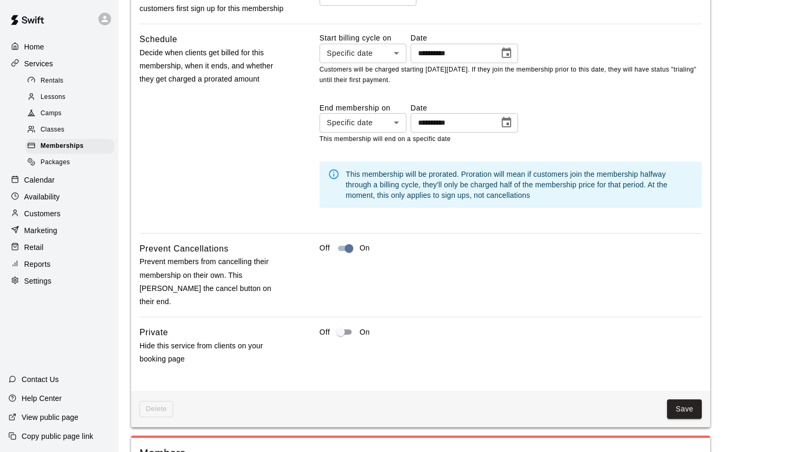
scroll to position [1119, 0]
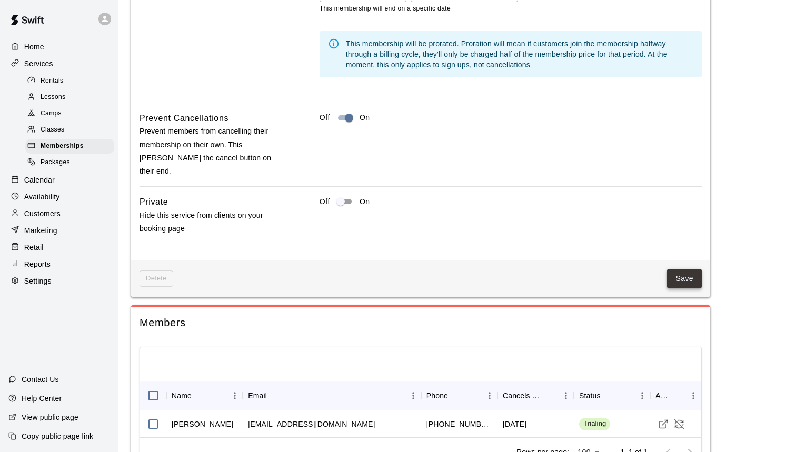
click at [684, 269] on button "Save" at bounding box center [684, 278] width 35 height 19
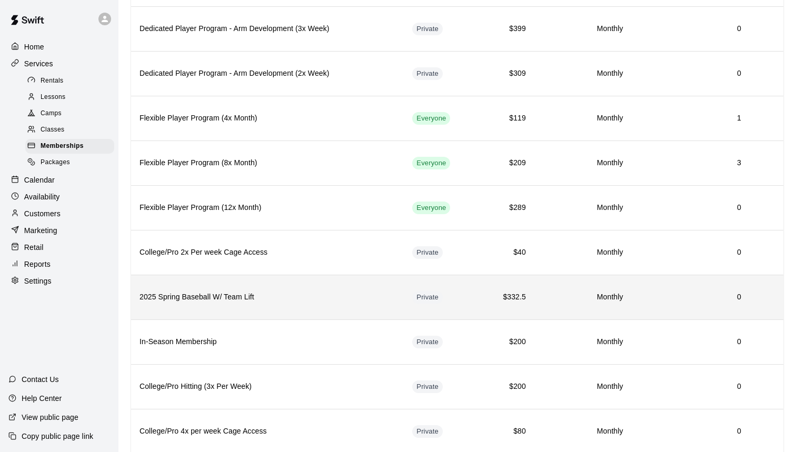
scroll to position [505, 0]
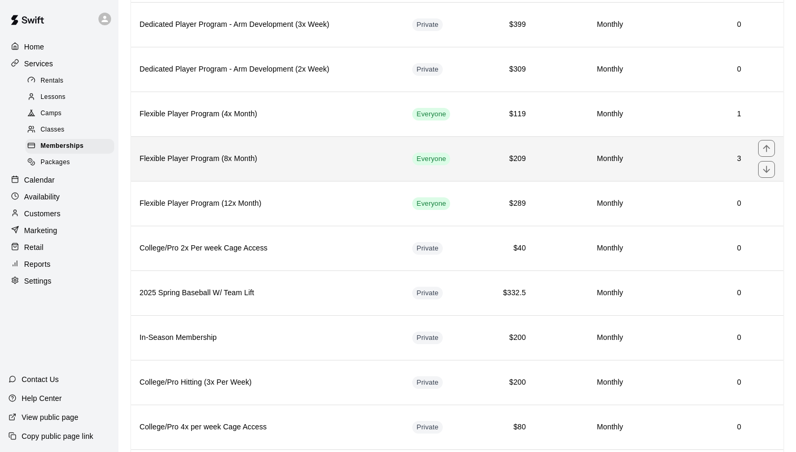
click at [285, 152] on th "Flexible Player Program (8x Month)" at bounding box center [267, 158] width 273 height 45
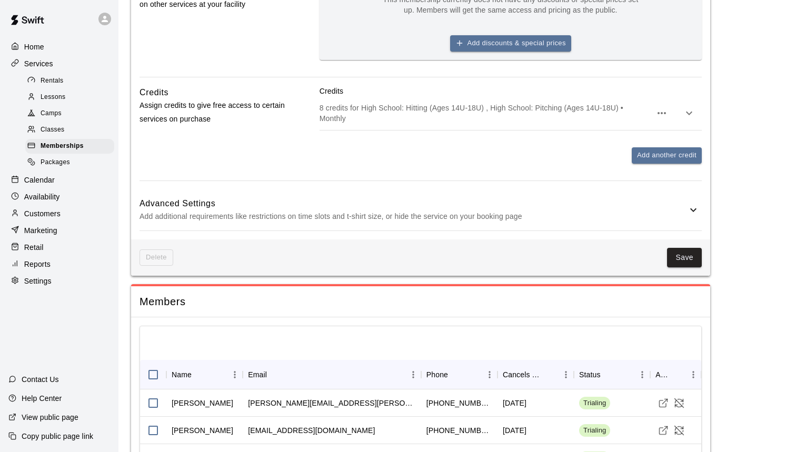
scroll to position [622, 0]
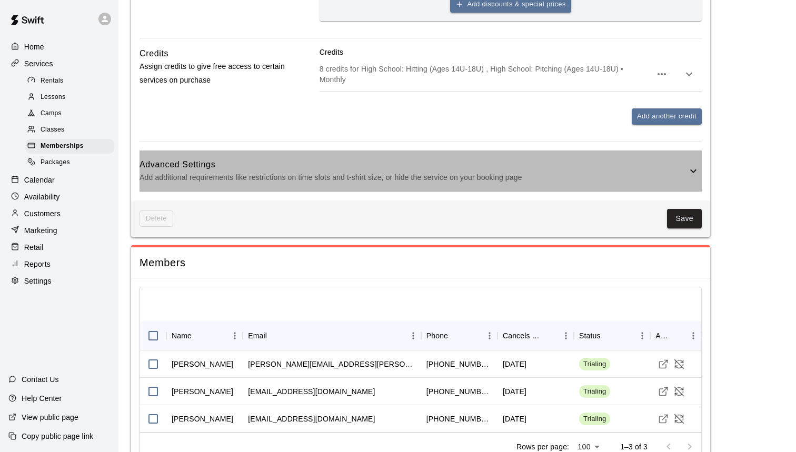
click at [635, 163] on h6 "Advanced Settings" at bounding box center [412, 165] width 547 height 14
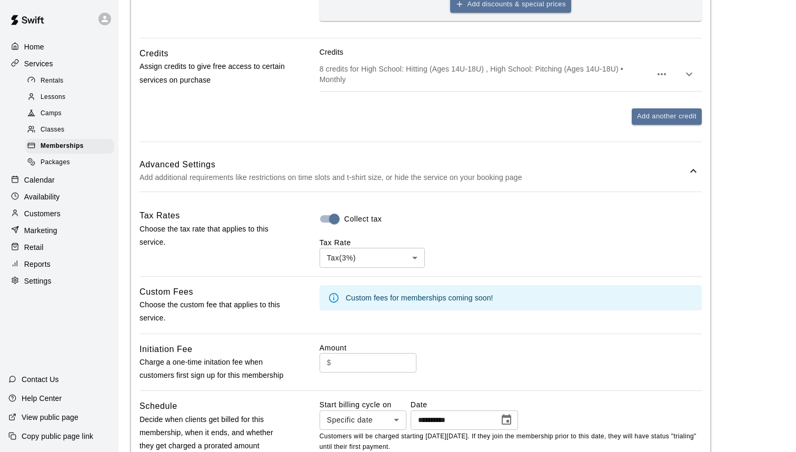
click at [408, 257] on body "**********" at bounding box center [398, 215] width 796 height 1674
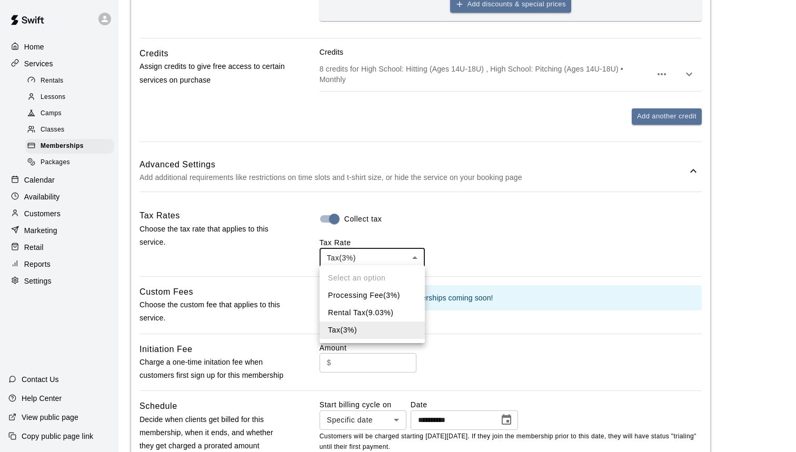
click at [387, 290] on li "Processing Fee ( 3 %)" at bounding box center [371, 295] width 105 height 17
type input "***"
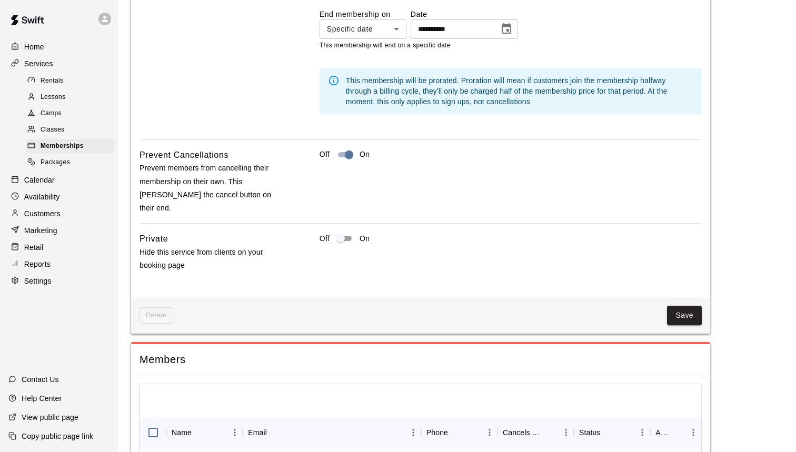
scroll to position [1089, 0]
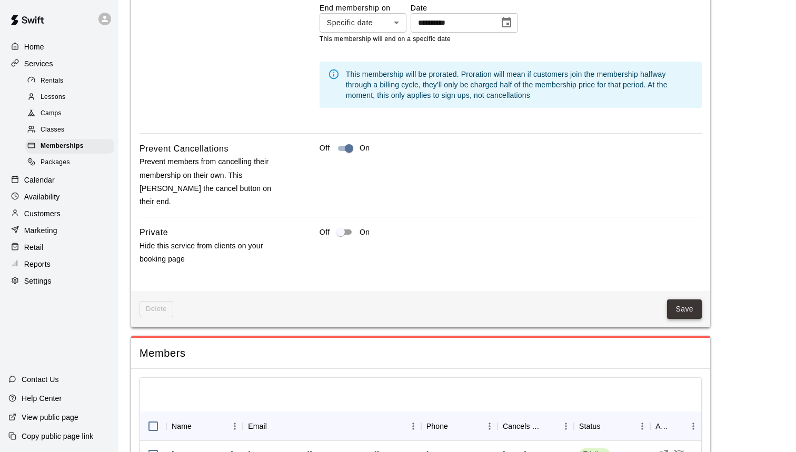
click at [689, 299] on button "Save" at bounding box center [684, 308] width 35 height 19
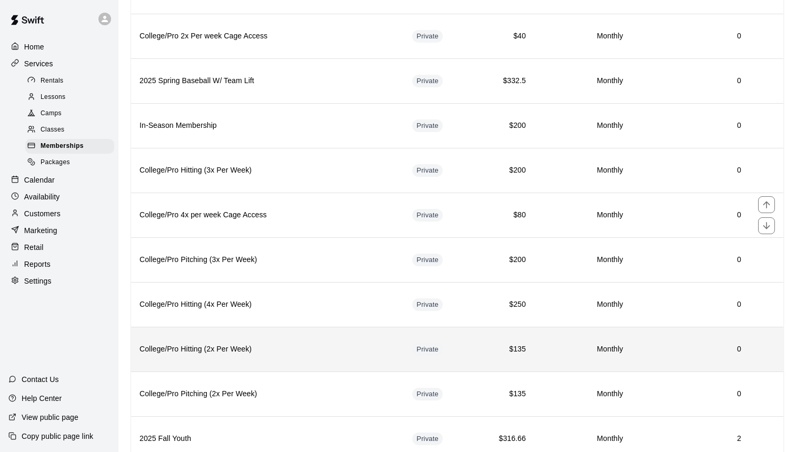
scroll to position [722, 0]
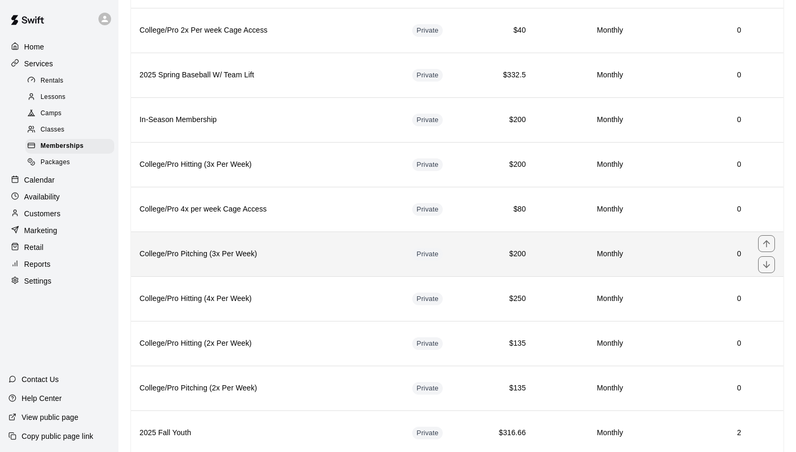
click at [350, 254] on h6 "College/Pro Pitching (3x Per Week)" at bounding box center [267, 254] width 256 height 12
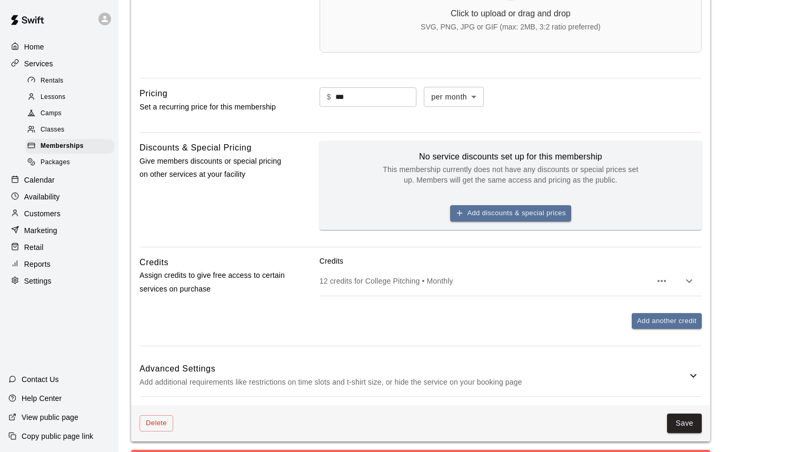
click at [554, 379] on p "Add additional requirements like restrictions on time slots and t-shirt size, o…" at bounding box center [412, 382] width 547 height 13
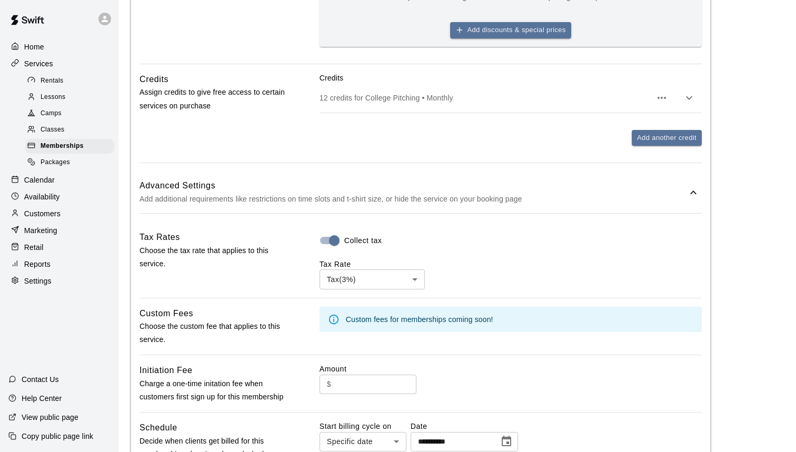
scroll to position [672, 0]
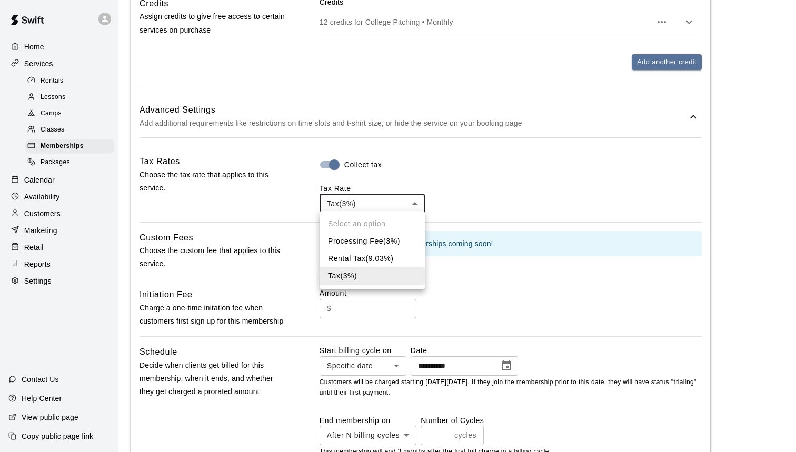
click at [409, 204] on body "**********" at bounding box center [398, 71] width 796 height 1487
click at [388, 247] on li "Processing Fee ( 3 %)" at bounding box center [371, 241] width 105 height 17
type input "***"
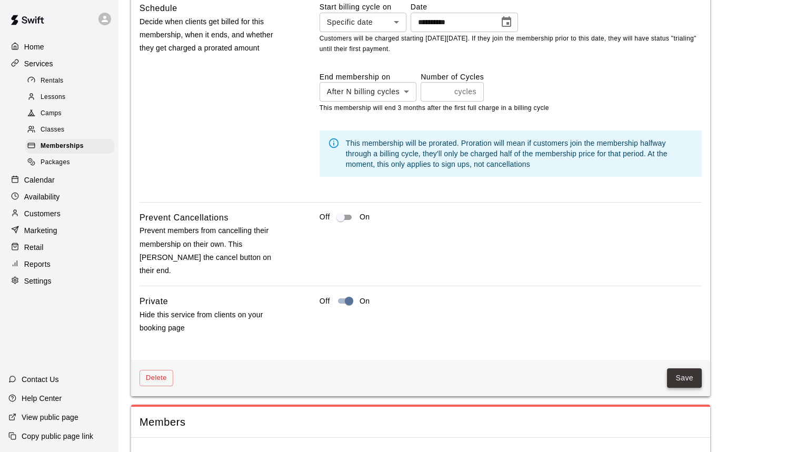
scroll to position [1015, 0]
click at [679, 369] on button "Save" at bounding box center [684, 378] width 35 height 19
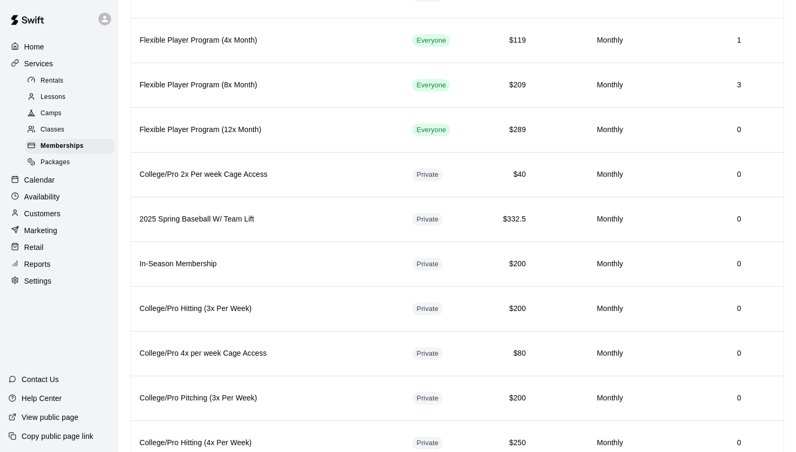
scroll to position [582, 0]
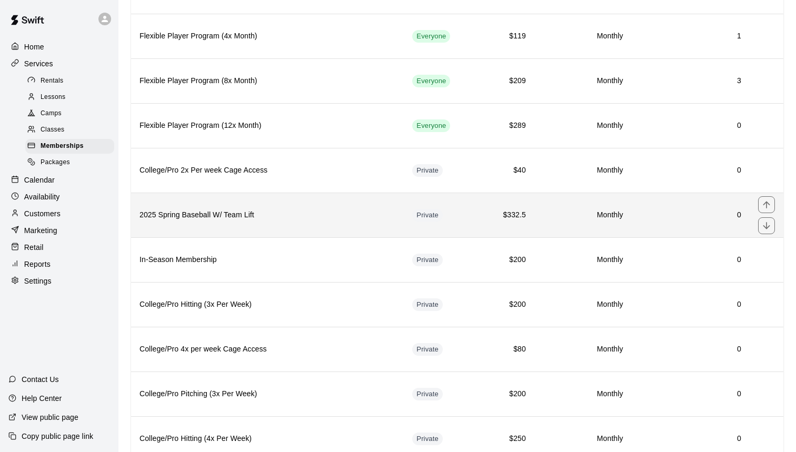
click at [321, 219] on h6 "2025 Spring Baseball W/ Team Lift" at bounding box center [267, 215] width 256 height 12
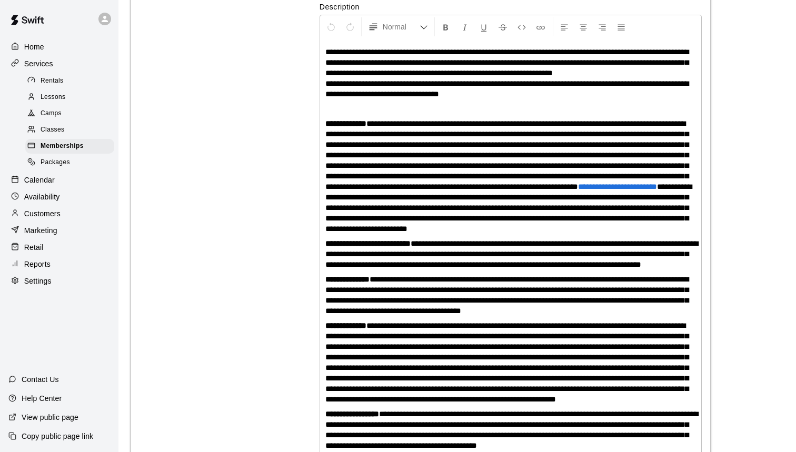
scroll to position [219, 0]
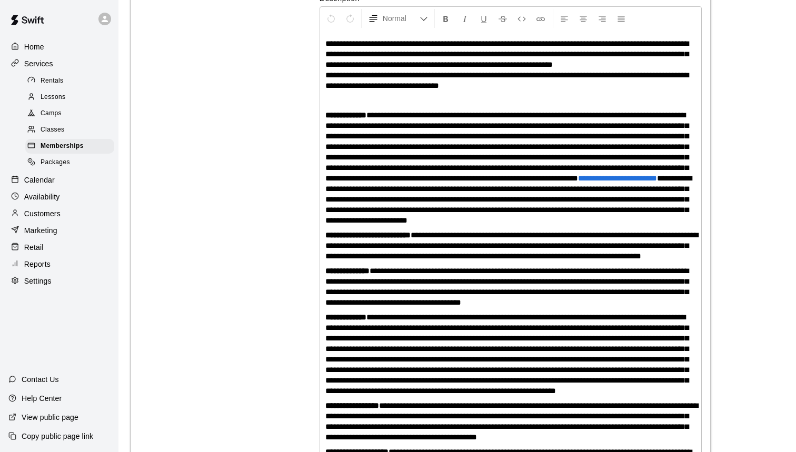
click at [618, 41] on span "**********" at bounding box center [506, 53] width 363 height 29
drag, startPoint x: 671, startPoint y: 42, endPoint x: 549, endPoint y: 39, distance: 122.6
click at [549, 39] on p "**********" at bounding box center [510, 64] width 370 height 53
click at [549, 39] on span "**********" at bounding box center [506, 53] width 363 height 29
click at [609, 43] on span "**********" at bounding box center [506, 53] width 363 height 29
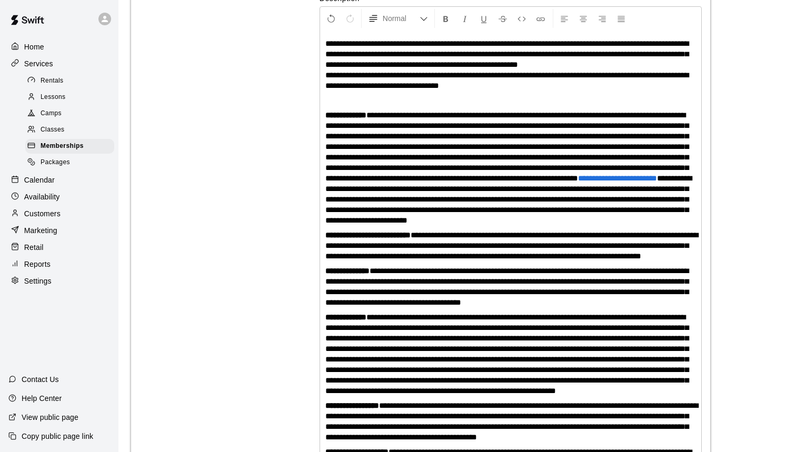
click at [555, 39] on span "**********" at bounding box center [506, 53] width 363 height 29
click at [553, 39] on span "**********" at bounding box center [506, 53] width 363 height 29
click at [627, 39] on span "**********" at bounding box center [506, 53] width 363 height 29
drag, startPoint x: 650, startPoint y: 51, endPoint x: 622, endPoint y: 51, distance: 27.4
click at [622, 51] on span "**********" at bounding box center [506, 53] width 363 height 29
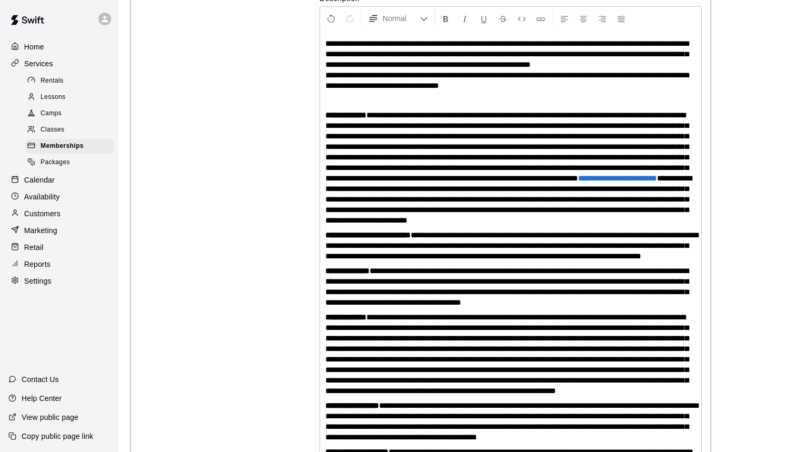
click at [537, 157] on span "**********" at bounding box center [506, 146] width 363 height 71
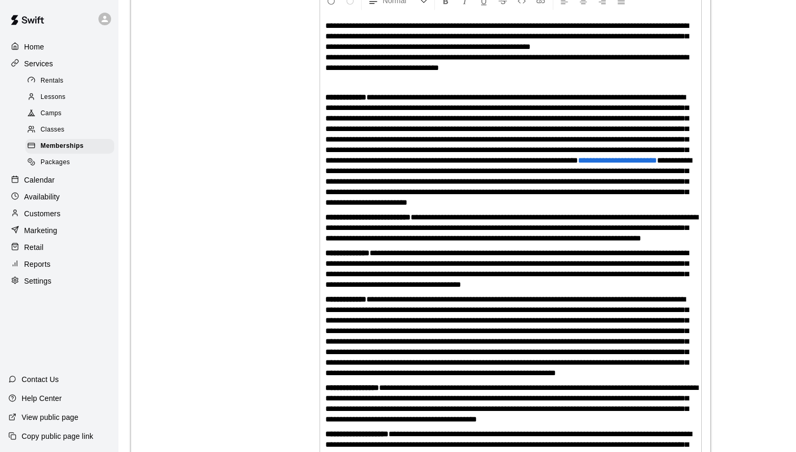
scroll to position [242, 0]
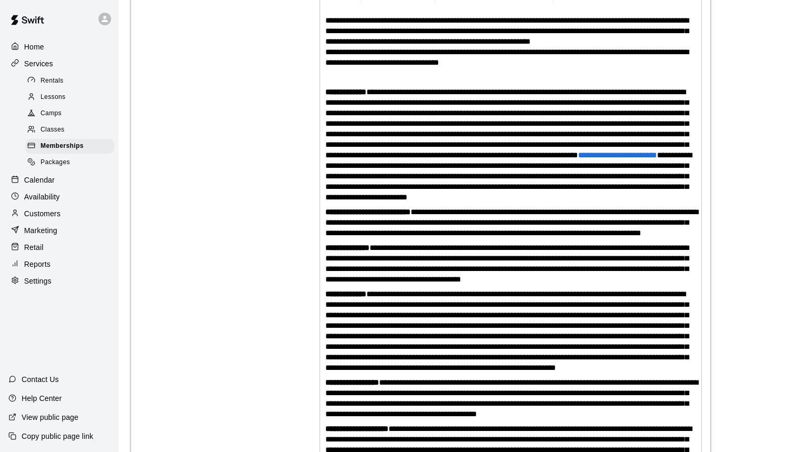
click at [564, 91] on span "**********" at bounding box center [506, 123] width 363 height 71
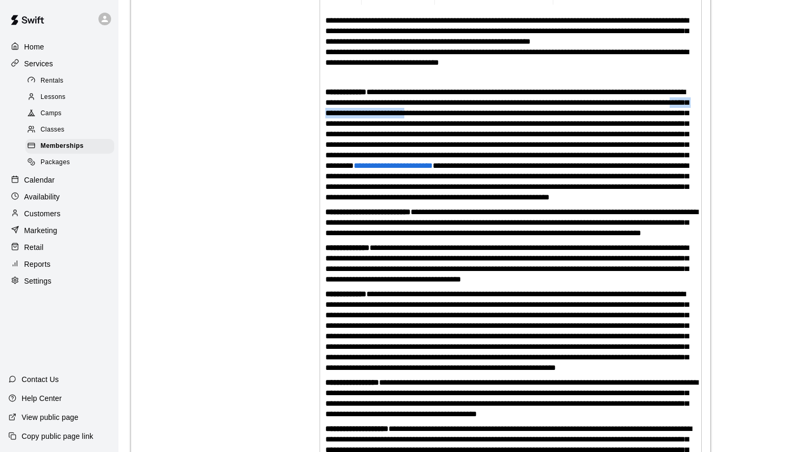
drag, startPoint x: 525, startPoint y: 111, endPoint x: 414, endPoint y: 109, distance: 111.6
click at [414, 109] on span "**********" at bounding box center [506, 129] width 363 height 82
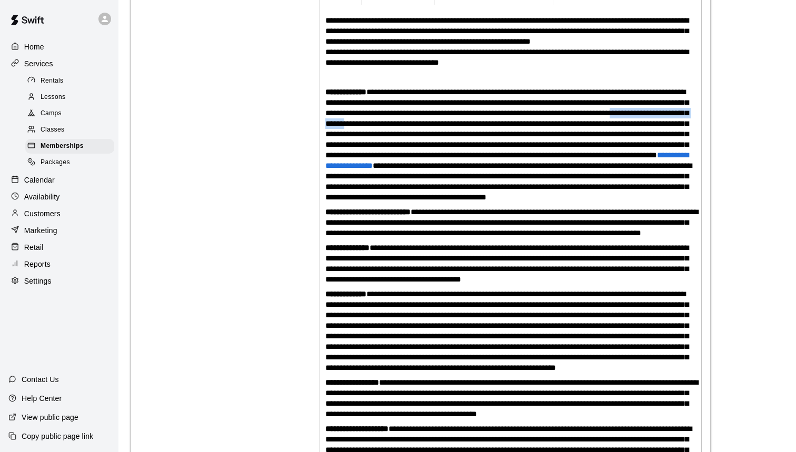
drag, startPoint x: 519, startPoint y: 124, endPoint x: 408, endPoint y: 124, distance: 110.5
click at [408, 124] on span "**********" at bounding box center [506, 123] width 363 height 71
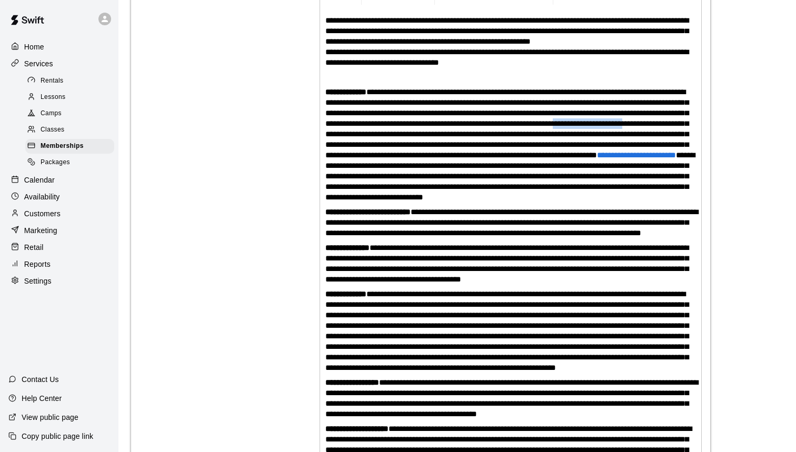
drag, startPoint x: 466, startPoint y: 130, endPoint x: 387, endPoint y: 132, distance: 78.4
click at [387, 132] on span "**********" at bounding box center [506, 123] width 363 height 71
click at [599, 159] on span "**********" at bounding box center [604, 155] width 79 height 8
drag, startPoint x: 640, startPoint y: 152, endPoint x: 562, endPoint y: 155, distance: 78.5
click at [562, 155] on span "**********" at bounding box center [506, 123] width 363 height 71
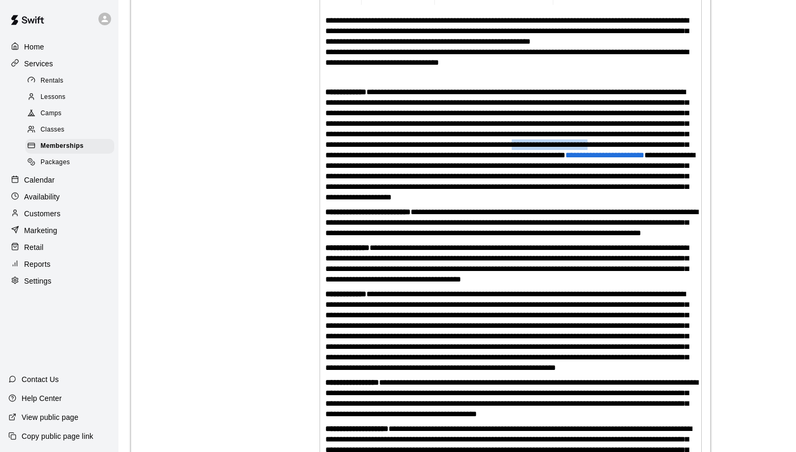
drag, startPoint x: 501, startPoint y: 153, endPoint x: 417, endPoint y: 155, distance: 84.7
click at [417, 155] on span "**********" at bounding box center [506, 123] width 363 height 71
drag, startPoint x: 606, startPoint y: 155, endPoint x: 520, endPoint y: 155, distance: 85.8
click at [520, 155] on span "**********" at bounding box center [506, 123] width 363 height 71
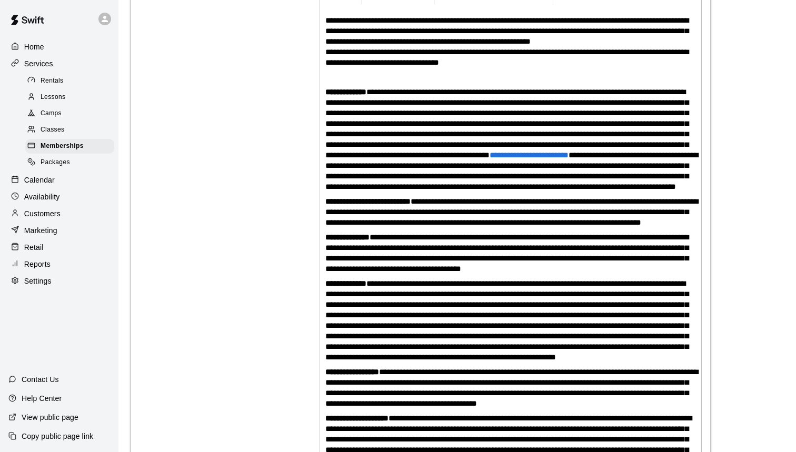
click at [536, 165] on span "**********" at bounding box center [511, 170] width 373 height 39
drag, startPoint x: 534, startPoint y: 164, endPoint x: 434, endPoint y: 164, distance: 100.0
click at [434, 164] on p "**********" at bounding box center [510, 139] width 370 height 105
click at [518, 159] on span "**********" at bounding box center [528, 155] width 79 height 8
click at [629, 190] on span "**********" at bounding box center [509, 170] width 369 height 39
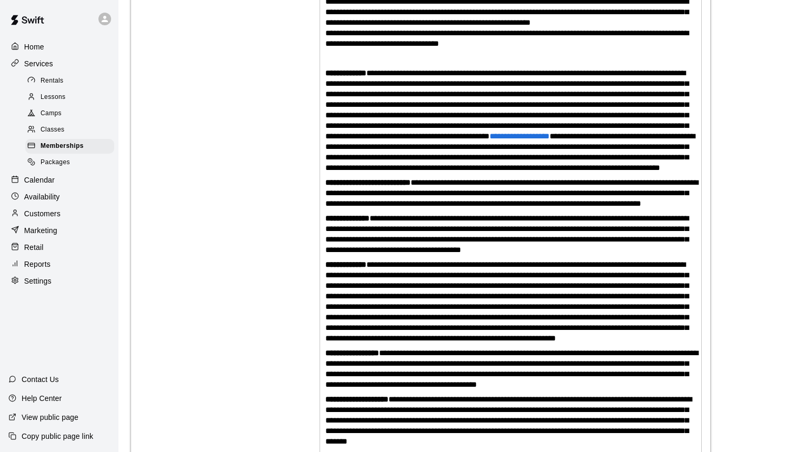
scroll to position [262, 0]
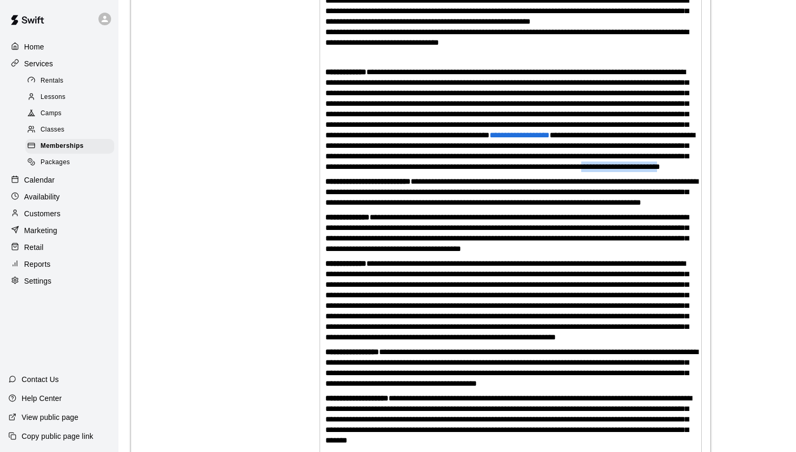
drag, startPoint x: 659, startPoint y: 177, endPoint x: 380, endPoint y: 185, distance: 279.0
click at [380, 170] on span "**********" at bounding box center [509, 150] width 369 height 39
drag, startPoint x: 408, startPoint y: 233, endPoint x: 350, endPoint y: 234, distance: 57.9
click at [350, 206] on span "**********" at bounding box center [511, 191] width 373 height 29
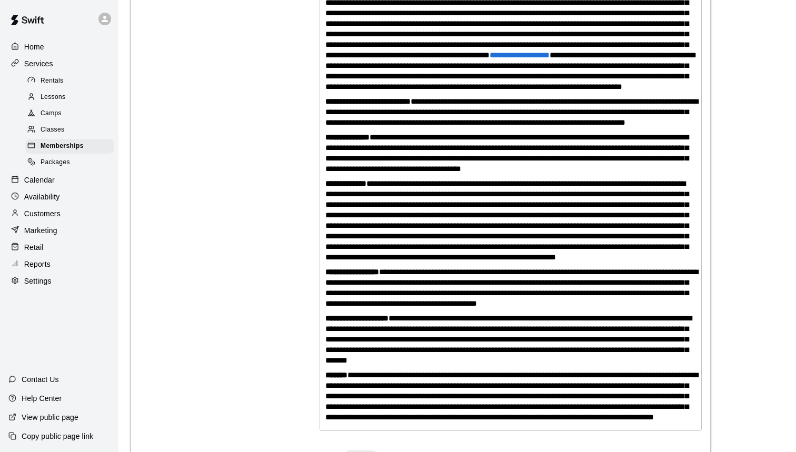
scroll to position [342, 0]
drag, startPoint x: 581, startPoint y: 235, endPoint x: 610, endPoint y: 235, distance: 28.9
click at [610, 235] on span "**********" at bounding box center [506, 220] width 363 height 82
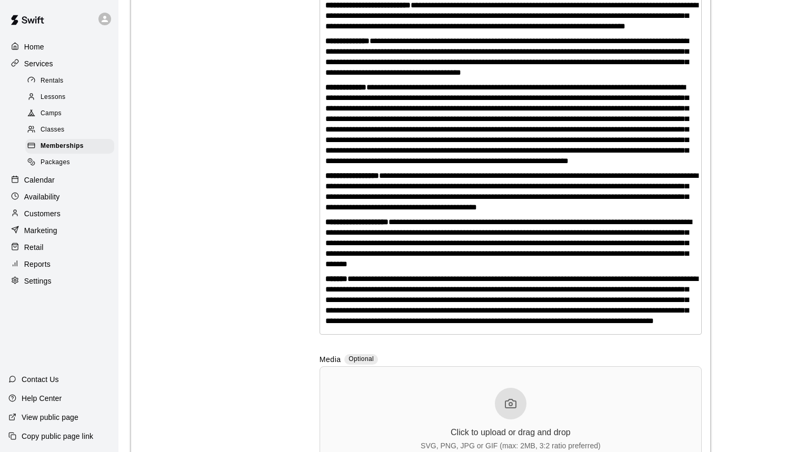
scroll to position [440, 0]
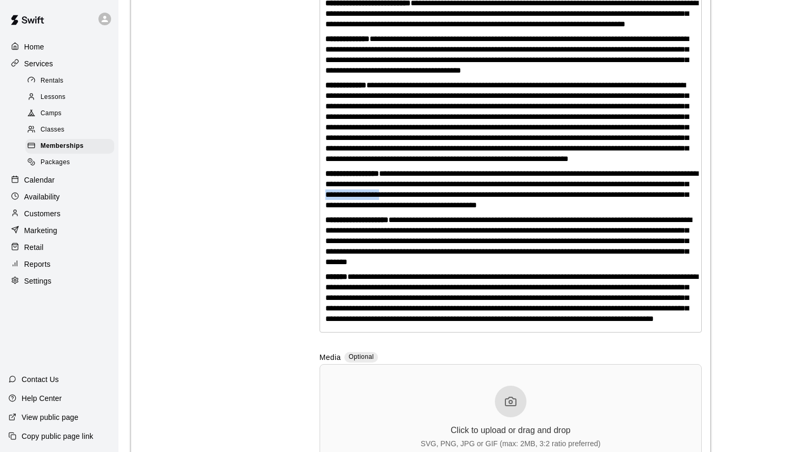
drag, startPoint x: 512, startPoint y: 247, endPoint x: 453, endPoint y: 247, distance: 59.5
click at [453, 209] on span "**********" at bounding box center [511, 188] width 373 height 39
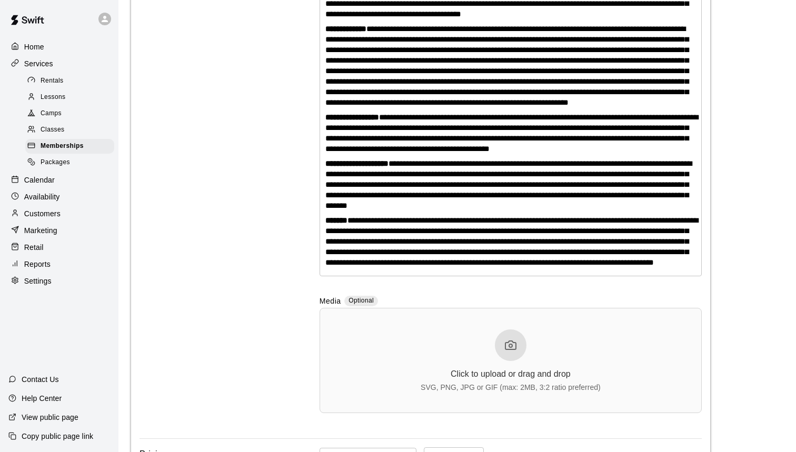
scroll to position [498, 0]
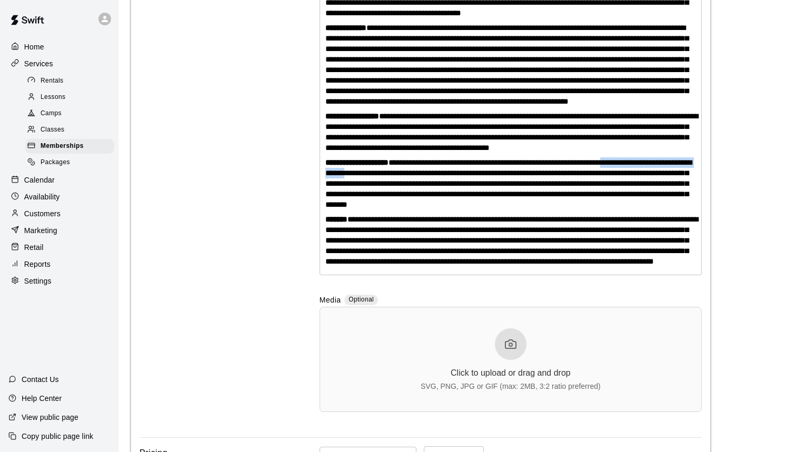
drag, startPoint x: 652, startPoint y: 223, endPoint x: 428, endPoint y: 235, distance: 224.5
click at [428, 208] on span "**********" at bounding box center [508, 183] width 366 height 50
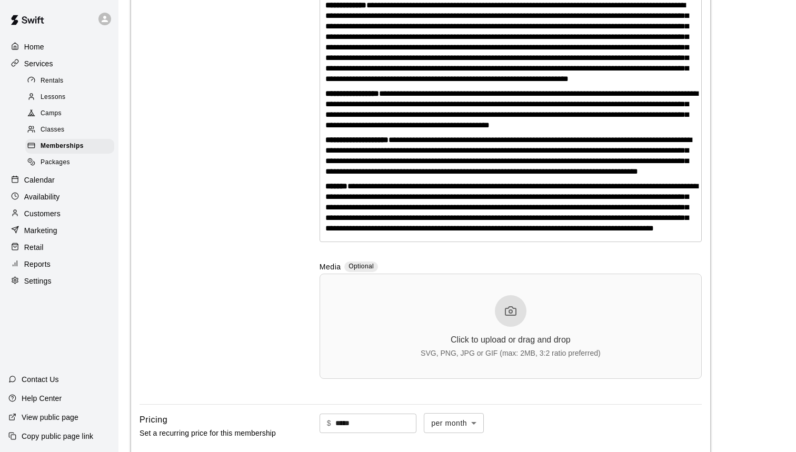
scroll to position [523, 0]
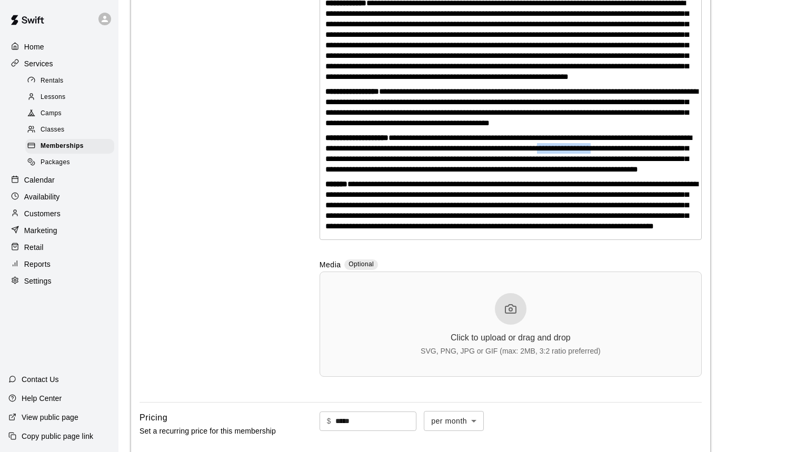
drag, startPoint x: 356, startPoint y: 223, endPoint x: 638, endPoint y: 208, distance: 282.4
click at [638, 173] on span "**********" at bounding box center [508, 153] width 366 height 39
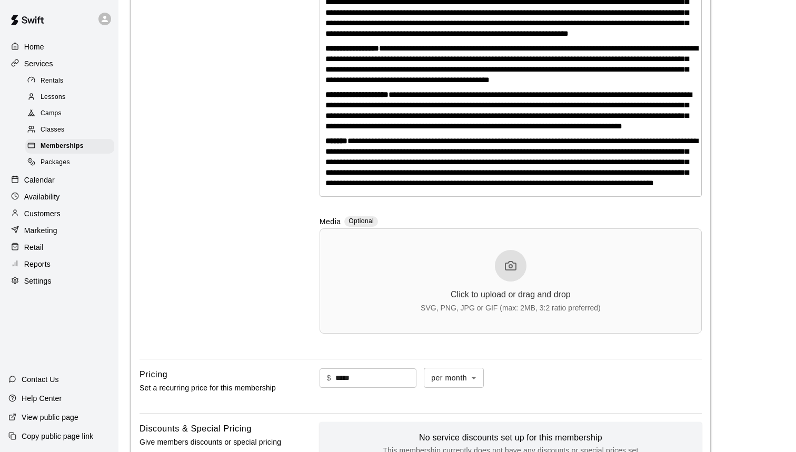
scroll to position [584, 0]
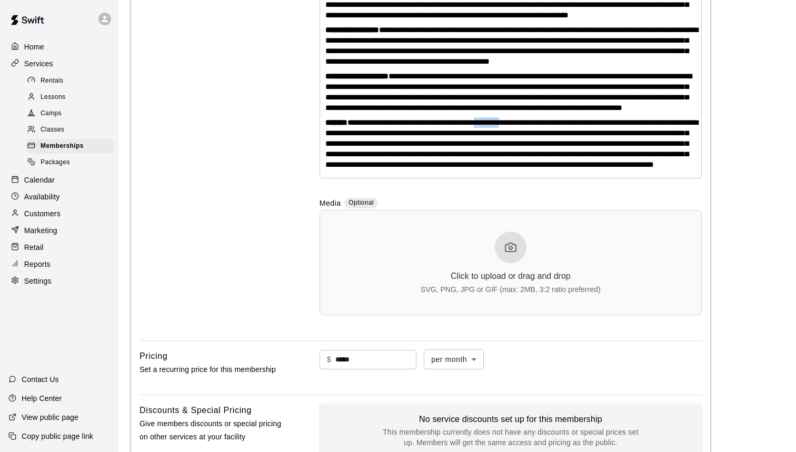
drag, startPoint x: 532, startPoint y: 193, endPoint x: 503, endPoint y: 194, distance: 29.0
click at [503, 168] on span "**********" at bounding box center [511, 143] width 373 height 50
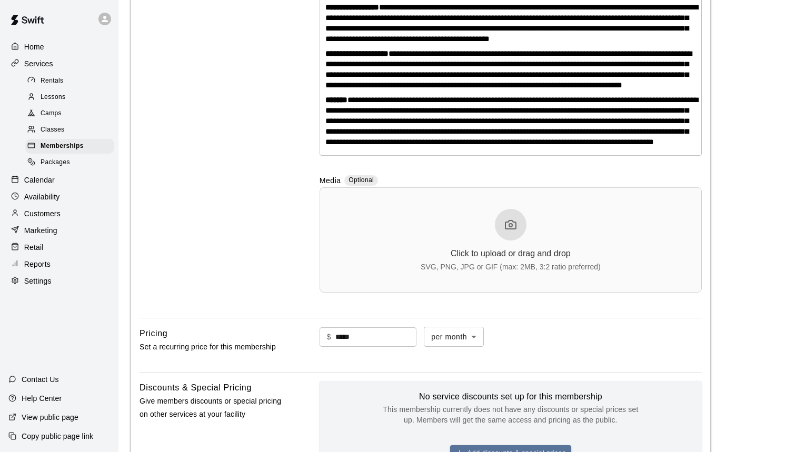
scroll to position [608, 0]
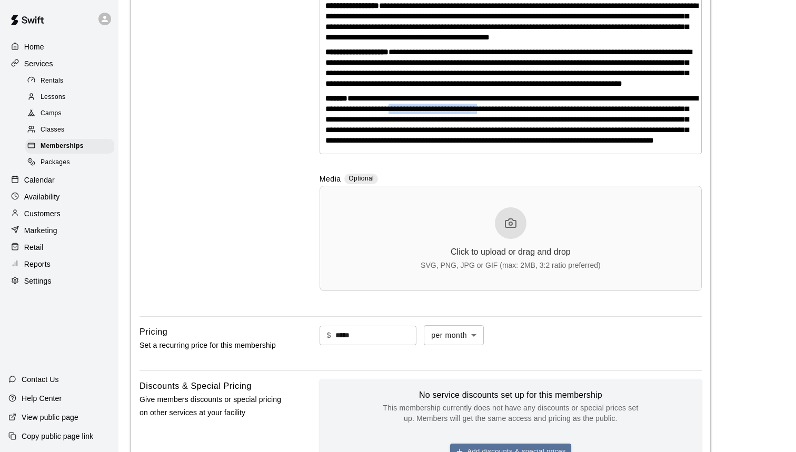
drag, startPoint x: 579, startPoint y: 182, endPoint x: 477, endPoint y: 182, distance: 102.1
click at [477, 144] on span "**********" at bounding box center [511, 119] width 373 height 50
click at [543, 144] on span "**********" at bounding box center [511, 119] width 373 height 50
drag, startPoint x: 577, startPoint y: 184, endPoint x: 475, endPoint y: 184, distance: 102.6
click at [475, 144] on span "**********" at bounding box center [511, 119] width 373 height 50
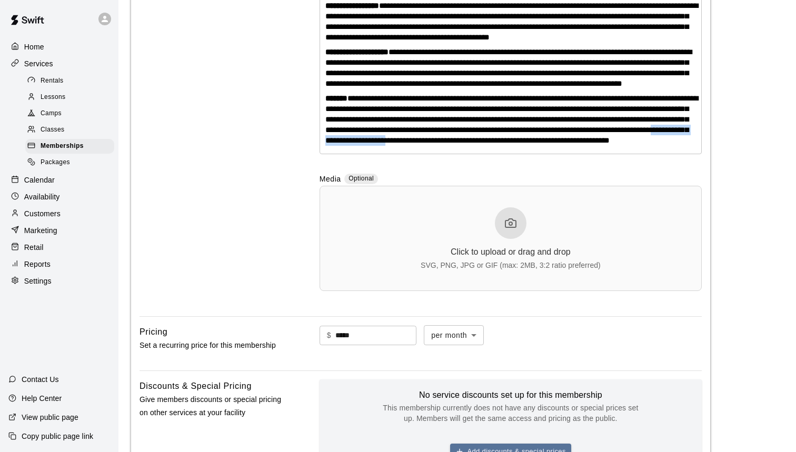
drag, startPoint x: 623, startPoint y: 210, endPoint x: 515, endPoint y: 212, distance: 107.9
click at [515, 144] on span "**********" at bounding box center [511, 119] width 373 height 50
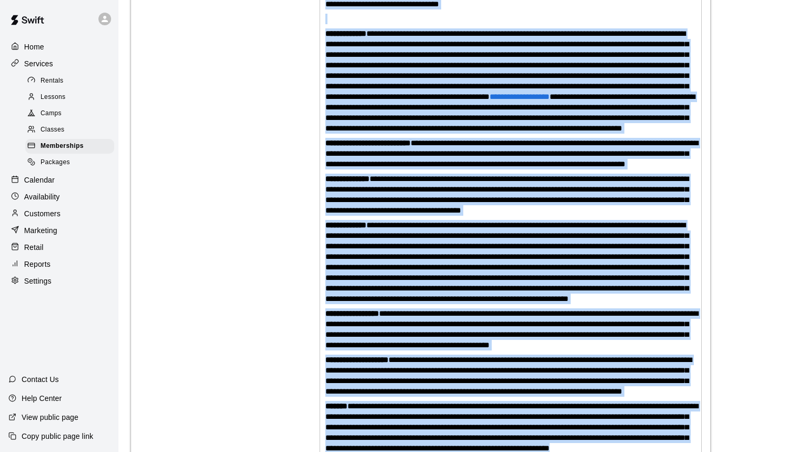
scroll to position [232, 0]
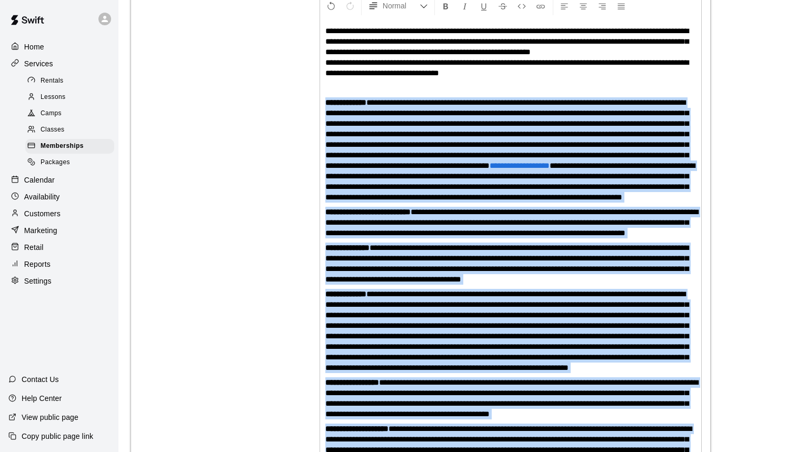
drag, startPoint x: 486, startPoint y: 245, endPoint x: 320, endPoint y: 103, distance: 218.3
click at [320, 103] on div "**********" at bounding box center [510, 274] width 381 height 513
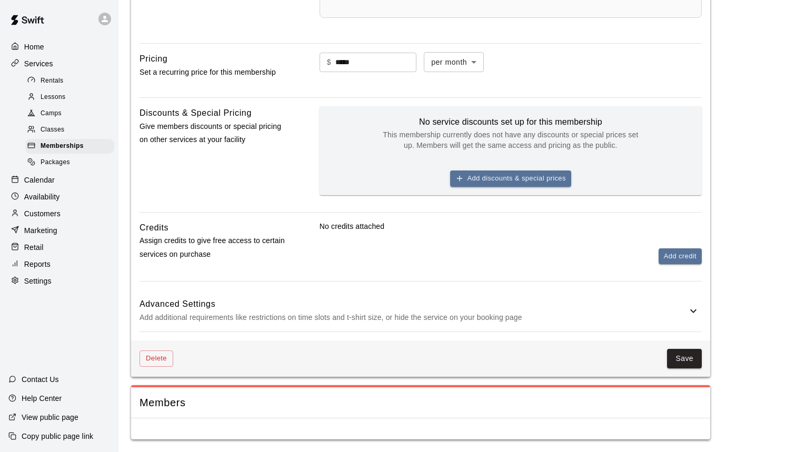
scroll to position [963, 0]
click at [684, 356] on button "Save" at bounding box center [684, 358] width 35 height 19
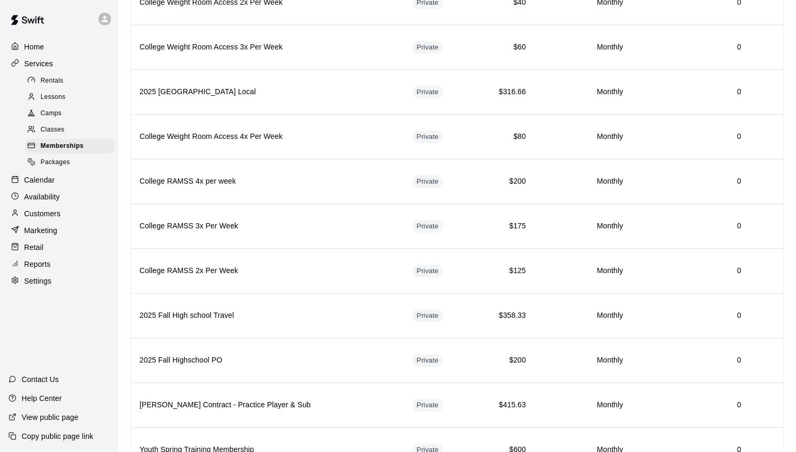
scroll to position [1288, 0]
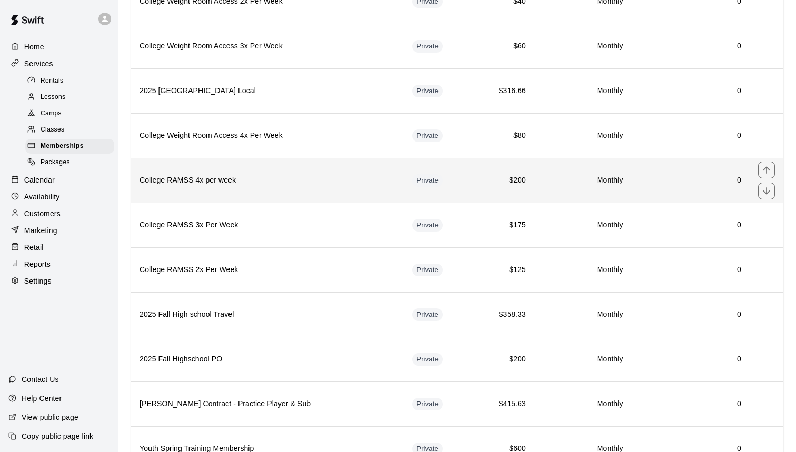
click at [341, 173] on th "College RAMSS 4x per week" at bounding box center [267, 180] width 273 height 45
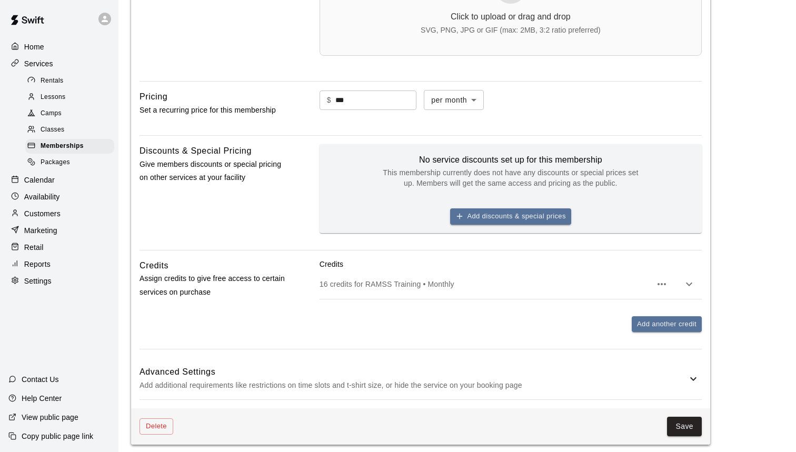
scroll to position [409, 0]
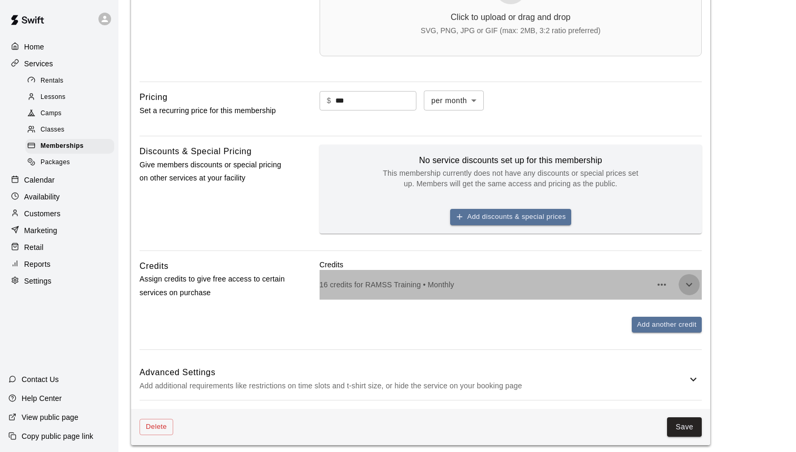
click at [687, 283] on icon "button" at bounding box center [689, 285] width 6 height 4
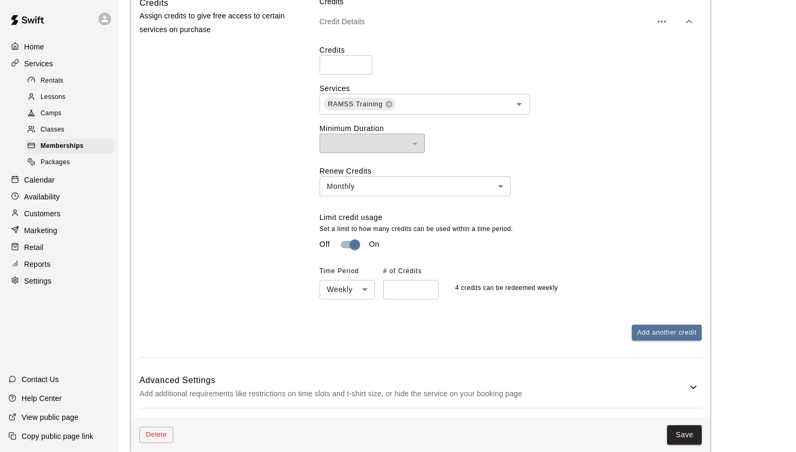
scroll to position [675, 1]
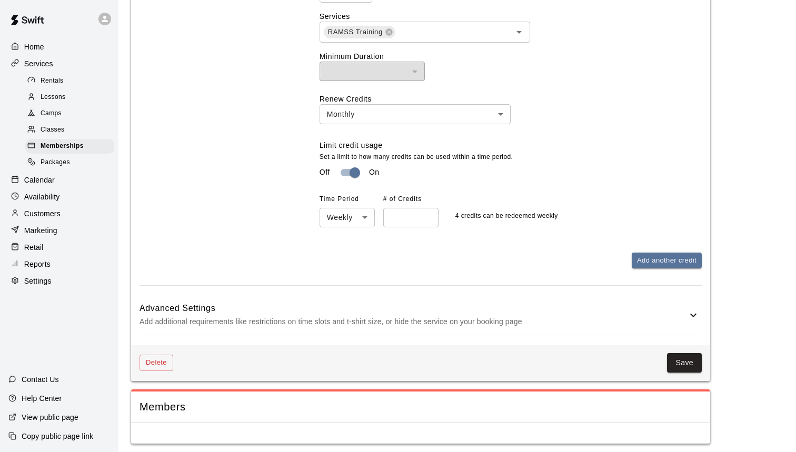
click at [595, 311] on h6 "Advanced Settings" at bounding box center [412, 309] width 547 height 14
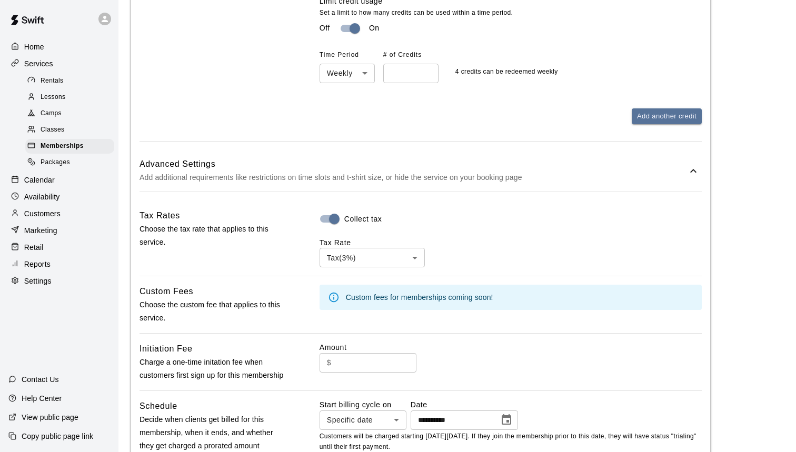
scroll to position [933, 0]
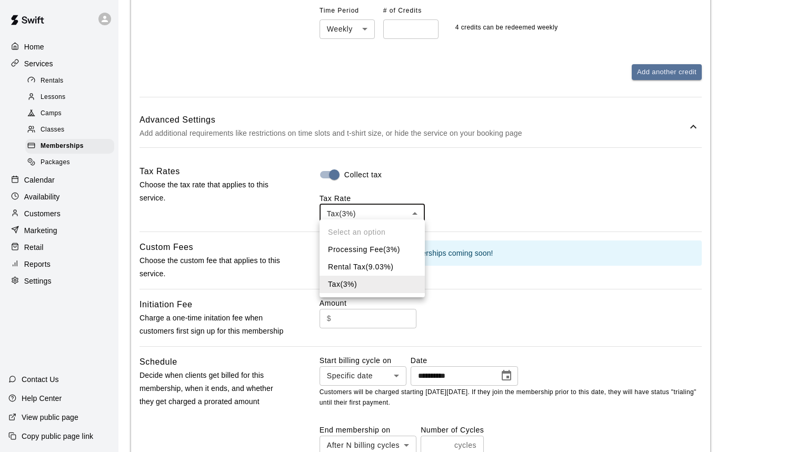
click at [388, 254] on li "Processing Fee ( 3 %)" at bounding box center [371, 249] width 105 height 17
type input "***"
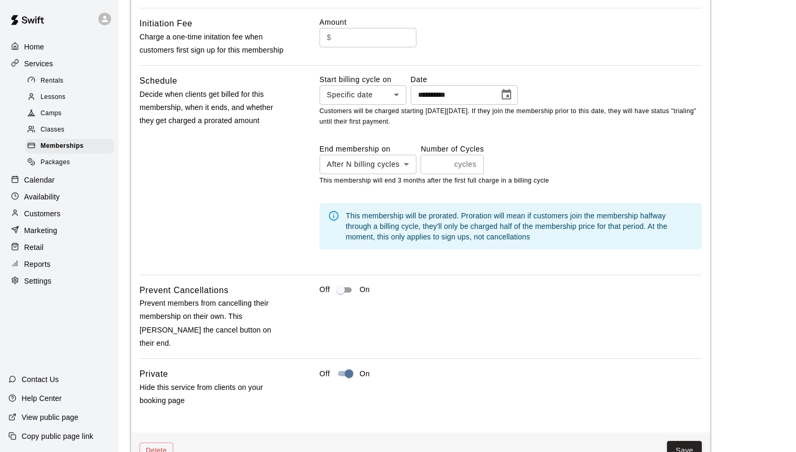
scroll to position [1273, 0]
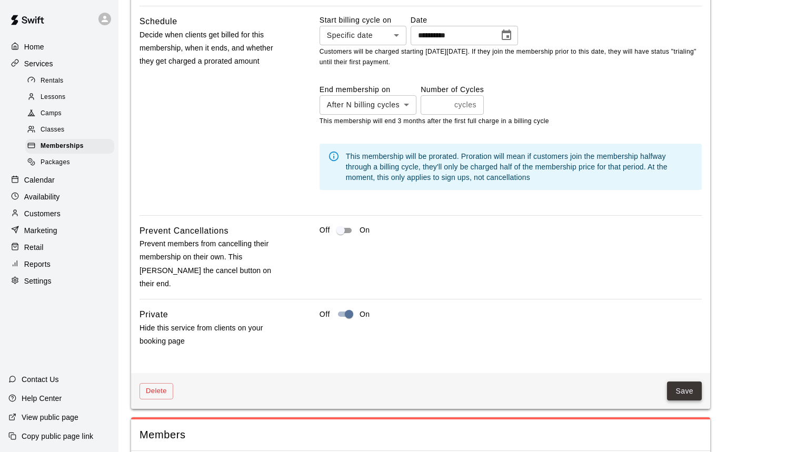
click at [675, 381] on button "Save" at bounding box center [684, 390] width 35 height 19
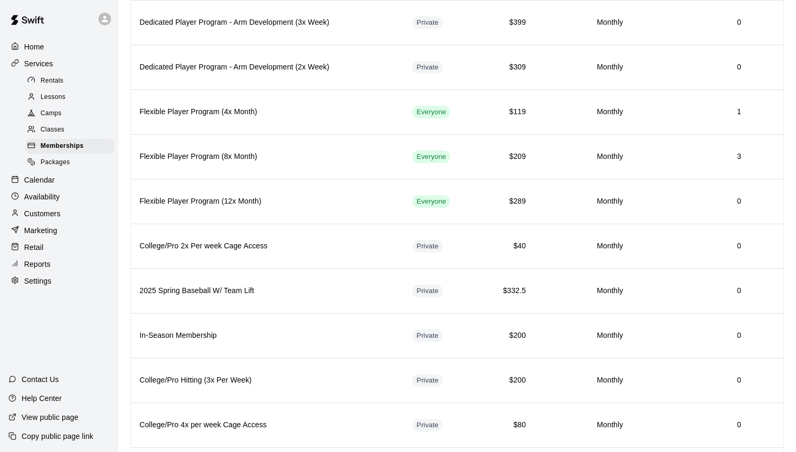
scroll to position [538, 0]
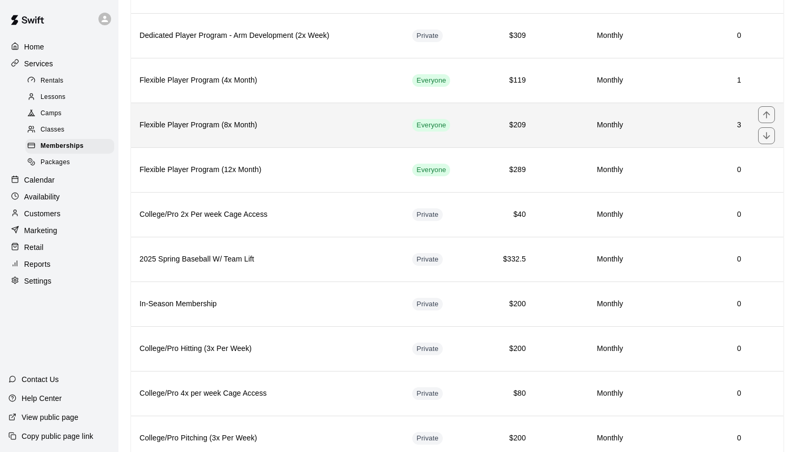
click at [297, 127] on h6 "Flexible Player Program (8x Month)" at bounding box center [267, 125] width 256 height 12
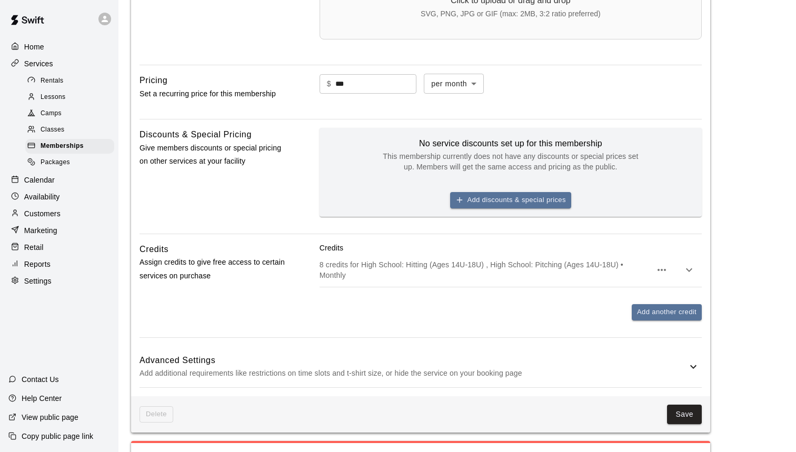
scroll to position [481, 0]
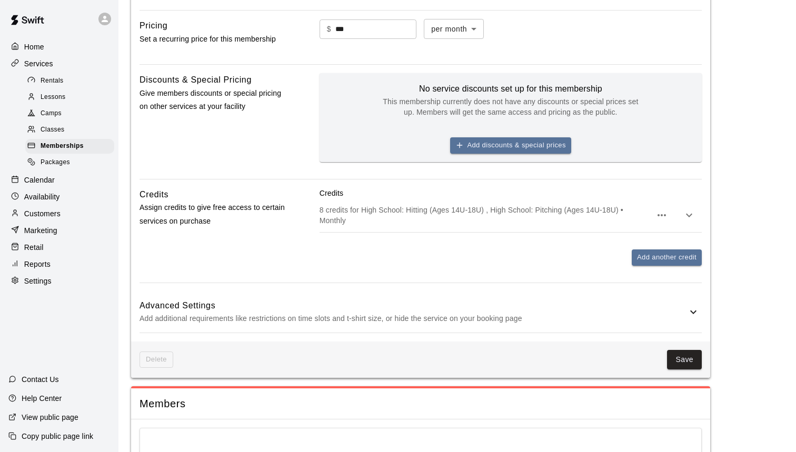
click at [693, 215] on icon "button" at bounding box center [688, 215] width 13 height 13
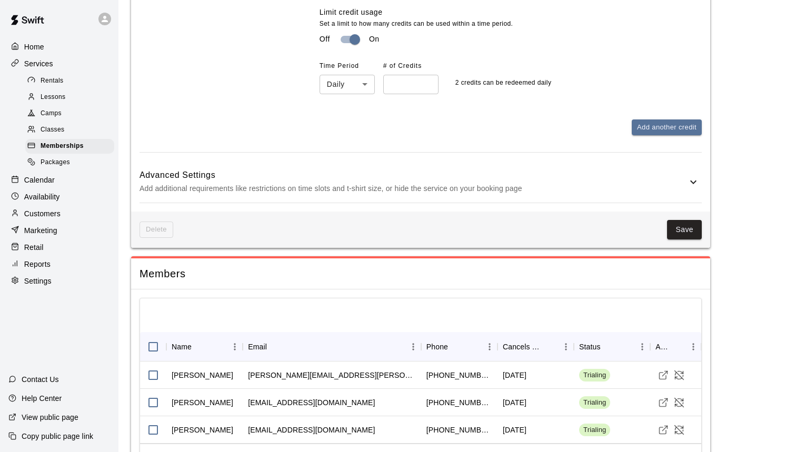
scroll to position [908, 0]
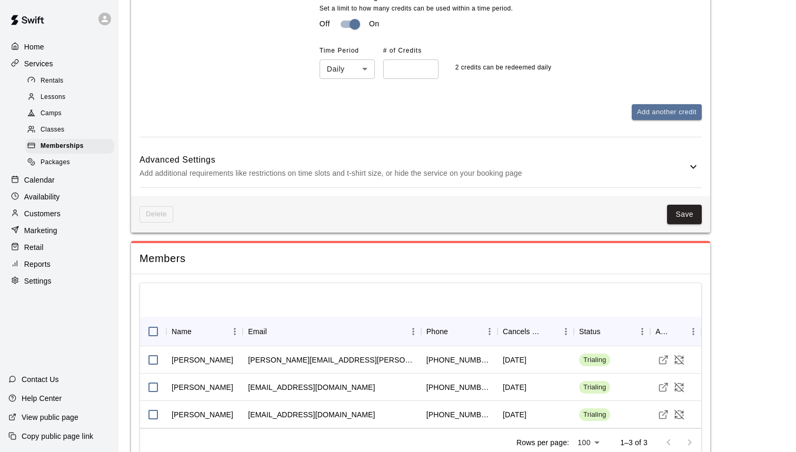
click at [643, 167] on p "Add additional requirements like restrictions on time slots and t-shirt size, o…" at bounding box center [412, 173] width 547 height 13
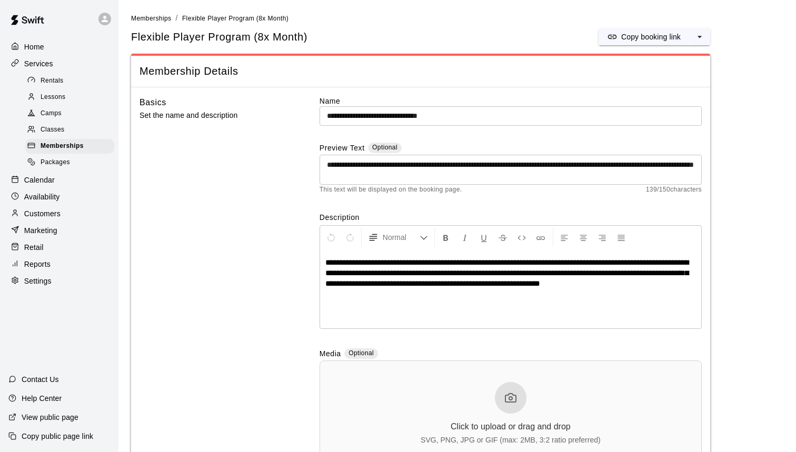
scroll to position [0, 0]
click at [44, 46] on div "Home" at bounding box center [59, 47] width 102 height 16
